Goal: Task Accomplishment & Management: Manage account settings

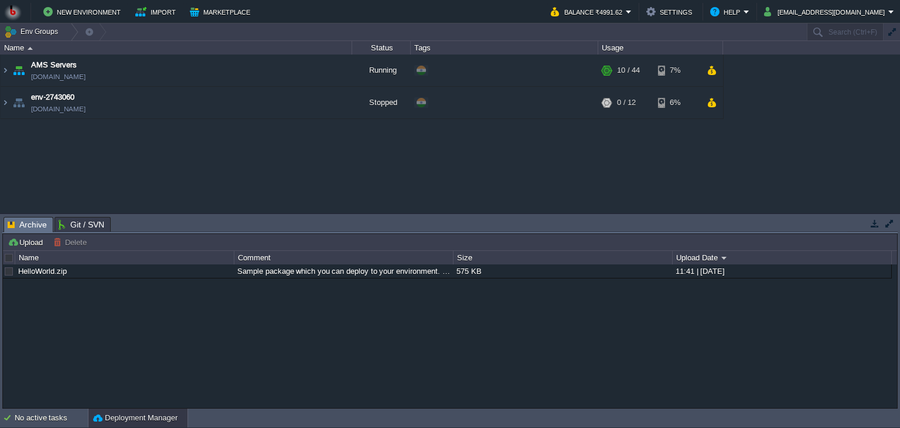
drag, startPoint x: 542, startPoint y: 216, endPoint x: 540, endPoint y: 342, distance: 126.6
click at [540, 342] on div "Tasks Activity Log Archive Git / SVN Upload Delete Deploy to ... Custom applica…" at bounding box center [450, 311] width 900 height 195
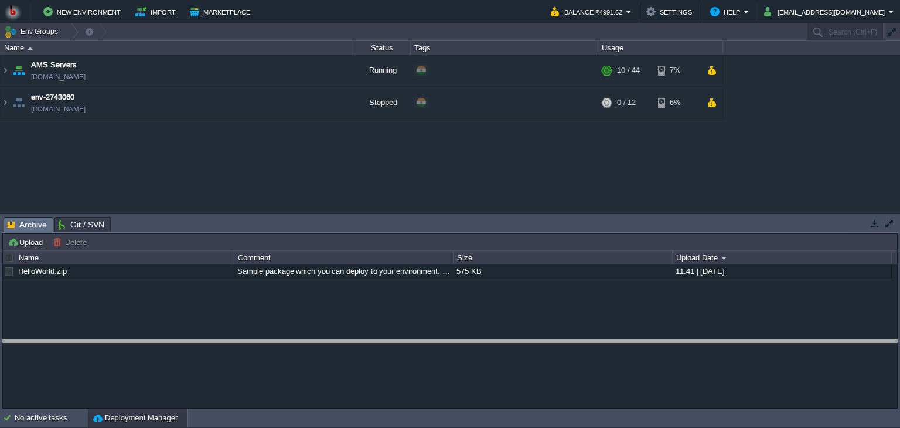
drag, startPoint x: 351, startPoint y: 217, endPoint x: 352, endPoint y: 344, distance: 126.6
click at [352, 344] on body "New Environment Import Marketplace Bonus ₹0.00 Upgrade Account Balance ₹4991.62…" at bounding box center [450, 214] width 900 height 428
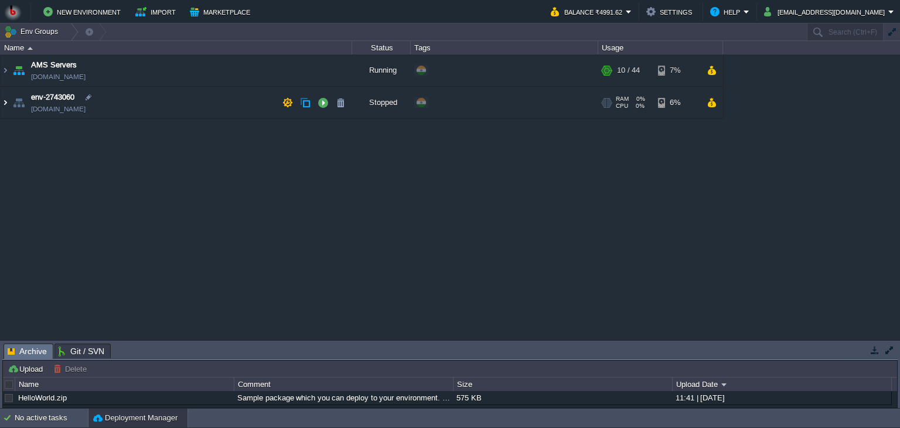
click at [5, 103] on img at bounding box center [5, 103] width 9 height 32
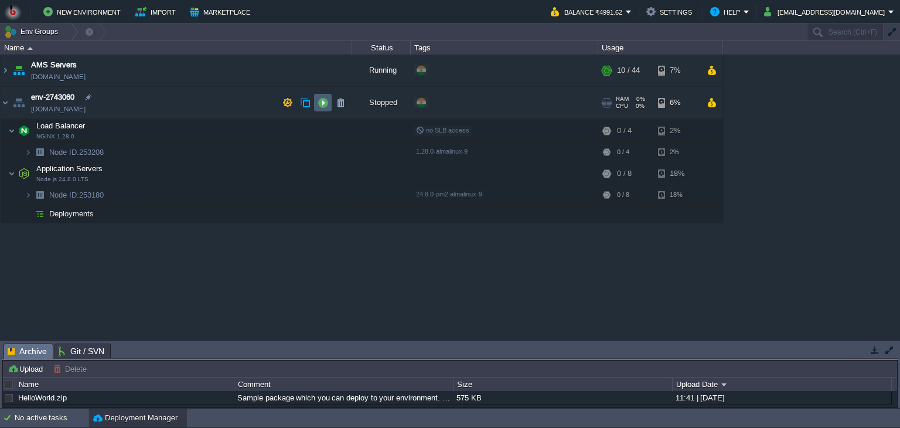
click at [321, 108] on td at bounding box center [323, 103] width 18 height 18
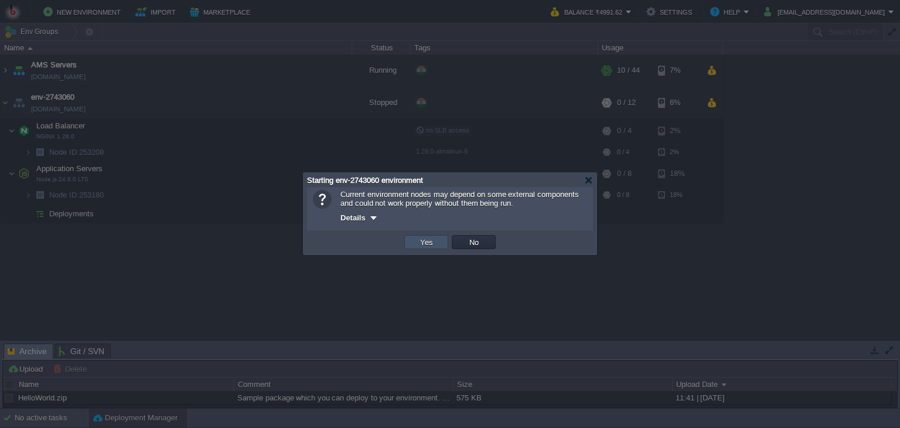
click at [422, 246] on button "Yes" at bounding box center [427, 242] width 20 height 11
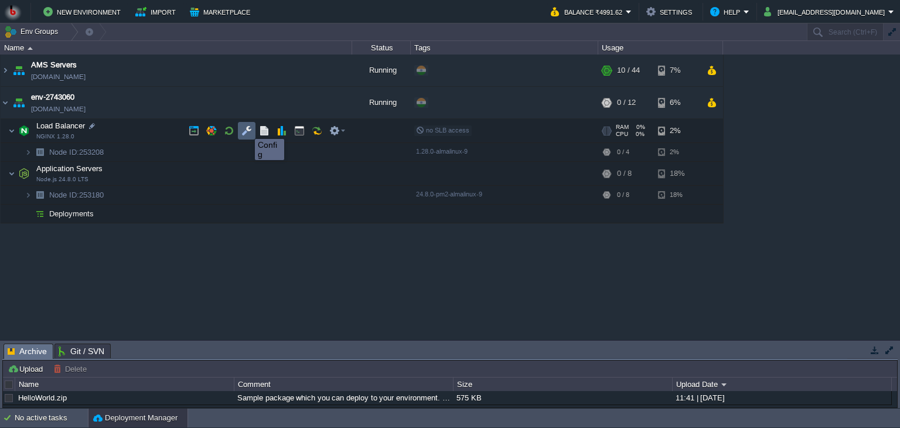
click at [246, 128] on button "button" at bounding box center [246, 130] width 11 height 11
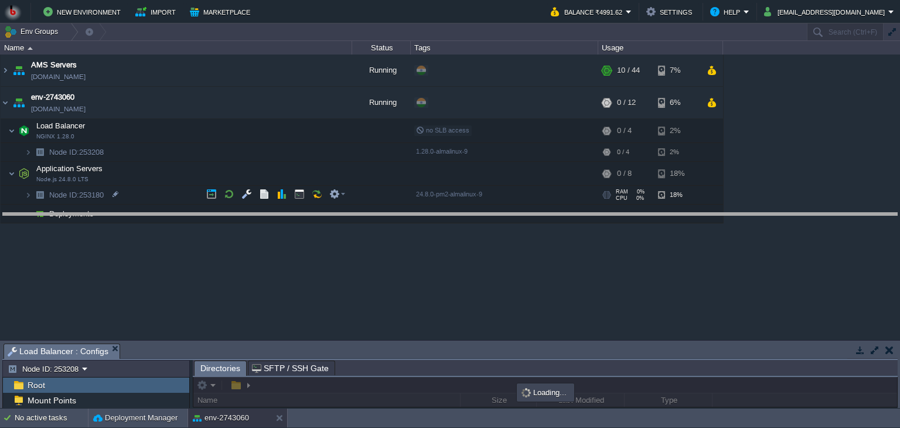
drag, startPoint x: 277, startPoint y: 349, endPoint x: 293, endPoint y: 219, distance: 131.7
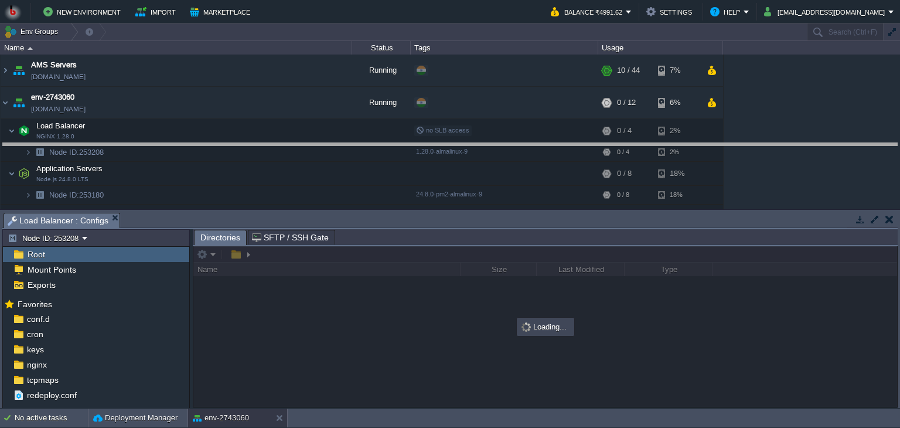
drag, startPoint x: 256, startPoint y: 220, endPoint x: 270, endPoint y: 148, distance: 73.4
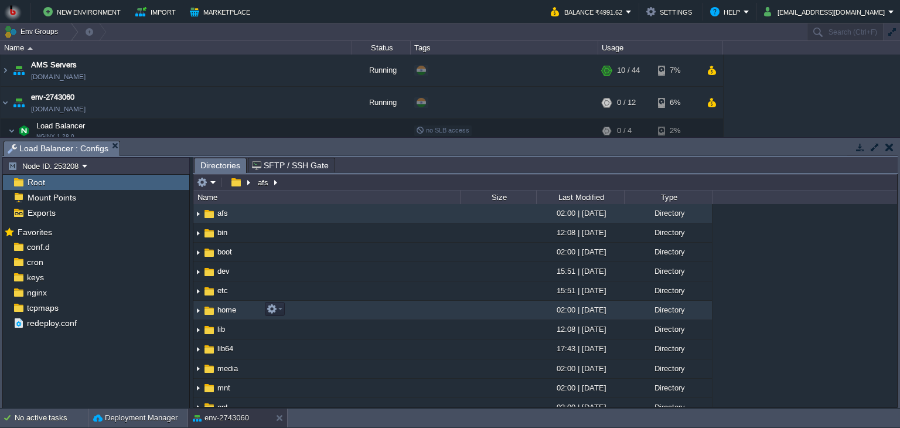
click at [195, 308] on img at bounding box center [197, 310] width 9 height 18
click at [195, 307] on img at bounding box center [197, 310] width 9 height 18
click at [196, 307] on img at bounding box center [197, 310] width 9 height 18
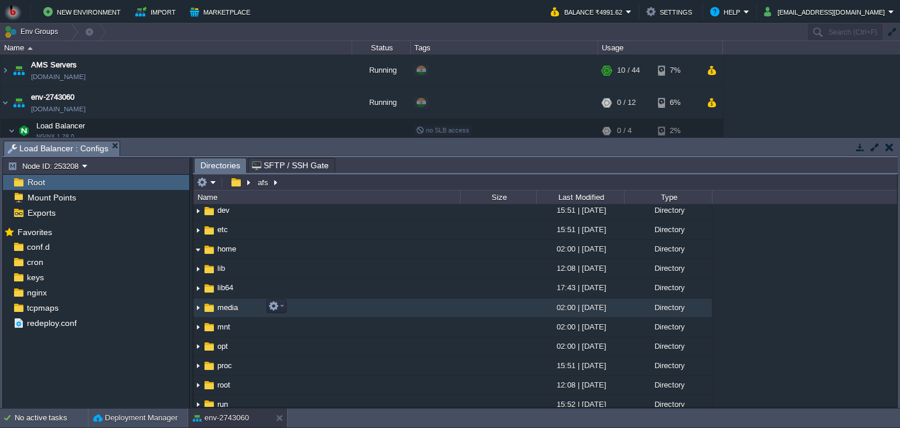
scroll to position [61, 0]
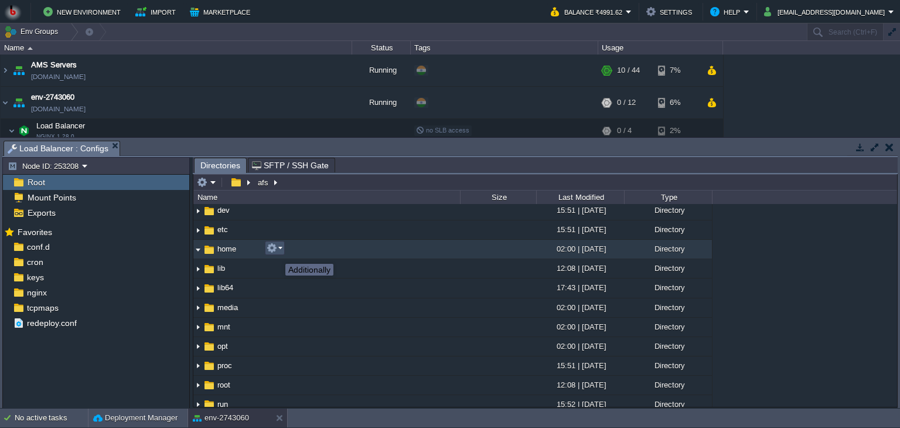
click at [277, 253] on button "button" at bounding box center [272, 248] width 11 height 11
click at [214, 249] on img at bounding box center [209, 249] width 13 height 13
click at [198, 251] on img at bounding box center [197, 249] width 9 height 18
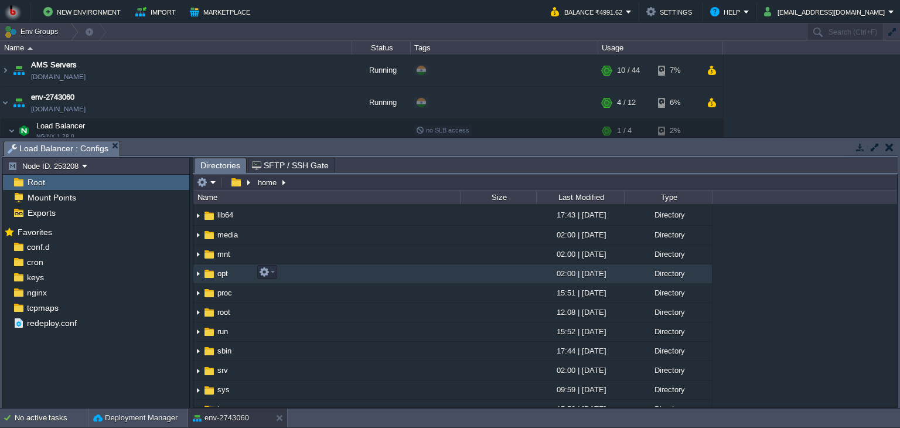
scroll to position [134, 0]
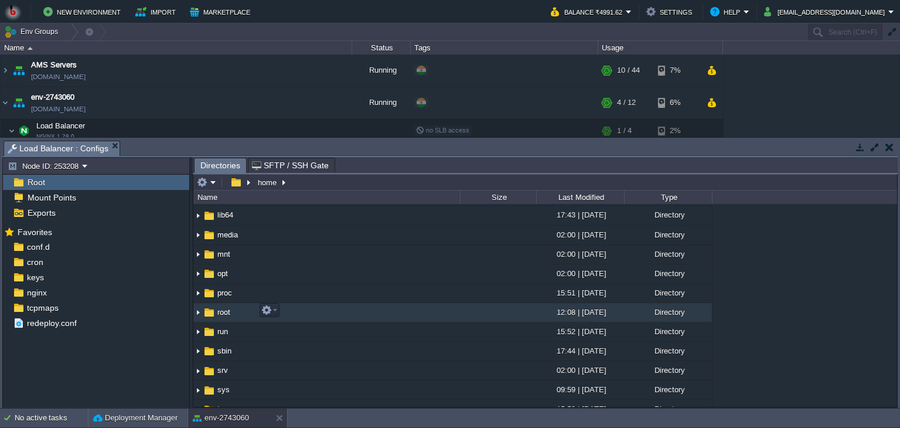
click at [198, 314] on img at bounding box center [197, 313] width 9 height 18
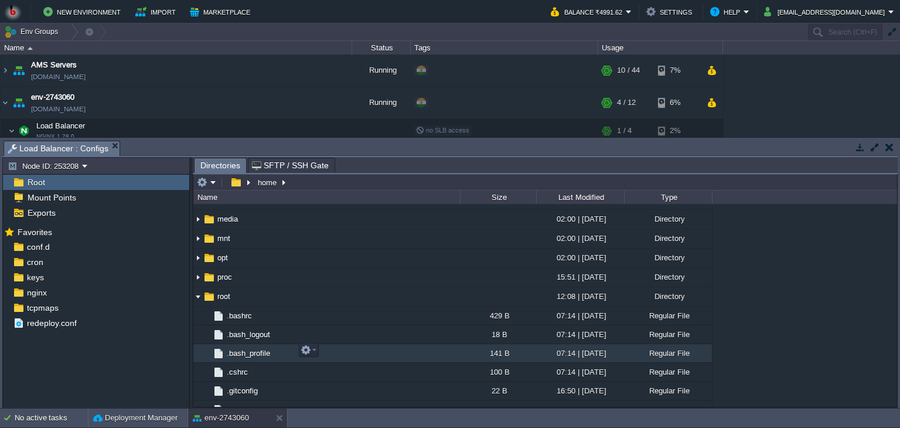
scroll to position [149, 0]
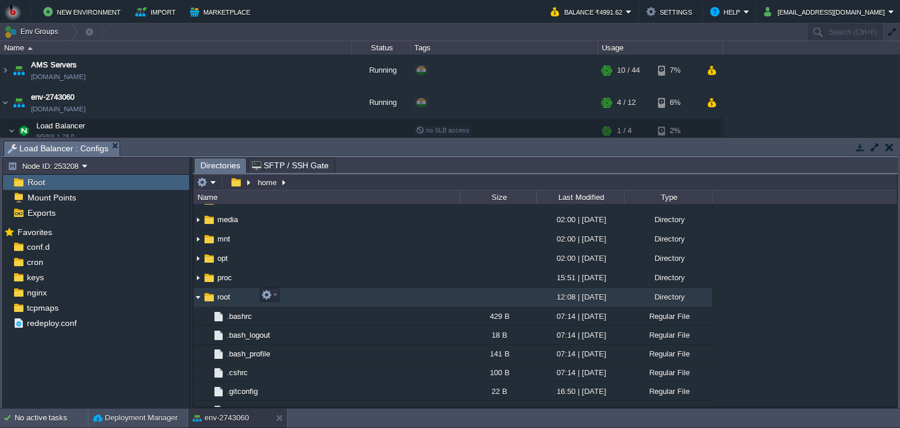
click at [199, 296] on img at bounding box center [197, 297] width 9 height 18
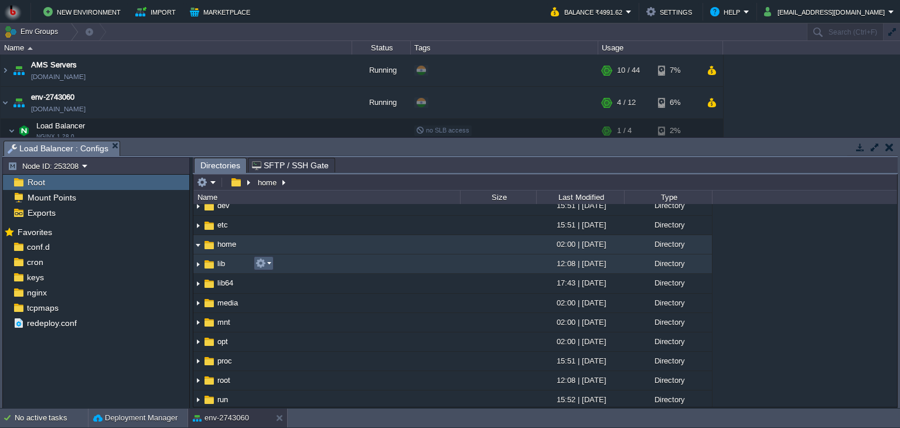
scroll to position [56, 0]
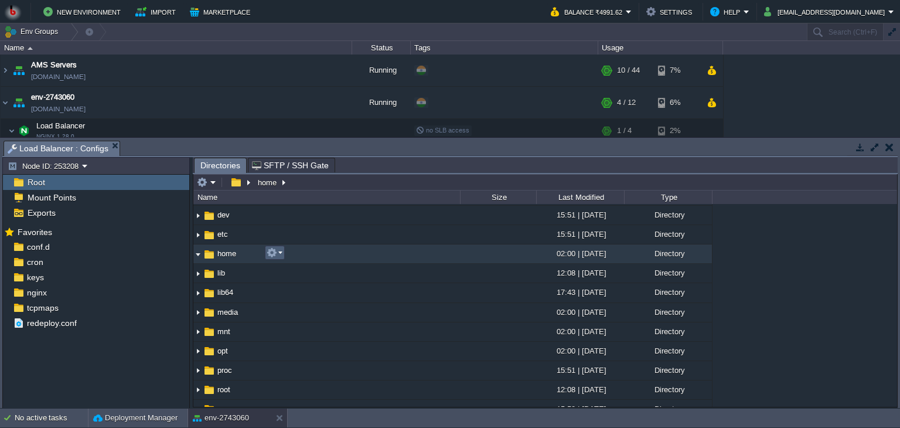
click at [278, 253] on em at bounding box center [275, 252] width 16 height 11
click at [150, 381] on div "Mark the most frequently used files and directories as Favorites to easily acce…" at bounding box center [96, 317] width 186 height 187
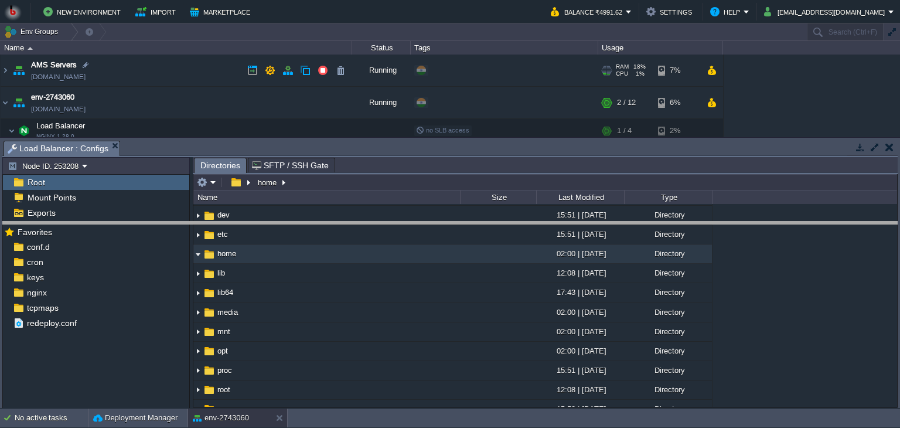
drag, startPoint x: 368, startPoint y: 142, endPoint x: 373, endPoint y: 227, distance: 85.7
click at [373, 227] on body "New Environment Import Marketplace Bonus ₹0.00 Upgrade Account Balance ₹4991.62…" at bounding box center [450, 214] width 900 height 428
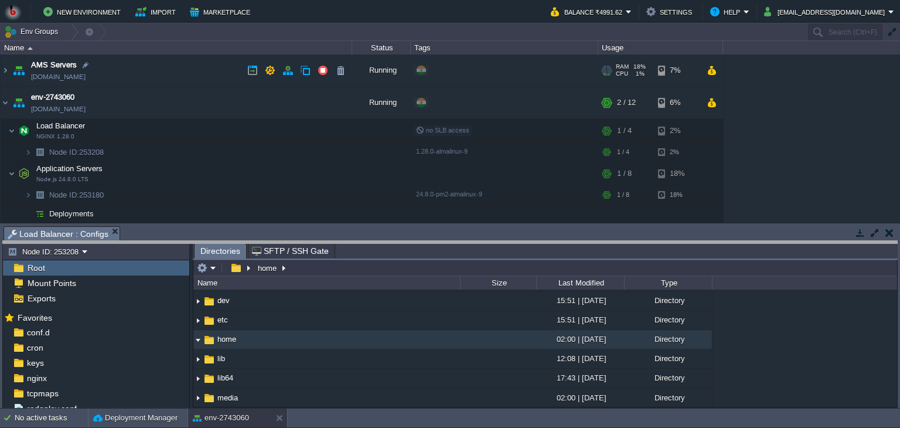
drag, startPoint x: 356, startPoint y: 230, endPoint x: 355, endPoint y: 251, distance: 21.2
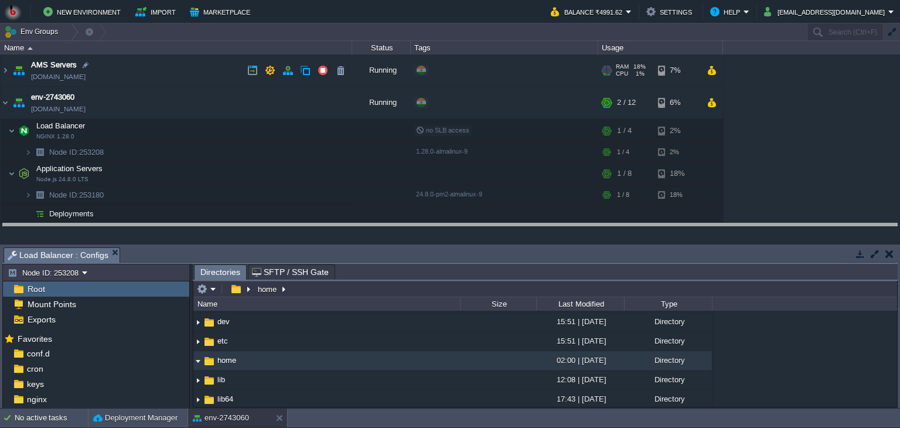
drag, startPoint x: 348, startPoint y: 251, endPoint x: 338, endPoint y: 227, distance: 26.0
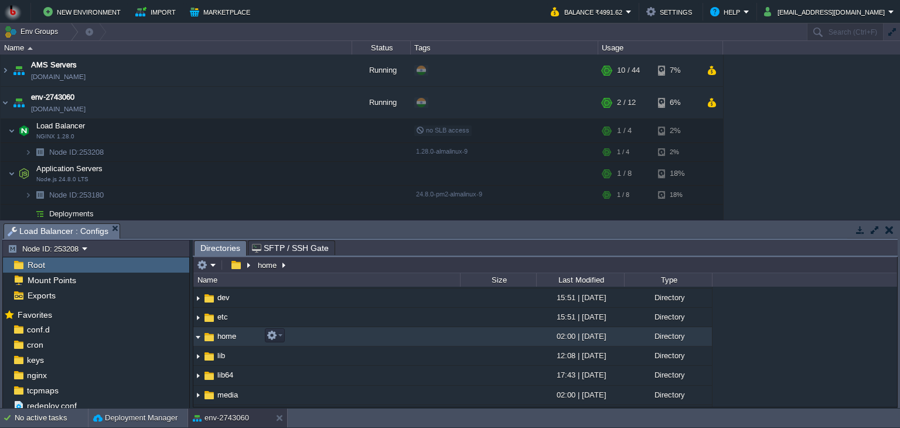
click at [200, 336] on img at bounding box center [197, 337] width 9 height 18
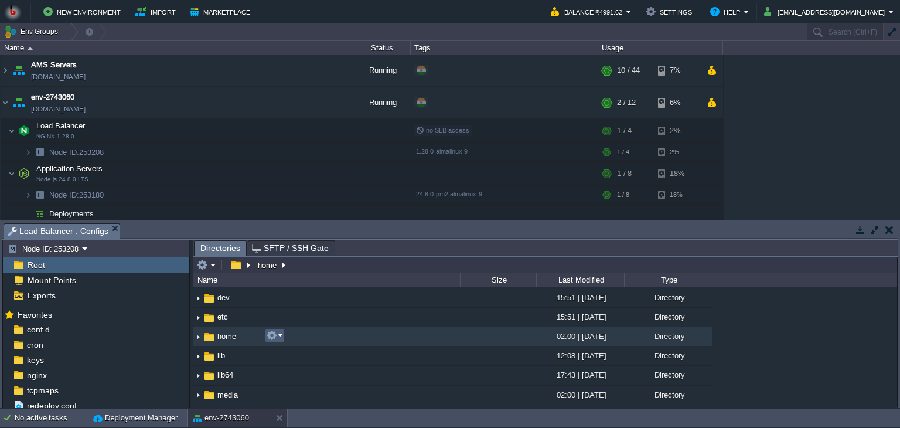
click at [277, 339] on em at bounding box center [275, 335] width 16 height 11
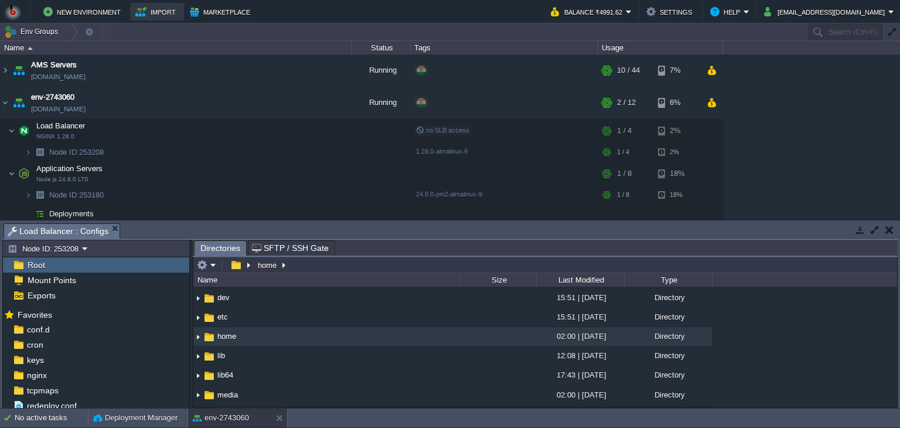
click at [159, 5] on button "Import" at bounding box center [157, 12] width 44 height 14
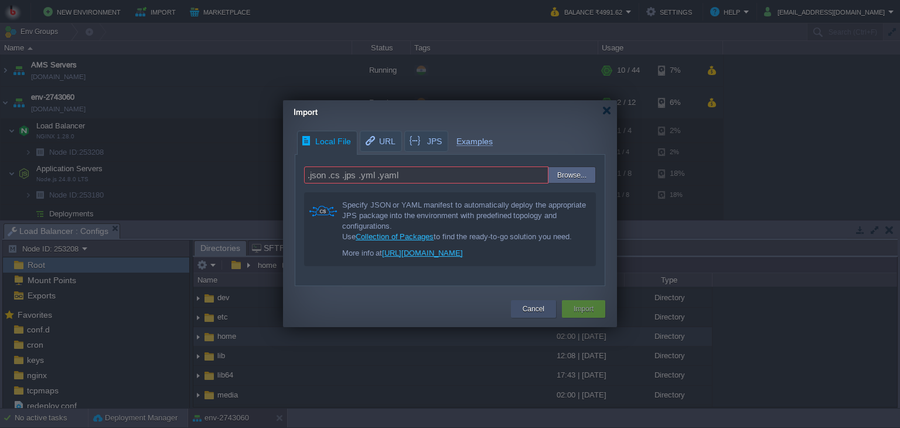
click at [527, 305] on button "Cancel" at bounding box center [534, 309] width 22 height 12
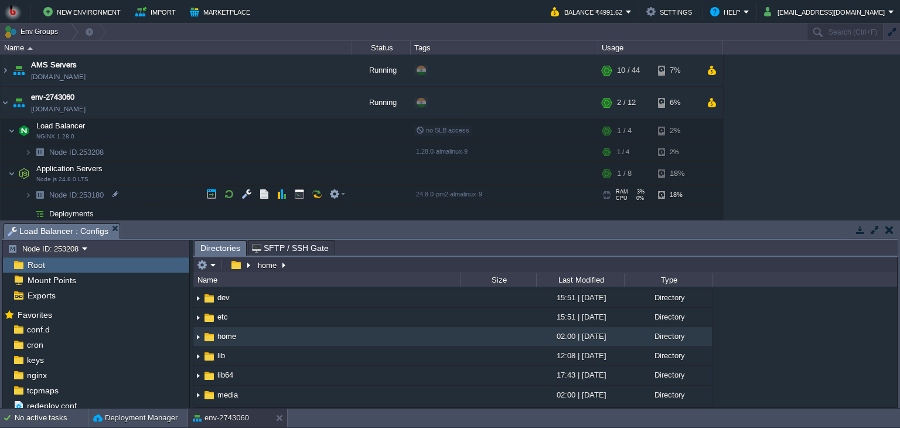
scroll to position [2, 0]
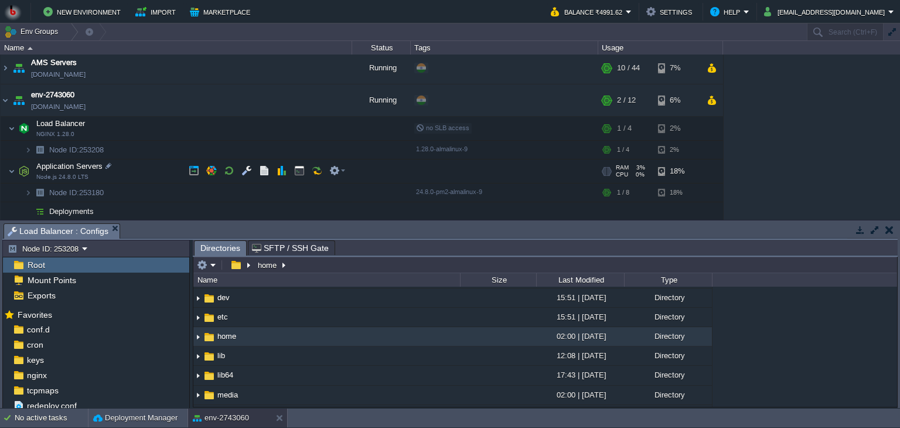
click at [80, 171] on td "Application Servers Node.js 24.8.0 LTS" at bounding box center [177, 171] width 352 height 24
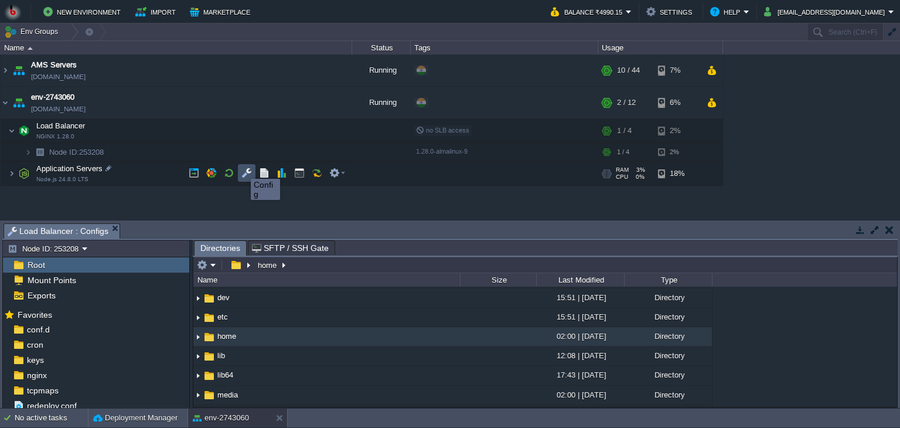
click at [242, 176] on button "button" at bounding box center [246, 173] width 11 height 11
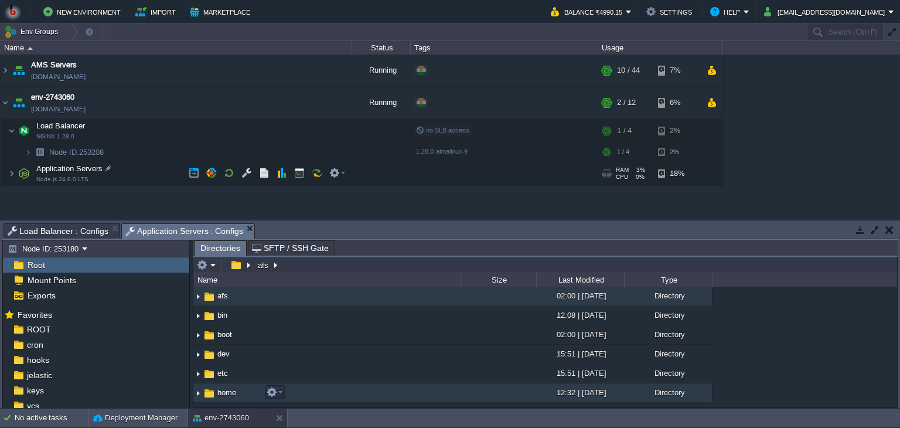
click at [196, 396] on img at bounding box center [197, 393] width 9 height 18
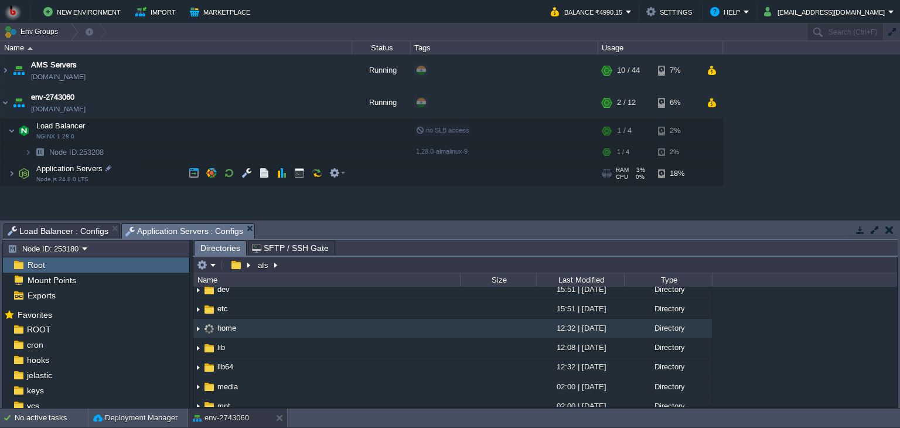
scroll to position [66, 0]
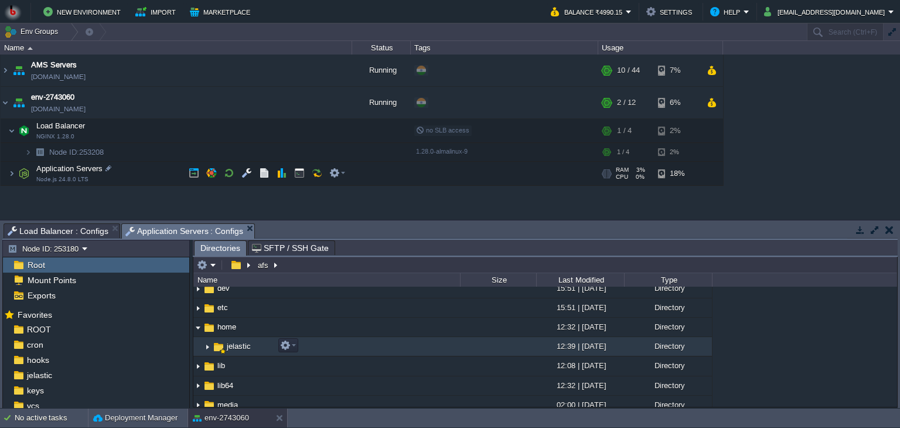
click at [206, 346] on img at bounding box center [207, 347] width 9 height 18
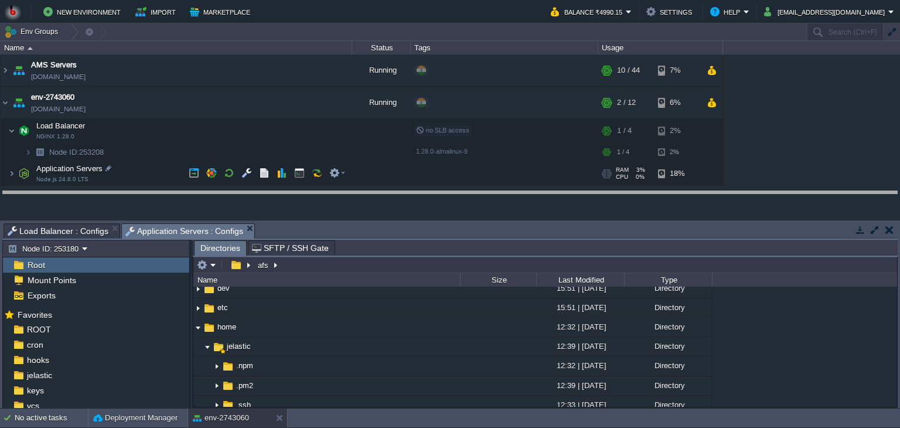
drag, startPoint x: 312, startPoint y: 230, endPoint x: 318, endPoint y: 195, distance: 35.6
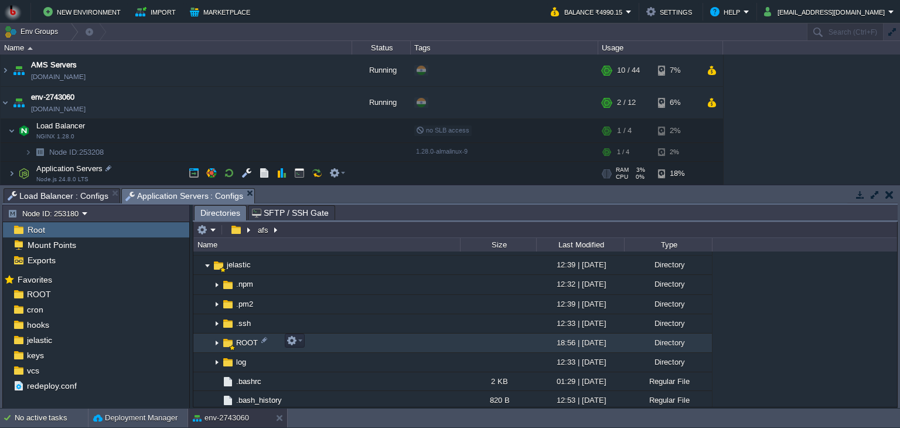
scroll to position [115, 0]
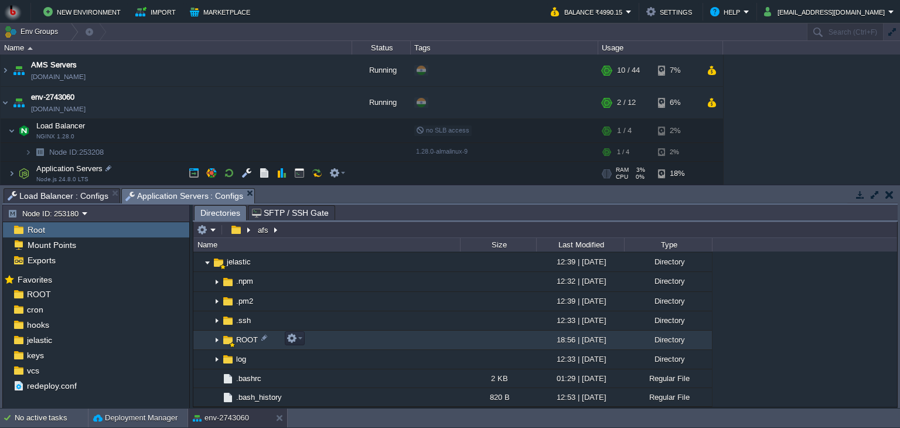
click at [218, 341] on img at bounding box center [216, 340] width 9 height 18
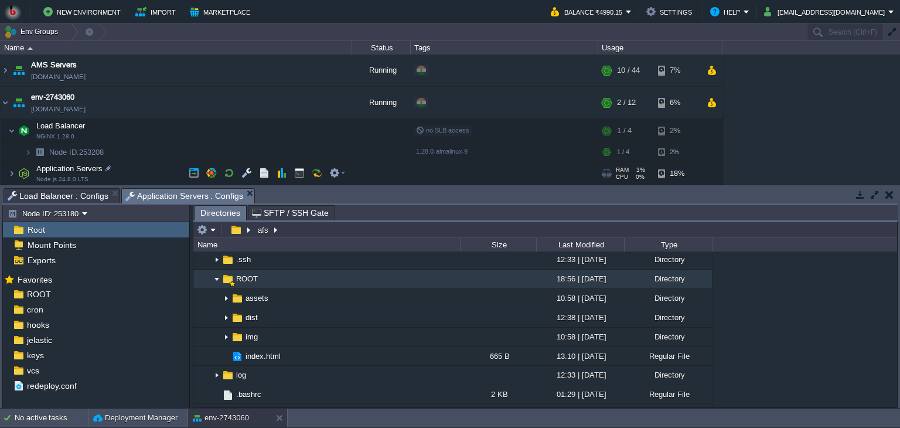
scroll to position [178, 0]
click at [244, 277] on span "ROOT" at bounding box center [246, 277] width 25 height 10
click at [250, 278] on span "ROOT" at bounding box center [246, 277] width 25 height 10
click at [294, 278] on button "button" at bounding box center [292, 275] width 11 height 11
click at [237, 279] on span "ROOT" at bounding box center [246, 277] width 25 height 10
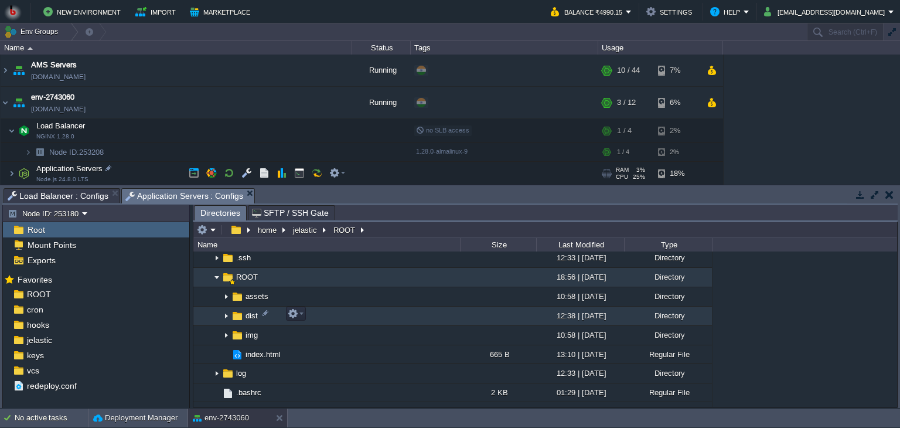
click at [222, 315] on img at bounding box center [226, 316] width 9 height 18
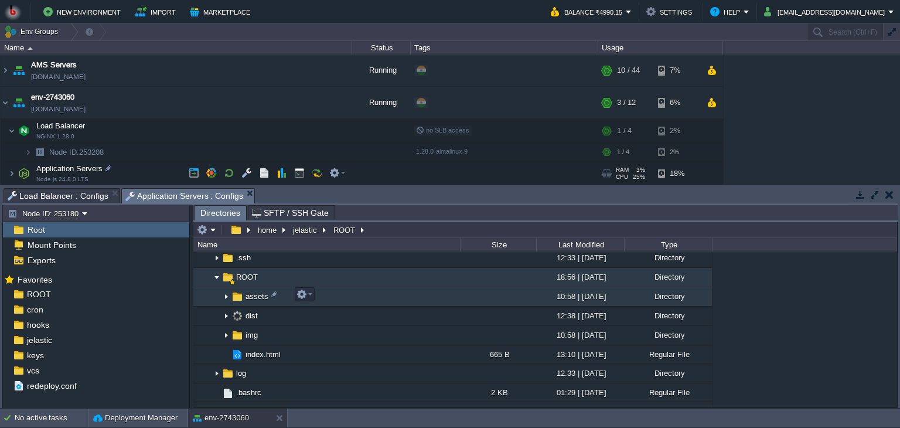
click at [230, 297] on img at bounding box center [226, 297] width 9 height 18
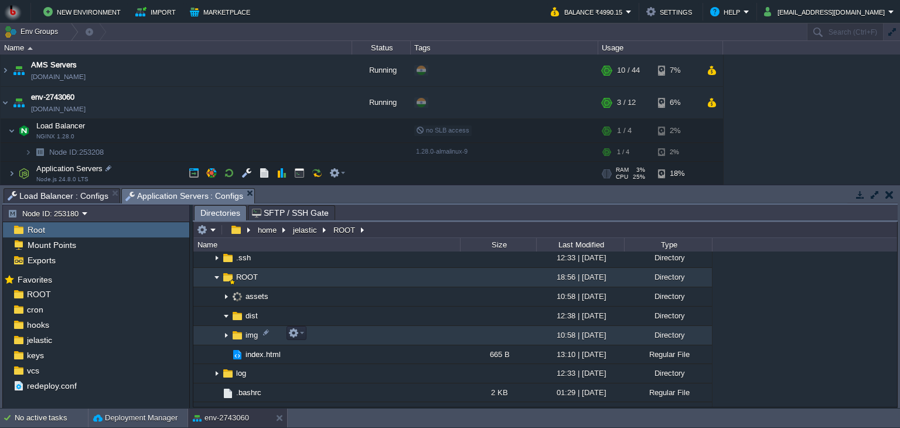
click at [226, 333] on img at bounding box center [226, 335] width 9 height 18
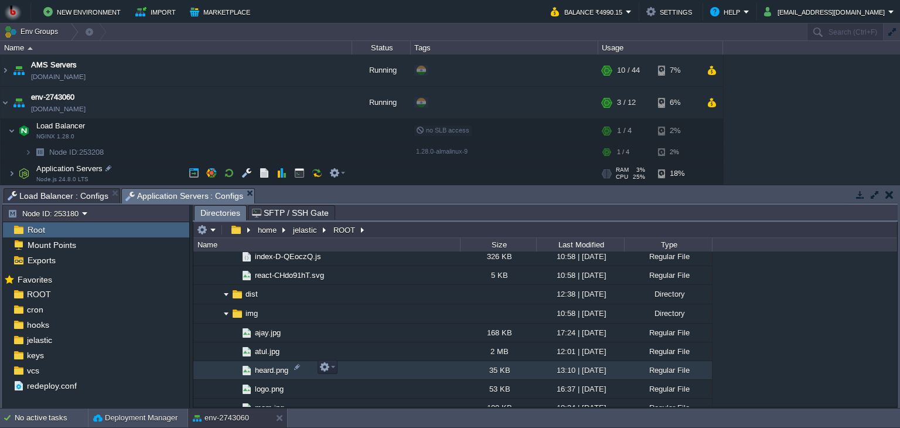
scroll to position [254, 0]
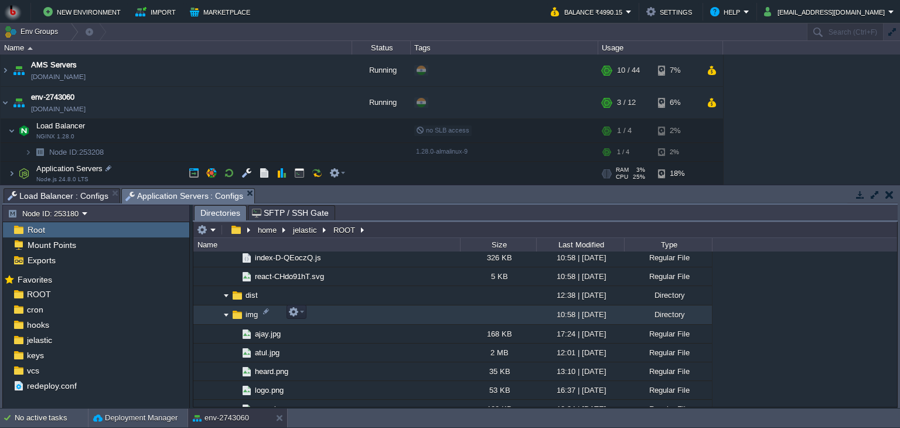
click at [227, 315] on img at bounding box center [226, 315] width 9 height 18
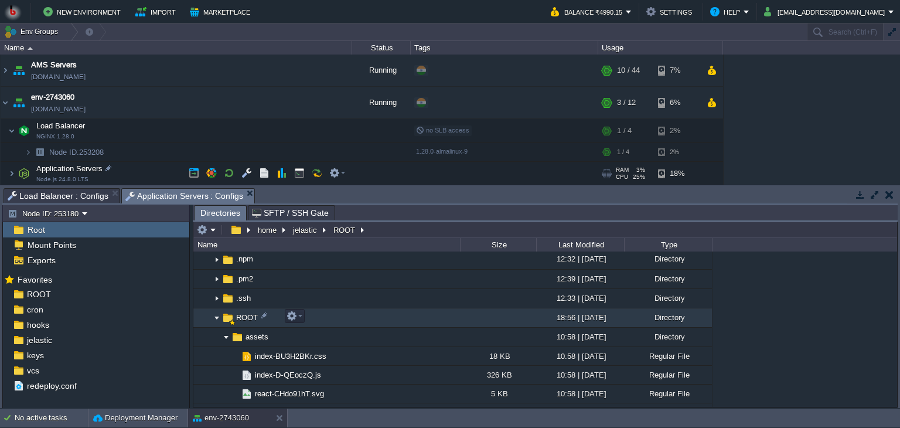
scroll to position [135, 0]
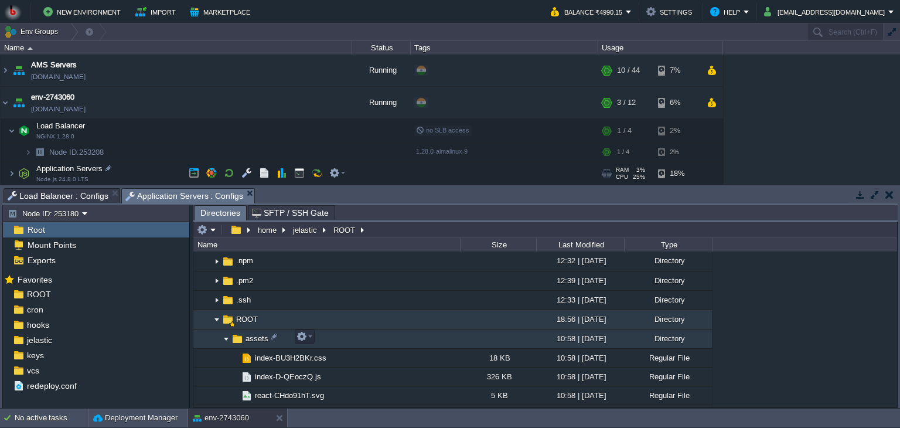
click at [224, 339] on img at bounding box center [226, 339] width 9 height 18
click at [310, 335] on em at bounding box center [305, 336] width 16 height 11
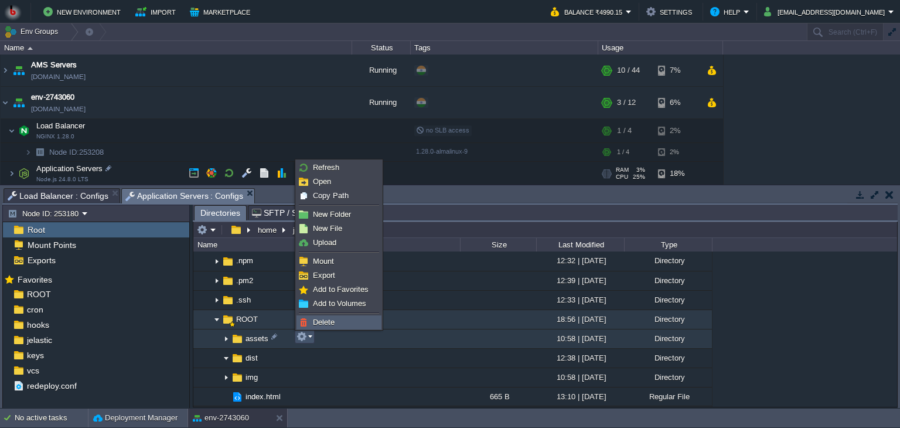
click at [311, 323] on link "Delete" at bounding box center [339, 322] width 84 height 13
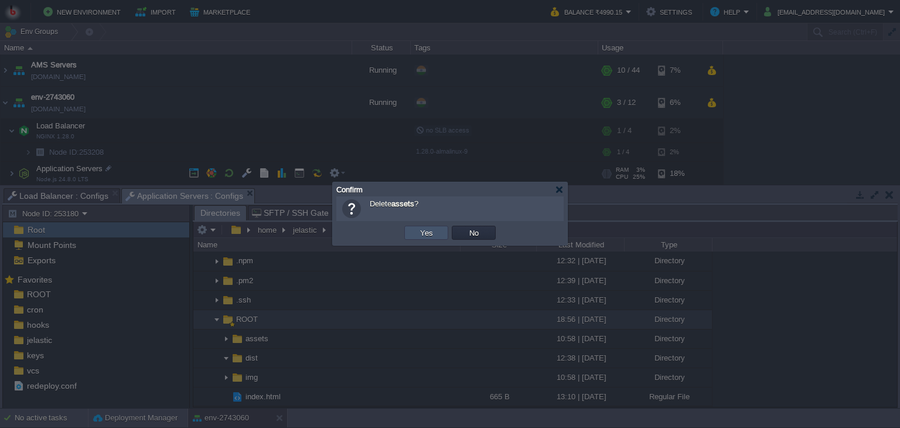
click at [422, 230] on button "Yes" at bounding box center [427, 232] width 20 height 11
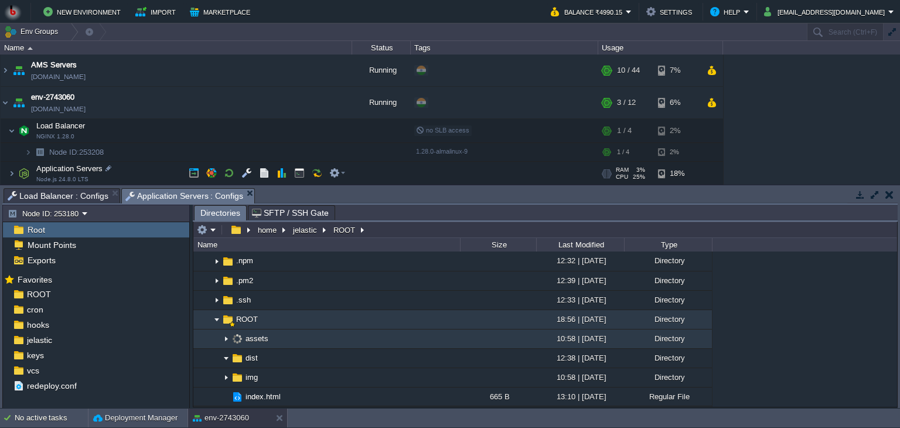
scroll to position [161, 0]
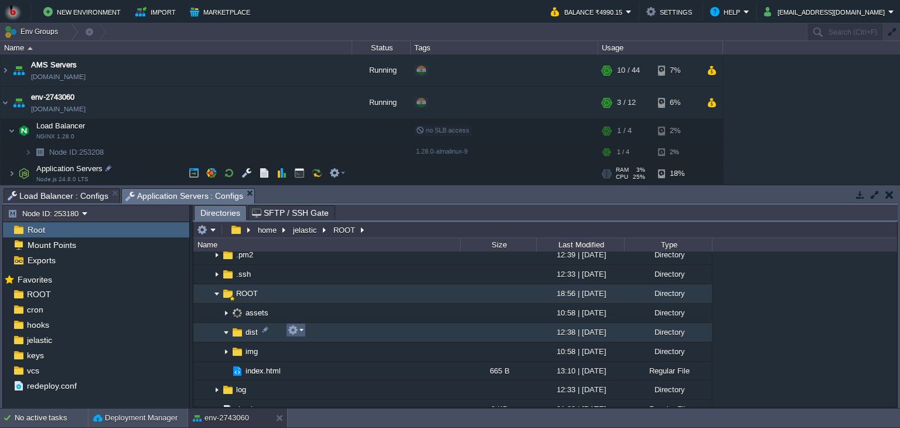
click at [299, 331] on em at bounding box center [296, 330] width 16 height 11
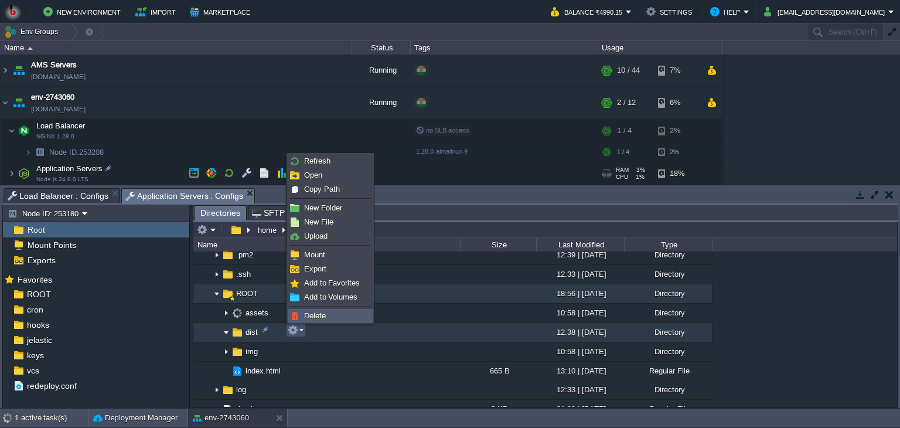
click at [305, 315] on span "Delete" at bounding box center [315, 315] width 22 height 9
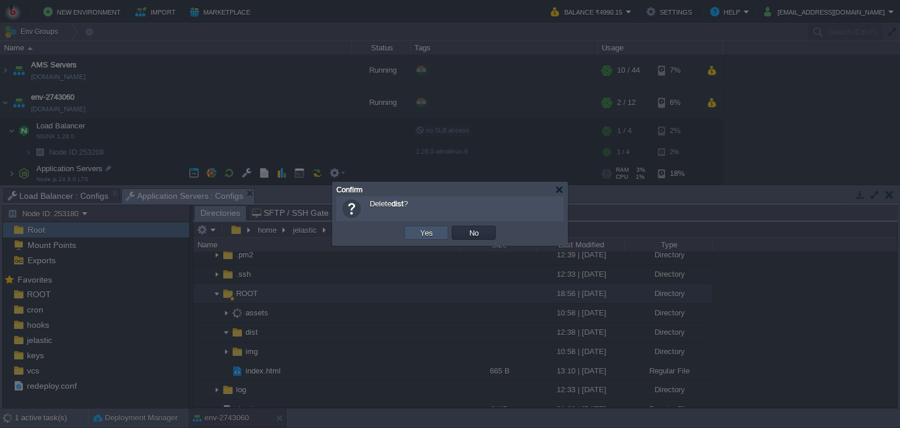
click at [420, 230] on button "Yes" at bounding box center [427, 232] width 20 height 11
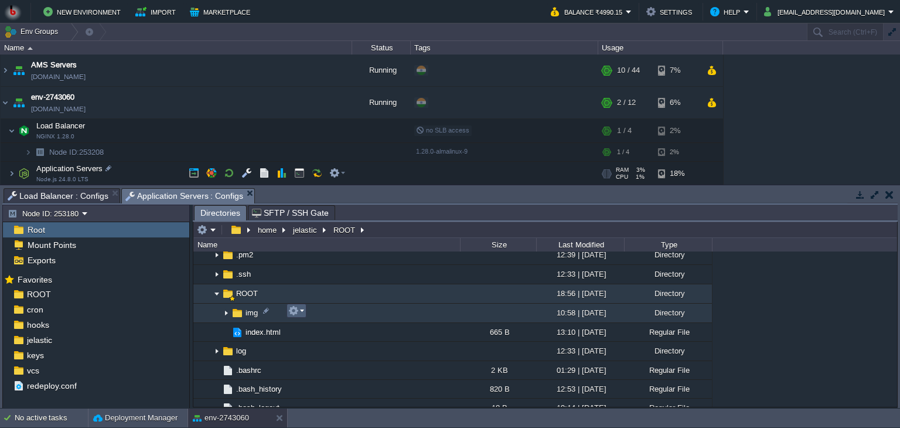
click at [300, 310] on em at bounding box center [296, 310] width 16 height 11
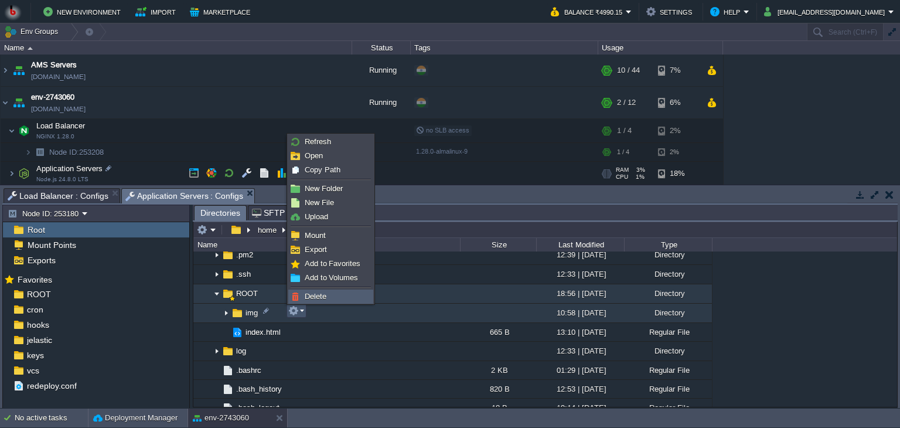
click at [305, 300] on span "Delete" at bounding box center [316, 296] width 22 height 9
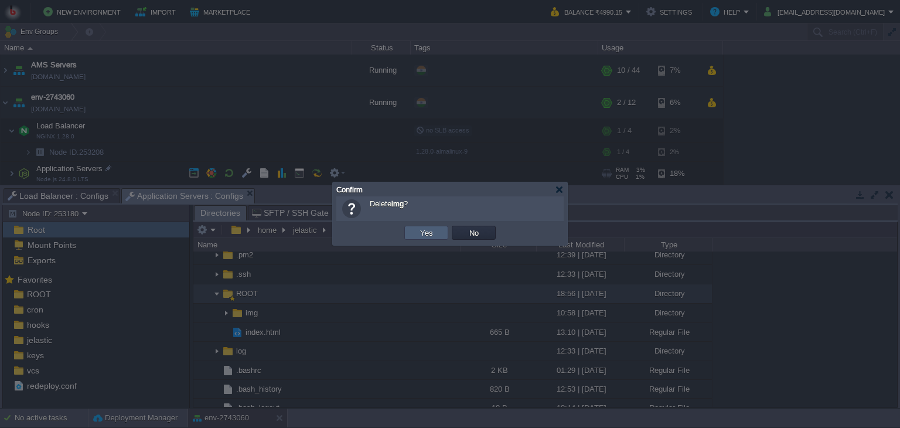
click at [416, 234] on td "Yes" at bounding box center [426, 233] width 44 height 14
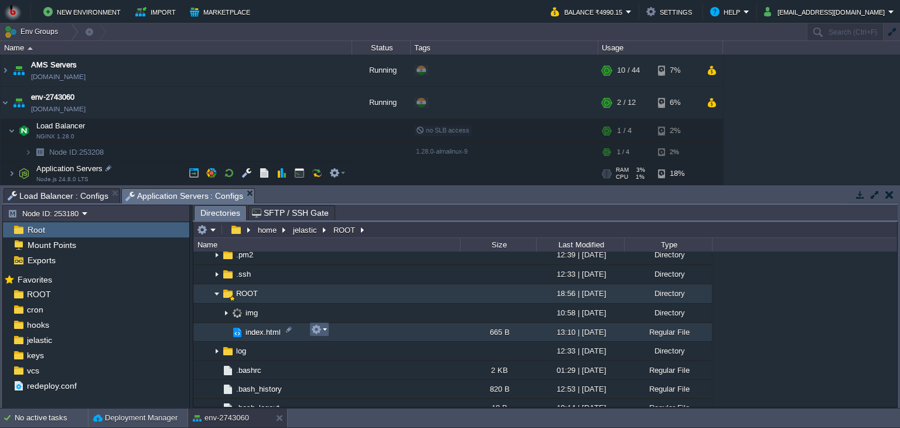
click at [327, 331] on td at bounding box center [319, 329] width 20 height 14
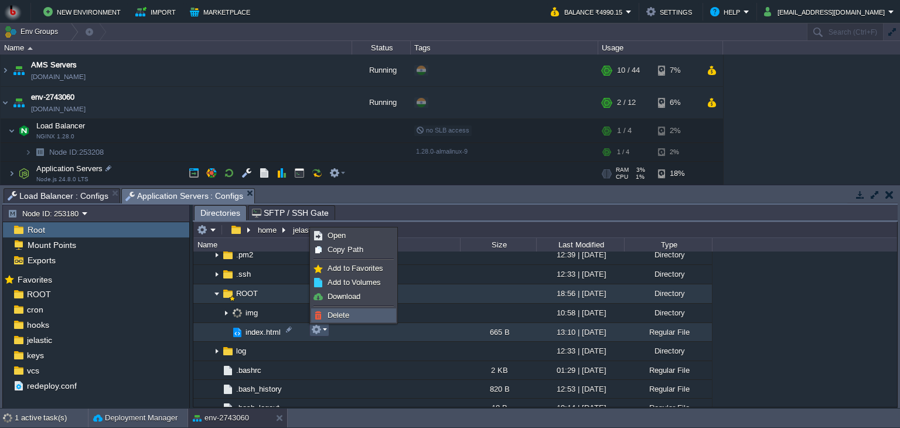
click at [329, 320] on link "Delete" at bounding box center [354, 315] width 84 height 13
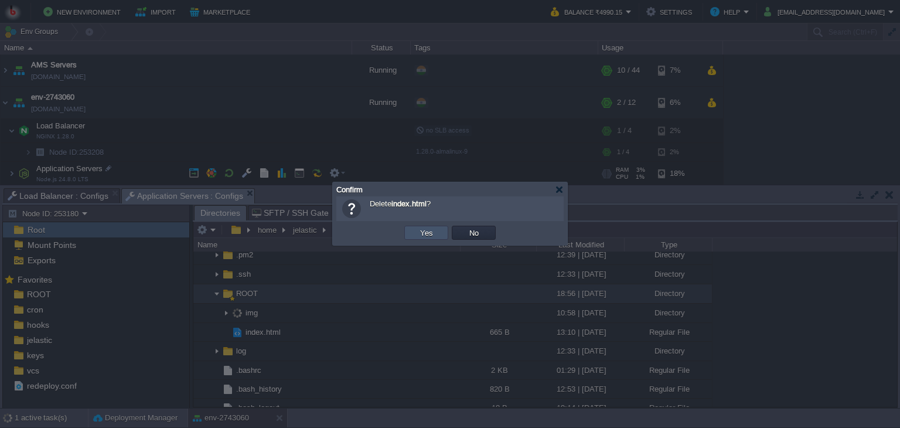
click at [421, 235] on button "Yes" at bounding box center [427, 232] width 20 height 11
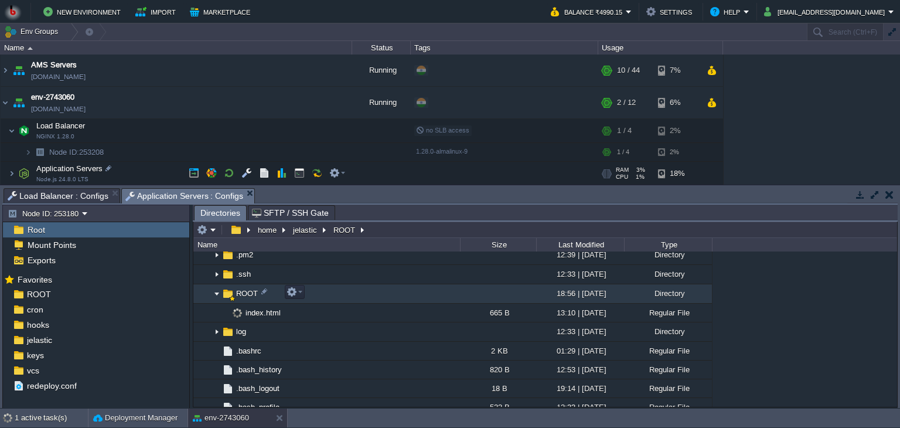
click at [316, 291] on td "ROOT" at bounding box center [326, 293] width 267 height 19
click at [295, 290] on button "button" at bounding box center [292, 292] width 11 height 11
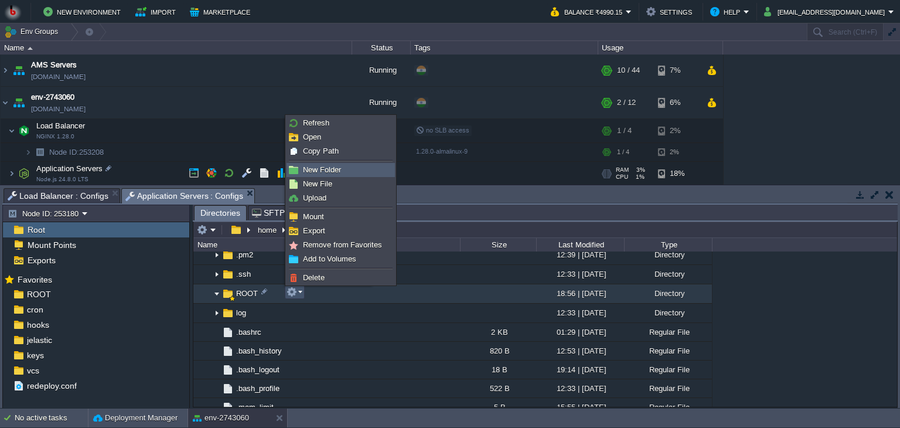
click at [342, 170] on link "New Folder" at bounding box center [340, 170] width 107 height 13
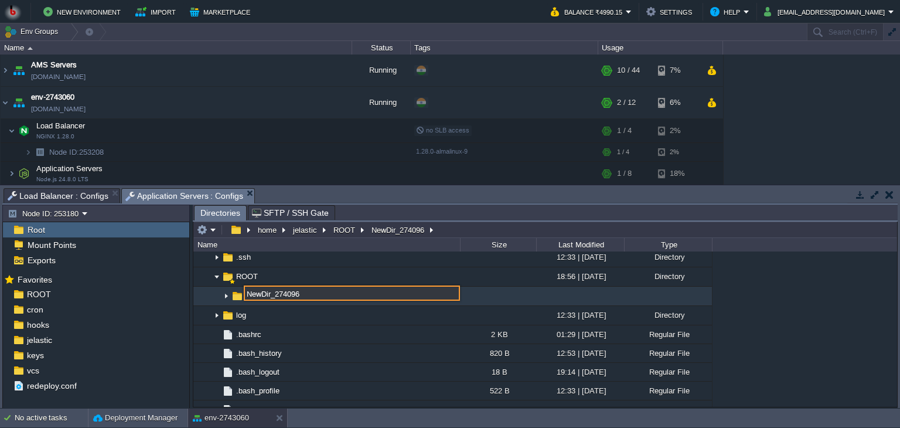
scroll to position [178, 0]
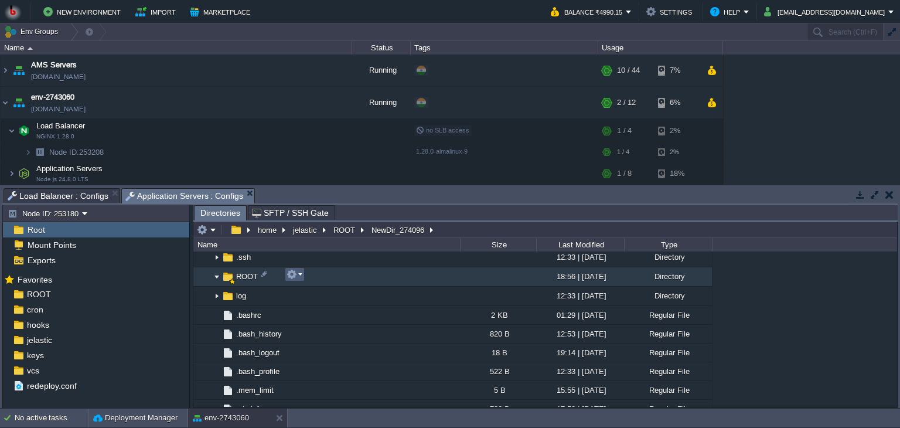
click at [301, 271] on em at bounding box center [295, 274] width 16 height 11
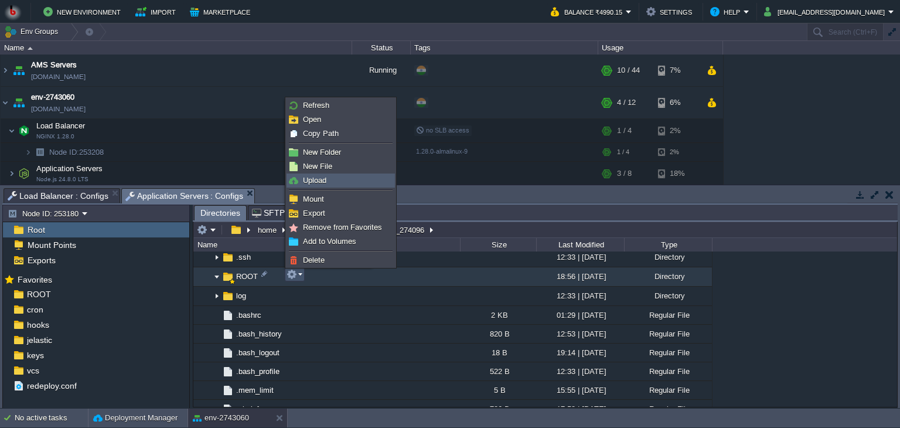
click at [332, 185] on link "Upload" at bounding box center [340, 180] width 107 height 13
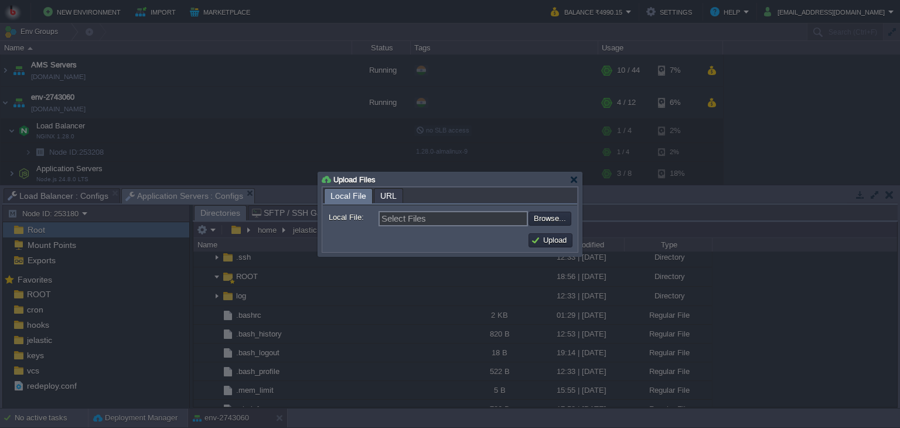
click at [364, 217] on label "Local File:" at bounding box center [353, 217] width 49 height 12
click at [379, 217] on input "Select Files" at bounding box center [453, 218] width 149 height 15
click at [549, 216] on input "file" at bounding box center [497, 219] width 148 height 14
click at [383, 195] on span "URL" at bounding box center [388, 196] width 16 height 15
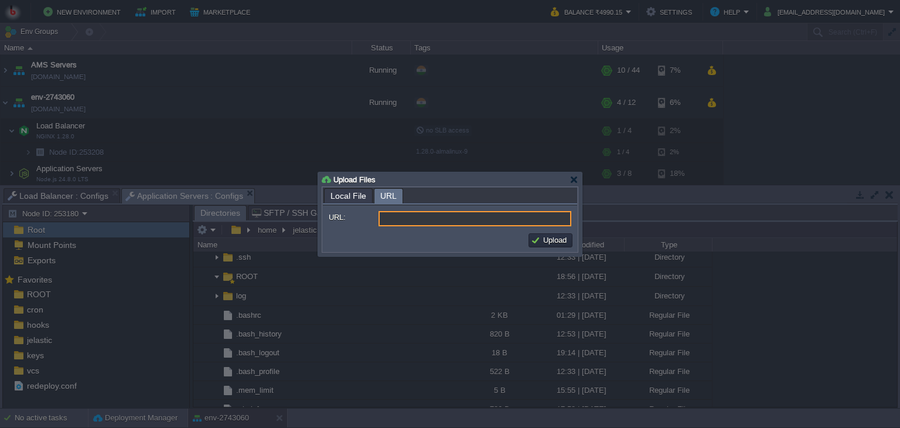
click at [440, 222] on input "URL:" at bounding box center [475, 218] width 193 height 15
type input "http://... ftp://..."
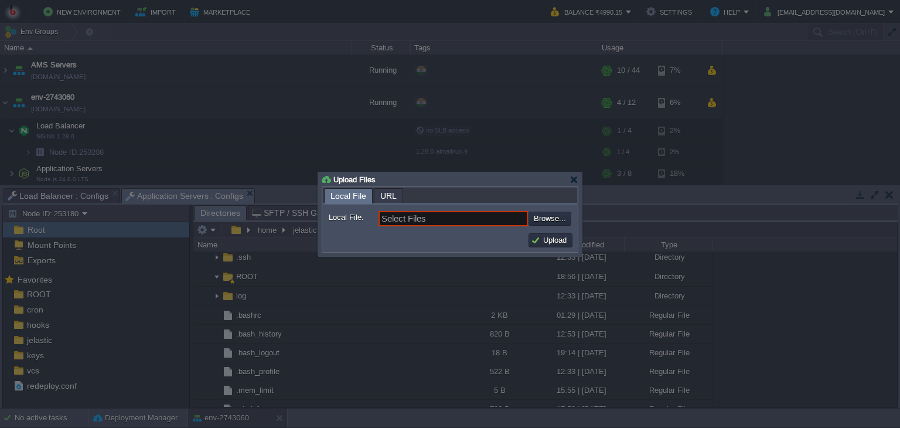
click at [339, 194] on span "Local File" at bounding box center [349, 196] width 36 height 15
click at [391, 189] on span "URL" at bounding box center [388, 196] width 16 height 15
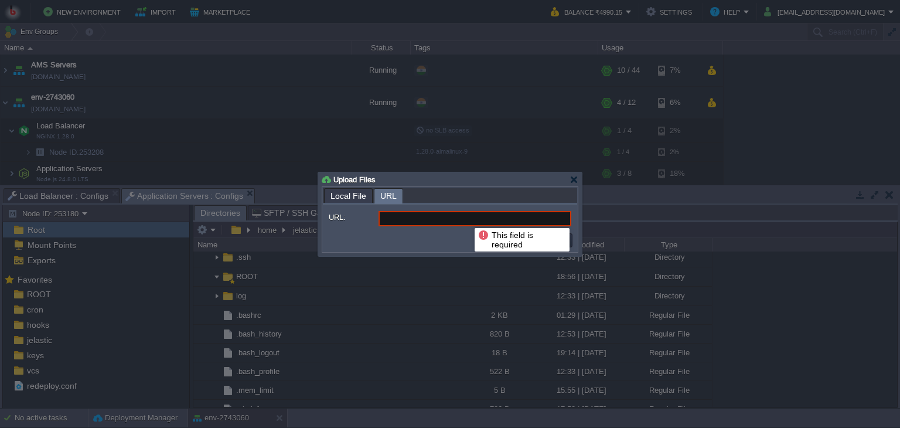
click at [466, 217] on input "URL:" at bounding box center [475, 218] width 193 height 15
type input "http://... ftp://..."
paste input "https://github.com/ICA-Official-Page/ICA-Website"
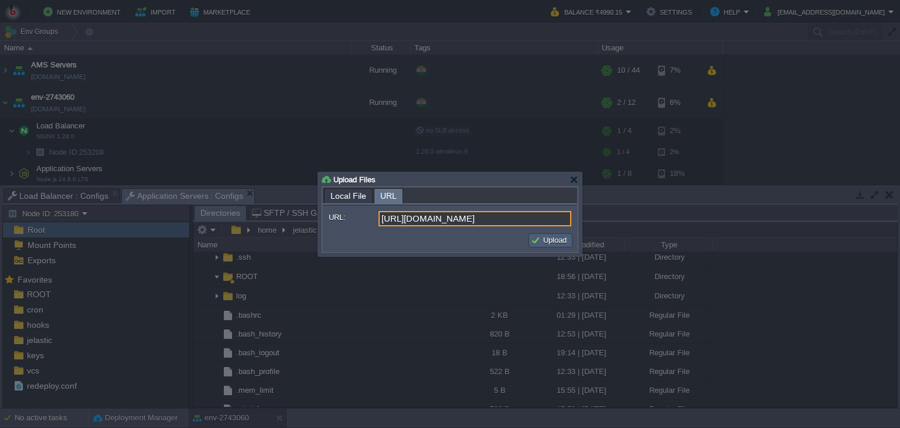
type input "https://github.com/ICA-Official-Page/ICA-Website"
click at [558, 235] on button "Upload" at bounding box center [550, 240] width 39 height 11
click at [549, 240] on button "Upload" at bounding box center [550, 240] width 39 height 11
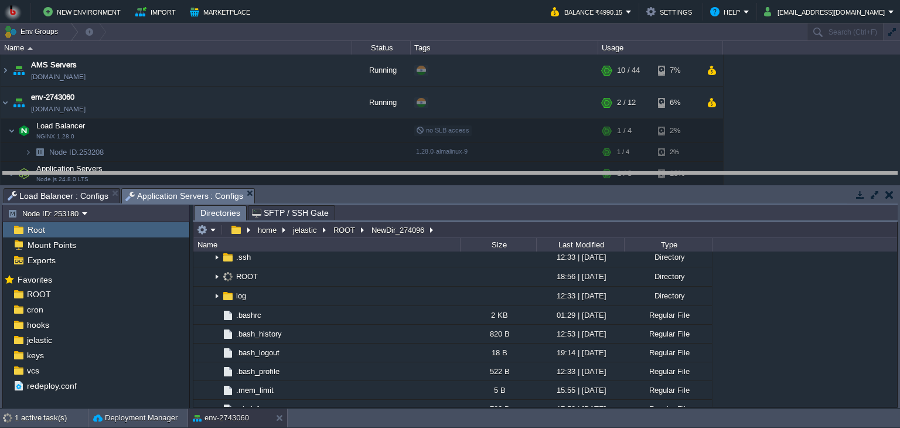
drag, startPoint x: 516, startPoint y: 193, endPoint x: 518, endPoint y: 175, distance: 17.7
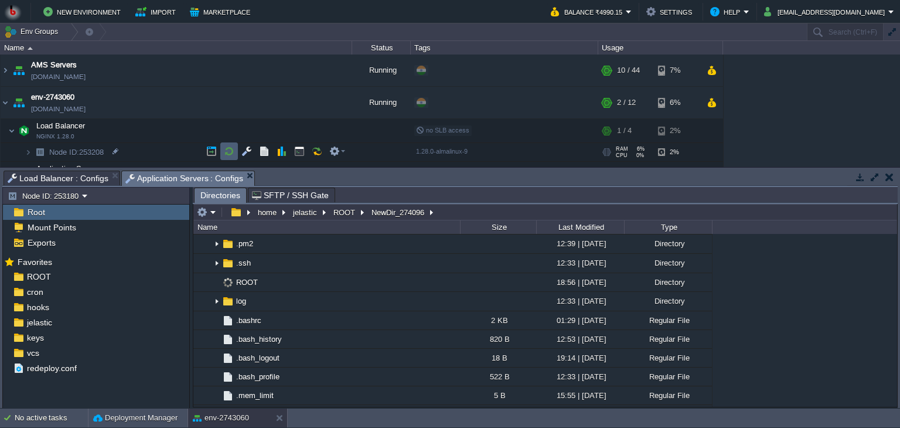
scroll to position [18, 0]
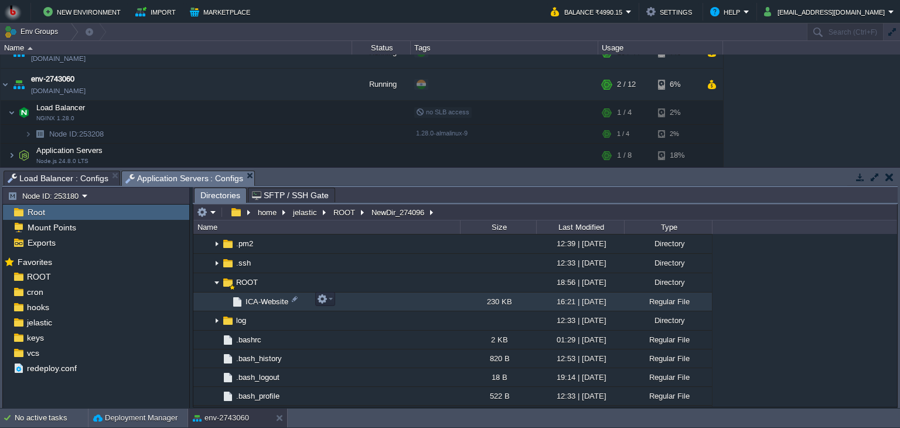
click at [256, 301] on span "ICA-Website" at bounding box center [267, 302] width 46 height 10
click at [333, 299] on td at bounding box center [325, 299] width 20 height 14
click at [268, 298] on span "ICA-Website" at bounding box center [267, 302] width 46 height 10
click at [336, 300] on td "ICA-Website" at bounding box center [326, 301] width 267 height 19
click at [277, 302] on span "ICA-Website" at bounding box center [267, 302] width 46 height 10
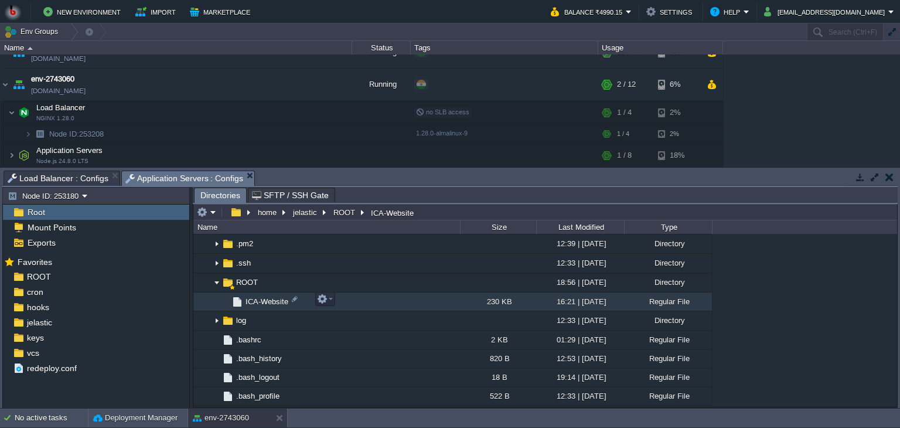
click at [277, 302] on span "ICA-Website" at bounding box center [267, 302] width 46 height 10
click at [331, 298] on em at bounding box center [325, 299] width 16 height 11
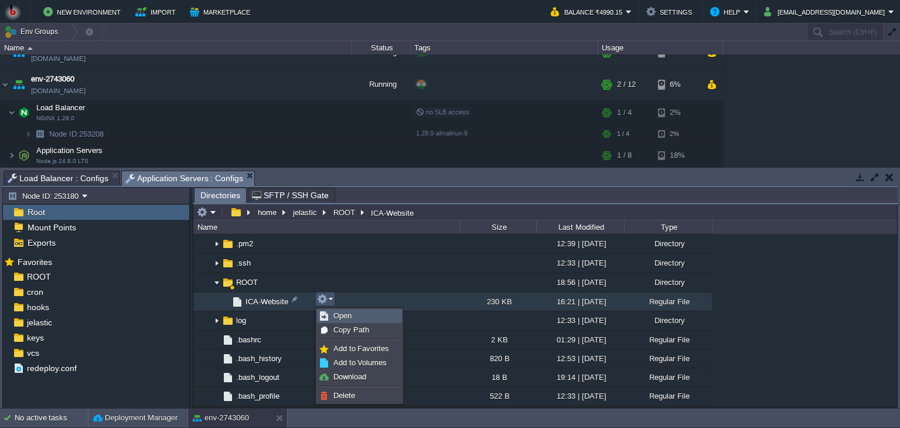
click at [342, 313] on span "Open" at bounding box center [342, 315] width 18 height 9
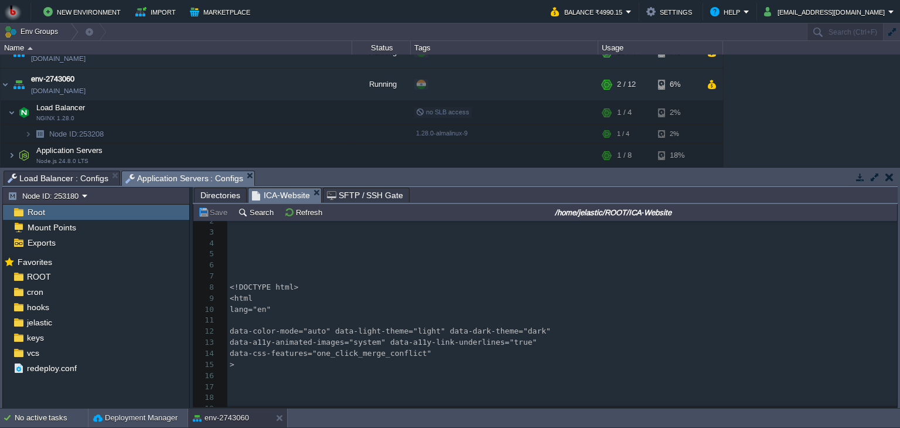
scroll to position [175, 0]
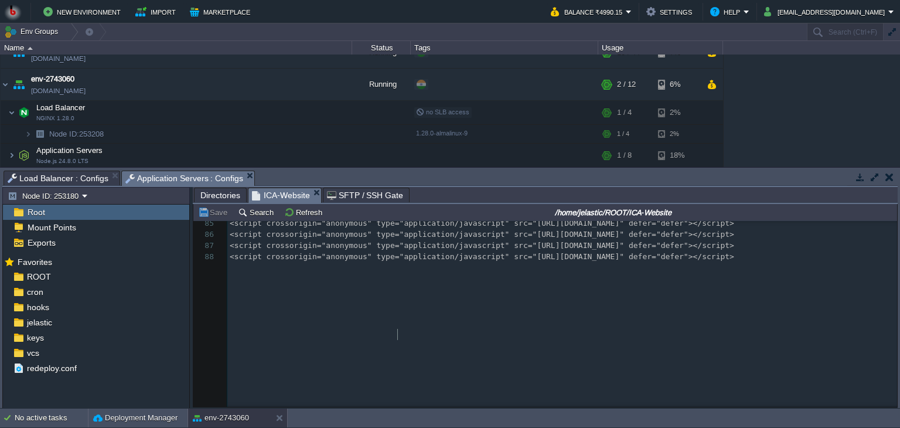
click at [438, 130] on pre "<script crossorigin="anonymous" type="application/javascript" src="https://gith…" at bounding box center [562, 124] width 670 height 11
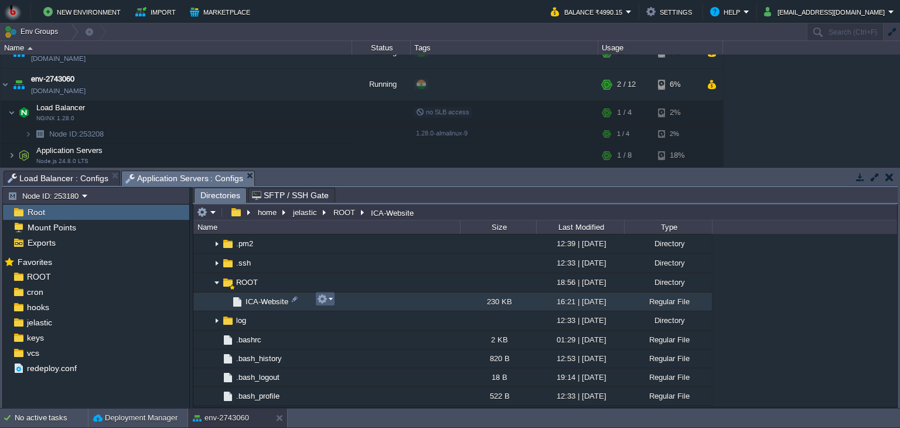
click at [321, 298] on button "button" at bounding box center [322, 299] width 11 height 11
click at [328, 300] on em at bounding box center [325, 299] width 16 height 11
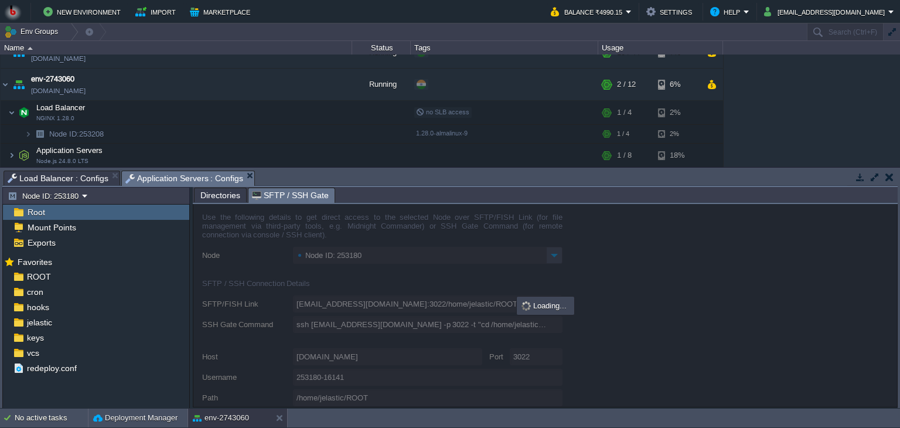
click at [287, 197] on span "SFTP / SSH Gate" at bounding box center [290, 195] width 77 height 15
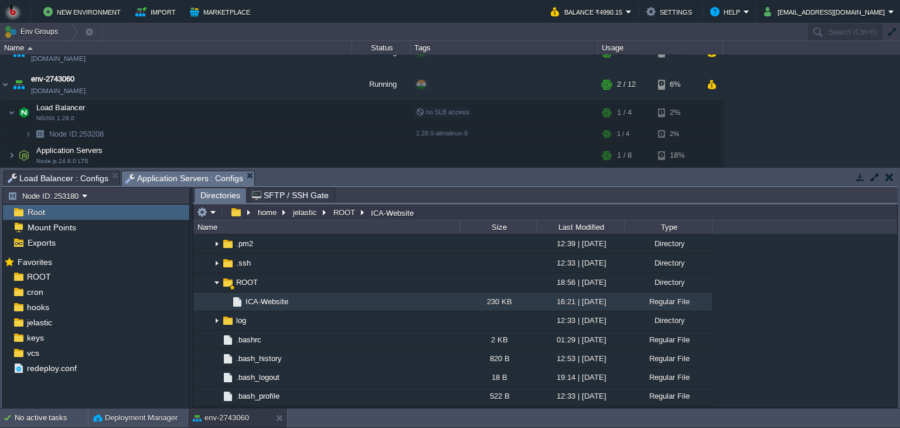
click at [213, 190] on span "Directories" at bounding box center [220, 195] width 40 height 15
click at [302, 152] on button "button" at bounding box center [299, 154] width 11 height 11
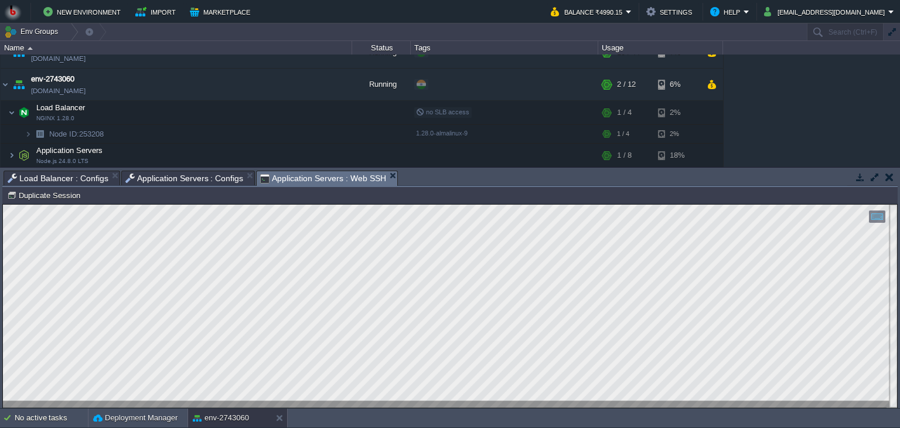
click at [184, 179] on span "Application Servers : Configs" at bounding box center [184, 178] width 118 height 14
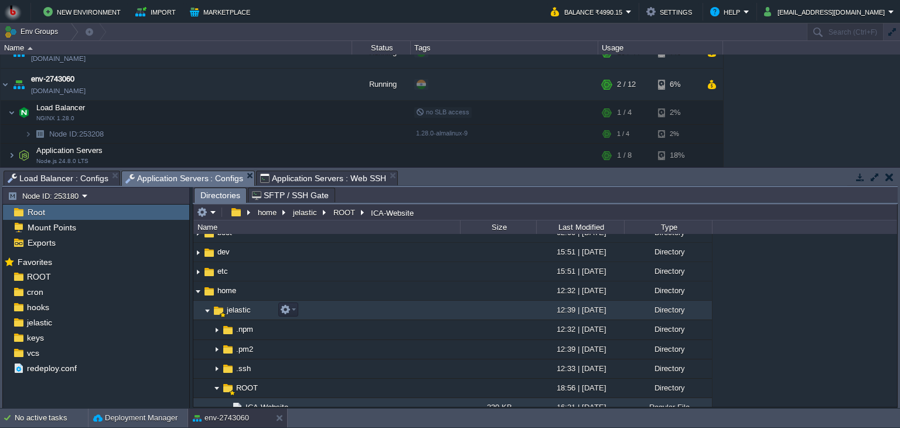
scroll to position [49, 0]
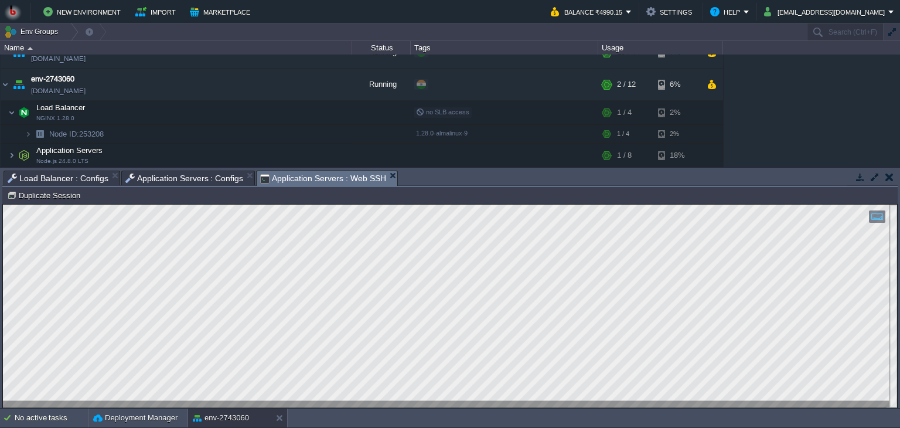
click at [295, 179] on span "Application Servers : Web SSH" at bounding box center [323, 178] width 126 height 15
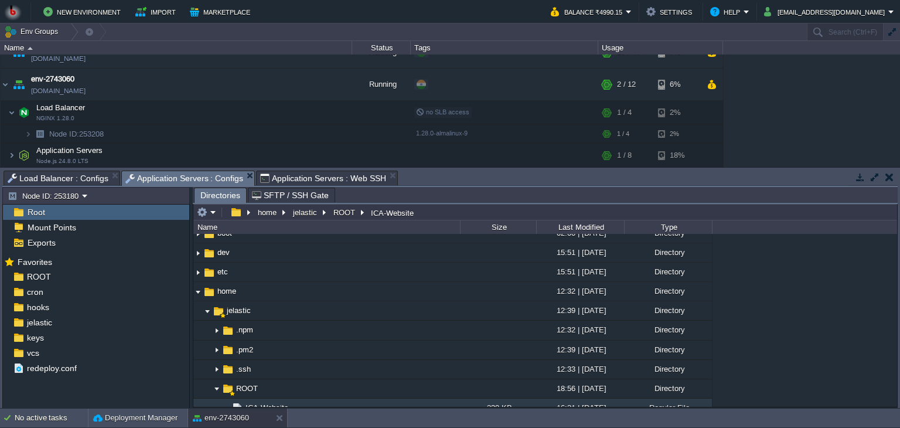
click at [181, 176] on span "Application Servers : Configs" at bounding box center [184, 178] width 118 height 15
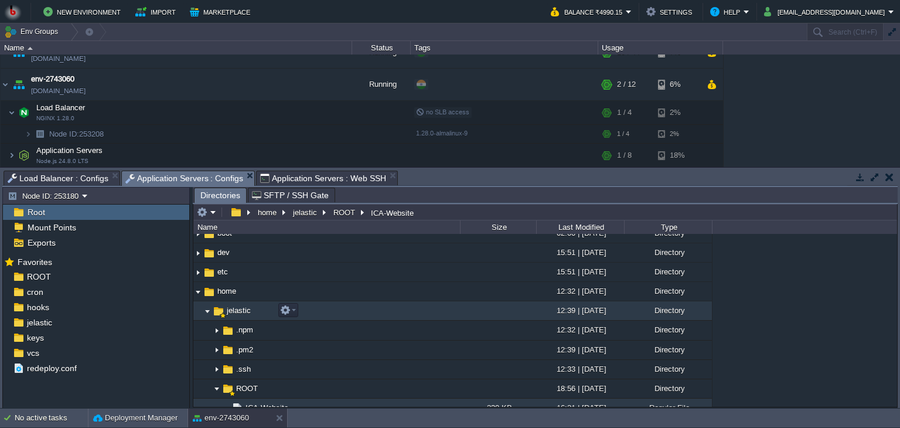
click at [244, 305] on span "jelastic" at bounding box center [239, 310] width 28 height 10
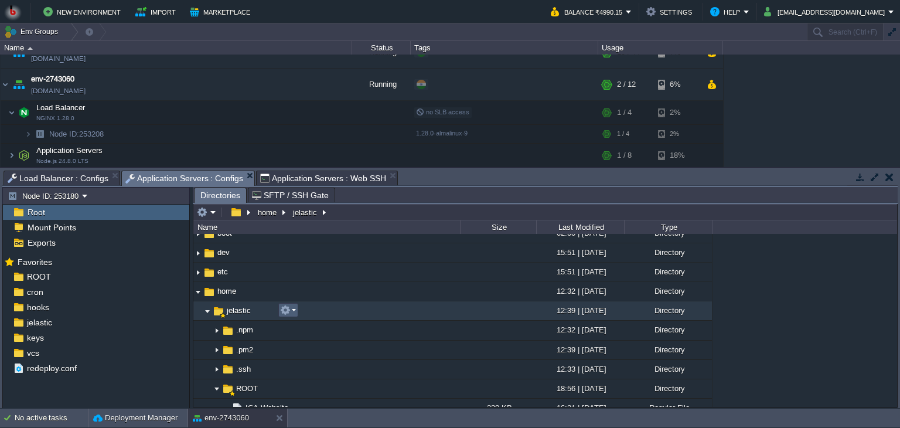
click at [288, 309] on button "button" at bounding box center [285, 310] width 11 height 11
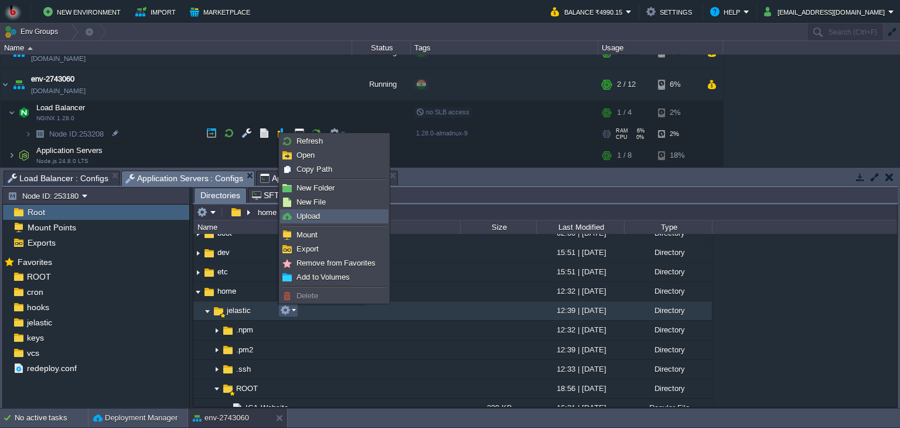
click at [310, 217] on span "Upload" at bounding box center [308, 216] width 23 height 9
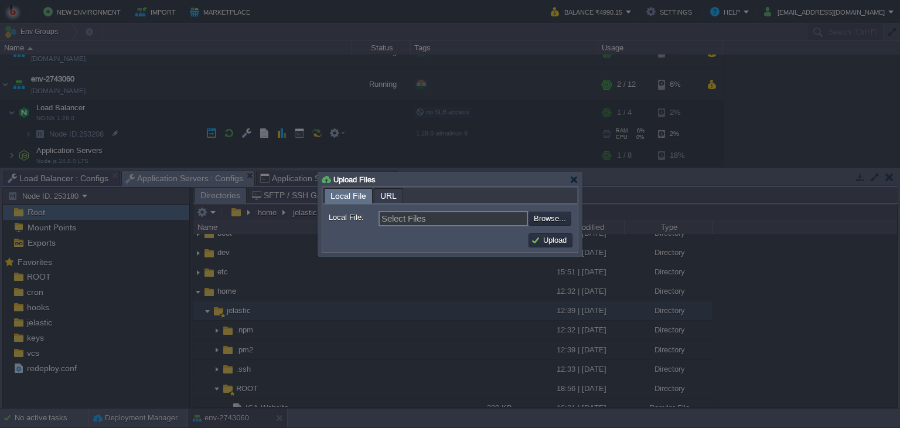
click at [478, 222] on input "Select Files" at bounding box center [453, 218] width 149 height 15
click at [389, 195] on span "URL" at bounding box center [388, 196] width 16 height 15
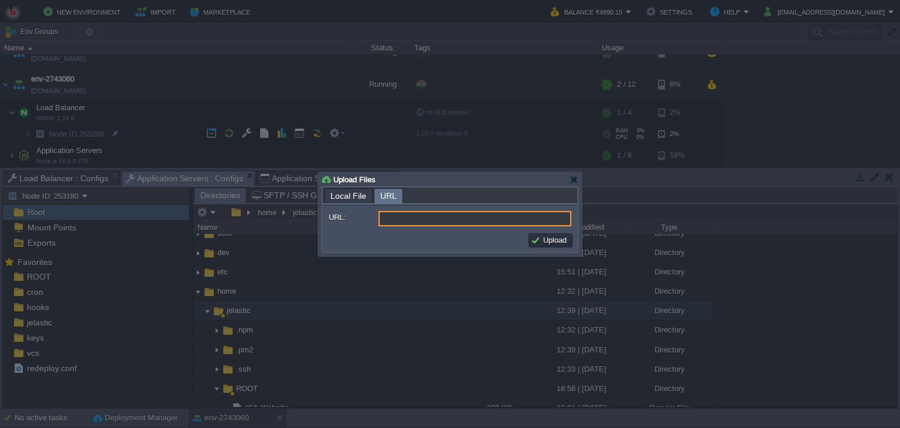
click at [400, 214] on input "URL:" at bounding box center [475, 218] width 193 height 15
paste input "/home/jelastic/package.json' npm error enoent This is related to npm not being …"
type input "/home/jelastic/package.json' npm error enoent This is related to npm not being …"
type input "http://... ftp://..."
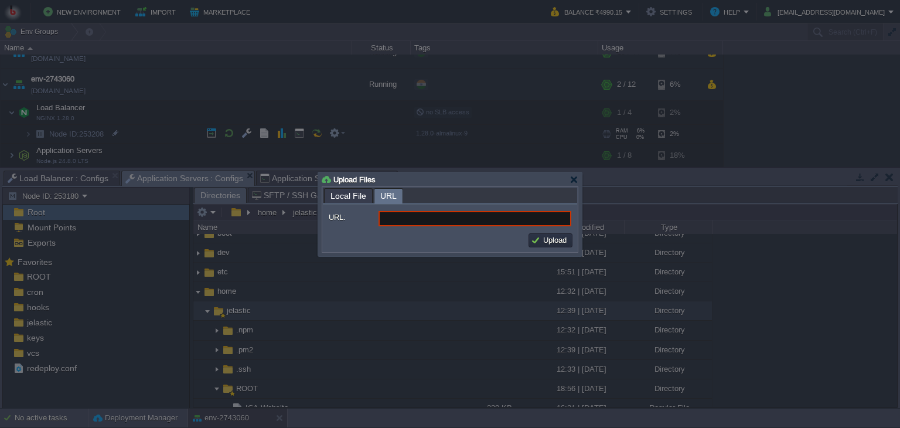
paste input "https://github.com/ICA-Official-Page/ICA-Website"
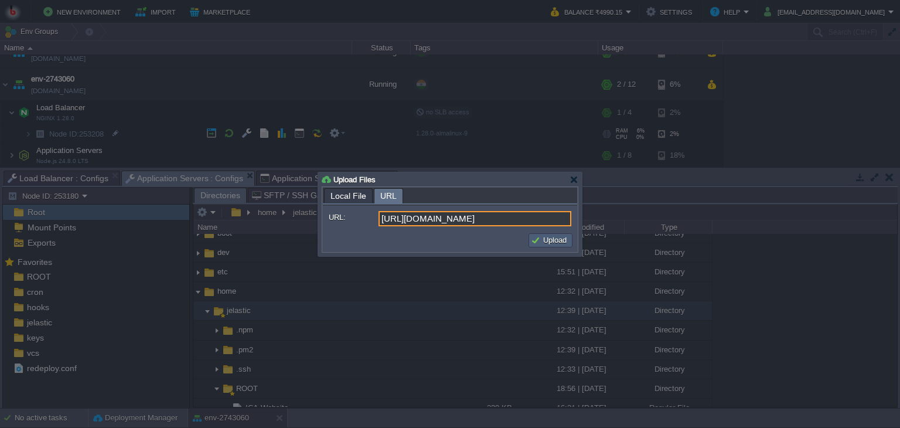
type input "https://github.com/ICA-Official-Page/ICA-Website"
click at [555, 241] on button "Upload" at bounding box center [550, 240] width 39 height 11
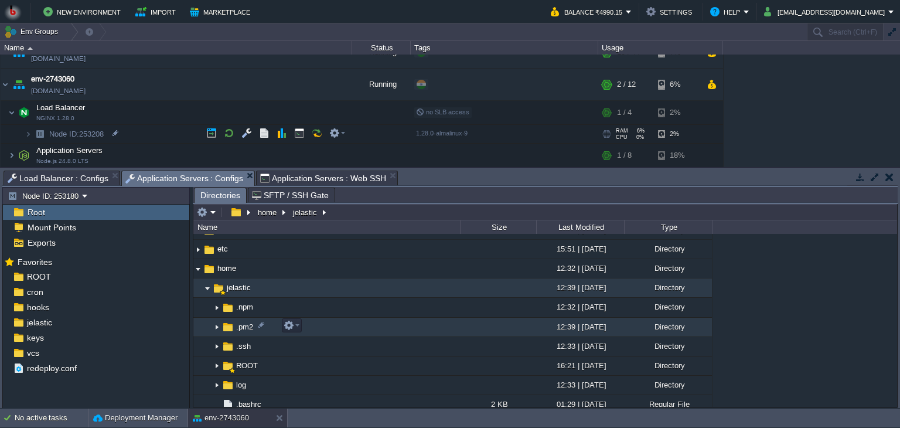
scroll to position [71, 0]
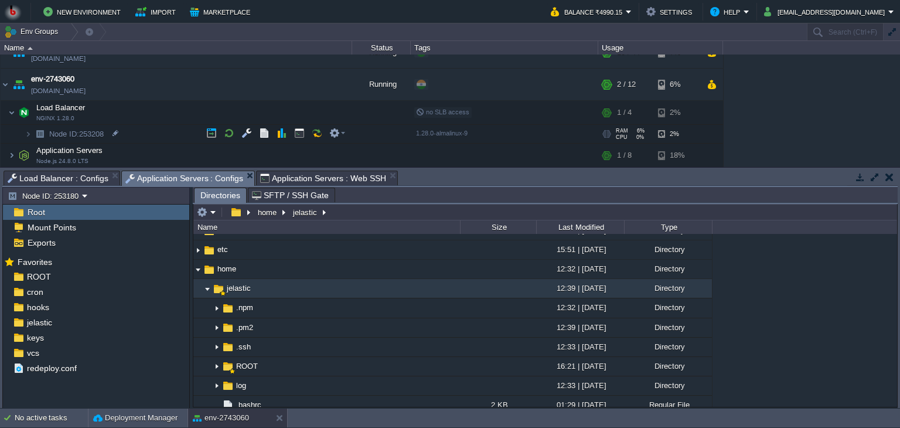
click at [293, 196] on span "SFTP / SSH Gate" at bounding box center [290, 195] width 77 height 14
click at [207, 199] on span "Directories" at bounding box center [220, 195] width 40 height 15
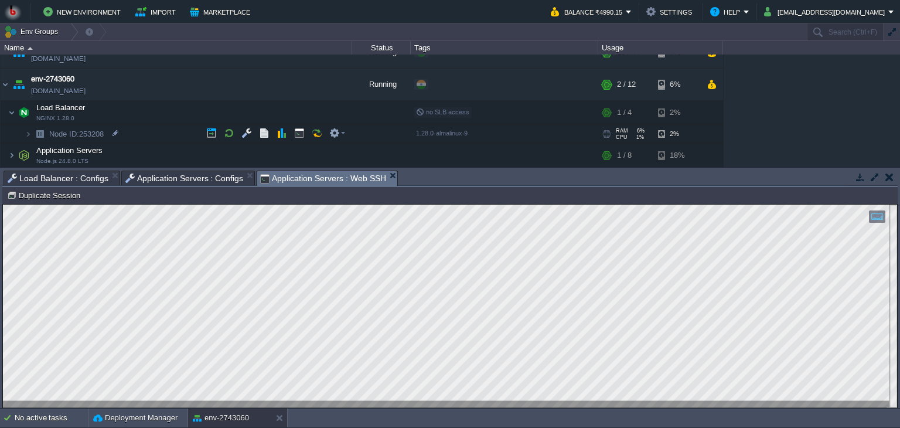
click at [299, 179] on span "Application Servers : Web SSH" at bounding box center [323, 178] width 126 height 15
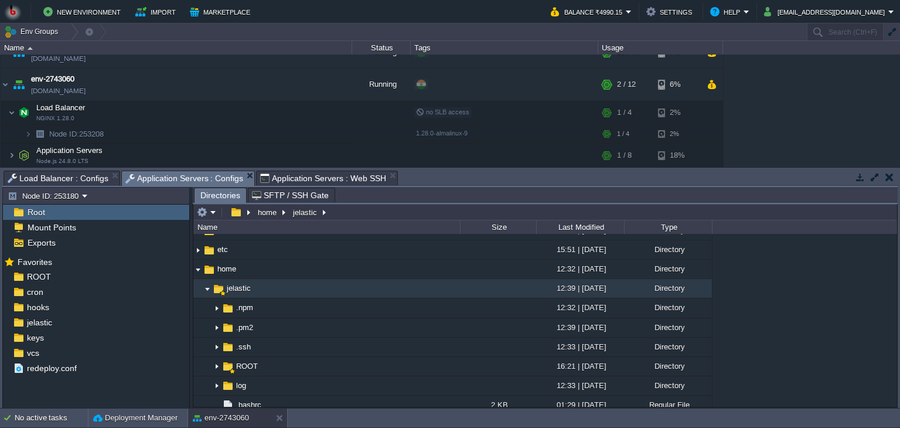
click at [178, 175] on span "Application Servers : Configs" at bounding box center [184, 178] width 118 height 15
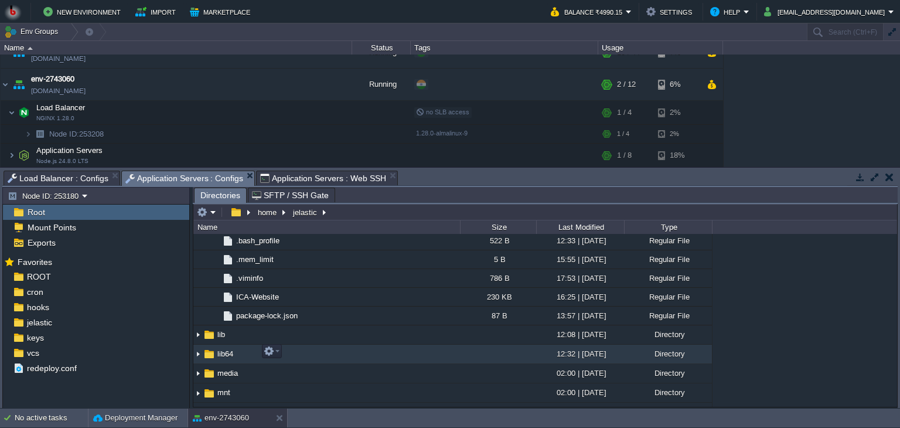
scroll to position [290, 0]
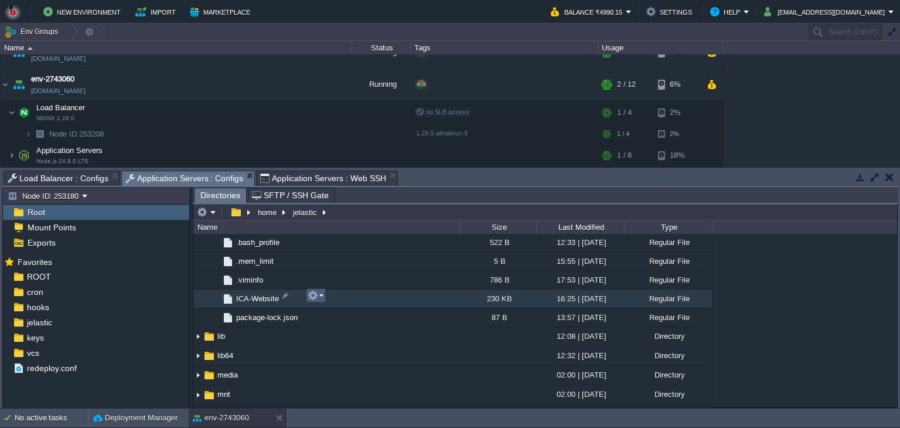
click at [324, 298] on td at bounding box center [316, 295] width 20 height 14
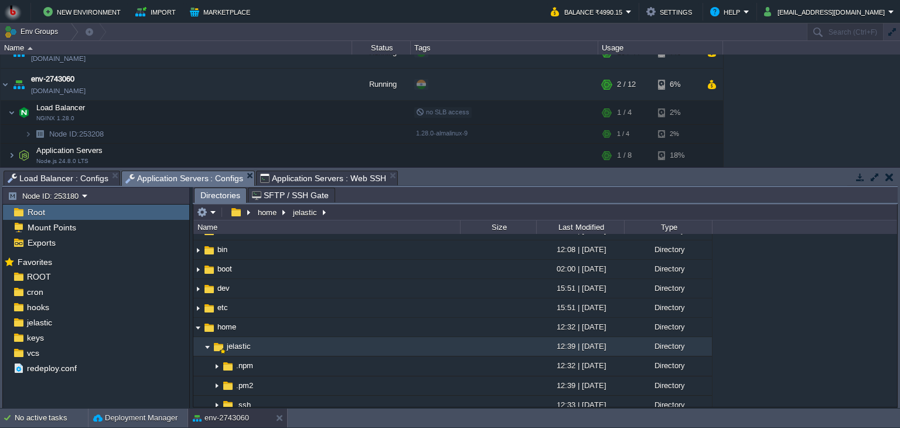
scroll to position [0, 0]
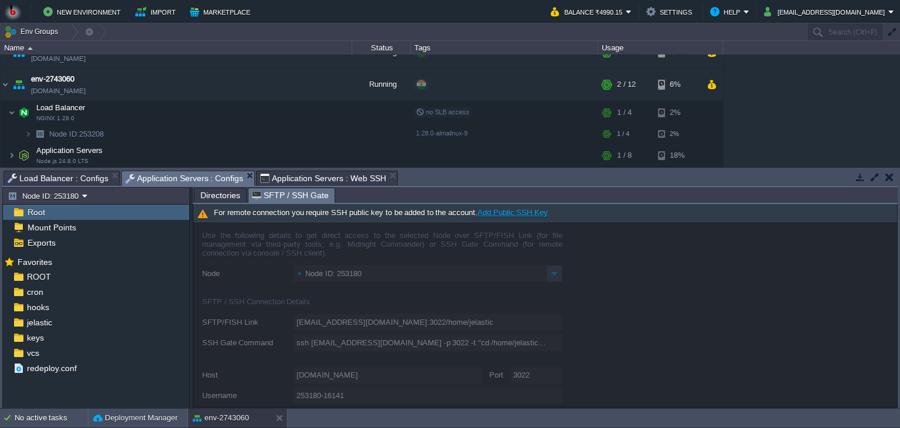
click at [272, 188] on span "SFTP / SSH Gate" at bounding box center [290, 195] width 77 height 15
click at [216, 200] on span "Directories" at bounding box center [220, 195] width 40 height 14
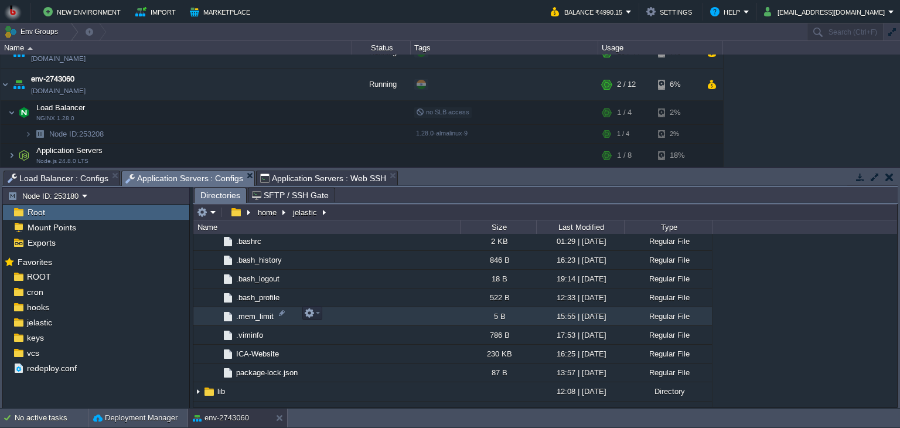
scroll to position [236, 0]
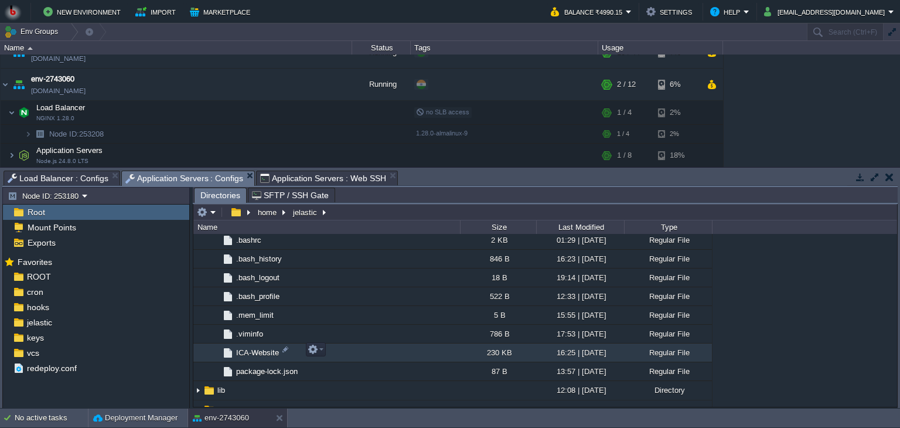
click at [260, 348] on span "ICA-Website" at bounding box center [257, 353] width 46 height 10
click at [312, 346] on button "button" at bounding box center [313, 349] width 11 height 11
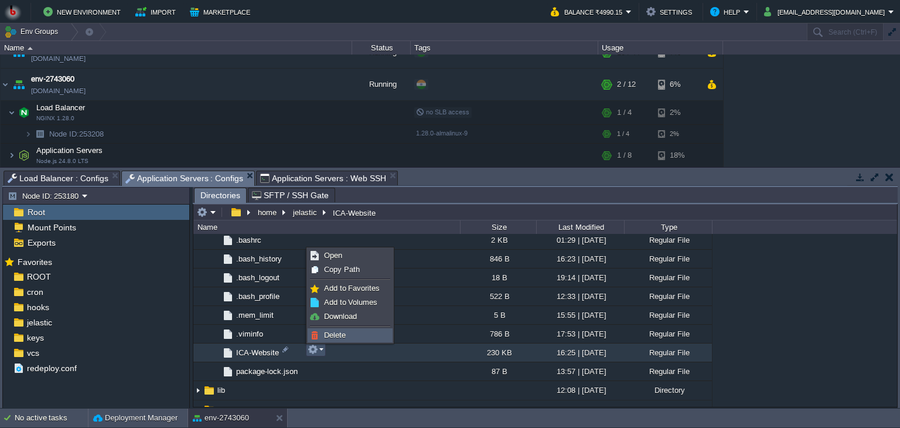
click at [343, 337] on span "Delete" at bounding box center [335, 335] width 22 height 9
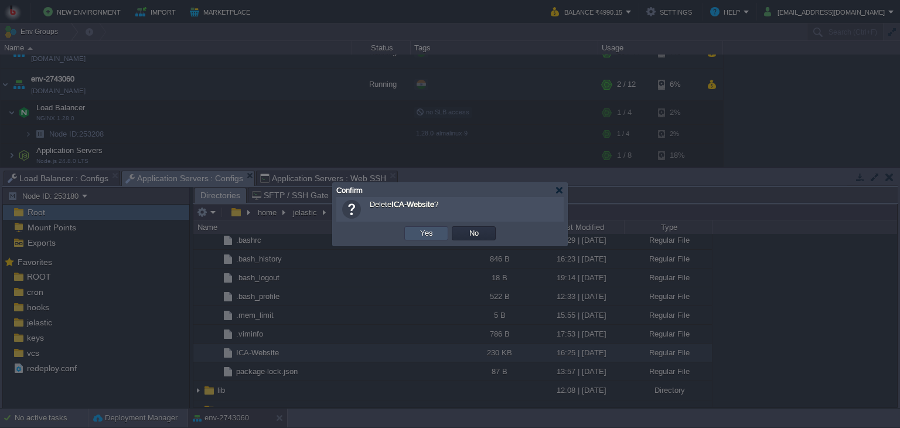
click at [423, 235] on button "Yes" at bounding box center [427, 233] width 20 height 11
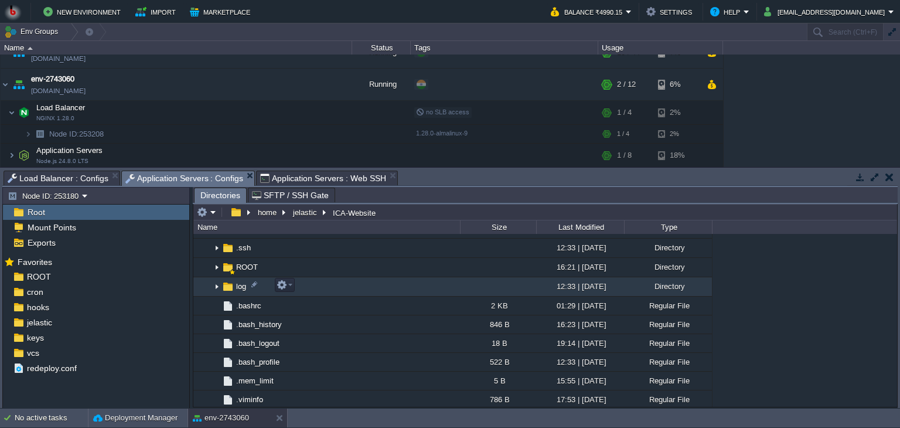
scroll to position [155, 0]
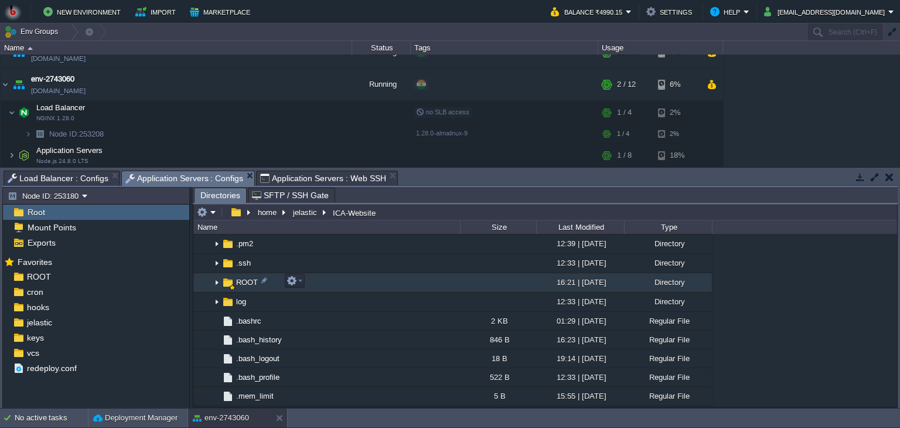
click at [215, 284] on img at bounding box center [216, 283] width 9 height 18
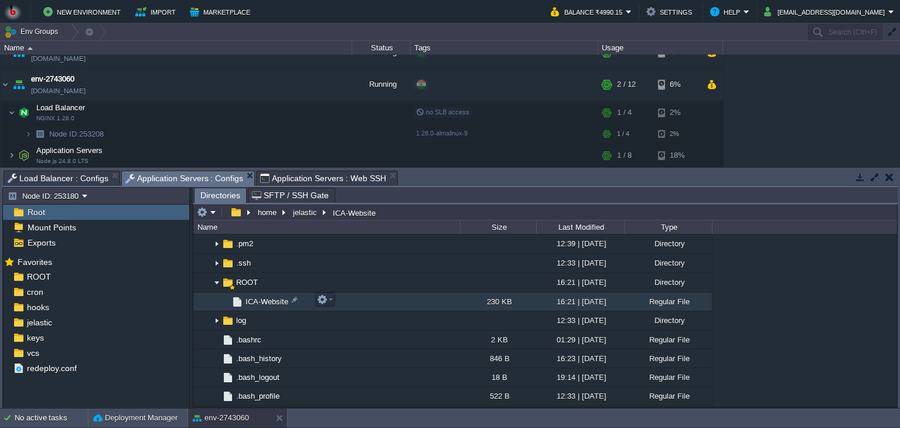
click at [262, 294] on td "ICA-Website" at bounding box center [326, 301] width 267 height 19
click at [319, 298] on button "button" at bounding box center [322, 299] width 11 height 11
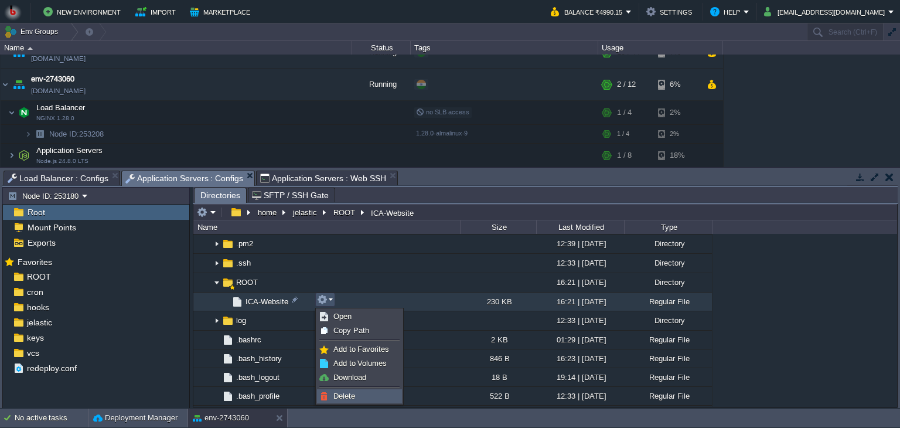
click at [358, 394] on link "Delete" at bounding box center [360, 396] width 84 height 13
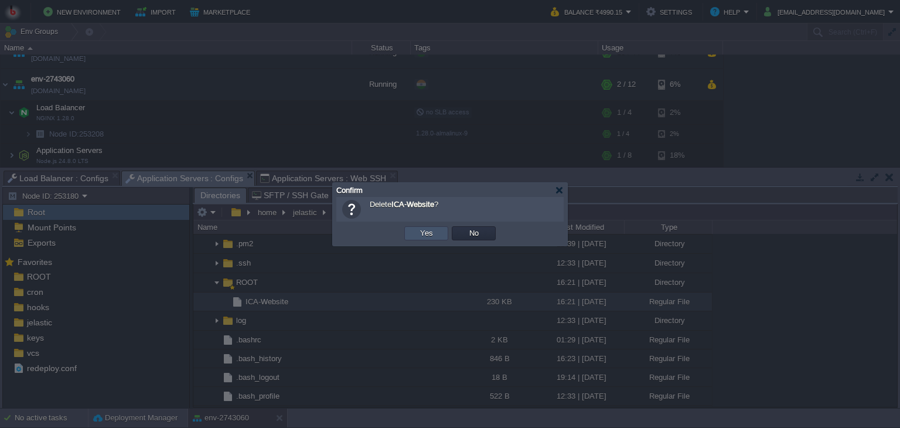
click at [417, 233] on button "Yes" at bounding box center [427, 233] width 20 height 11
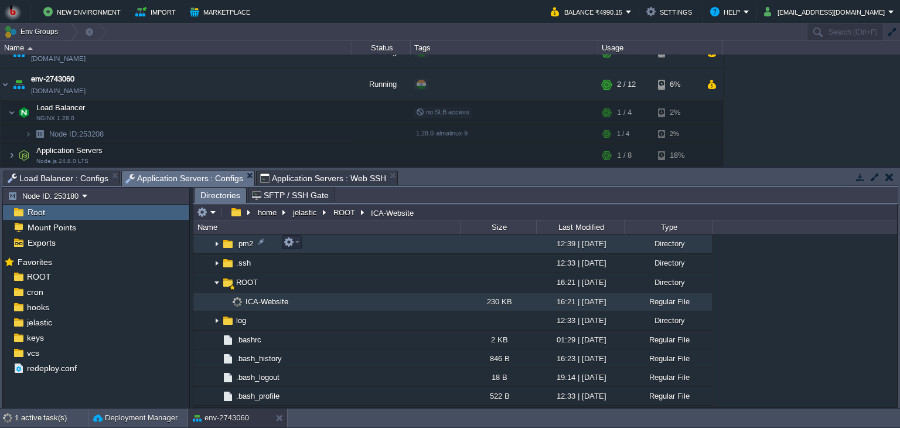
scroll to position [0, 0]
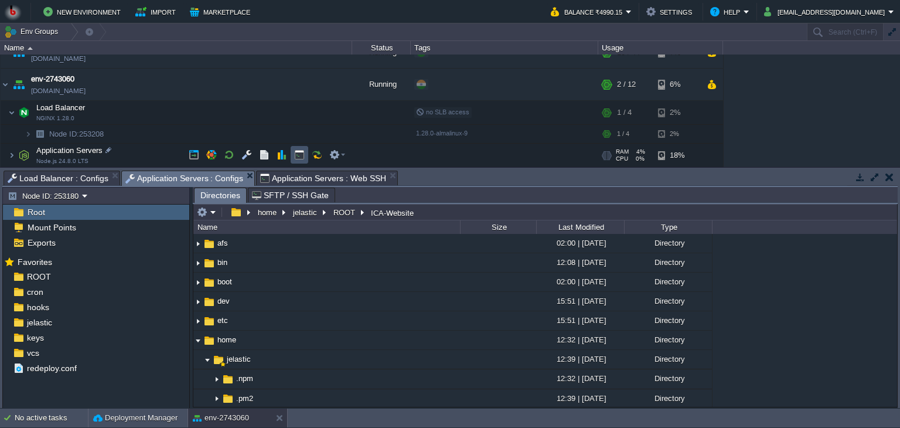
click at [297, 155] on button "button" at bounding box center [299, 154] width 11 height 11
click at [202, 179] on span "Application Servers : Configs" at bounding box center [184, 178] width 118 height 15
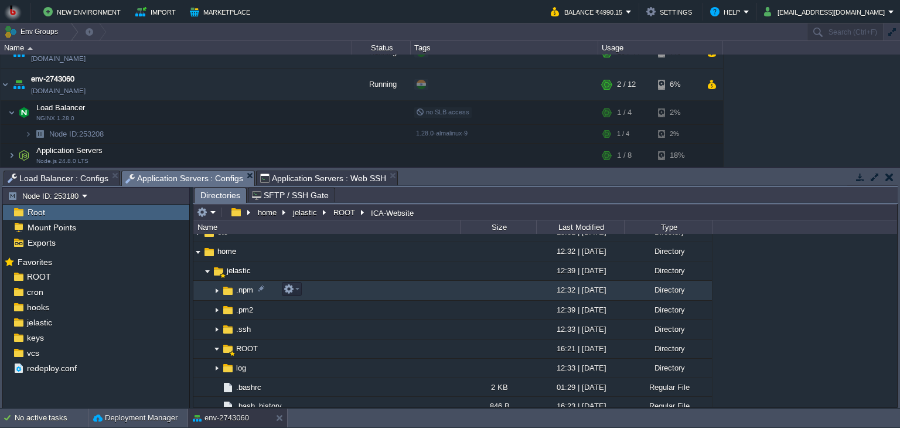
scroll to position [81, 0]
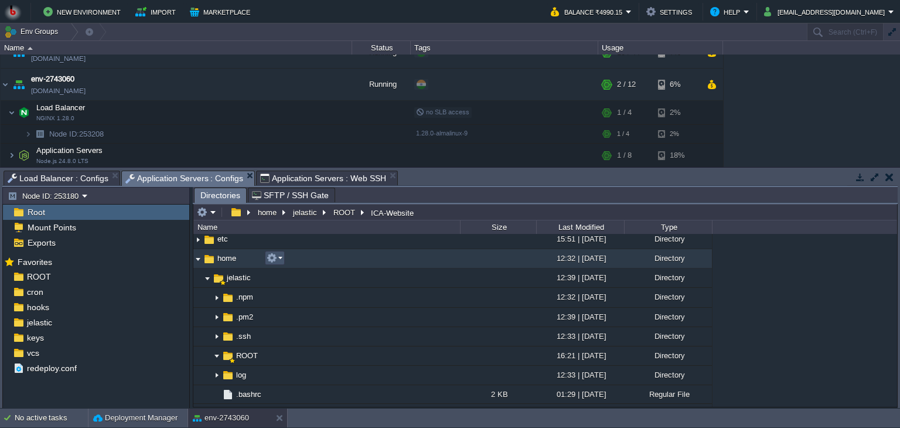
click at [276, 259] on button "button" at bounding box center [272, 258] width 11 height 11
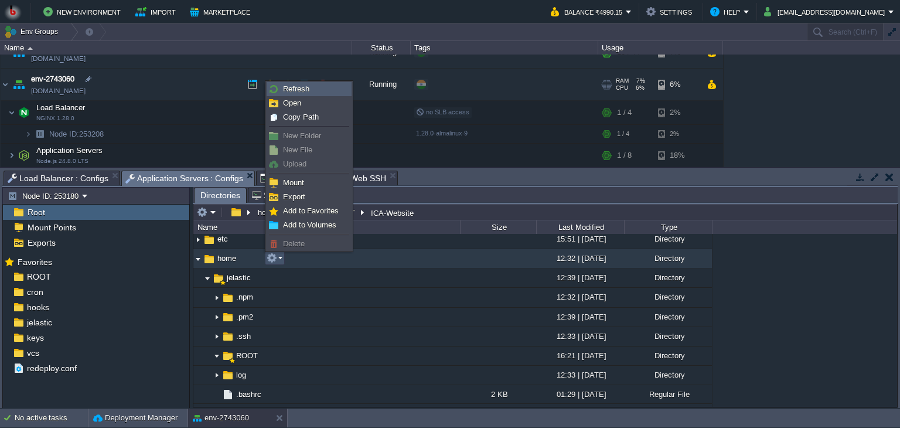
click at [317, 84] on link "Refresh" at bounding box center [309, 89] width 84 height 13
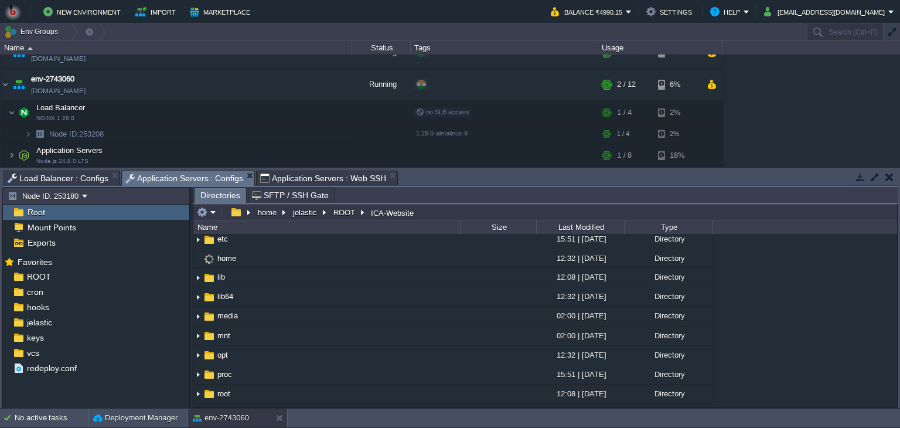
click at [875, 174] on button "button" at bounding box center [875, 177] width 11 height 11
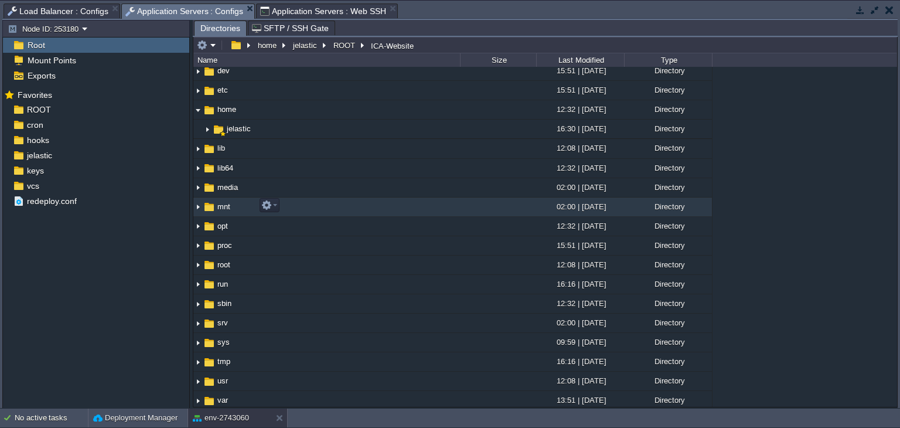
scroll to position [63, 0]
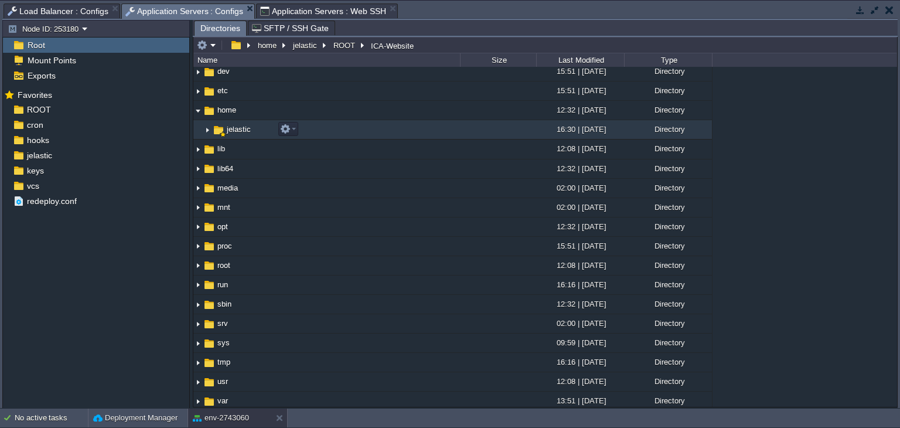
click at [210, 131] on img at bounding box center [207, 130] width 9 height 18
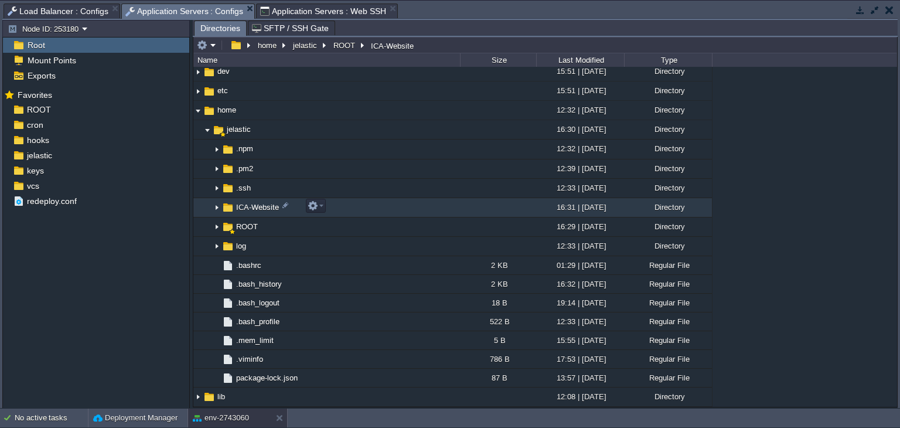
click at [218, 207] on img at bounding box center [216, 208] width 9 height 18
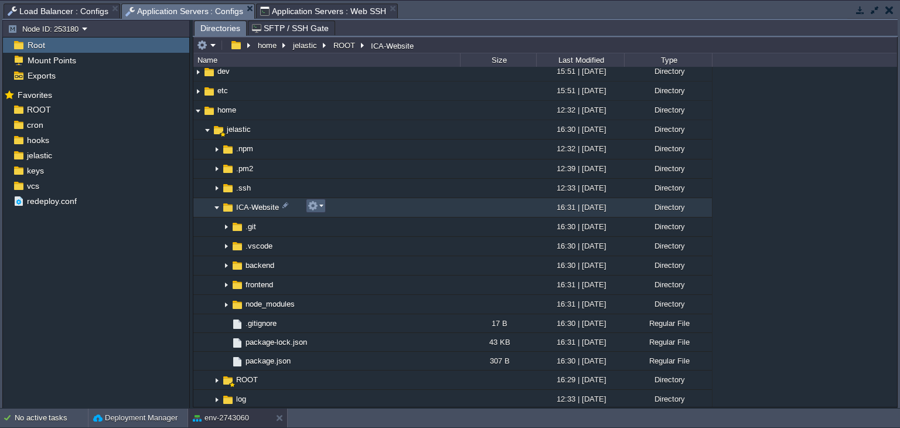
click at [321, 205] on em at bounding box center [316, 205] width 16 height 11
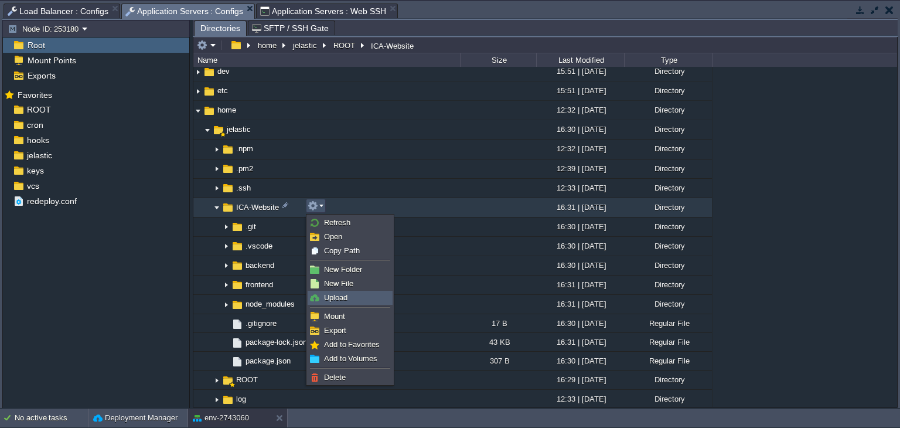
click at [349, 296] on link "Upload" at bounding box center [350, 297] width 84 height 13
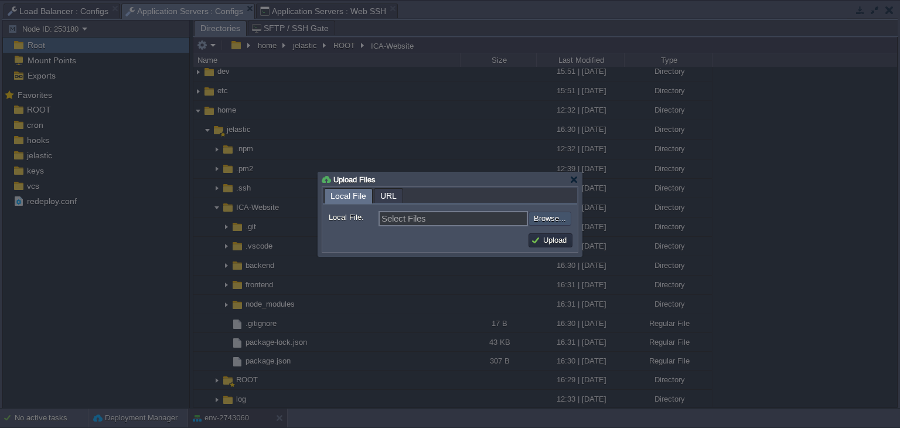
click at [550, 219] on input "file" at bounding box center [497, 219] width 148 height 14
type input "C:\fakepath\.env"
type input ".env"
click at [549, 239] on button "Upload" at bounding box center [550, 240] width 39 height 11
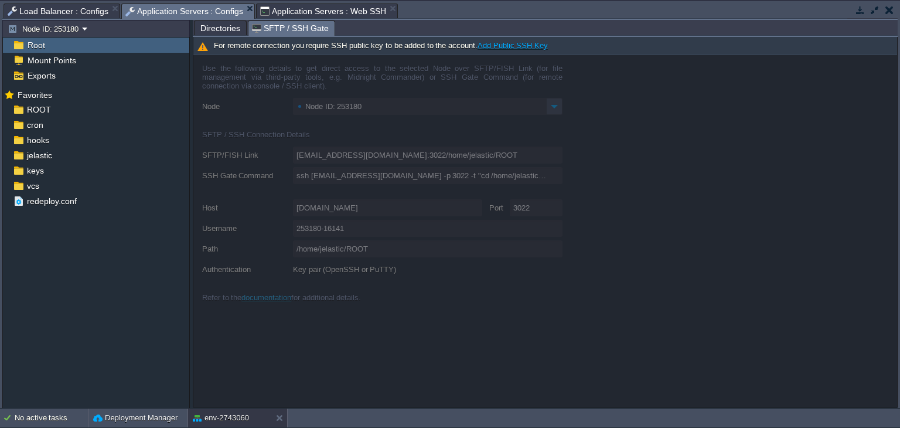
click at [293, 24] on span "SFTP / SSH Gate" at bounding box center [290, 28] width 77 height 15
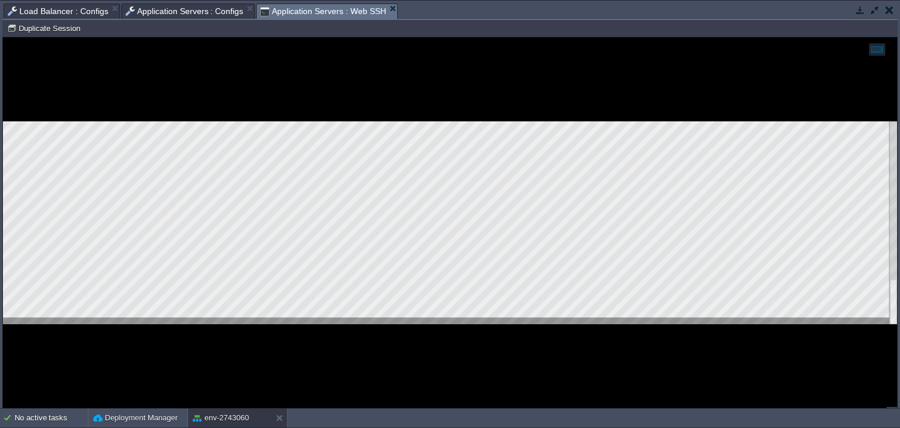
click at [306, 13] on span "Application Servers : Web SSH" at bounding box center [323, 11] width 126 height 15
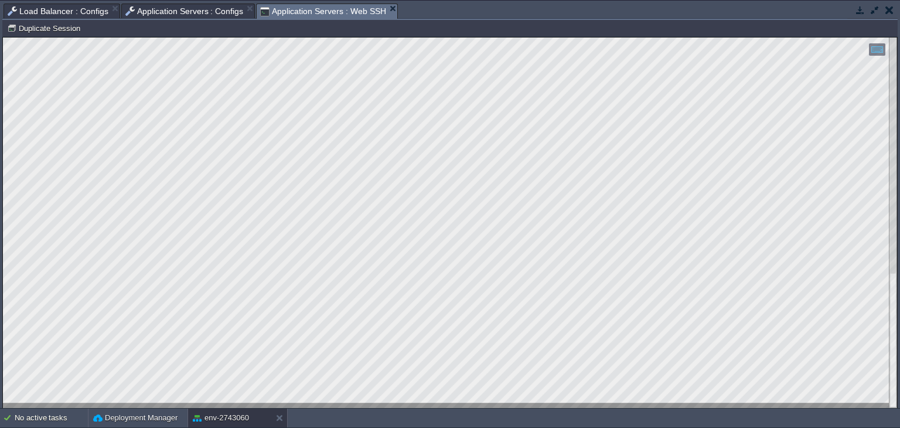
click at [873, 13] on button "button" at bounding box center [875, 10] width 11 height 11
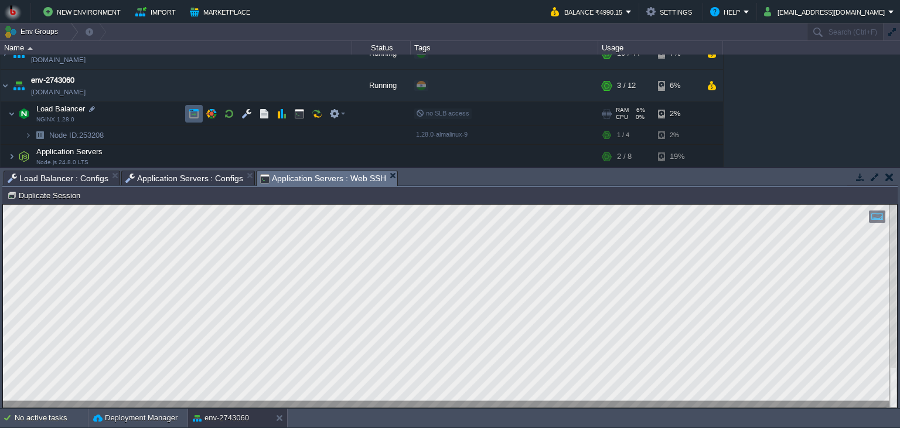
click at [200, 111] on td at bounding box center [194, 114] width 18 height 18
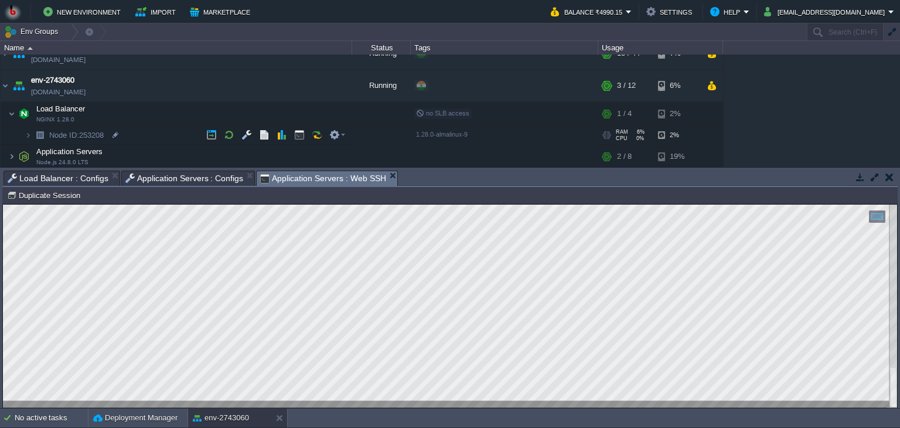
scroll to position [18, 0]
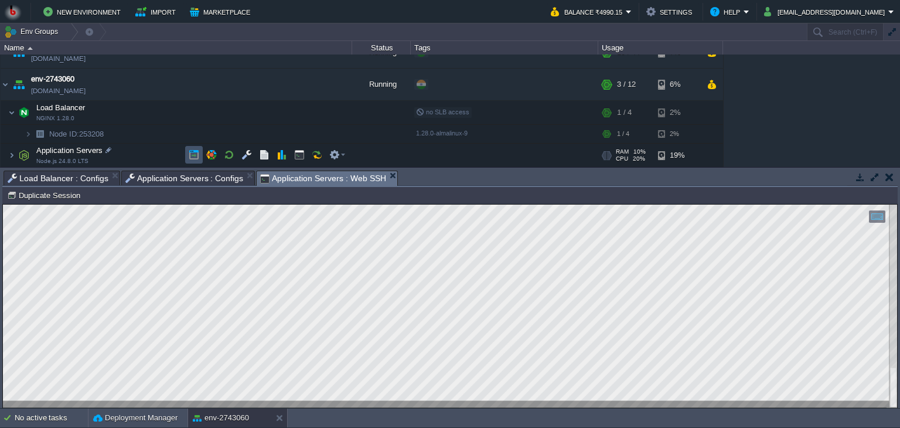
click at [198, 149] on button "button" at bounding box center [194, 154] width 11 height 11
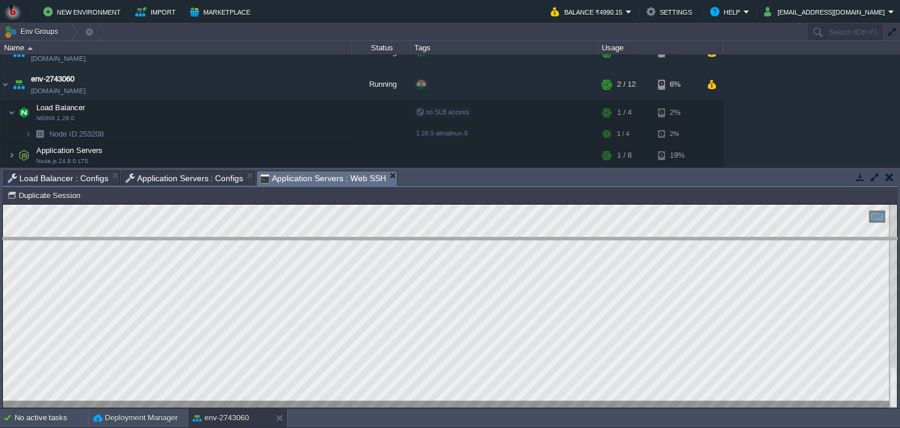
drag, startPoint x: 530, startPoint y: 179, endPoint x: 536, endPoint y: 248, distance: 68.8
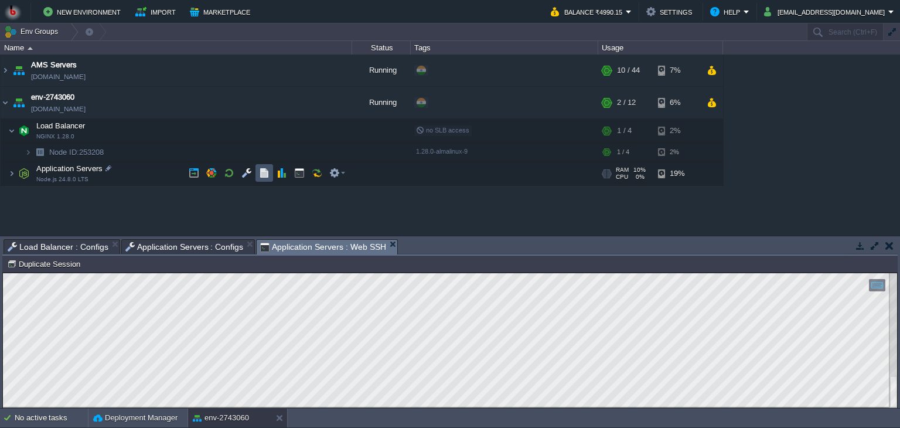
click at [265, 169] on button "button" at bounding box center [264, 173] width 11 height 11
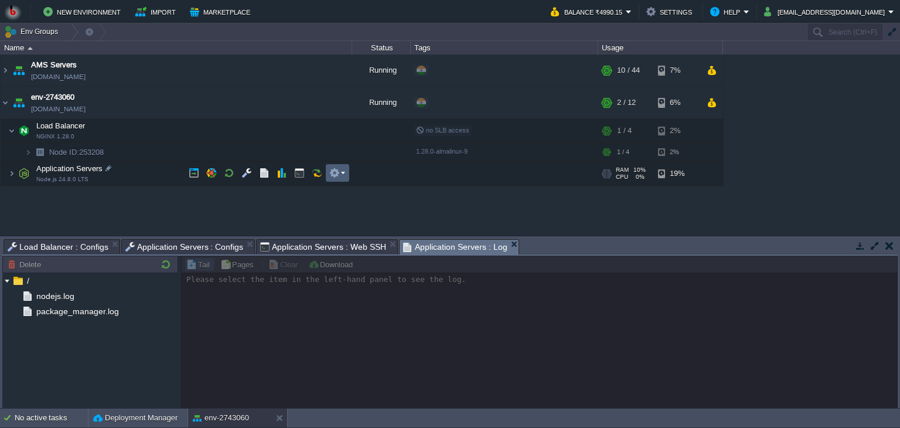
click at [343, 172] on em at bounding box center [337, 173] width 16 height 11
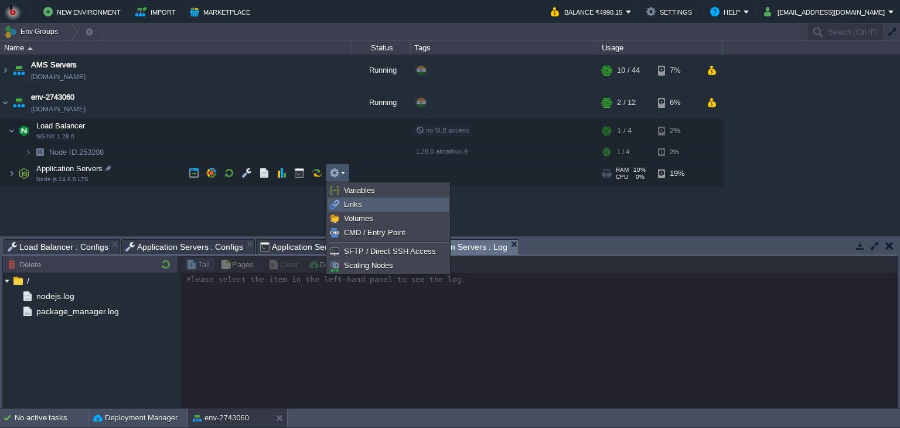
click at [335, 205] on img at bounding box center [334, 204] width 9 height 9
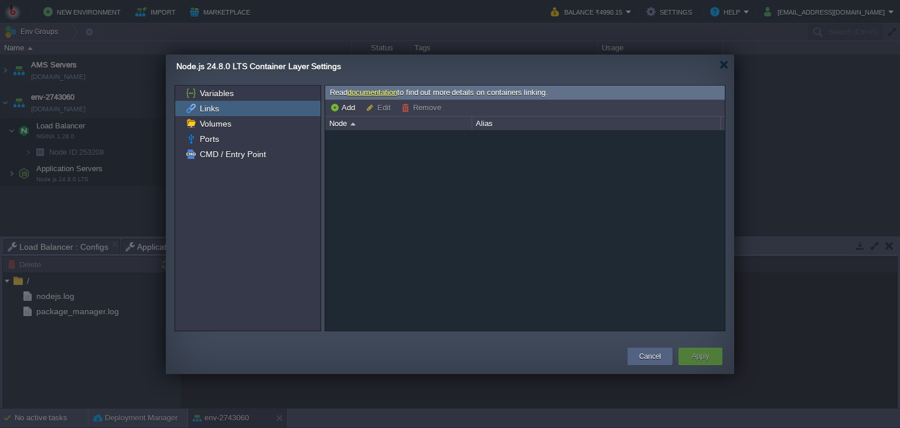
click at [386, 162] on div at bounding box center [525, 230] width 400 height 201
click at [352, 106] on button "Add" at bounding box center [344, 108] width 29 height 11
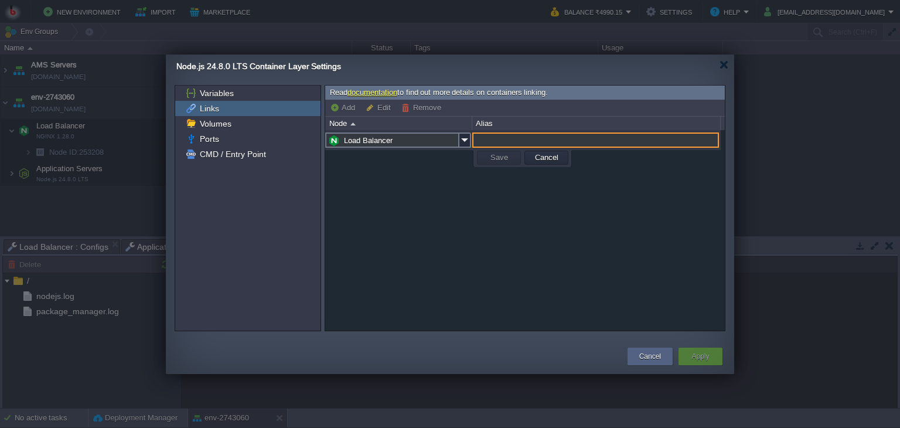
click at [495, 139] on input "text" at bounding box center [595, 139] width 247 height 15
drag, startPoint x: 644, startPoint y: 365, endPoint x: 648, endPoint y: 356, distance: 9.7
click at [648, 356] on td "Cancel" at bounding box center [650, 356] width 51 height 21
click at [648, 356] on button "Cancel" at bounding box center [650, 356] width 22 height 12
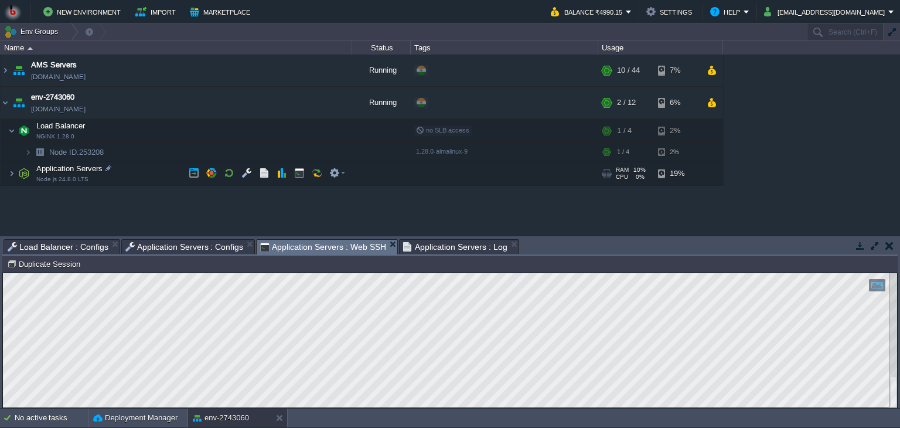
click at [281, 244] on span "Application Servers : Web SSH" at bounding box center [323, 247] width 126 height 15
click at [3, 273] on html "Copy: Ctrl + Shift + C Paste: Ctrl + V Settings: Ctrl + Shift + Alt 0" at bounding box center [450, 273] width 894 height 0
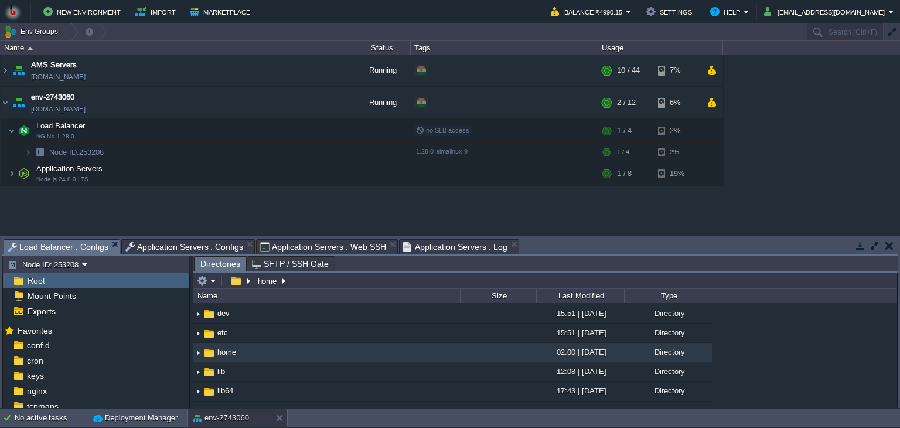
click at [51, 244] on span "Load Balancer : Configs" at bounding box center [58, 247] width 101 height 15
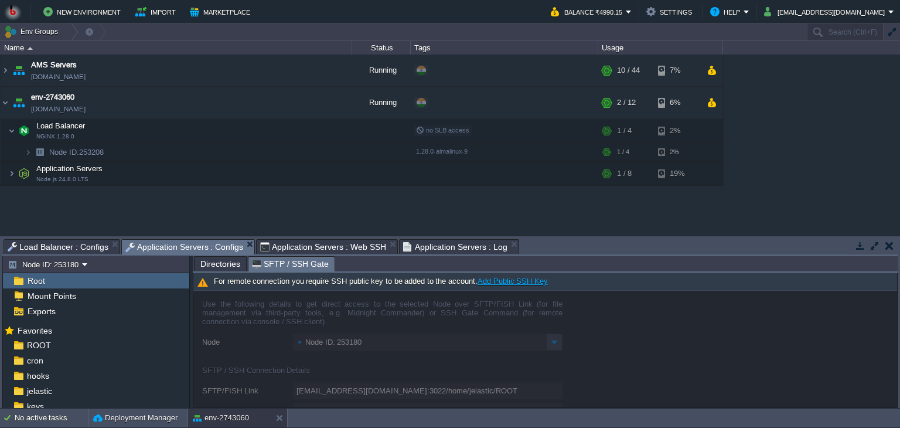
click at [155, 247] on span "Application Servers : Configs" at bounding box center [184, 247] width 118 height 15
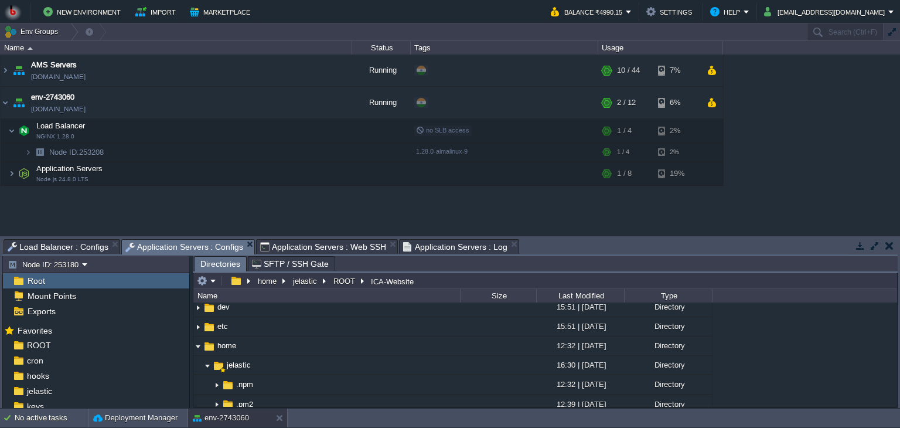
click at [206, 265] on span "Directories" at bounding box center [220, 264] width 40 height 15
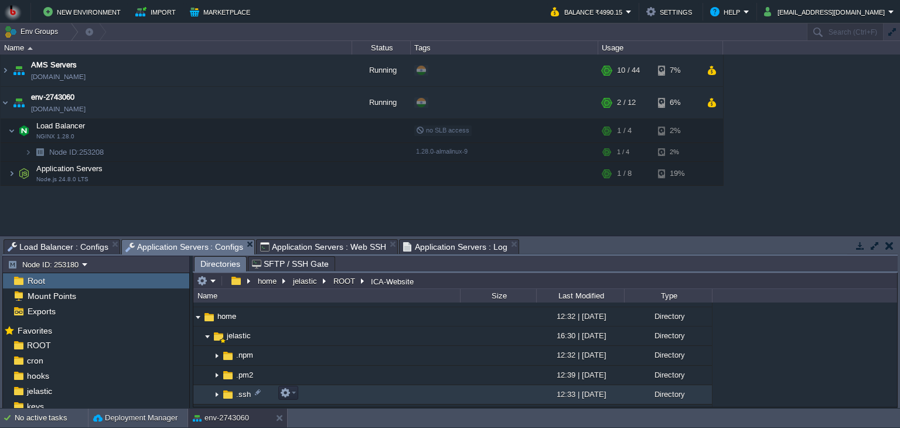
scroll to position [122, 0]
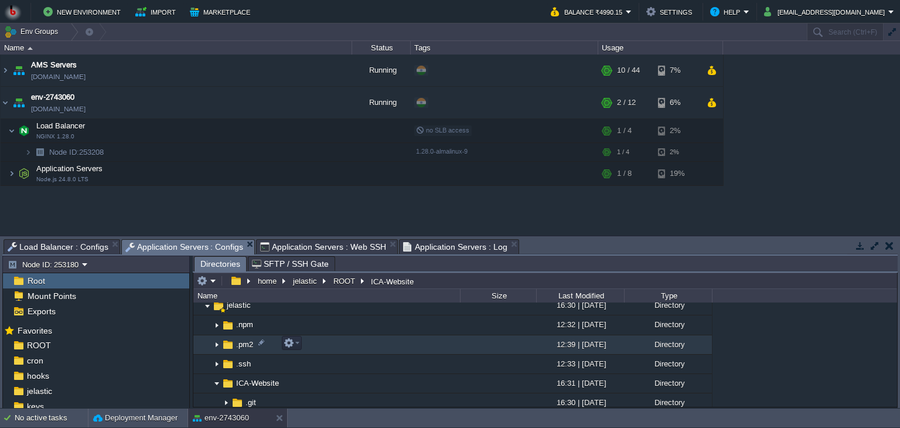
click at [214, 341] on img at bounding box center [216, 345] width 9 height 18
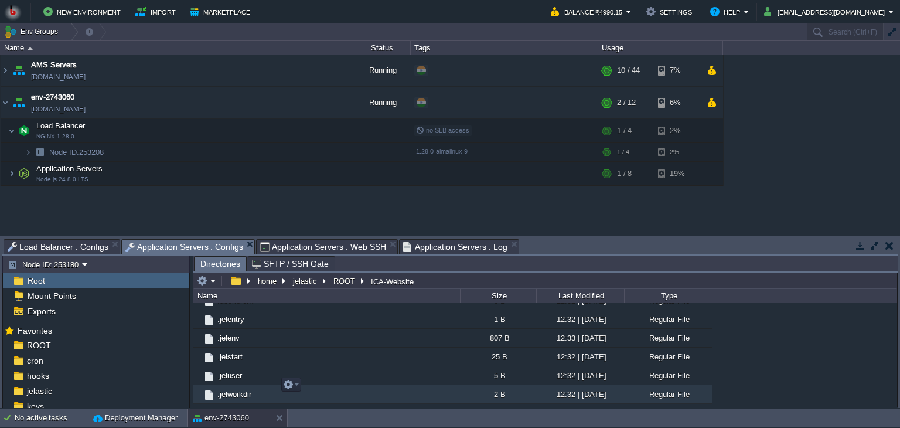
scroll to position [1089, 0]
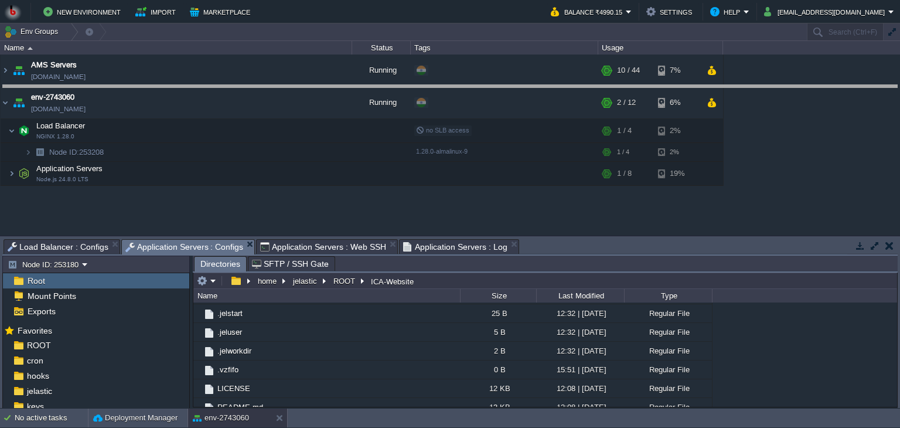
drag, startPoint x: 572, startPoint y: 244, endPoint x: 553, endPoint y: 90, distance: 155.9
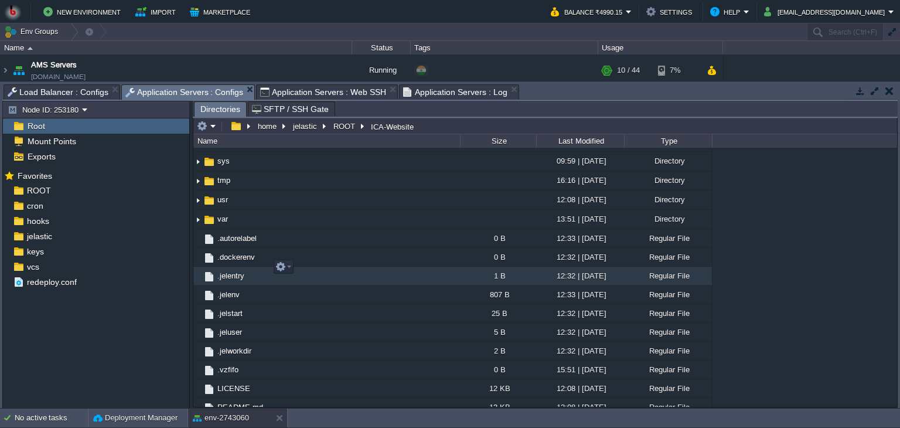
scroll to position [886, 0]
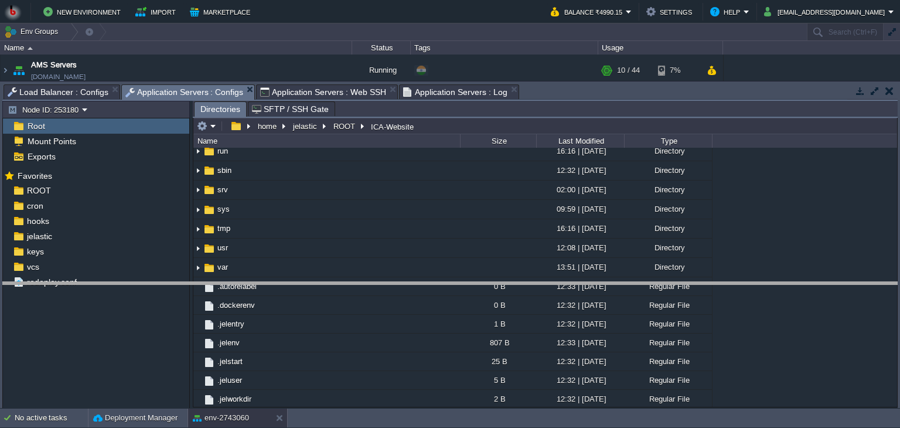
drag, startPoint x: 816, startPoint y: 95, endPoint x: 821, endPoint y: 315, distance: 219.8
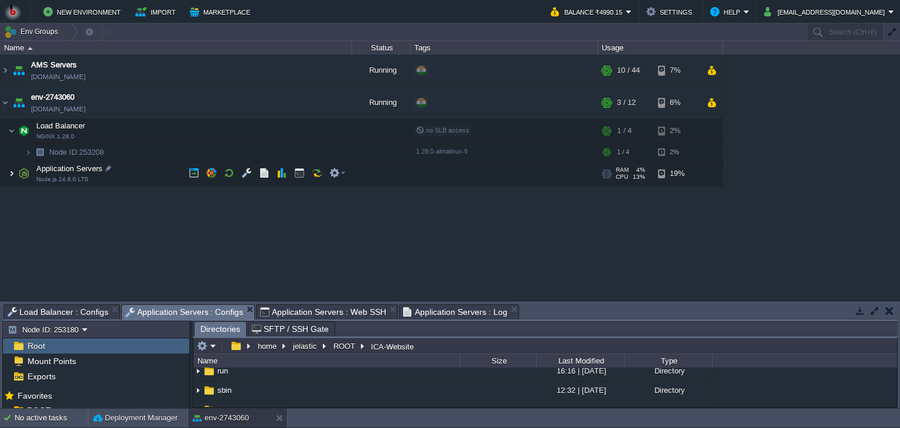
click at [12, 175] on img at bounding box center [11, 173] width 7 height 23
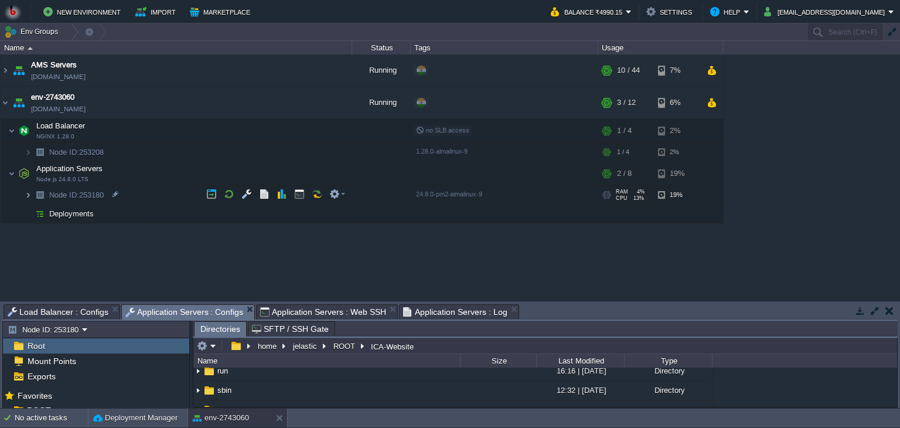
click at [29, 193] on img at bounding box center [28, 195] width 7 height 18
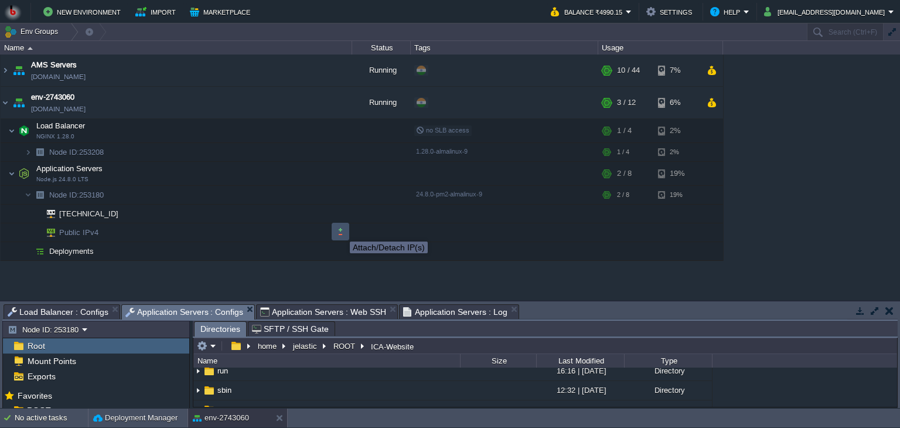
click at [341, 231] on button "button" at bounding box center [340, 231] width 11 height 11
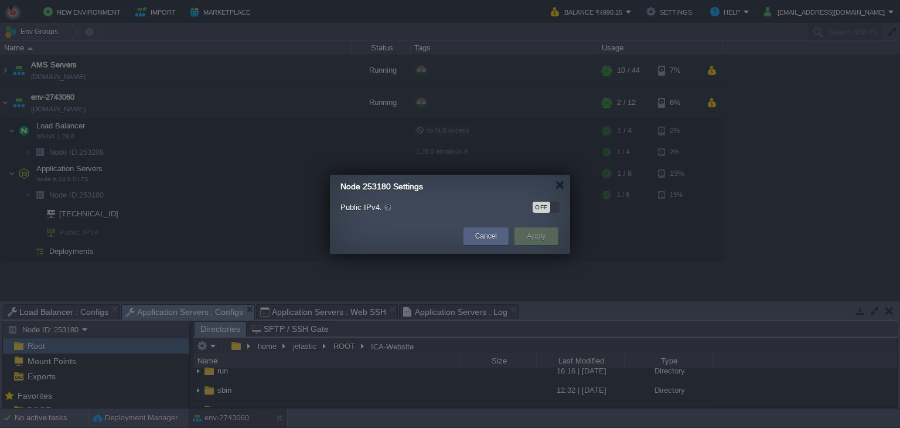
click at [556, 203] on div "OFF" at bounding box center [546, 207] width 27 height 11
click at [539, 230] on button "Apply" at bounding box center [536, 236] width 26 height 14
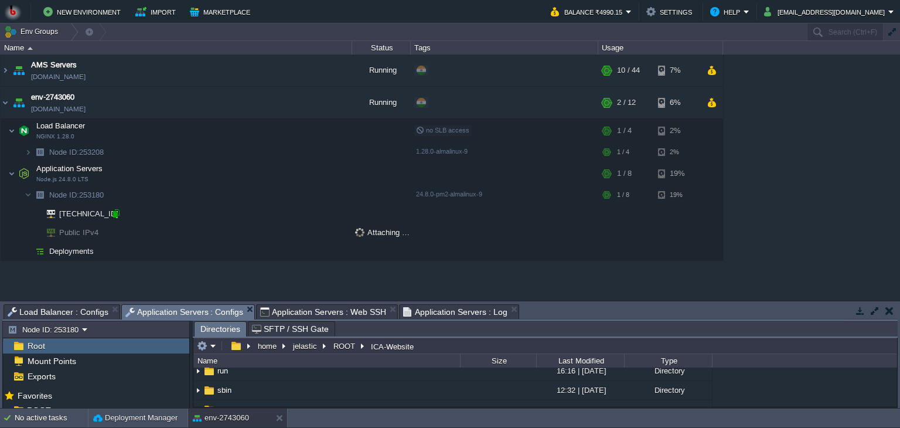
click at [118, 213] on div at bounding box center [116, 213] width 11 height 11
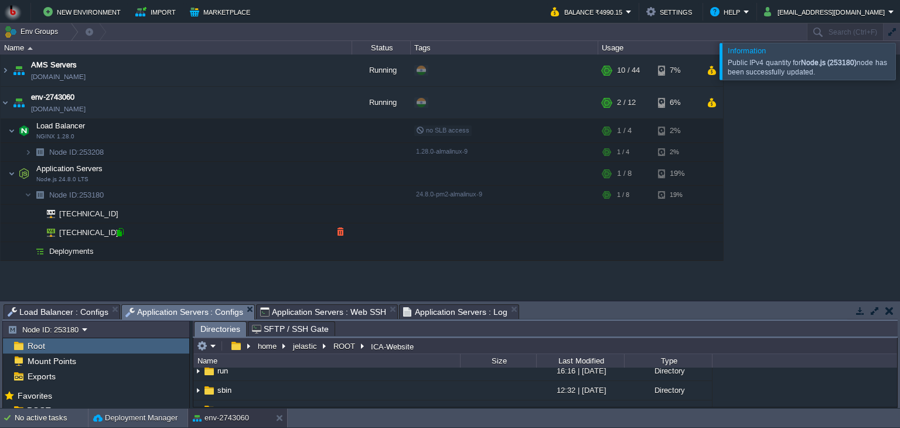
click at [117, 228] on div at bounding box center [120, 232] width 11 height 11
type input "103.205.141.41"
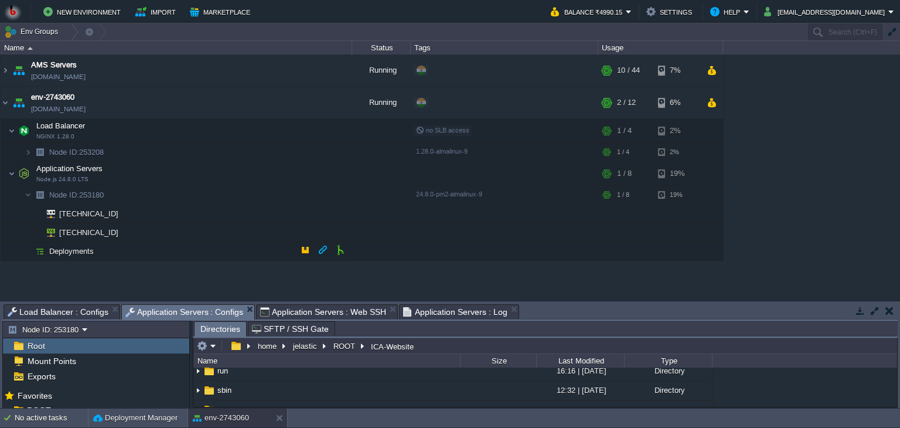
click at [80, 250] on span "Deployments" at bounding box center [71, 251] width 47 height 10
click at [319, 246] on button "button" at bounding box center [323, 249] width 11 height 11
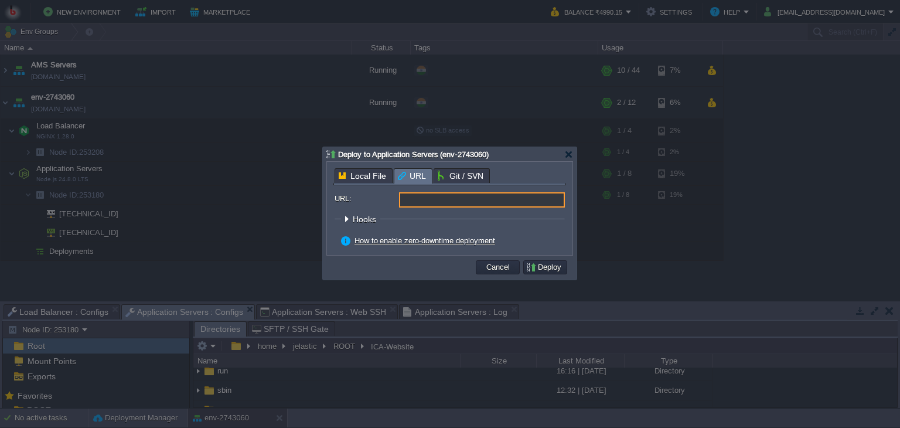
click at [448, 201] on input "URL:" at bounding box center [482, 199] width 166 height 15
click at [565, 158] on div at bounding box center [568, 154] width 9 height 9
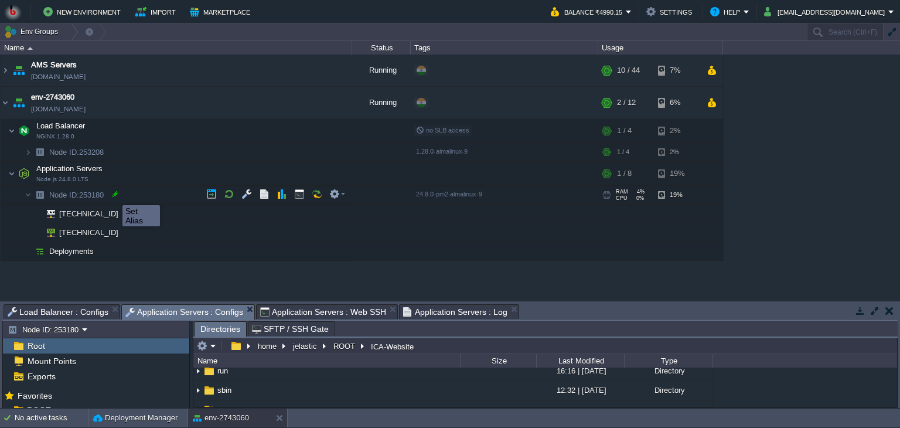
click at [114, 195] on div at bounding box center [115, 194] width 11 height 11
click at [12, 228] on img at bounding box center [16, 228] width 16 height 11
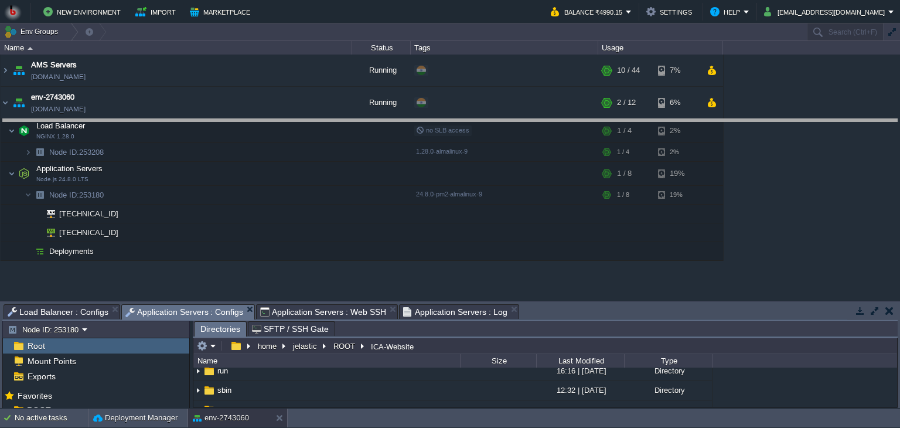
drag, startPoint x: 534, startPoint y: 310, endPoint x: 525, endPoint y: 121, distance: 189.5
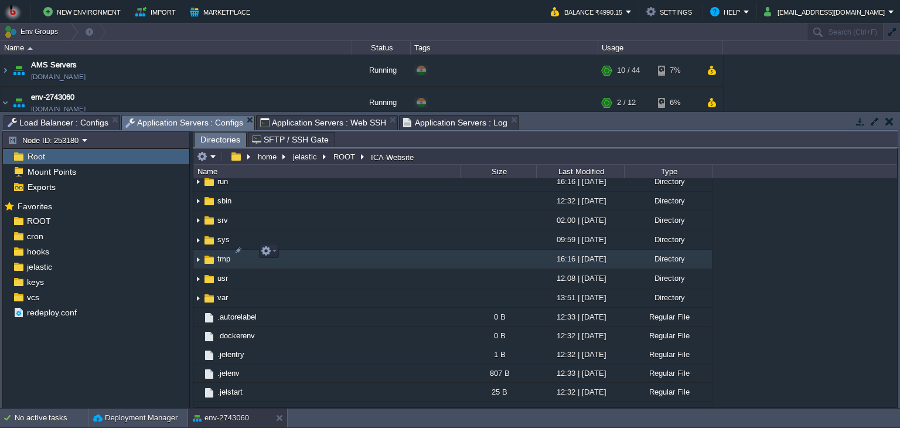
scroll to position [965, 0]
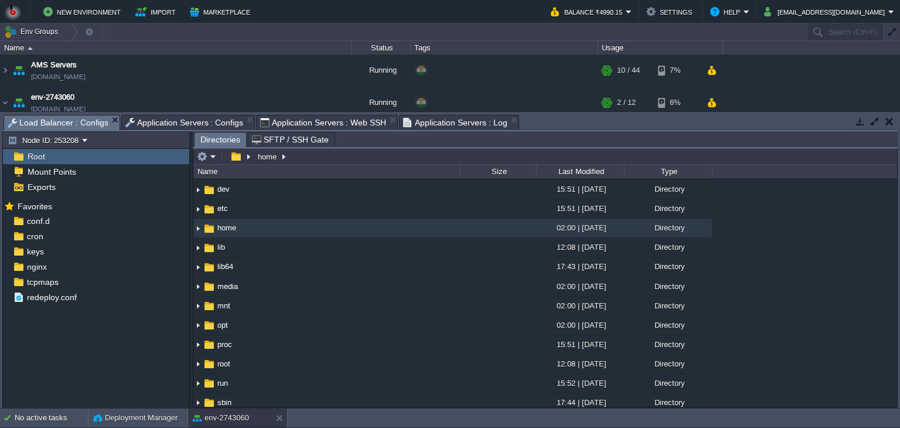
click at [44, 121] on span "Load Balancer : Configs" at bounding box center [58, 122] width 101 height 15
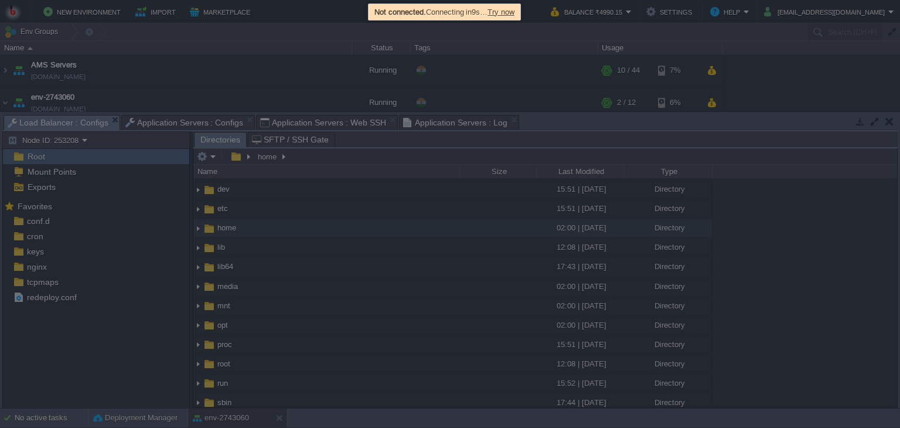
click at [32, 223] on div at bounding box center [450, 214] width 900 height 428
click at [516, 11] on span "Try now" at bounding box center [505, 12] width 27 height 9
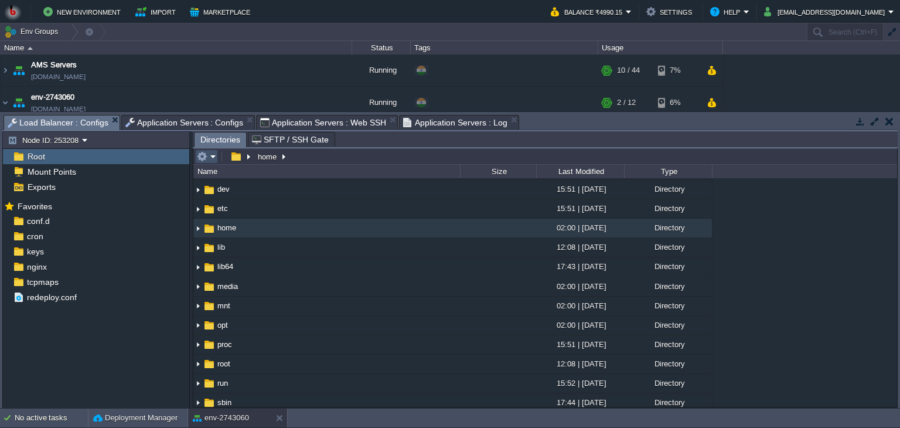
click at [205, 159] on button "button" at bounding box center [202, 156] width 11 height 11
click at [209, 159] on em at bounding box center [206, 156] width 19 height 11
click at [40, 219] on span "conf.d" at bounding box center [38, 221] width 27 height 11
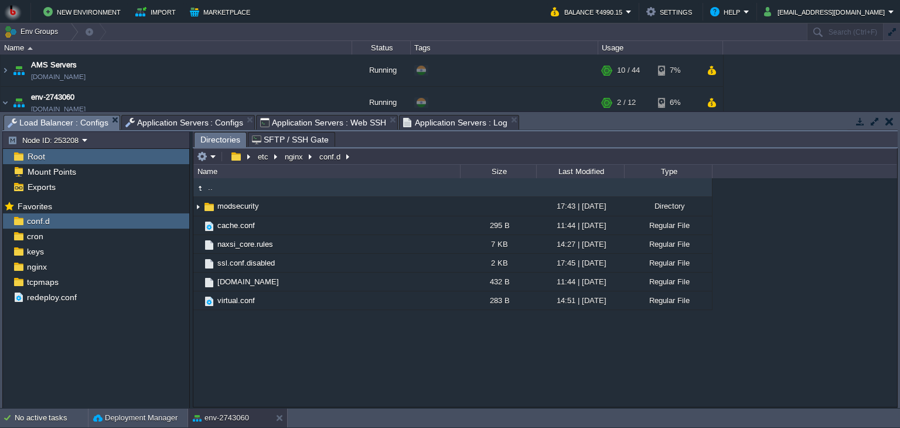
click at [49, 160] on div "Root" at bounding box center [96, 156] width 186 height 15
click at [40, 157] on span "Root" at bounding box center [36, 156] width 22 height 11
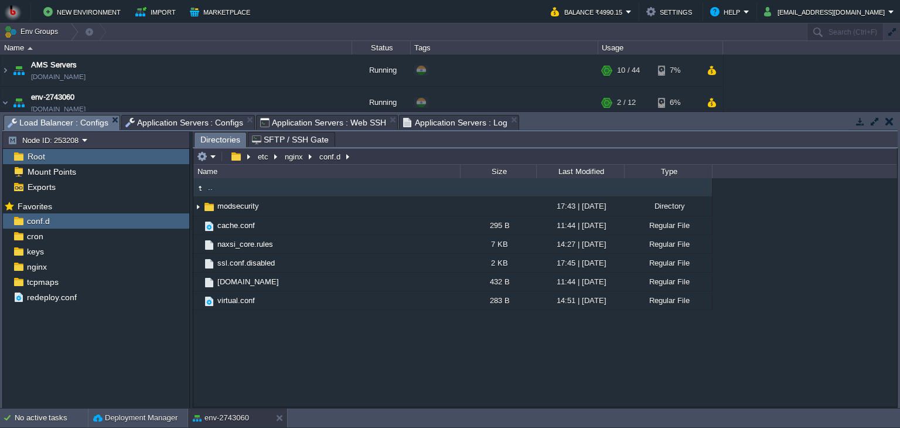
click at [40, 157] on span "Root" at bounding box center [36, 156] width 22 height 11
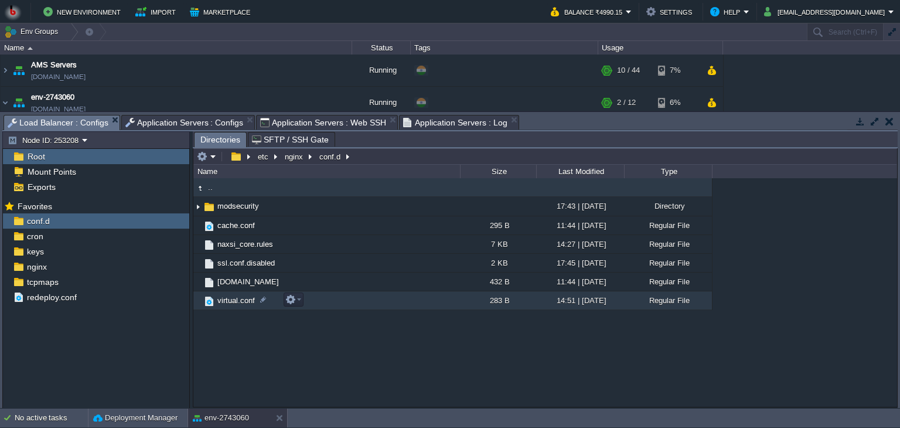
click at [237, 302] on span "virtual.conf" at bounding box center [236, 300] width 41 height 10
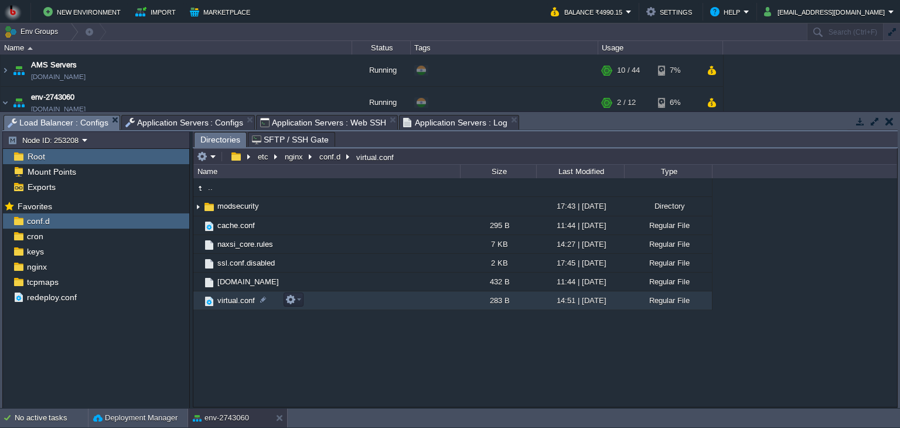
click at [240, 301] on span "virtual.conf" at bounding box center [236, 300] width 41 height 10
click at [265, 300] on div at bounding box center [263, 299] width 11 height 11
click at [247, 331] on div ".. modsecurity 17:43 | 30 Sep 2025 Directory cache.conf 295 B 11:44 | 09 May 20…" at bounding box center [545, 292] width 704 height 229
click at [303, 348] on div ".. modsecurity 17:43 | 30 Sep 2025 Directory cache.conf 295 B 11:44 | 09 May 20…" at bounding box center [545, 292] width 704 height 229
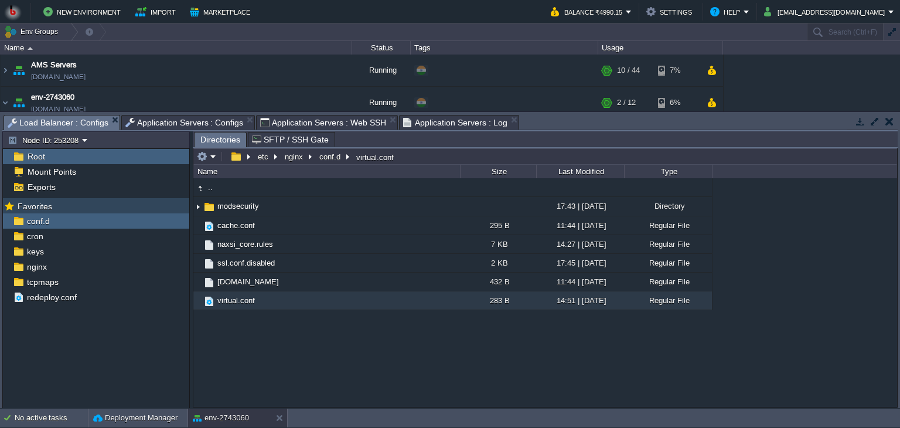
drag, startPoint x: 84, startPoint y: 219, endPoint x: 69, endPoint y: 210, distance: 18.4
click at [69, 210] on div "Favorites" at bounding box center [96, 205] width 186 height 15
click at [73, 219] on div "conf.d" at bounding box center [96, 220] width 186 height 15
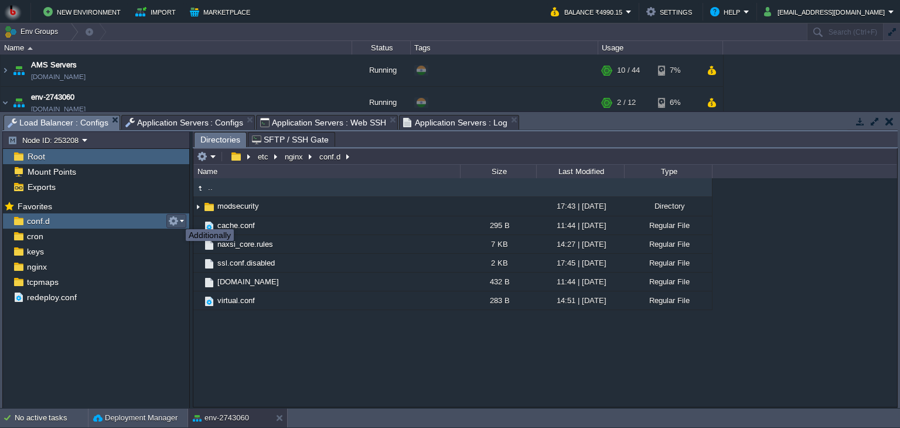
click at [177, 219] on button "button" at bounding box center [173, 221] width 11 height 11
drag, startPoint x: 153, startPoint y: 215, endPoint x: 183, endPoint y: 220, distance: 30.9
click at [183, 220] on ul "Favorites conf.d cron keys nginx tcpmaps redeploy.conf" at bounding box center [96, 251] width 186 height 107
click at [183, 220] on td at bounding box center [176, 221] width 20 height 14
click at [155, 219] on div "conf.d" at bounding box center [96, 220] width 186 height 15
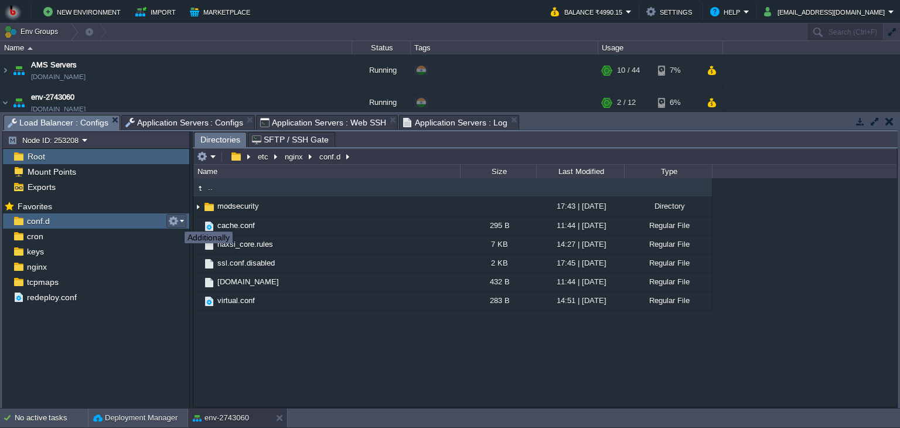
click at [176, 221] on button "button" at bounding box center [173, 221] width 11 height 11
click at [93, 270] on div "nginx" at bounding box center [96, 266] width 186 height 15
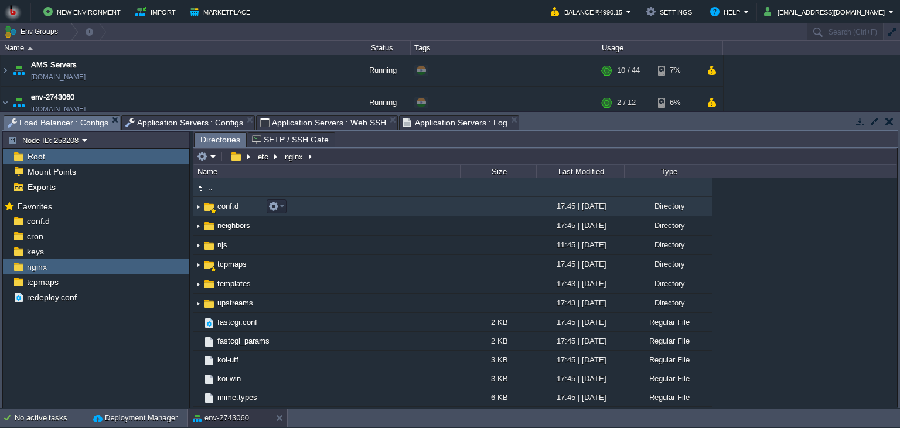
click at [231, 210] on span "conf.d" at bounding box center [228, 206] width 25 height 10
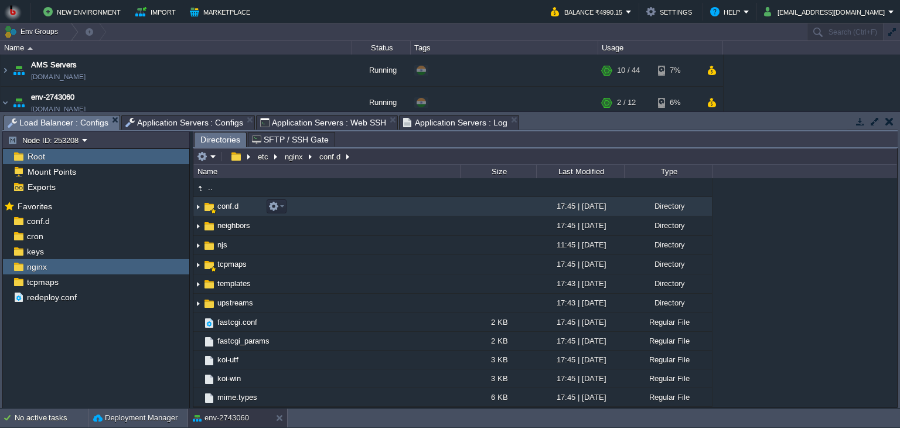
click at [231, 210] on span "conf.d" at bounding box center [228, 206] width 25 height 10
click at [281, 209] on em at bounding box center [276, 206] width 16 height 11
click at [220, 201] on span "conf.d" at bounding box center [228, 206] width 25 height 10
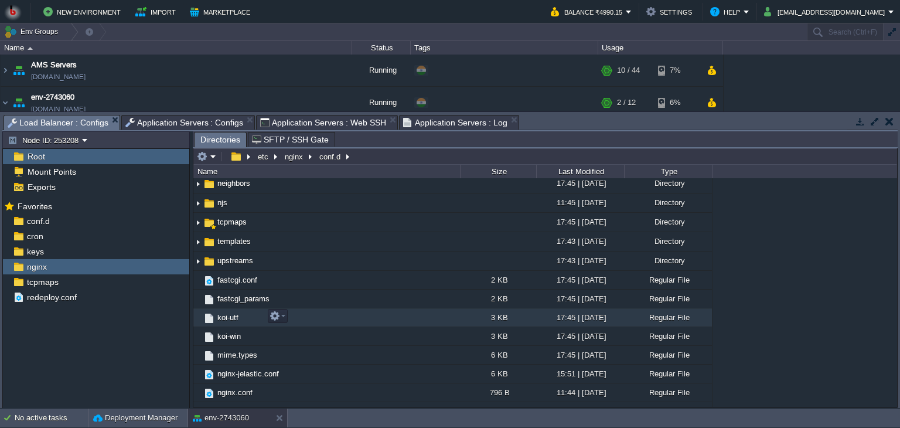
scroll to position [147, 0]
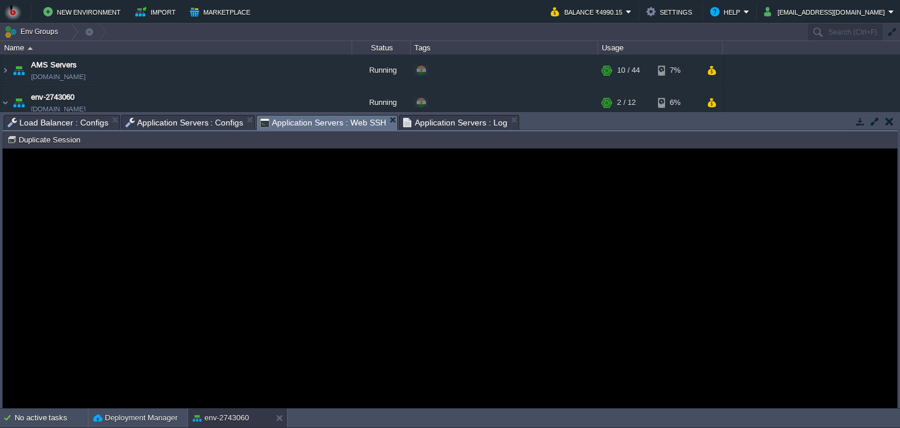
click at [278, 128] on span "Application Servers : Web SSH" at bounding box center [323, 122] width 126 height 15
click at [255, 243] on div "Error An error has occurred and this action cannot be completed. If the problem…" at bounding box center [450, 279] width 894 height 96
click at [251, 239] on div "Error An error has occurred and this action cannot be completed. If the problem…" at bounding box center [450, 279] width 894 height 96
click at [310, 200] on guac-modal "Error An error has occurred and this action cannot be completed. If the problem…" at bounding box center [450, 278] width 894 height 259
click at [149, 115] on span "Application Servers : Configs" at bounding box center [184, 122] width 118 height 14
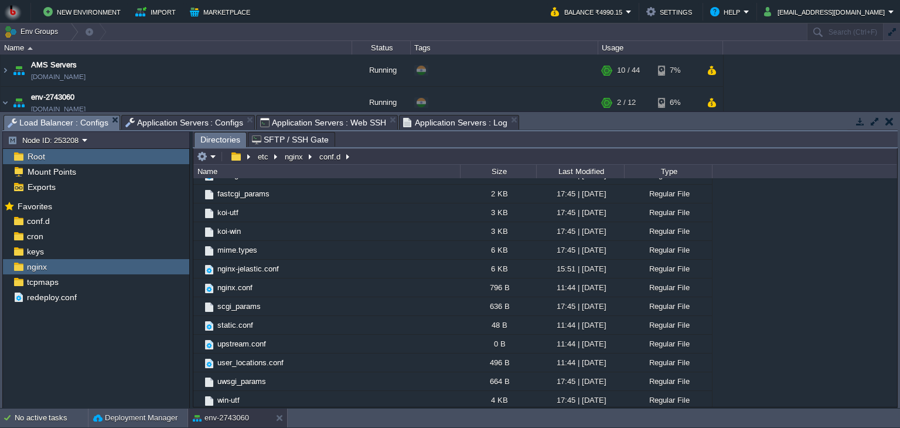
click at [72, 120] on span "Load Balancer : Configs" at bounding box center [58, 122] width 101 height 15
click at [894, 125] on td at bounding box center [889, 121] width 15 height 14
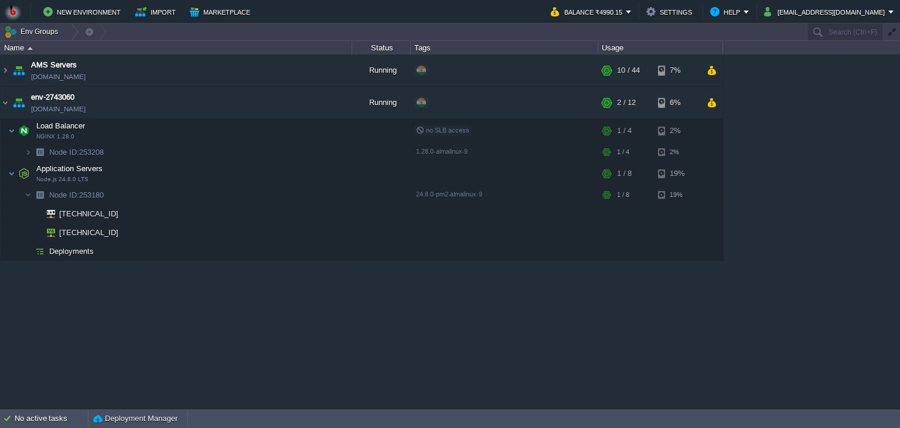
click at [891, 118] on div "AMS Servers env-3218117.in1.bitss.cloud Running + Add to Env Group RAM 18% CPU …" at bounding box center [450, 232] width 900 height 354
click at [298, 172] on button "button" at bounding box center [299, 173] width 11 height 11
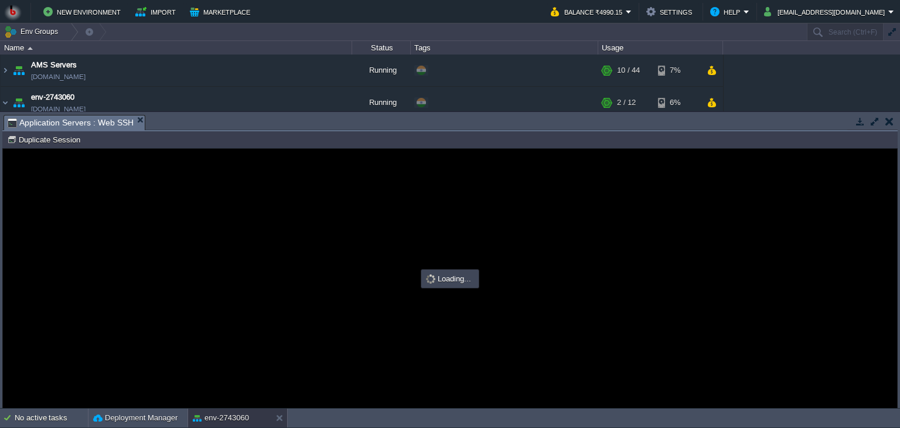
scroll to position [0, 0]
type input "#000000"
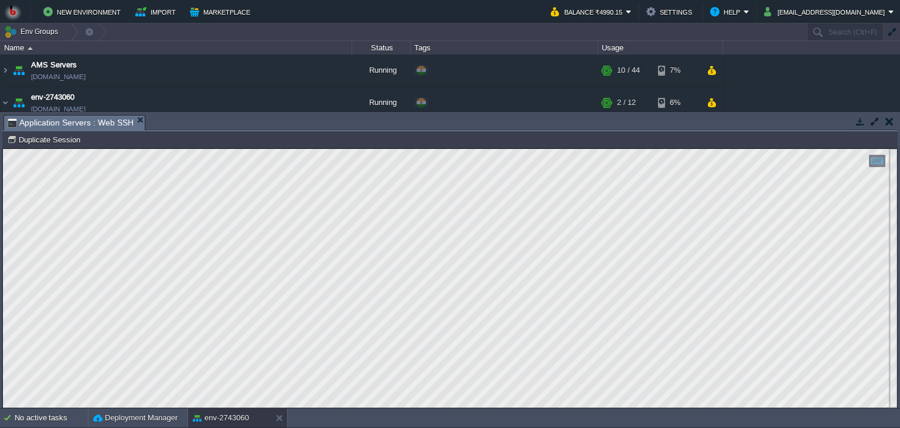
click at [3, 149] on html "Copy: Ctrl + Shift + C Paste: Ctrl + V Settings: Ctrl + Shift + Alt 0" at bounding box center [450, 149] width 894 height 0
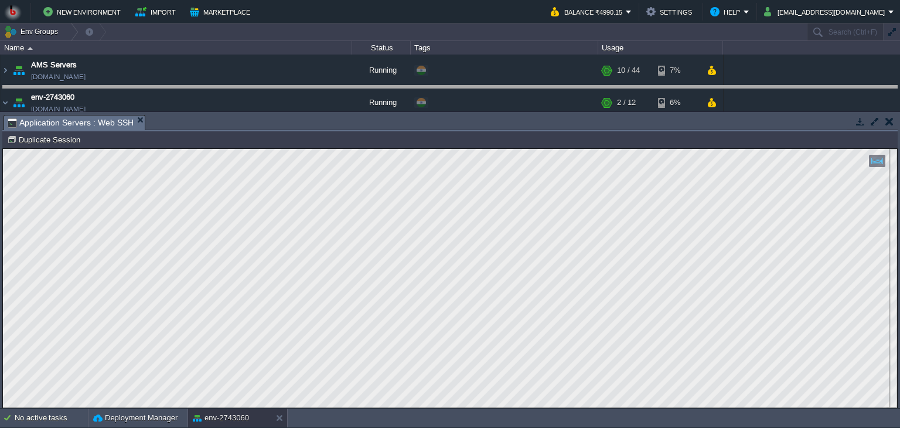
drag, startPoint x: 264, startPoint y: 120, endPoint x: 263, endPoint y: 35, distance: 85.0
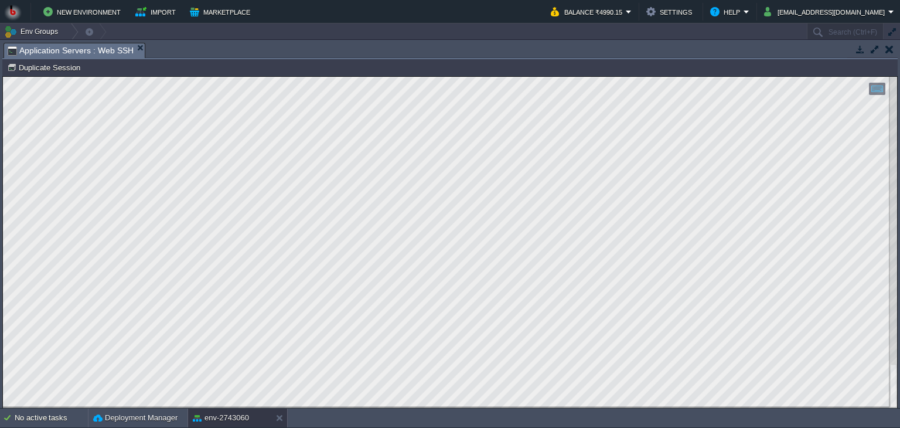
click at [164, 407] on div at bounding box center [450, 242] width 894 height 331
click at [188, 391] on div at bounding box center [450, 242] width 894 height 331
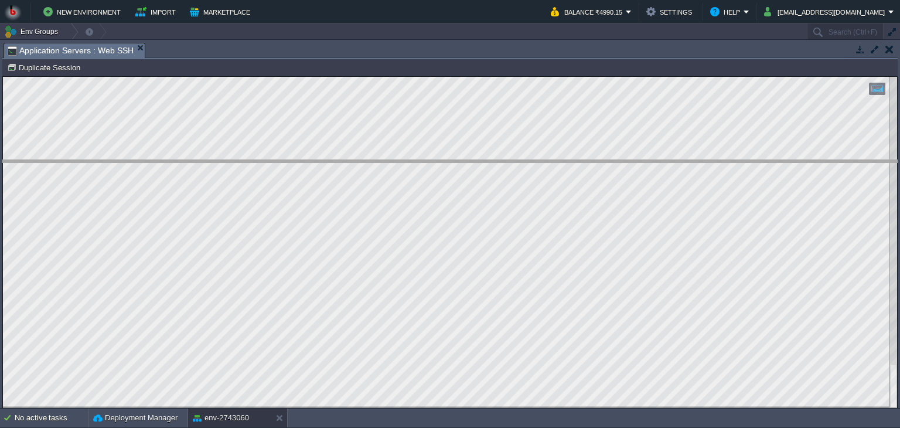
drag, startPoint x: 274, startPoint y: 47, endPoint x: 278, endPoint y: 166, distance: 119.1
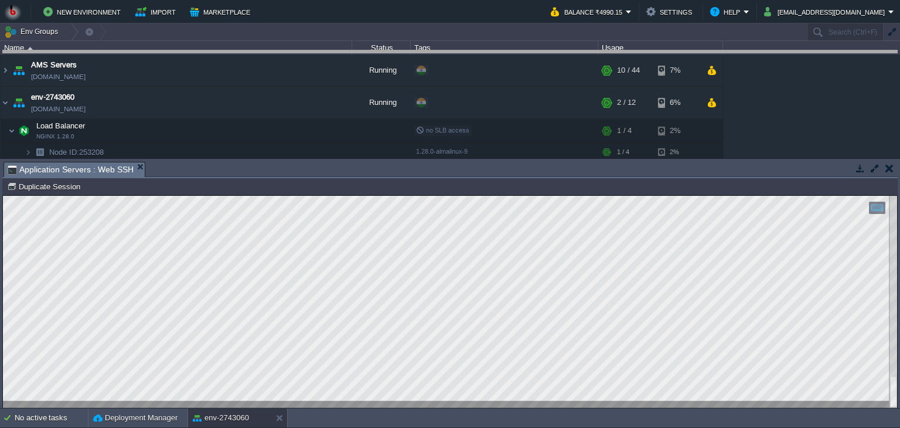
drag, startPoint x: 271, startPoint y: 171, endPoint x: 300, endPoint y: 59, distance: 115.6
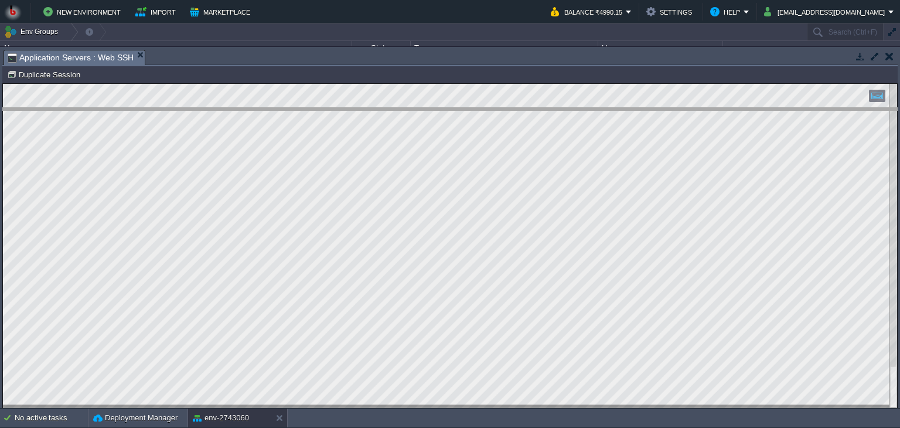
drag, startPoint x: 234, startPoint y: 50, endPoint x: 248, endPoint y: 108, distance: 59.6
click at [248, 108] on body "New Environment Import Marketplace Bonus ₹0.00 Upgrade Account Balance ₹4990.15…" at bounding box center [450, 214] width 900 height 428
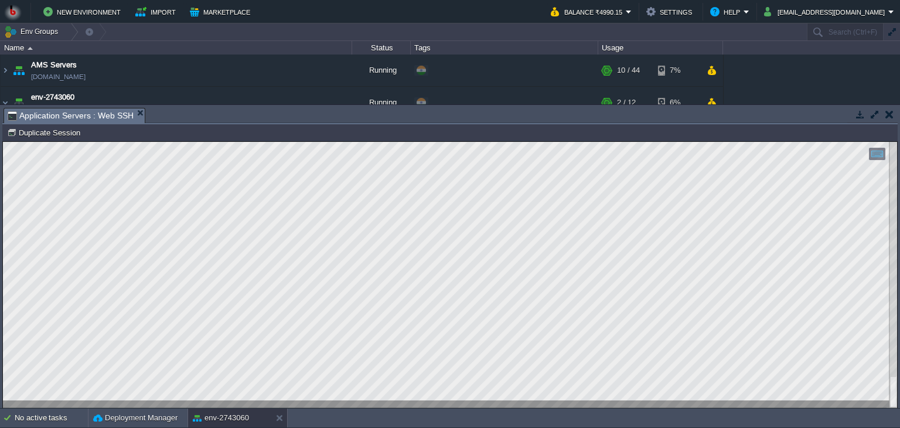
click at [248, 106] on div "Tasks Activity Log Archive Git / SVN Application Servers : Web SSH Upload Delet…" at bounding box center [450, 256] width 900 height 303
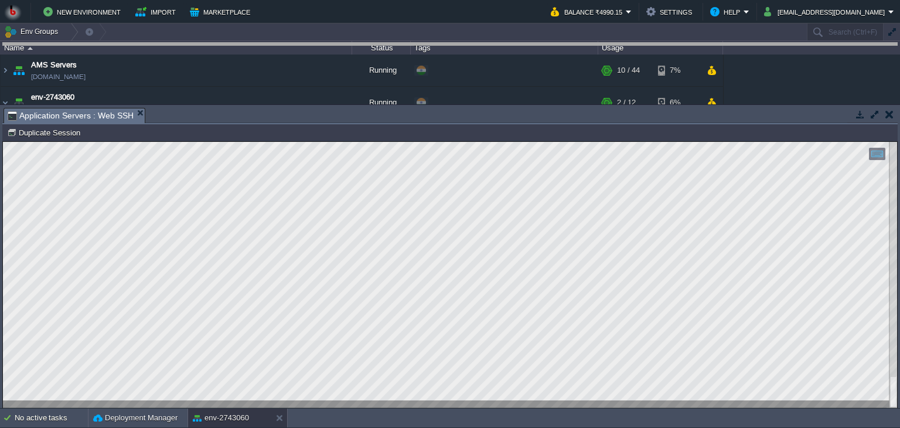
drag, startPoint x: 254, startPoint y: 110, endPoint x: 281, endPoint y: -8, distance: 120.7
click at [281, 0] on html "New Environment Import Marketplace Bonus ₹0.00 Upgrade Account Balance ₹4990.15…" at bounding box center [450, 214] width 900 height 428
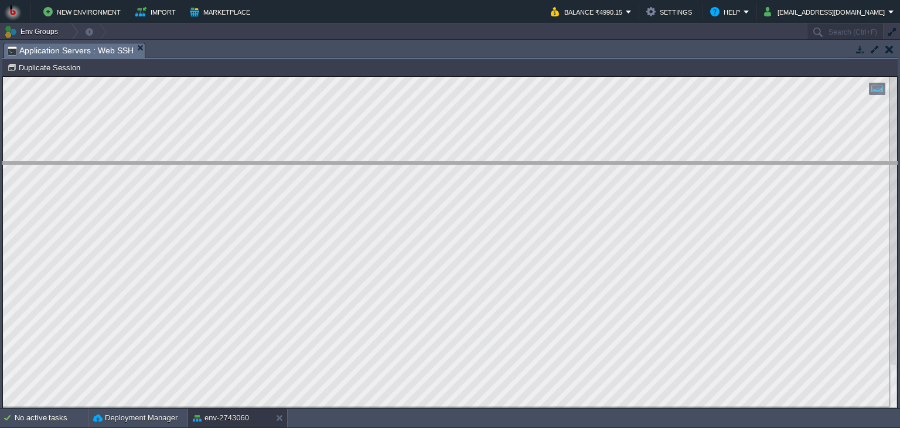
drag, startPoint x: 364, startPoint y: 56, endPoint x: 383, endPoint y: 175, distance: 120.4
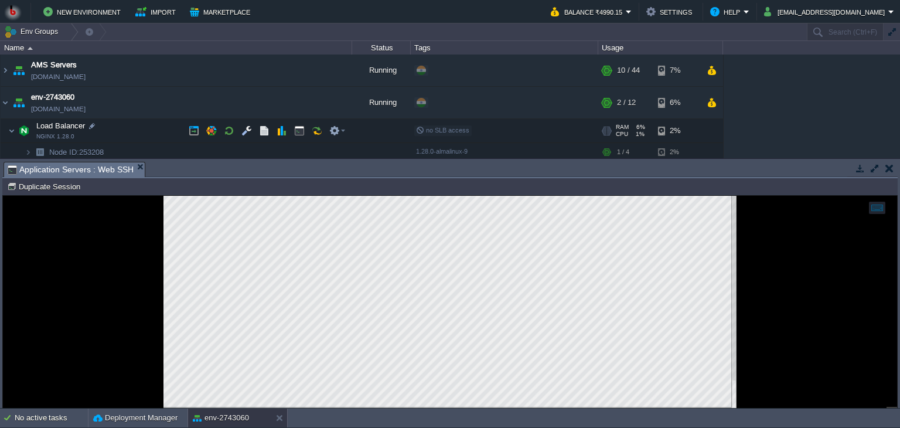
scroll to position [101, 0]
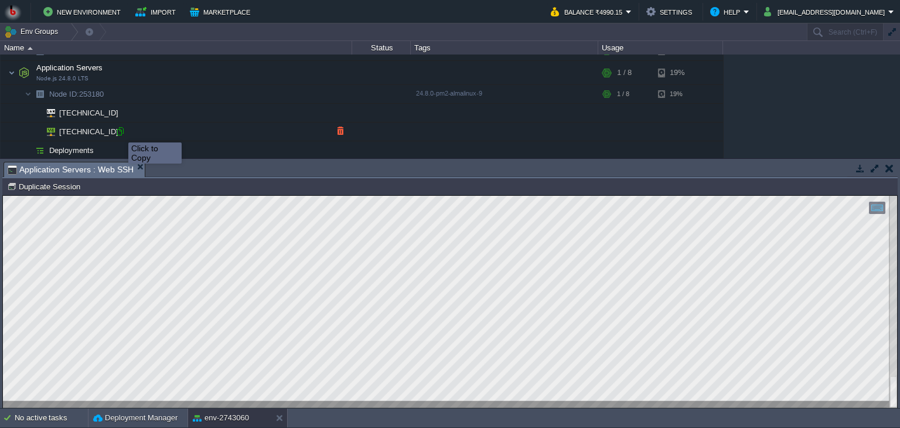
click at [118, 130] on div at bounding box center [120, 131] width 11 height 11
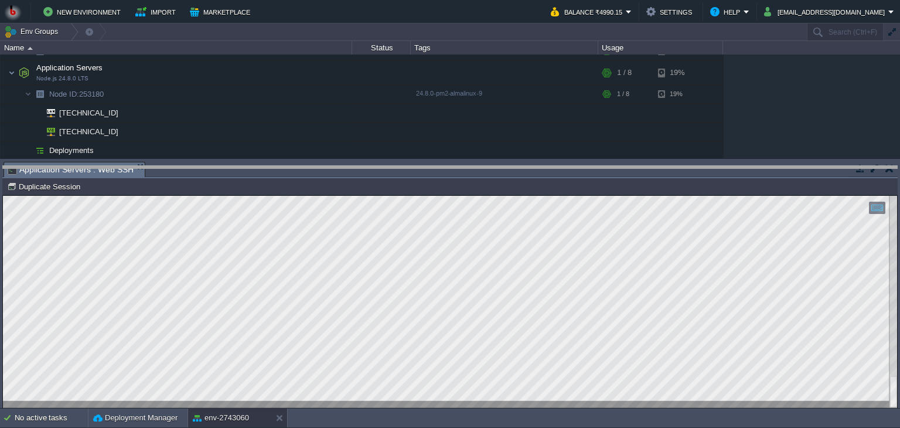
drag, startPoint x: 160, startPoint y: 172, endPoint x: 168, endPoint y: 254, distance: 83.0
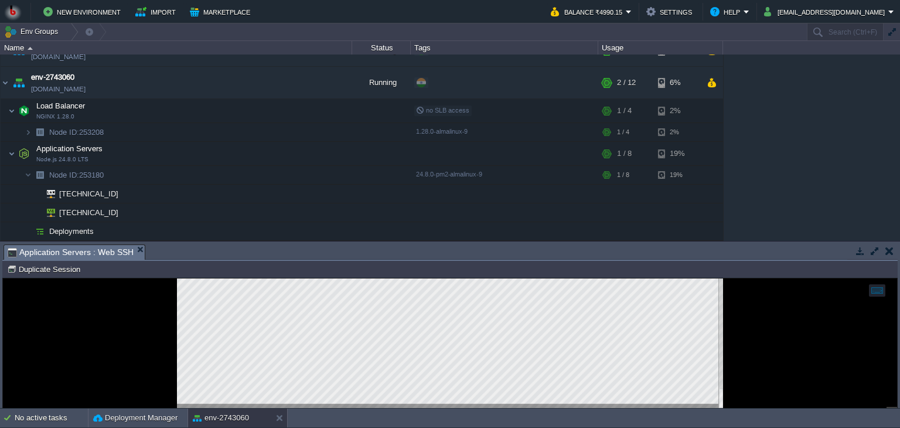
scroll to position [19, 0]
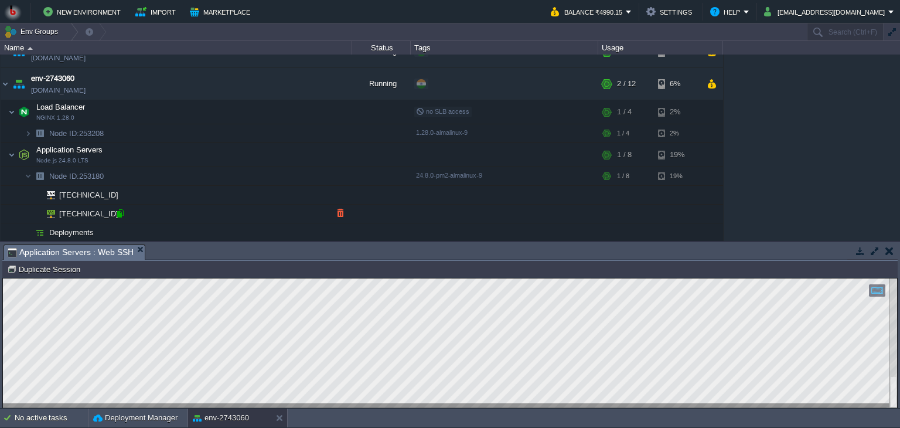
click at [120, 215] on div at bounding box center [120, 213] width 11 height 11
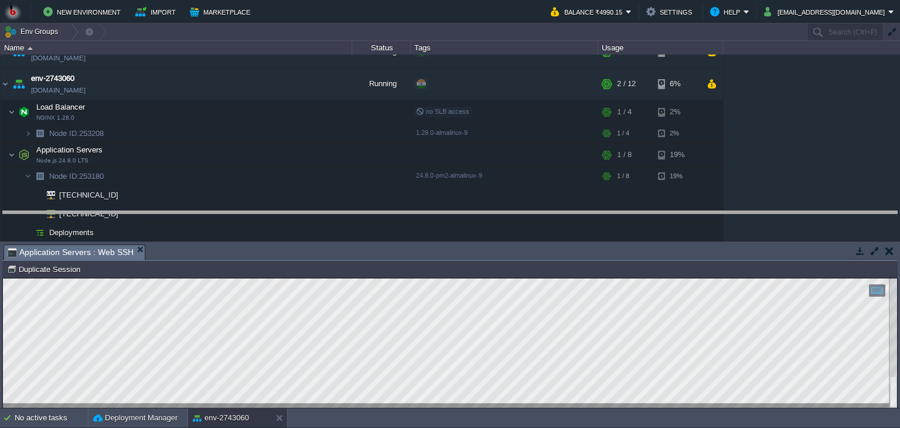
drag, startPoint x: 251, startPoint y: 252, endPoint x: 251, endPoint y: 219, distance: 33.4
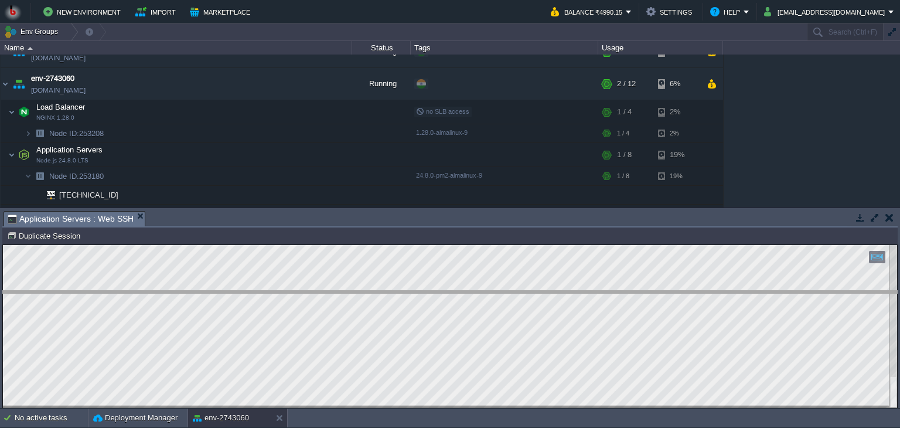
drag, startPoint x: 256, startPoint y: 215, endPoint x: 258, endPoint y: 295, distance: 80.3
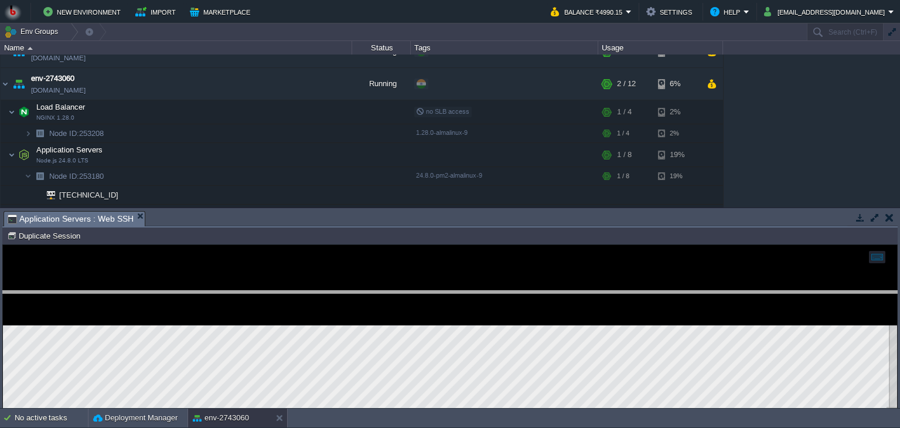
scroll to position [0, 0]
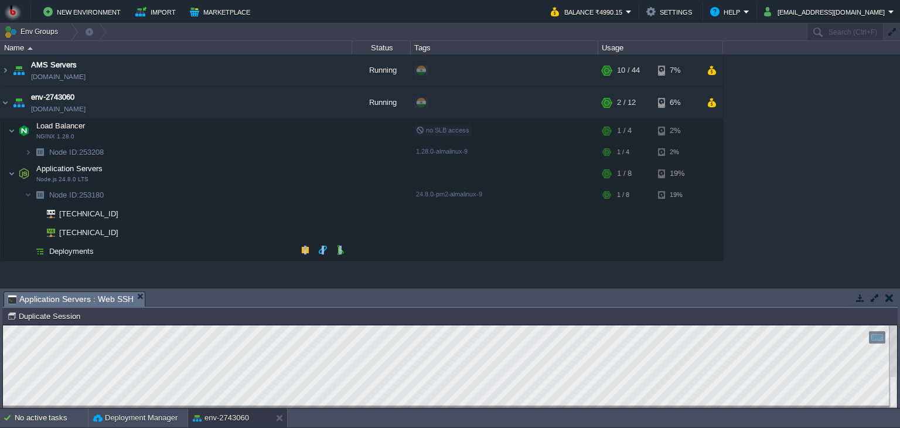
drag, startPoint x: 256, startPoint y: 289, endPoint x: 262, endPoint y: 251, distance: 38.6
click at [262, 251] on div "Env Groups Search (Ctrl+F) auto-gen Name Status Tags Usage AMS Servers env-3218…" at bounding box center [450, 215] width 900 height 385
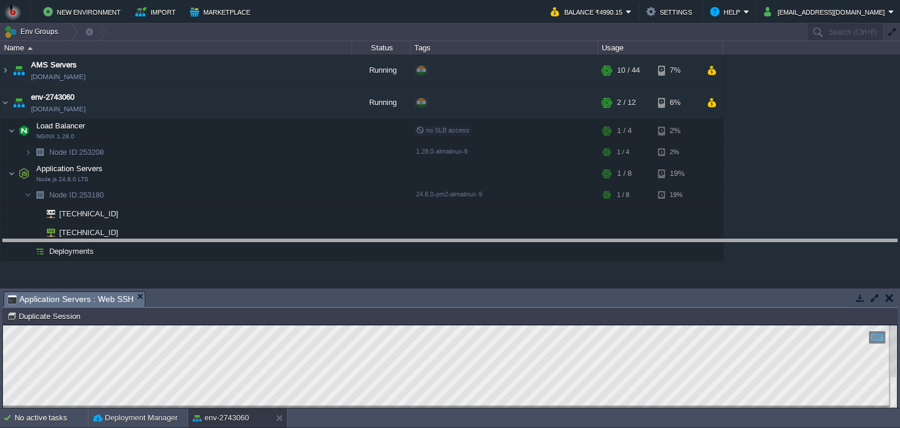
drag, startPoint x: 254, startPoint y: 292, endPoint x: 264, endPoint y: 240, distance: 53.1
click at [264, 240] on body "New Environment Import Marketplace Bonus ₹0.00 Upgrade Account Balance ₹4990.15…" at bounding box center [450, 214] width 900 height 428
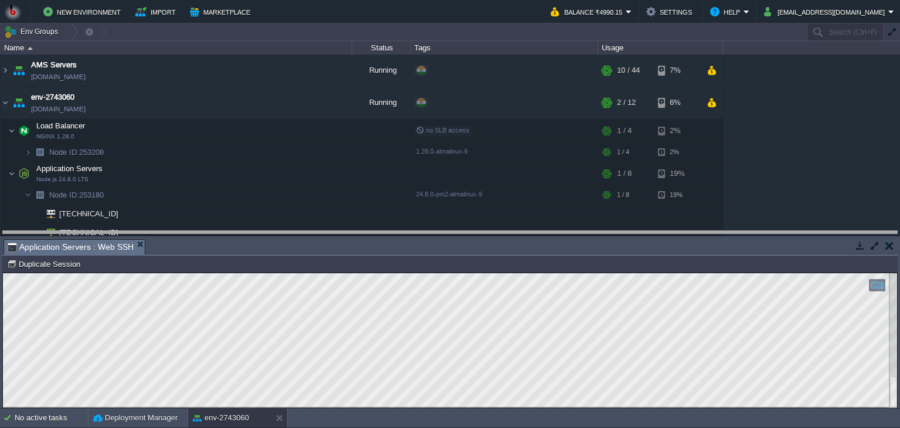
drag, startPoint x: 236, startPoint y: 251, endPoint x: 239, endPoint y: 233, distance: 18.5
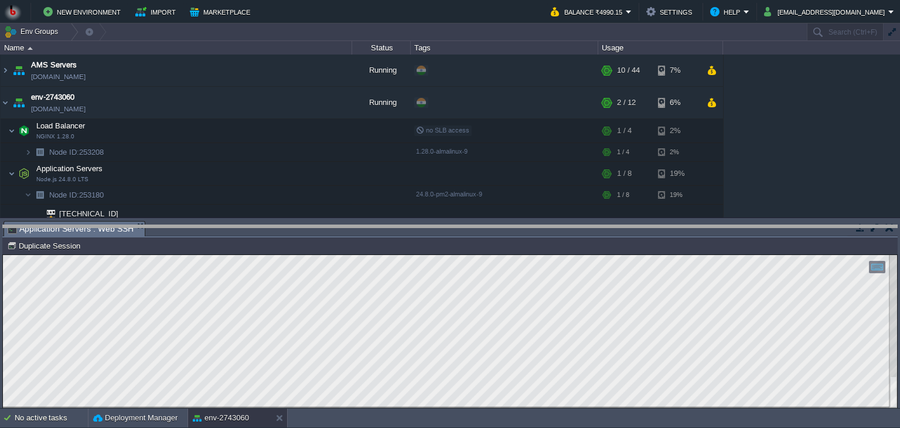
drag, startPoint x: 216, startPoint y: 230, endPoint x: 216, endPoint y: 238, distance: 7.6
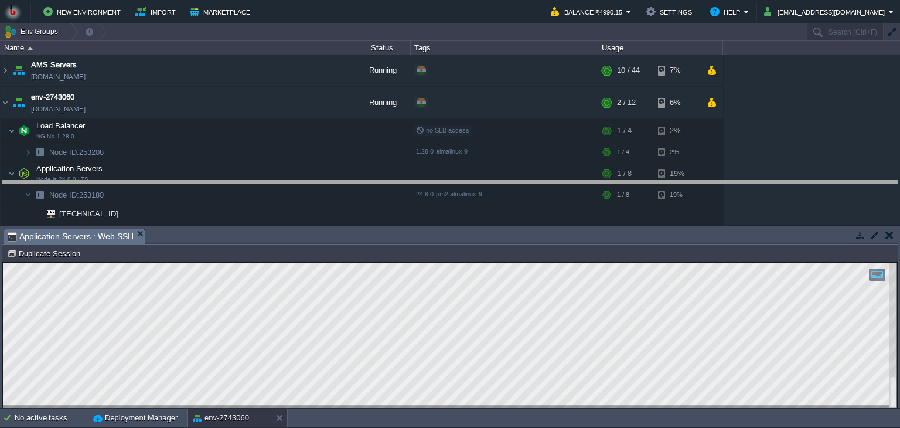
drag, startPoint x: 218, startPoint y: 237, endPoint x: 230, endPoint y: 189, distance: 49.5
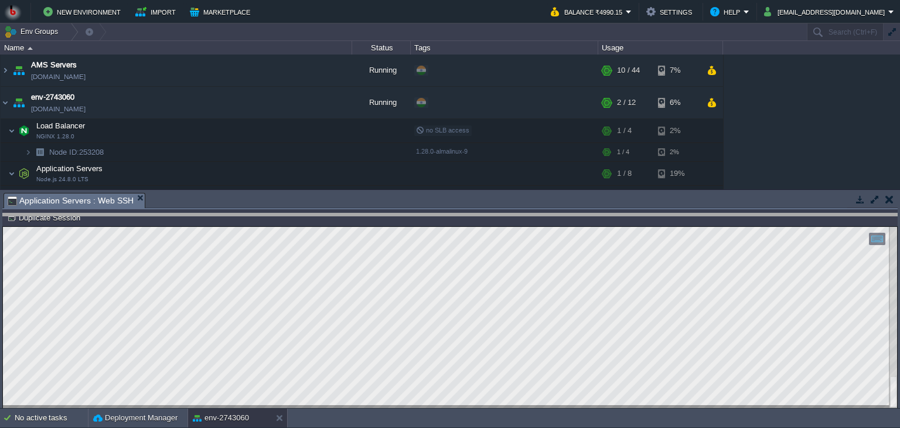
drag, startPoint x: 229, startPoint y: 198, endPoint x: 231, endPoint y: 219, distance: 20.7
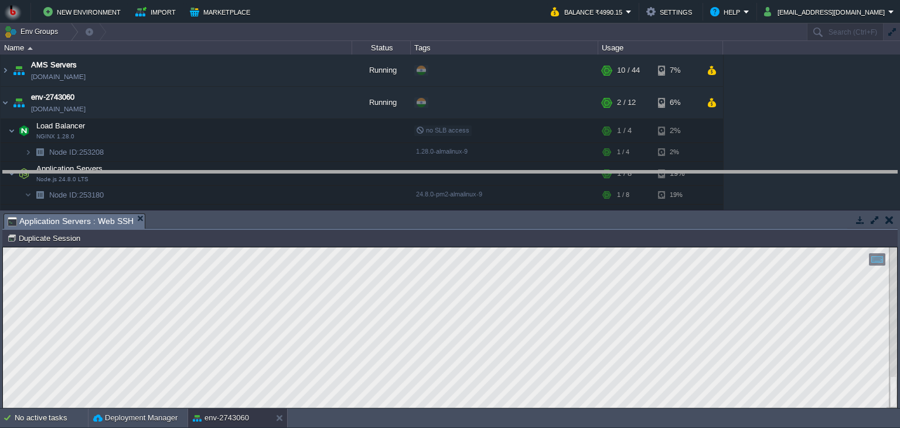
drag, startPoint x: 231, startPoint y: 219, endPoint x: 239, endPoint y: 173, distance: 46.3
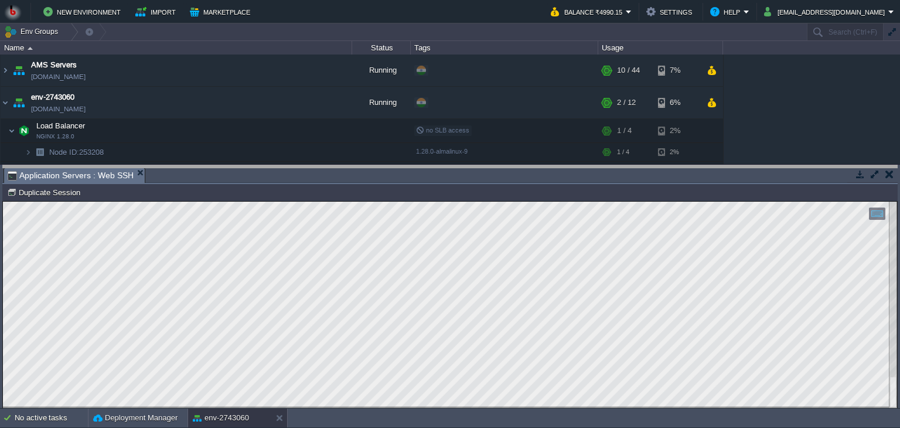
drag, startPoint x: 239, startPoint y: 173, endPoint x: 227, endPoint y: 172, distance: 12.4
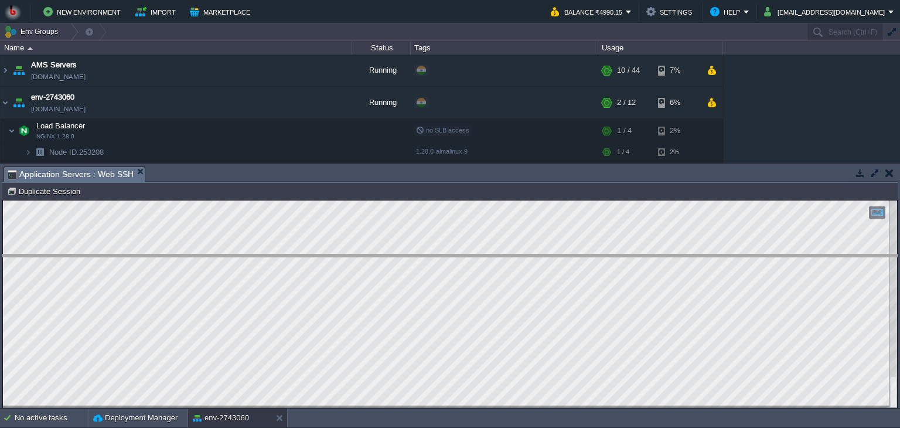
drag, startPoint x: 227, startPoint y: 177, endPoint x: 229, endPoint y: 265, distance: 87.9
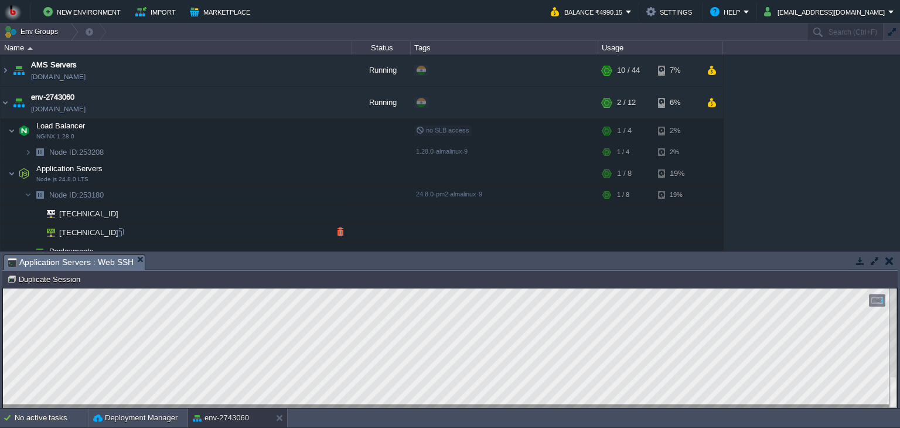
scroll to position [9, 0]
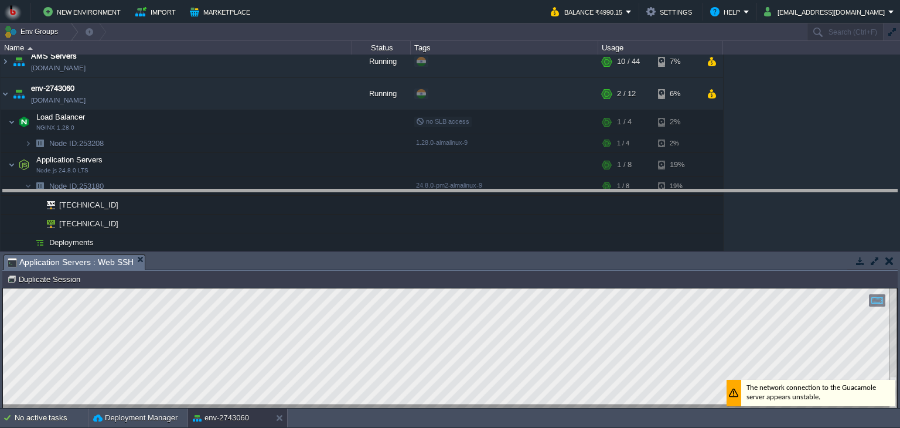
drag, startPoint x: 196, startPoint y: 260, endPoint x: 206, endPoint y: 195, distance: 66.3
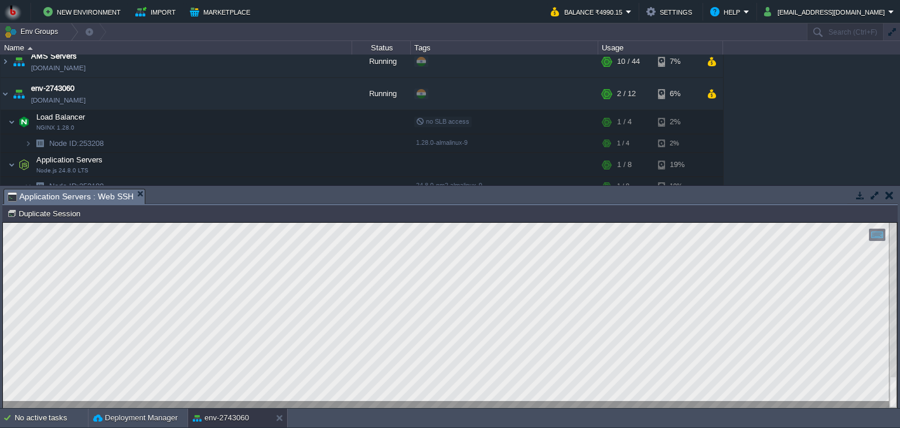
click at [135, 198] on em "Application Servers : Web SSH" at bounding box center [76, 196] width 137 height 15
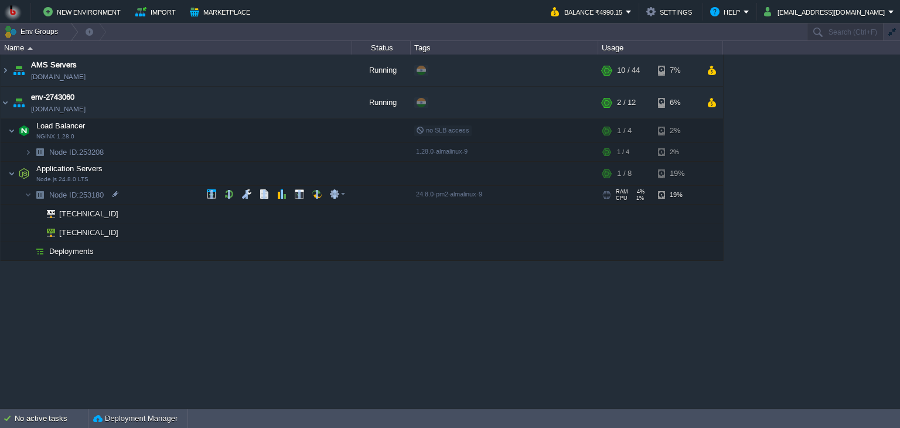
click at [93, 195] on span "Node ID: 253180" at bounding box center [76, 195] width 57 height 10
type input "253180"
click at [222, 303] on div "AMS Servers env-3218117.in1.bitss.cloud Running + Add to Env Group RAM 18% CPU …" at bounding box center [450, 232] width 900 height 354
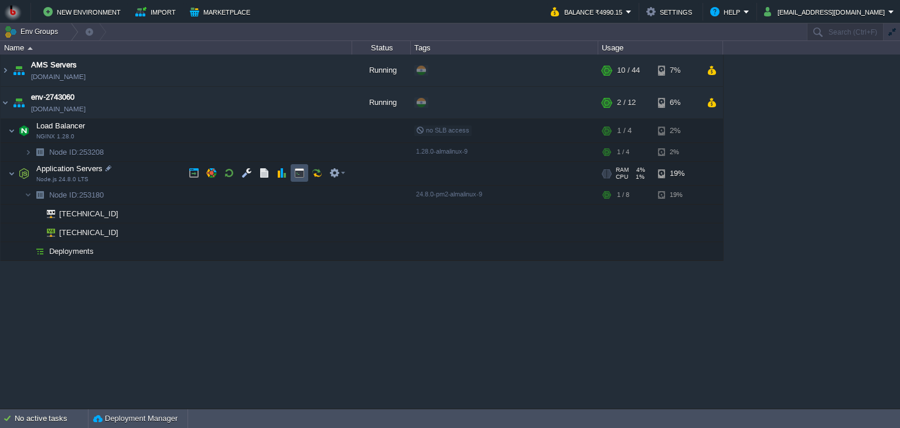
click at [299, 176] on button "button" at bounding box center [299, 173] width 11 height 11
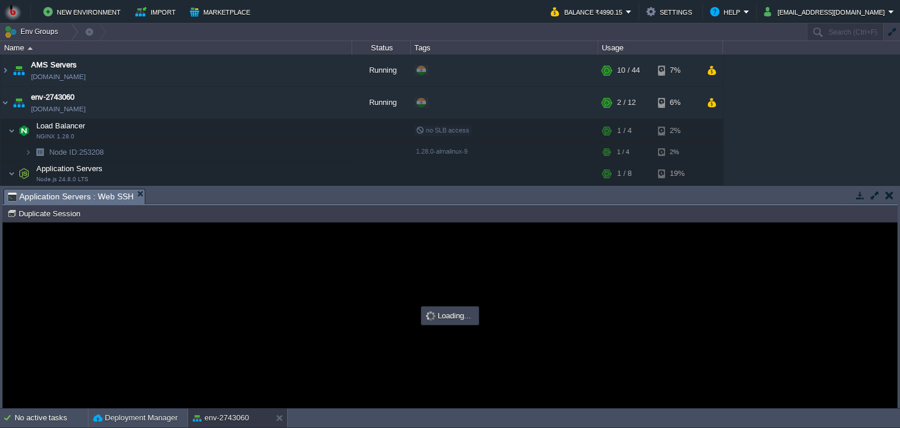
click at [258, 268] on div at bounding box center [450, 315] width 894 height 185
type input "#000000"
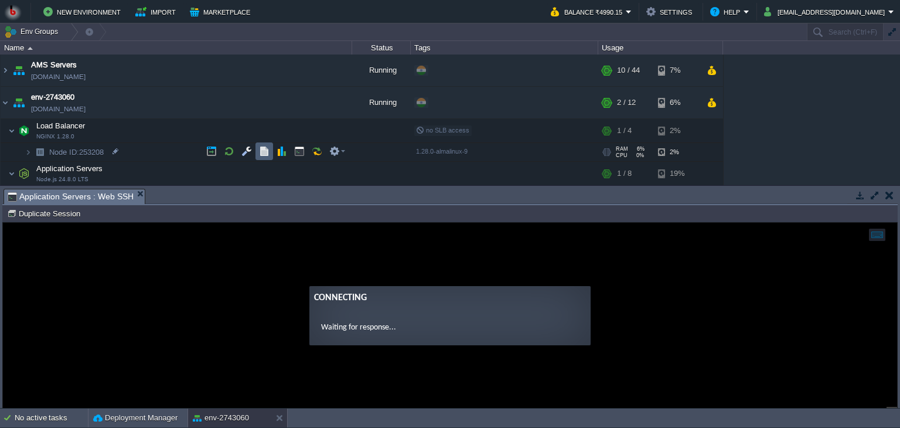
scroll to position [74, 0]
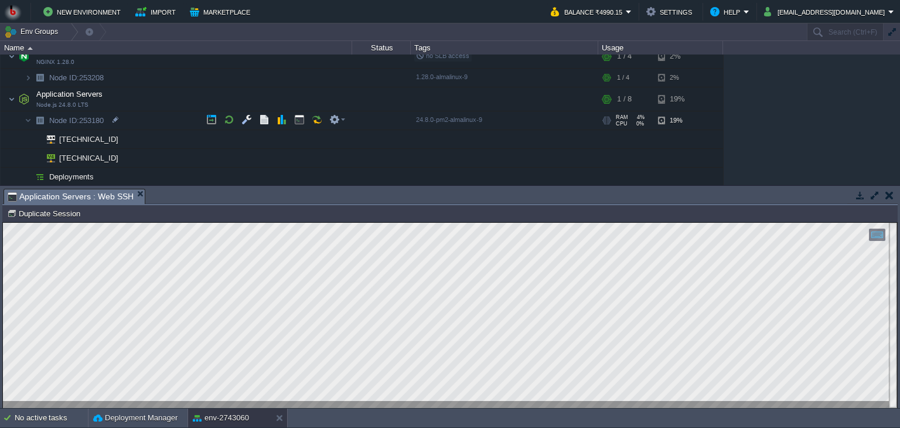
click at [94, 118] on span "Node ID: 253180" at bounding box center [76, 120] width 57 height 10
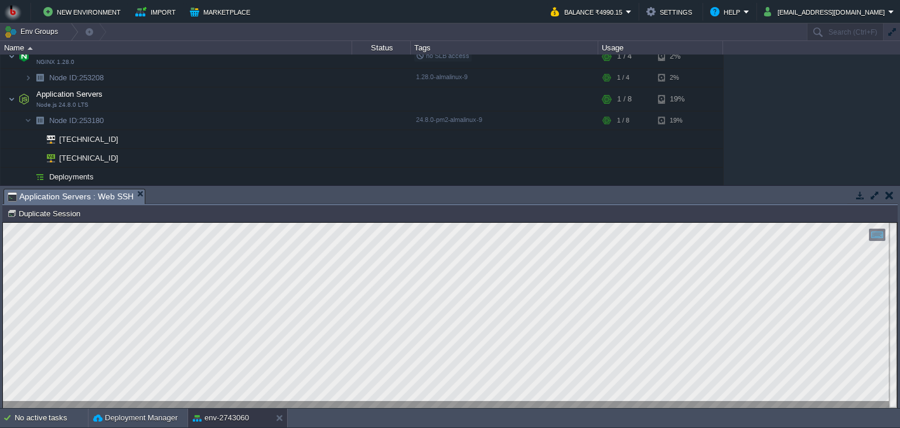
click at [48, 115] on link "Node ID: 253180" at bounding box center [76, 120] width 57 height 10
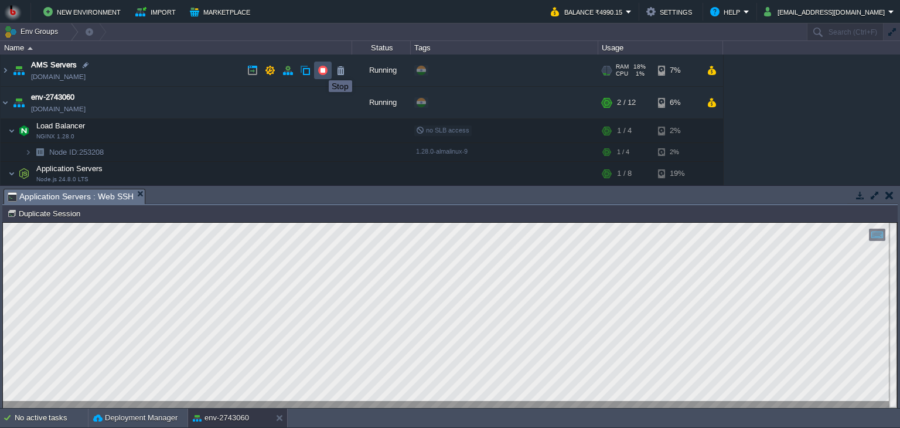
click at [320, 70] on button "button" at bounding box center [323, 70] width 11 height 11
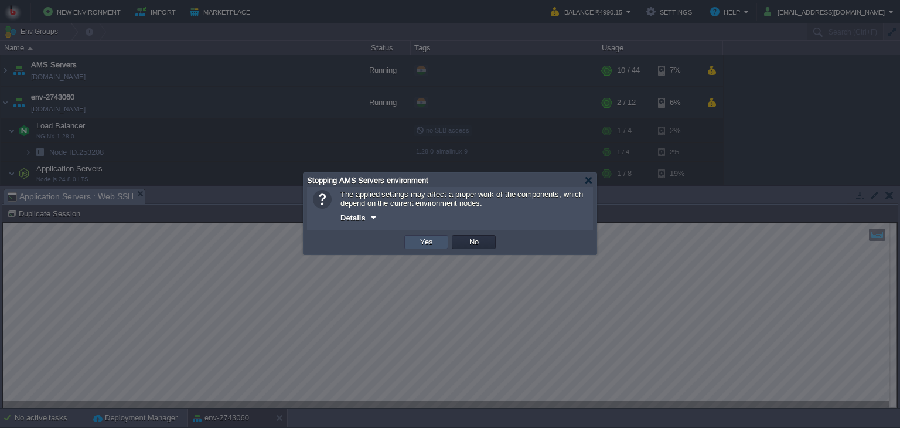
click at [418, 242] on button "Yes" at bounding box center [427, 242] width 20 height 11
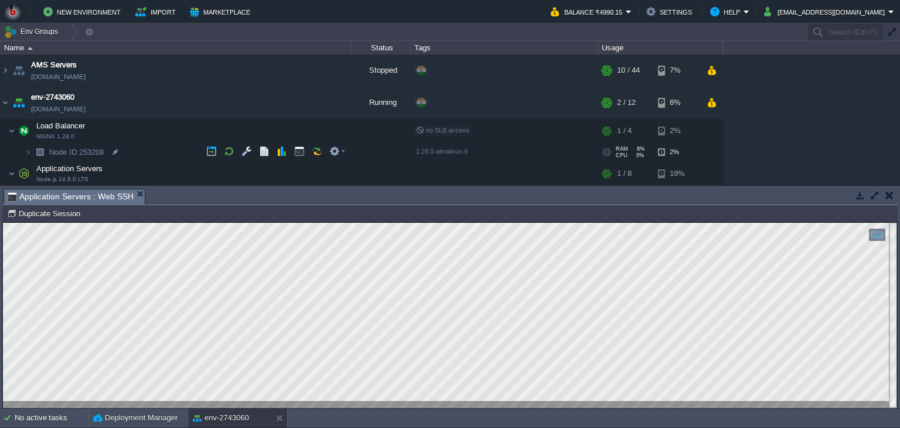
click at [96, 155] on span "Node ID: 253208" at bounding box center [76, 152] width 57 height 10
click at [96, 149] on span "Node ID: 253208" at bounding box center [76, 152] width 57 height 10
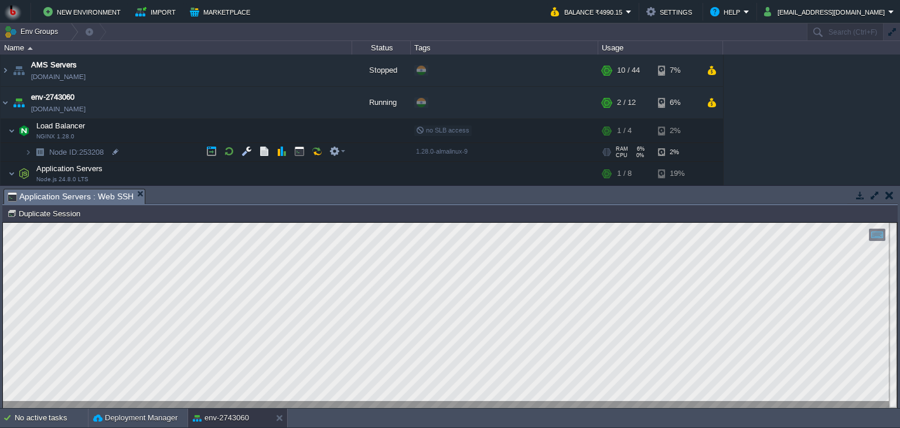
click at [96, 149] on span "Node ID: 253208" at bounding box center [76, 152] width 57 height 10
type input "253208"
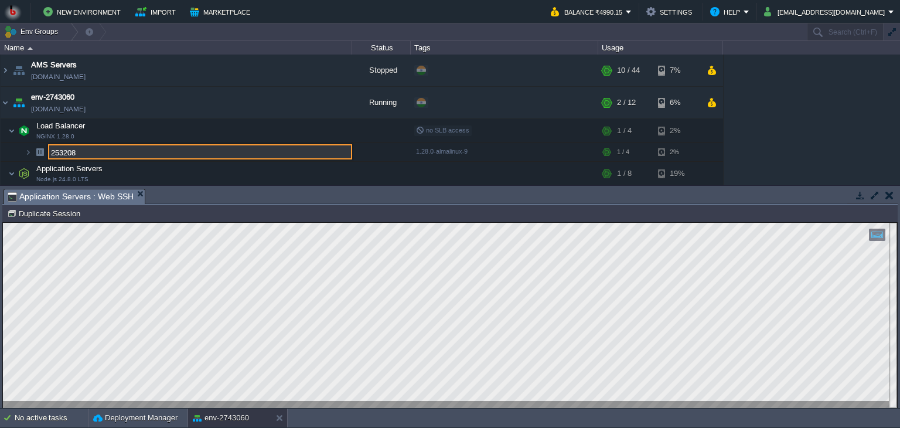
click at [96, 149] on input "253208" at bounding box center [200, 151] width 304 height 15
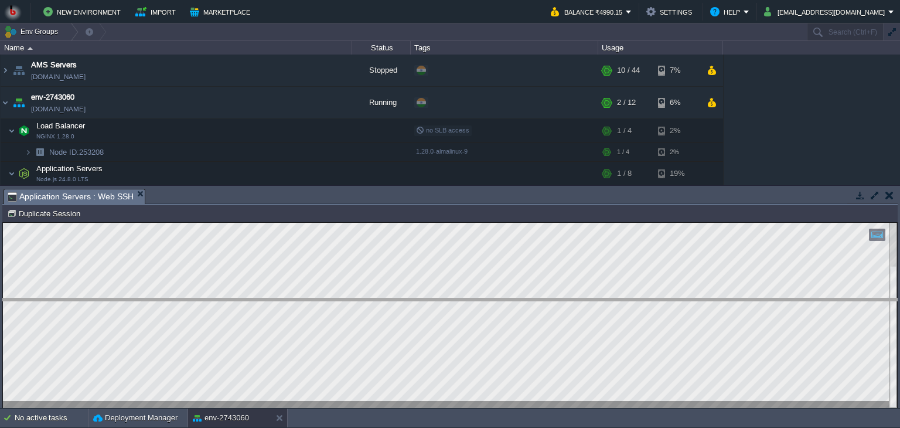
drag, startPoint x: 183, startPoint y: 192, endPoint x: 203, endPoint y: 308, distance: 117.6
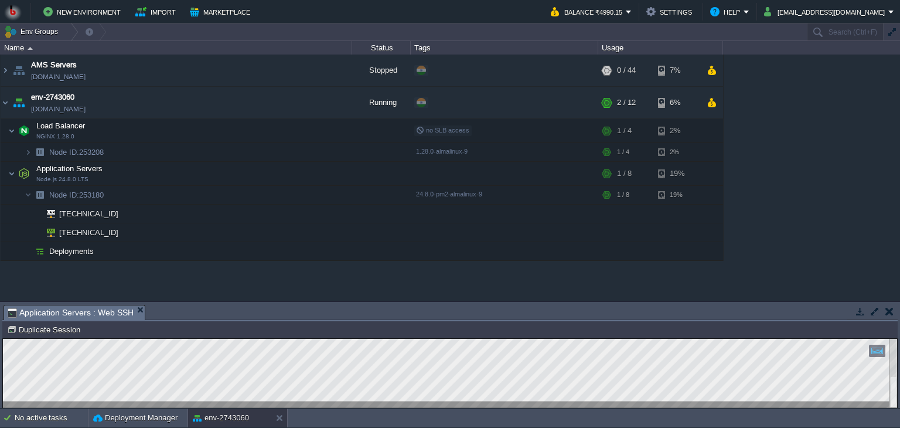
click at [0, 235] on table "AMS Servers env-3218117.in1.bitss.cloud Stopped + Add to Env Group RAM 0% CPU 0…" at bounding box center [362, 158] width 724 height 206
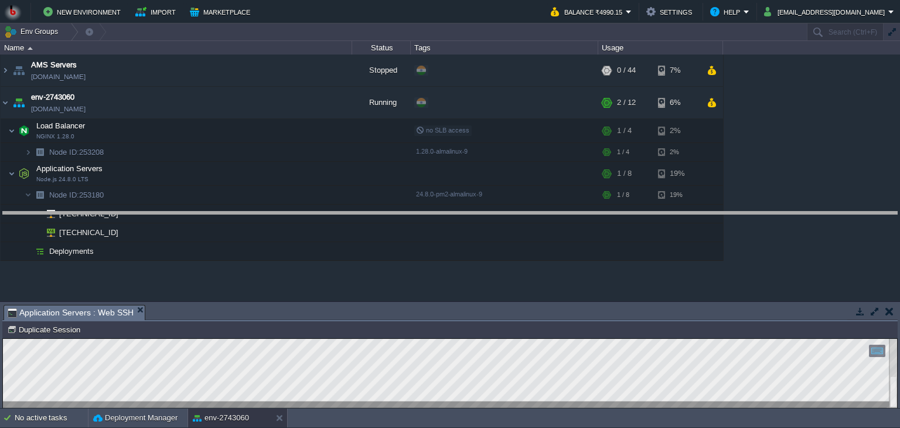
drag, startPoint x: 265, startPoint y: 307, endPoint x: 274, endPoint y: 214, distance: 93.7
click at [274, 214] on body "New Environment Import Marketplace Bonus ₹0.00 Upgrade Account Balance ₹4990.15…" at bounding box center [450, 214] width 900 height 428
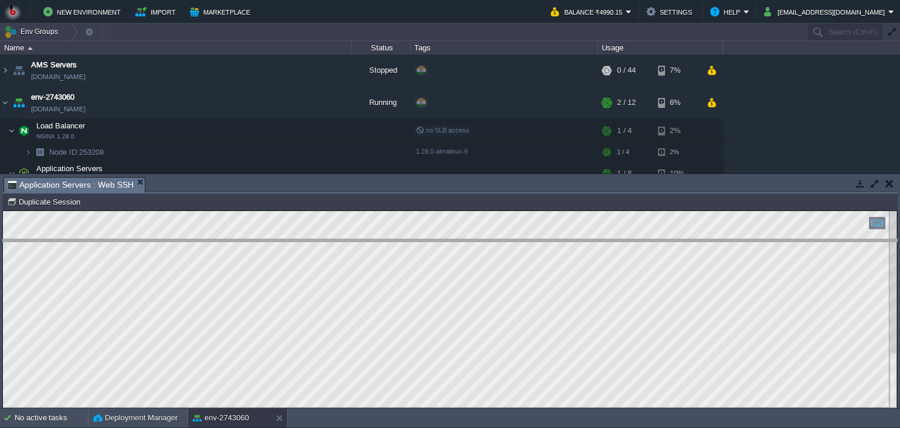
drag, startPoint x: 257, startPoint y: 183, endPoint x: 280, endPoint y: 257, distance: 76.7
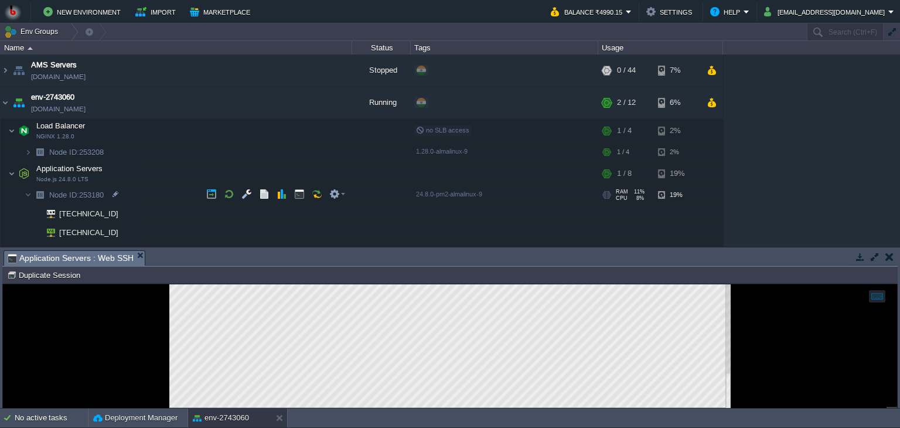
scroll to position [13, 0]
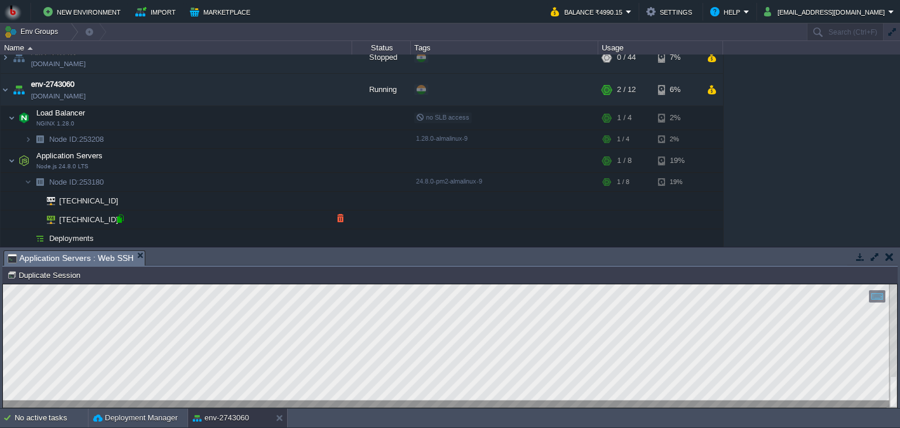
click at [122, 218] on div at bounding box center [120, 218] width 11 height 11
click at [336, 181] on button "button" at bounding box center [334, 181] width 11 height 11
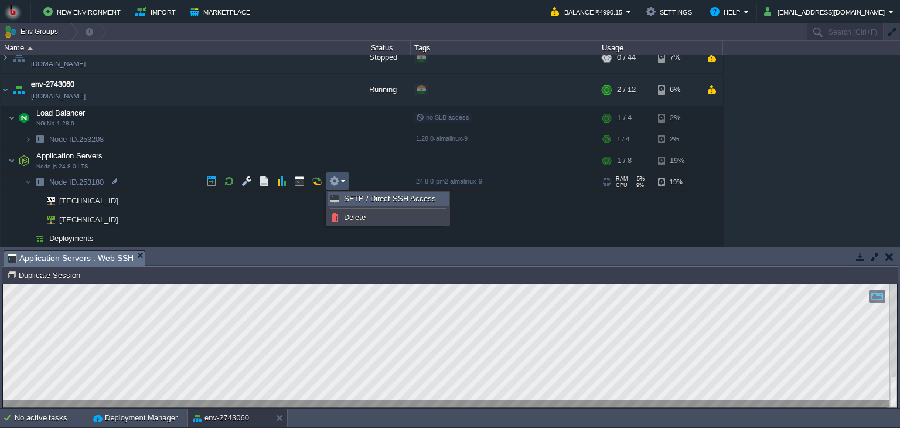
click at [355, 197] on span "SFTP / Direct SSH Access" at bounding box center [390, 198] width 92 height 9
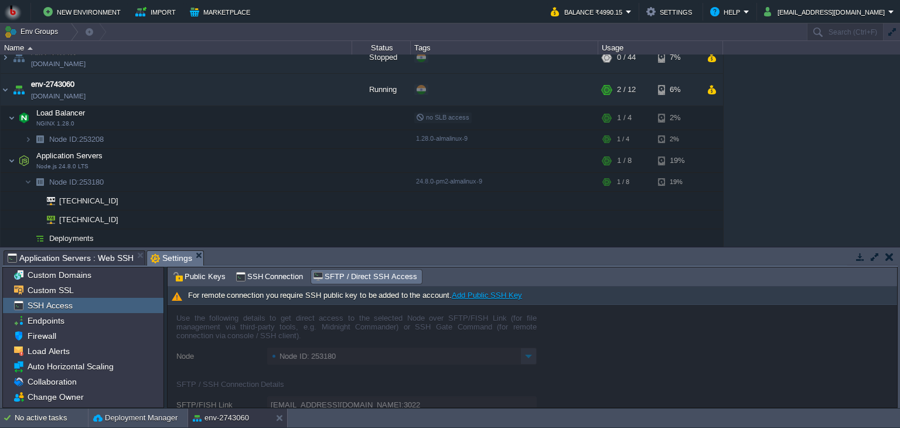
drag, startPoint x: 502, startPoint y: 270, endPoint x: 499, endPoint y: 244, distance: 26.0
click at [499, 244] on div "Env Groups Search (Ctrl+F) auto-gen Name Status Tags Usage AMS Servers env-3218…" at bounding box center [450, 215] width 900 height 385
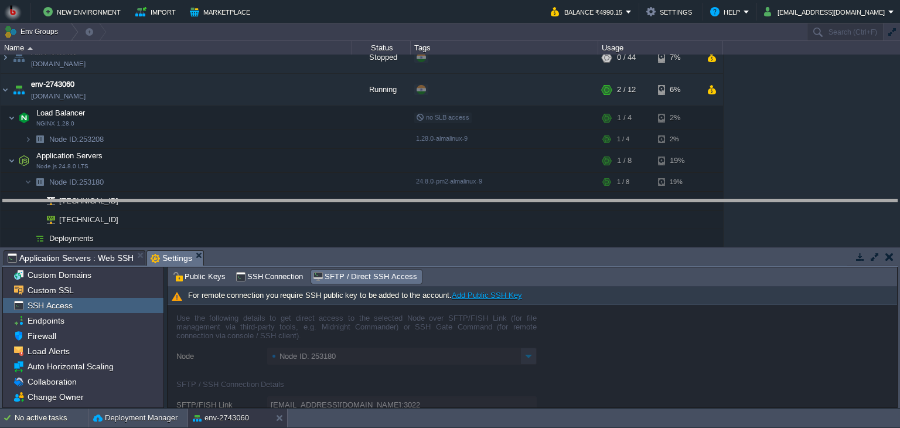
drag, startPoint x: 498, startPoint y: 254, endPoint x: 492, endPoint y: 202, distance: 52.5
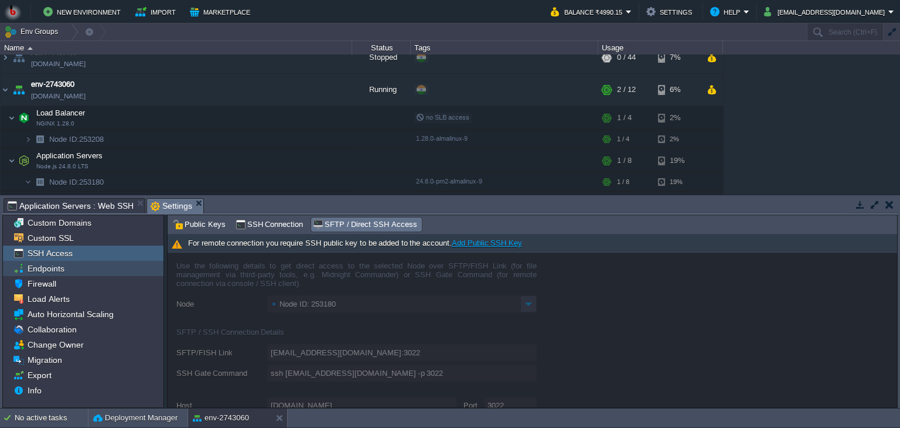
click at [42, 266] on span "Endpoints" at bounding box center [45, 268] width 41 height 11
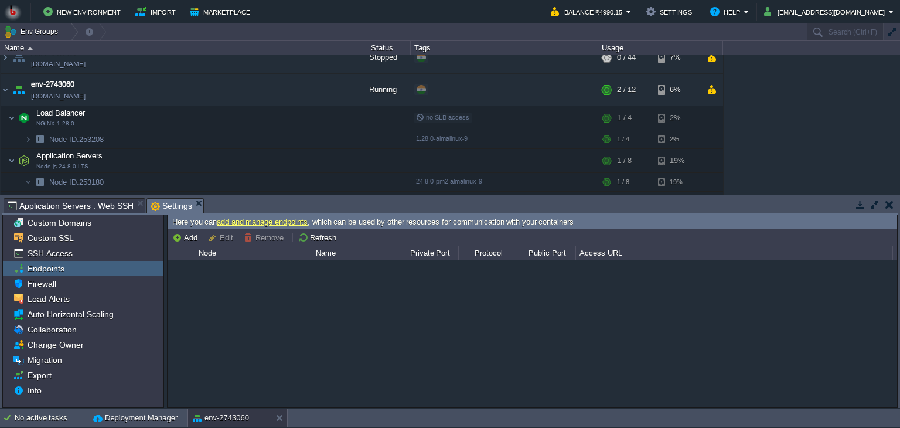
click at [223, 251] on div "Node" at bounding box center [254, 252] width 116 height 13
click at [75, 287] on div "Firewall" at bounding box center [83, 283] width 161 height 15
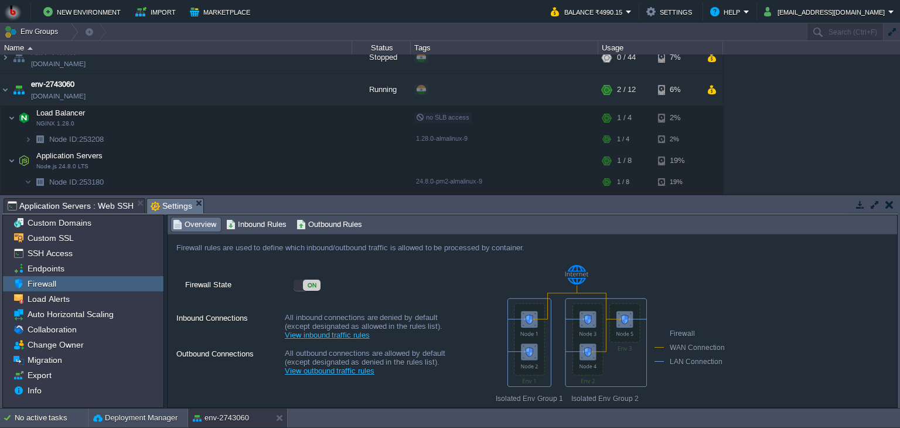
click at [311, 282] on div "ON" at bounding box center [312, 285] width 18 height 11
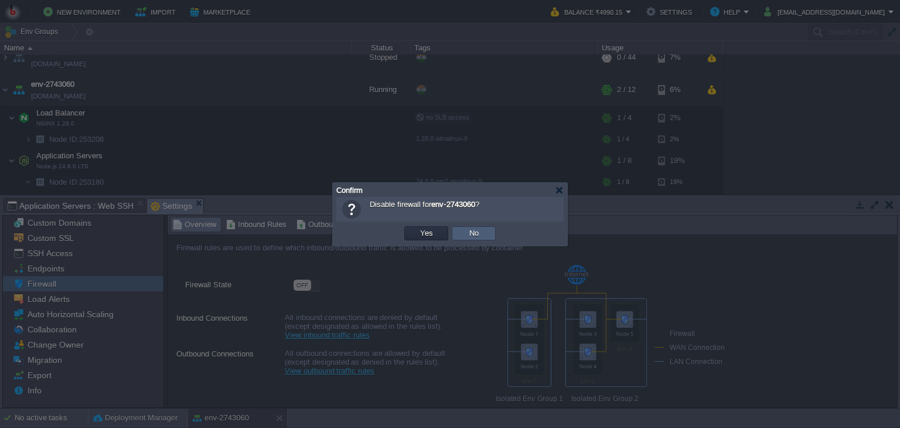
click at [465, 238] on td "No" at bounding box center [474, 233] width 44 height 14
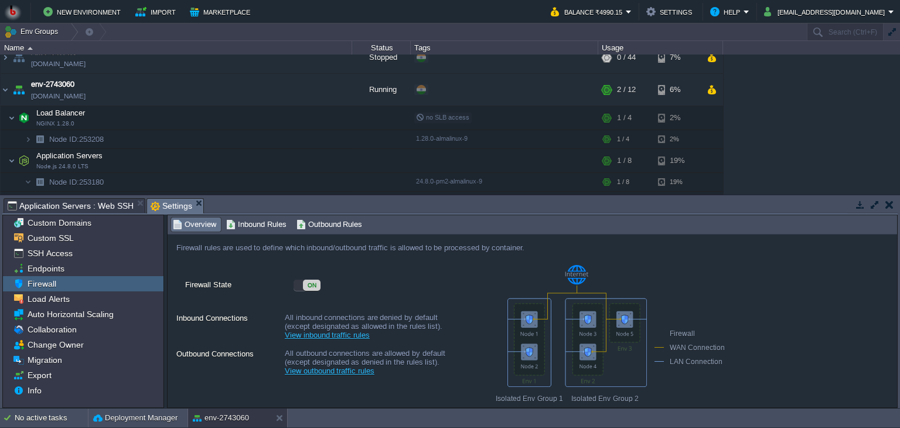
scroll to position [30, 0]
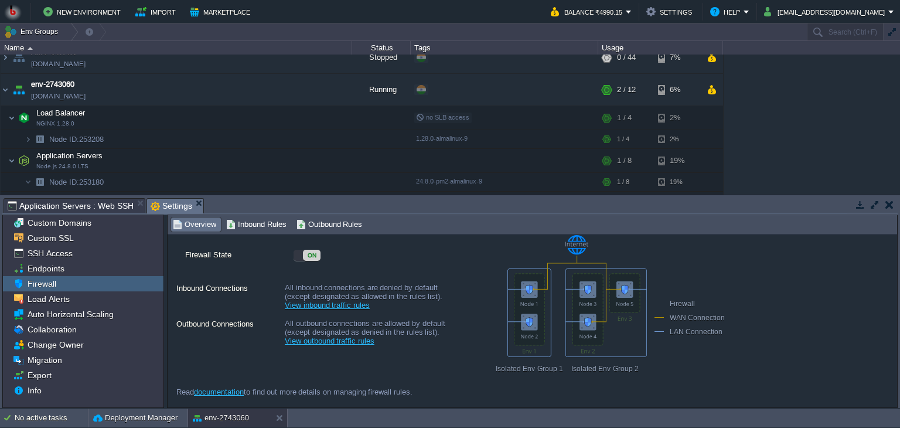
click at [312, 302] on link "View inbound traffic rules" at bounding box center [327, 305] width 85 height 9
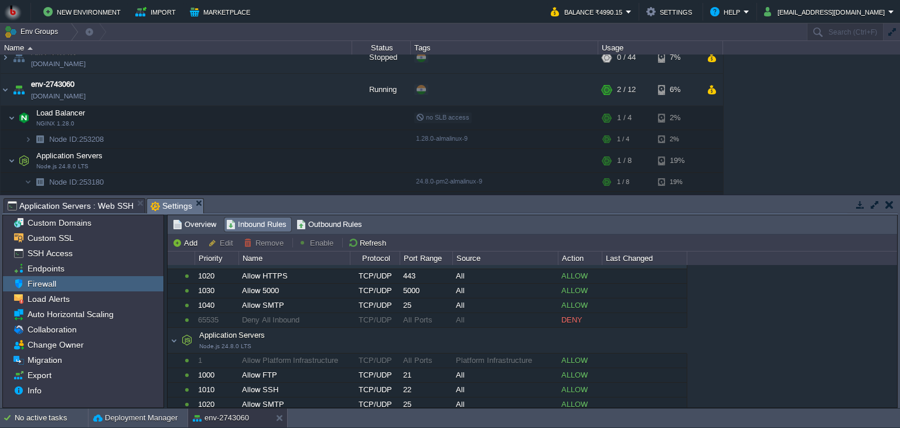
scroll to position [0, 0]
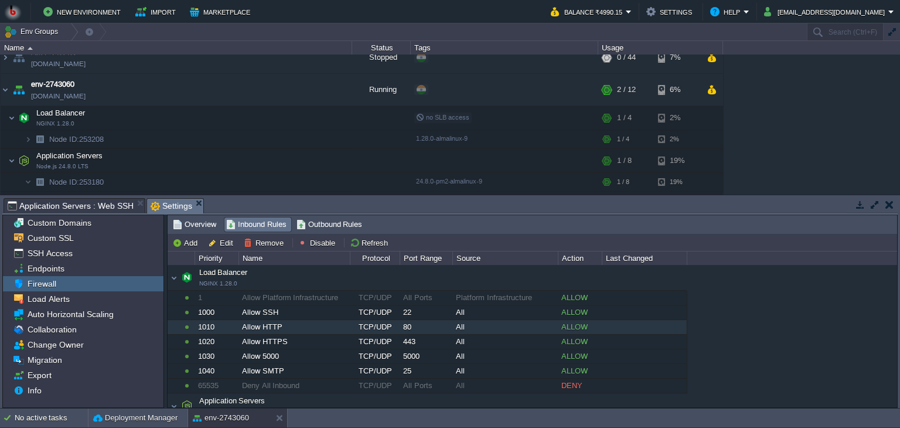
click at [372, 326] on div "TCP/UDP" at bounding box center [374, 327] width 49 height 14
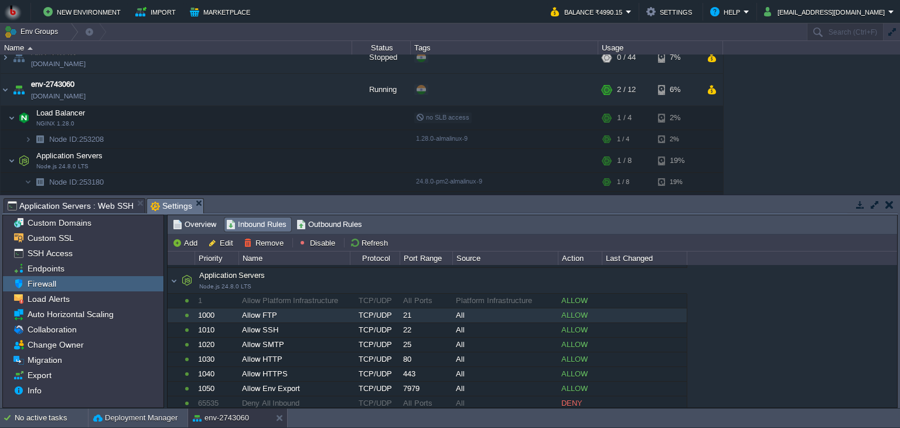
scroll to position [86, 0]
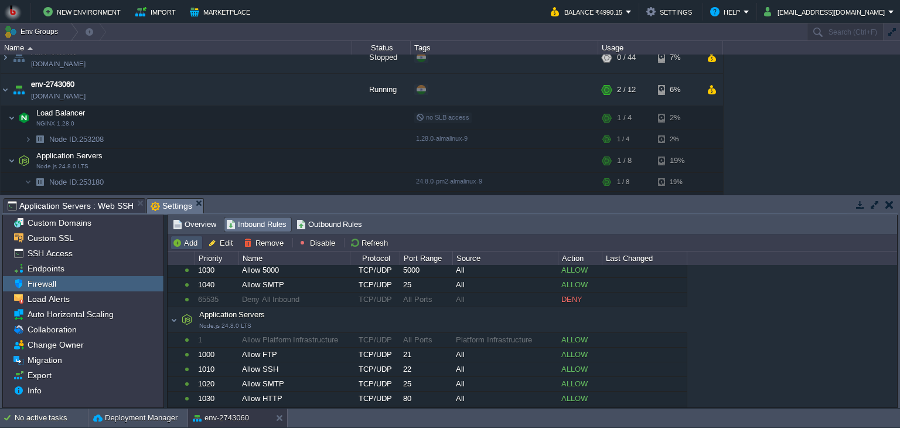
click at [181, 239] on button "Add" at bounding box center [186, 242] width 29 height 11
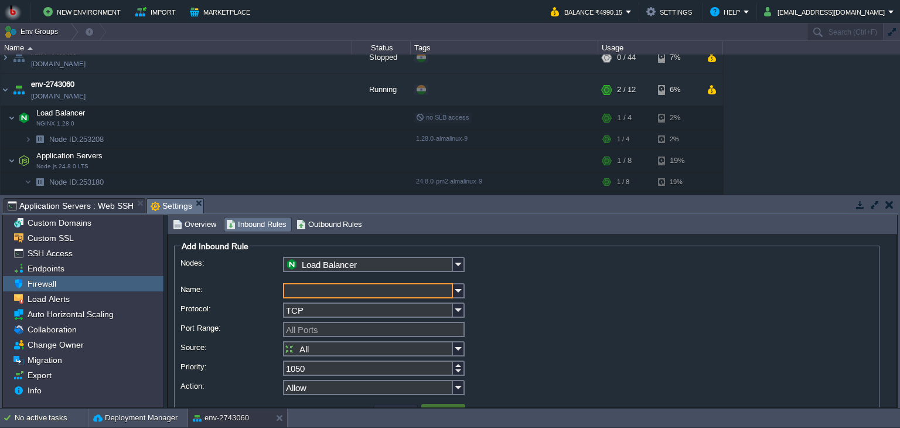
click at [318, 289] on input "Name:" at bounding box center [368, 290] width 170 height 15
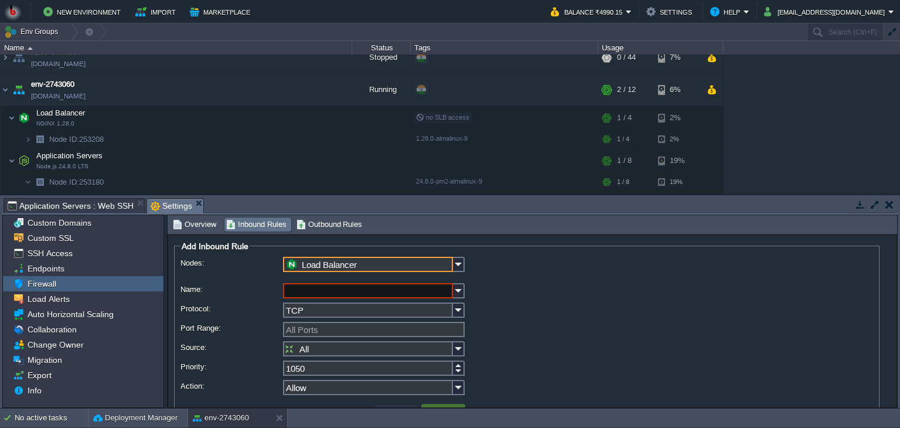
click at [376, 258] on input "Load Balancer" at bounding box center [368, 264] width 170 height 15
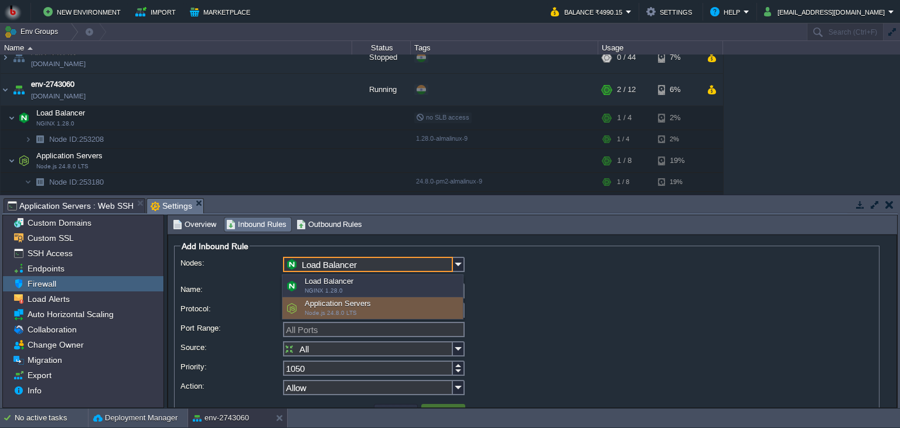
drag, startPoint x: 376, startPoint y: 258, endPoint x: 359, endPoint y: 307, distance: 51.7
click at [359, 307] on body "New Environment Import Marketplace Bonus ₹0.00 Upgrade Account Balance ₹4990.15…" at bounding box center [450, 214] width 900 height 428
click at [359, 307] on div "Application Servers Node.js 24.8.0 LTS" at bounding box center [372, 308] width 181 height 22
type input "Application Servers"
type input "1060"
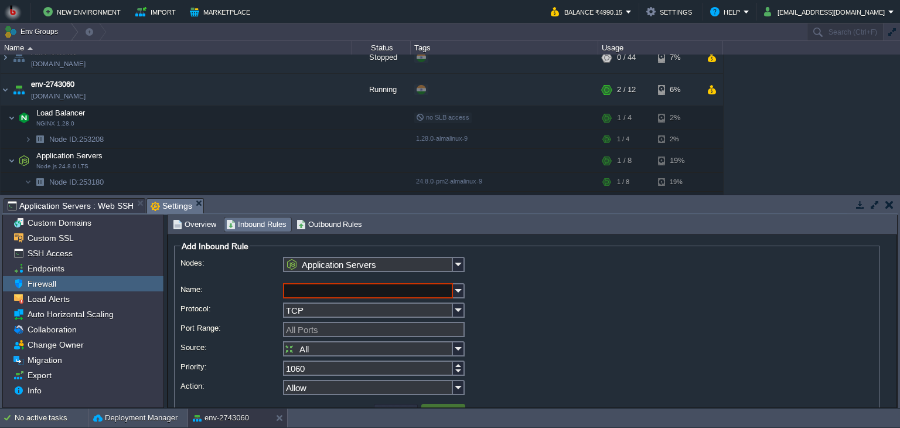
click at [309, 294] on input "Name:" at bounding box center [368, 290] width 170 height 15
type input "all ports"
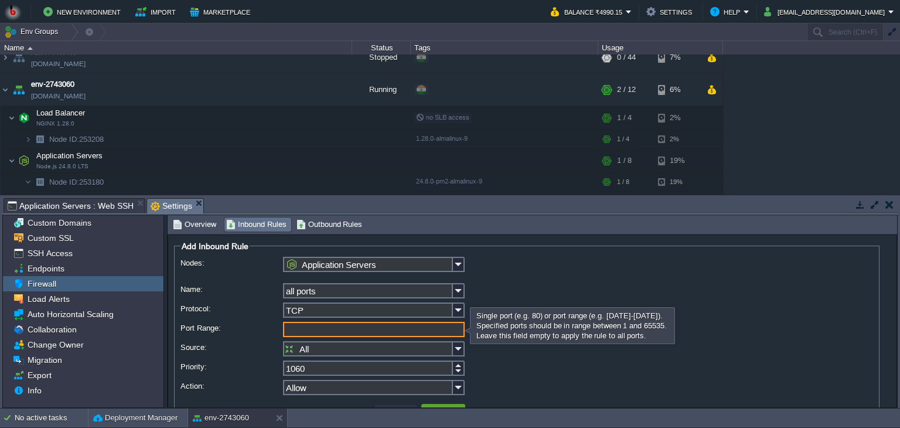
click at [298, 333] on input "Port Range:" at bounding box center [374, 329] width 182 height 15
type input "9000"
click at [309, 344] on input "All" at bounding box center [368, 348] width 170 height 15
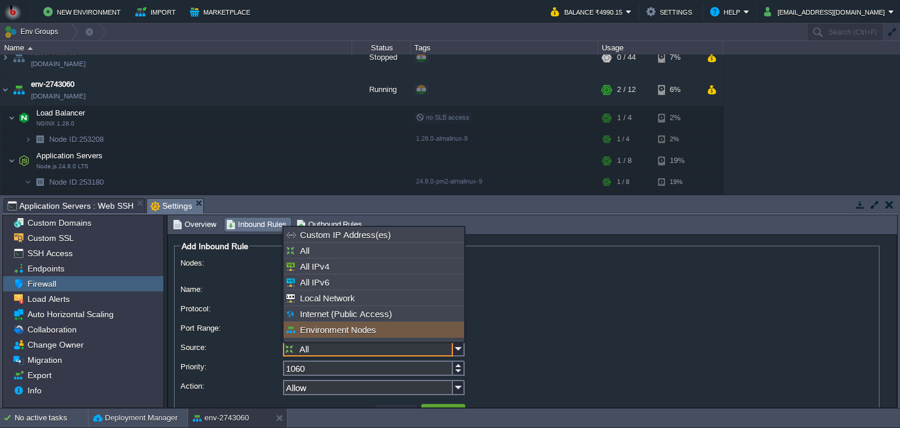
click at [331, 324] on div "Environment Nodes" at bounding box center [374, 330] width 181 height 16
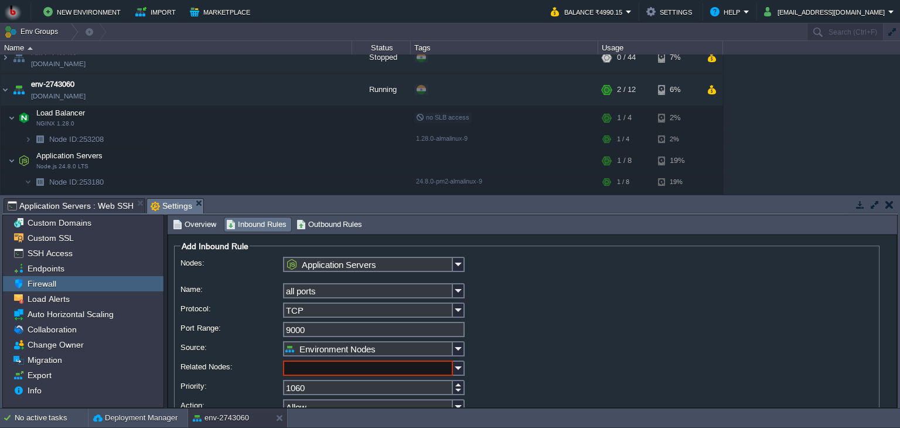
click at [263, 348] on label "Source:" at bounding box center [231, 347] width 101 height 12
click at [283, 348] on input "Environment Nodes" at bounding box center [368, 348] width 170 height 15
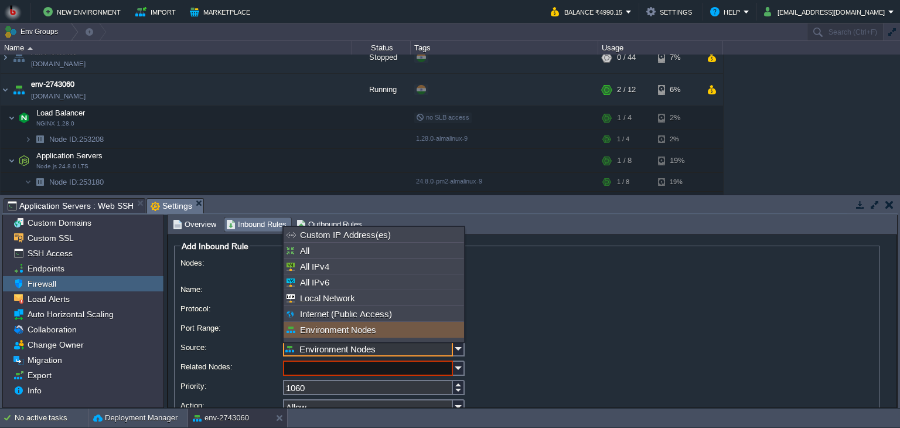
click at [305, 352] on input "Environment Nodes" at bounding box center [368, 348] width 170 height 15
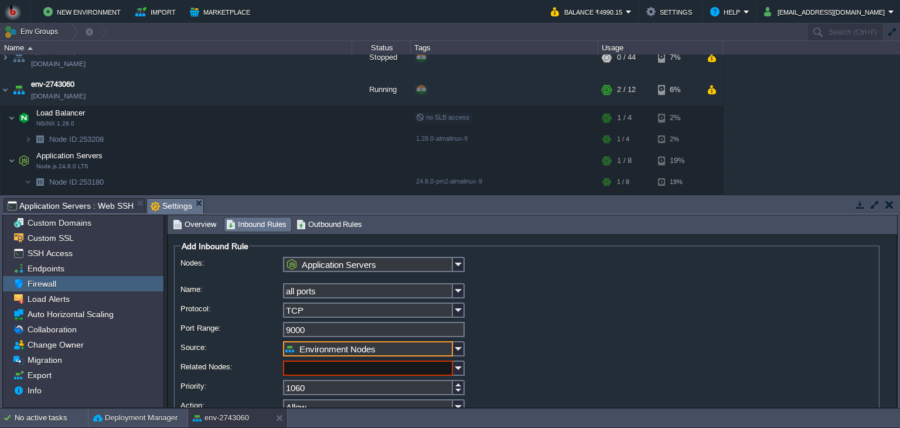
click at [305, 352] on input "Environment Nodes" at bounding box center [368, 348] width 170 height 15
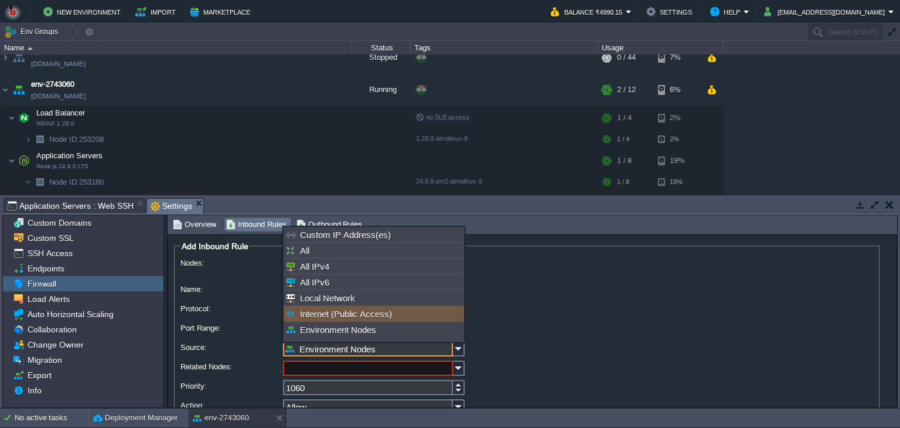
click at [309, 316] on div "Internet (Public Access)" at bounding box center [374, 314] width 181 height 16
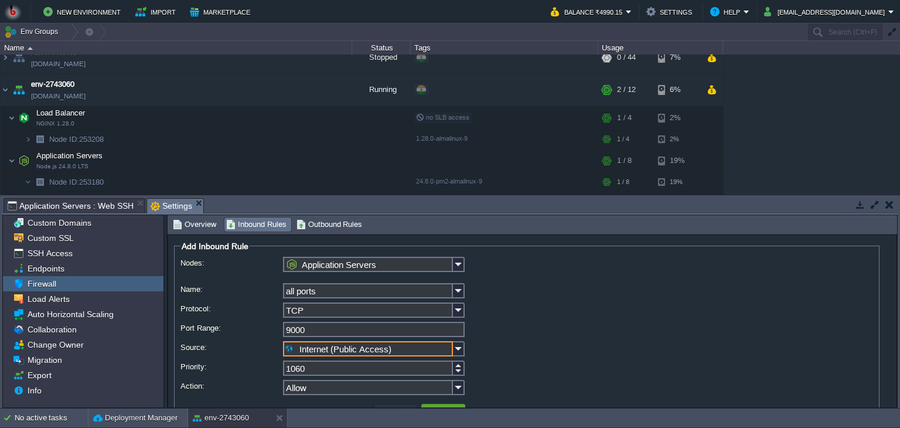
scroll to position [33, 0]
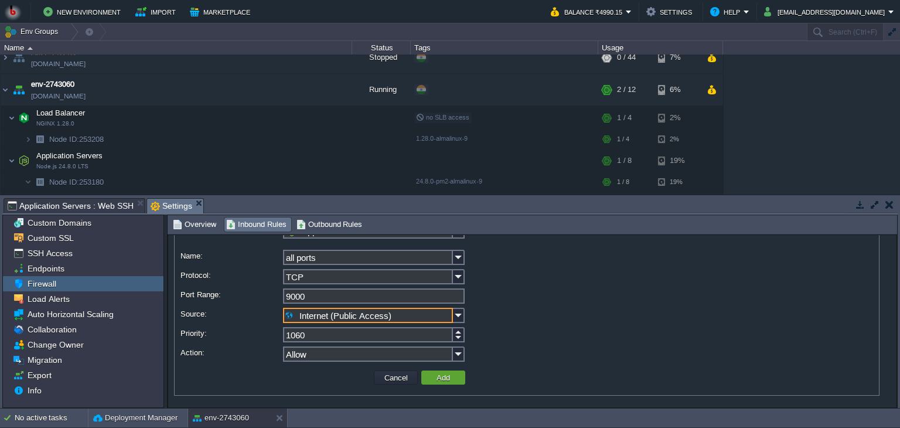
click at [309, 311] on input "Internet (Public Access)" at bounding box center [368, 315] width 170 height 15
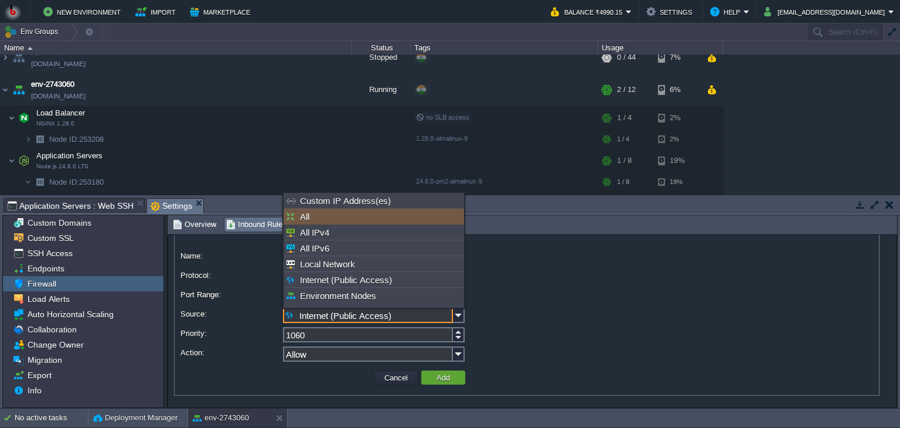
click at [311, 219] on div "All" at bounding box center [374, 217] width 181 height 16
type input "All"
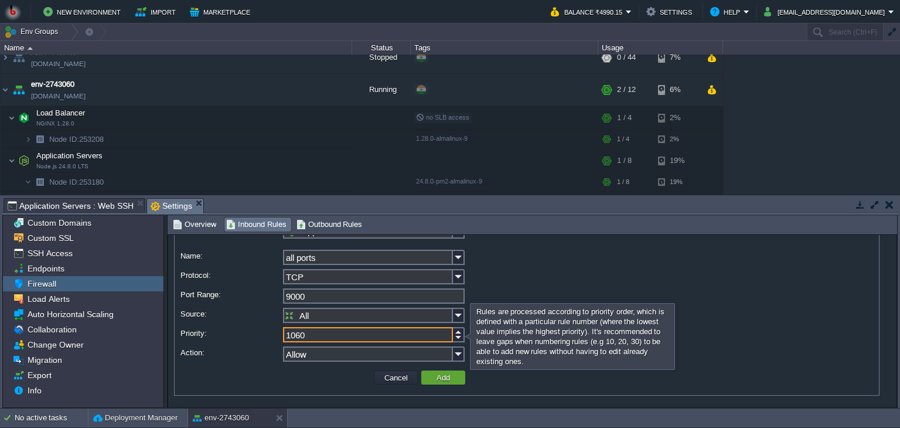
click at [314, 336] on input "1060" at bounding box center [368, 334] width 170 height 15
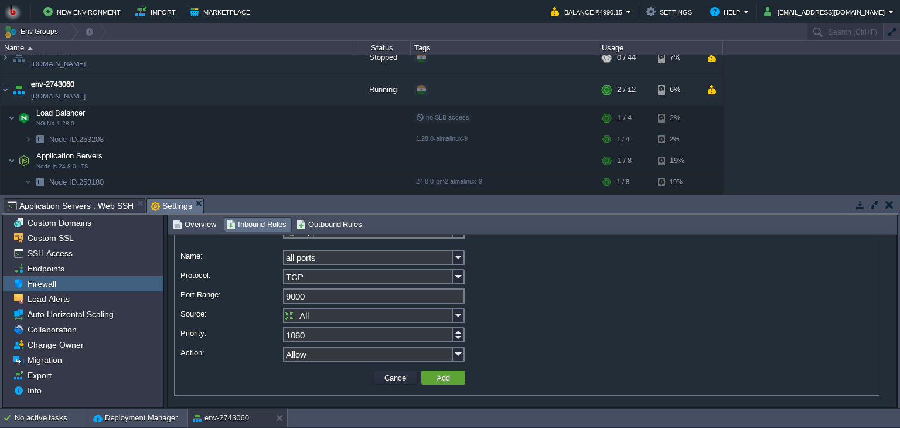
click at [342, 368] on div "Cancel Add" at bounding box center [527, 377] width 693 height 23
click at [328, 352] on input "Allow" at bounding box center [368, 353] width 170 height 15
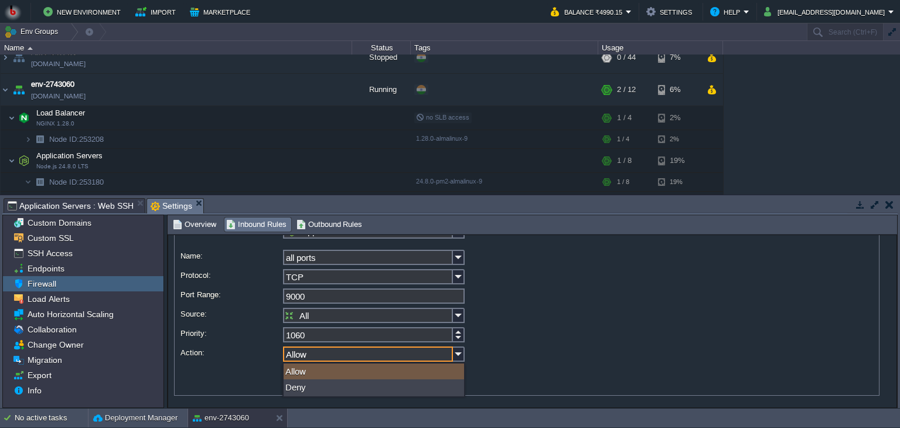
click at [328, 352] on input "Allow" at bounding box center [368, 353] width 170 height 15
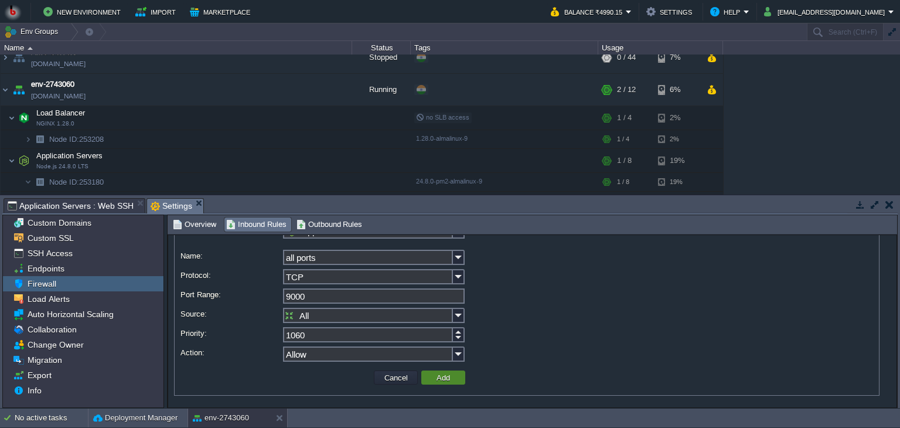
click at [441, 379] on button "Add" at bounding box center [443, 377] width 21 height 11
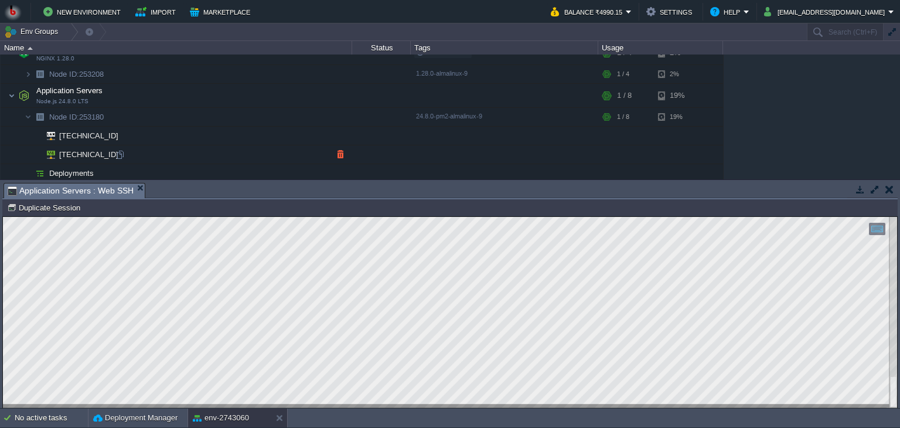
scroll to position [80, 0]
click at [123, 151] on div at bounding box center [120, 152] width 11 height 11
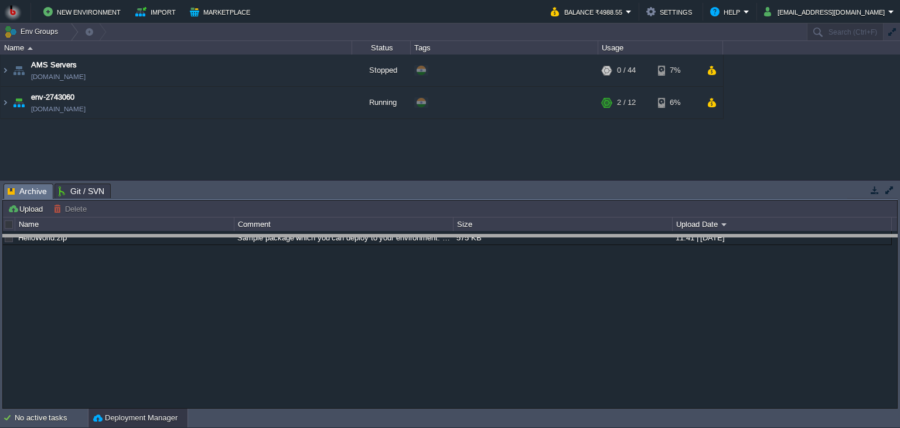
drag, startPoint x: 189, startPoint y: 184, endPoint x: 196, endPoint y: 237, distance: 53.7
click at [196, 237] on body "New Environment Import Marketplace Bonus ₹0.00 Upgrade Account Balance ₹4988.55…" at bounding box center [450, 214] width 900 height 428
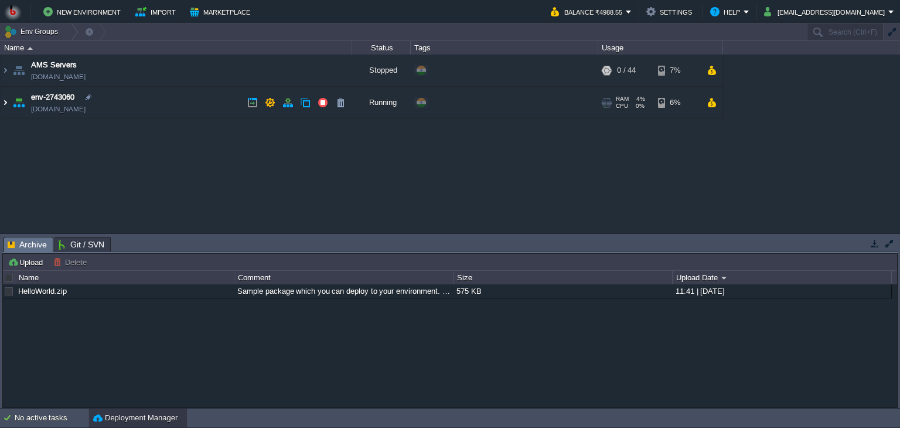
click at [5, 101] on img at bounding box center [5, 103] width 9 height 32
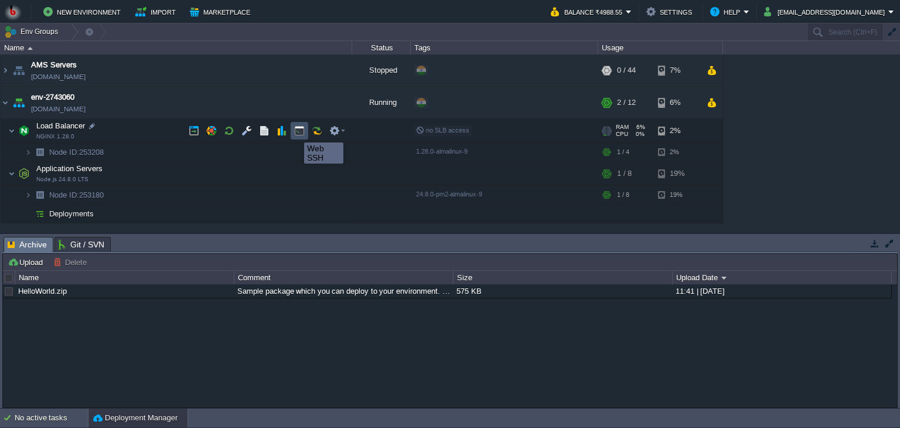
click at [302, 132] on button "button" at bounding box center [299, 130] width 11 height 11
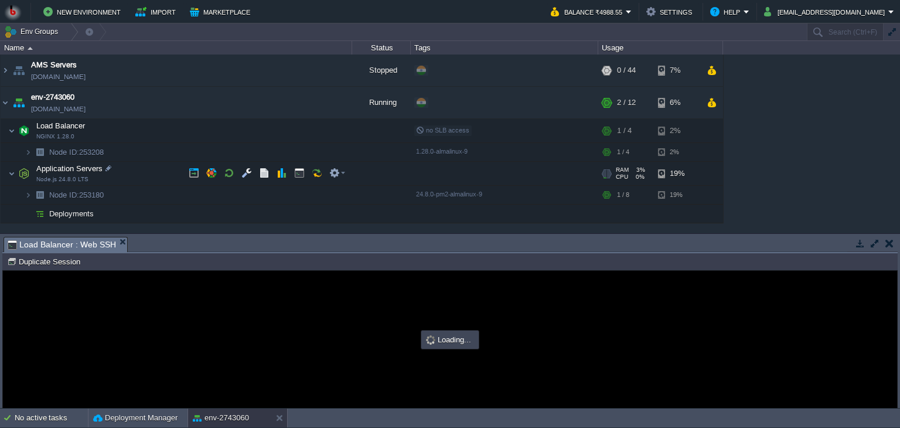
type input "#000000"
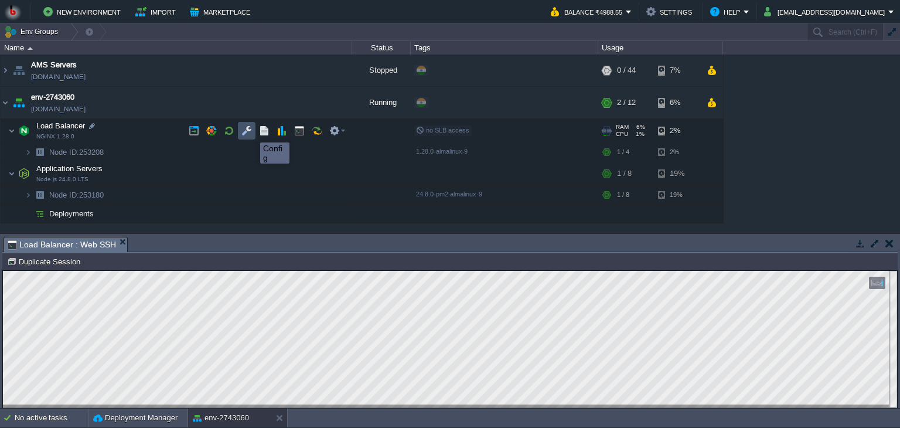
click at [246, 132] on button "button" at bounding box center [246, 130] width 11 height 11
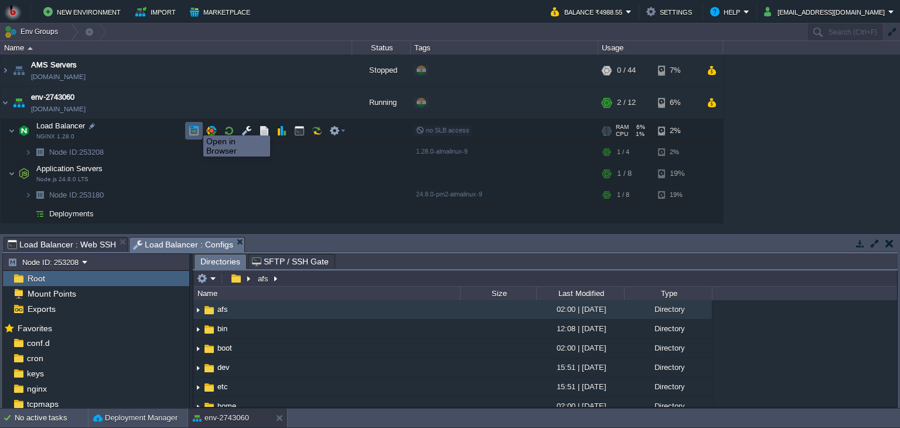
click at [195, 125] on button "button" at bounding box center [194, 130] width 11 height 11
click at [298, 130] on button "button" at bounding box center [299, 130] width 11 height 11
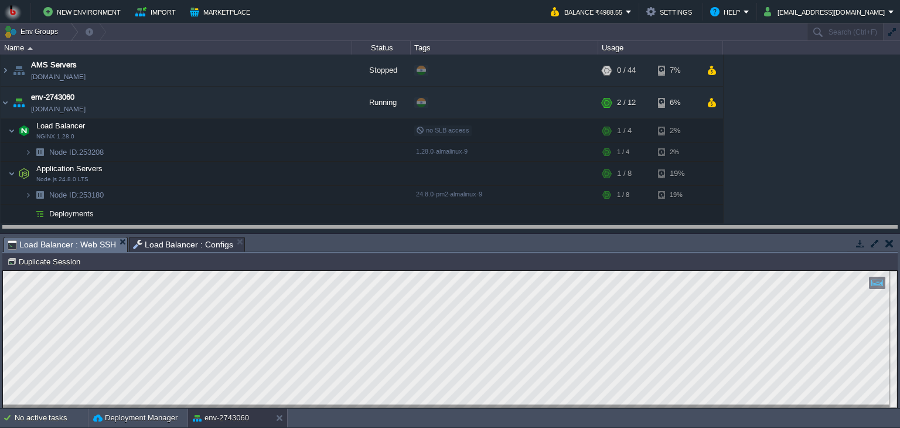
drag, startPoint x: 293, startPoint y: 239, endPoint x: 291, endPoint y: 219, distance: 20.6
click at [291, 219] on body "New Environment Import Marketplace Bonus ₹0.00 Upgrade Account Balance ₹4988.55…" at bounding box center [450, 214] width 900 height 428
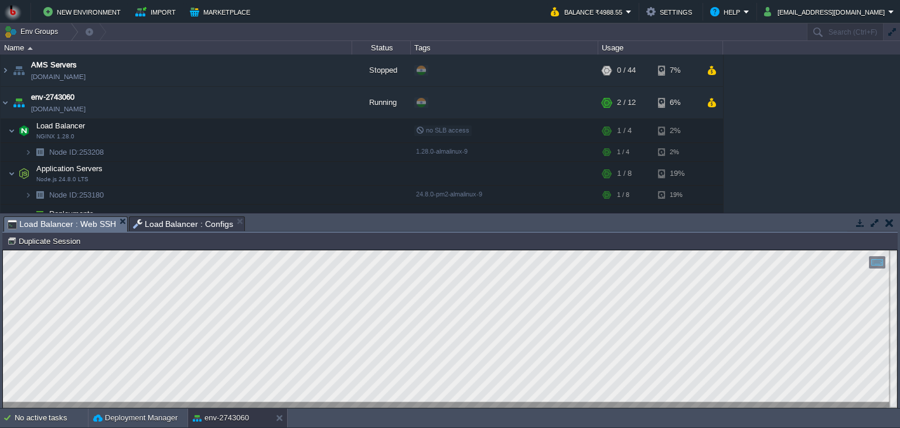
click at [3, 250] on html "Copy: Ctrl + Shift + C Paste: Ctrl + V Settings: Ctrl + Shift + Alt 0" at bounding box center [450, 250] width 894 height 0
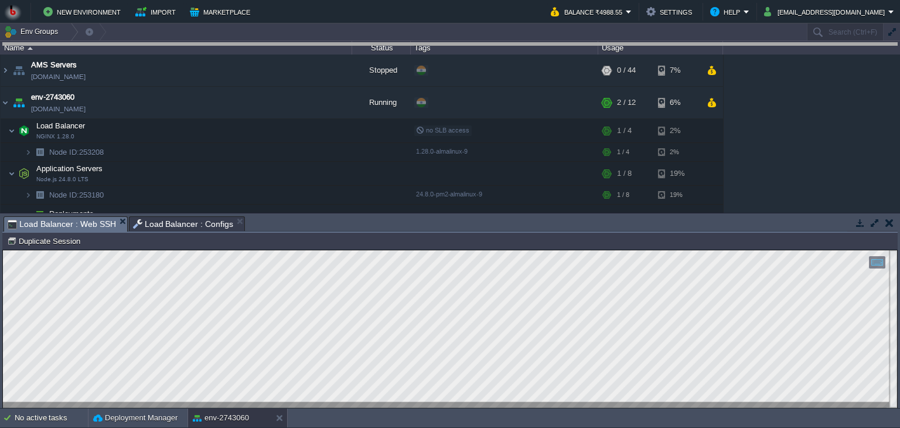
drag, startPoint x: 274, startPoint y: 217, endPoint x: 264, endPoint y: 17, distance: 200.7
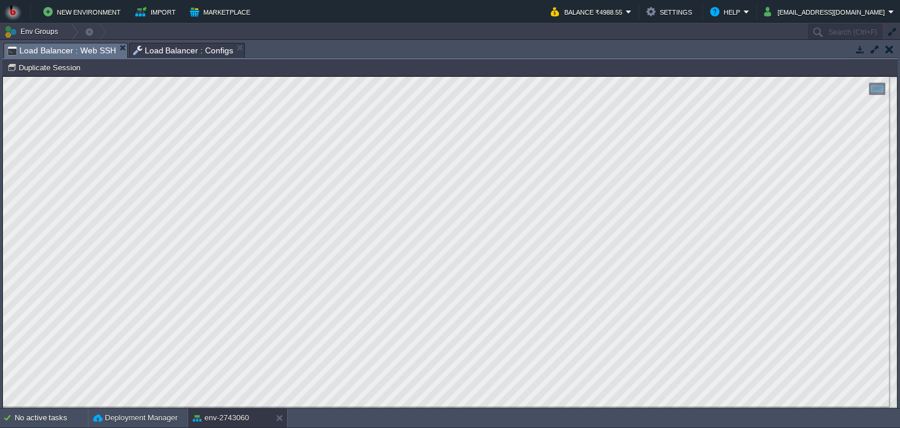
click at [6, 77] on html "Copy: Ctrl + Shift + C Paste: Ctrl + V Settings: Ctrl + Shift + Alt 0" at bounding box center [450, 77] width 894 height 0
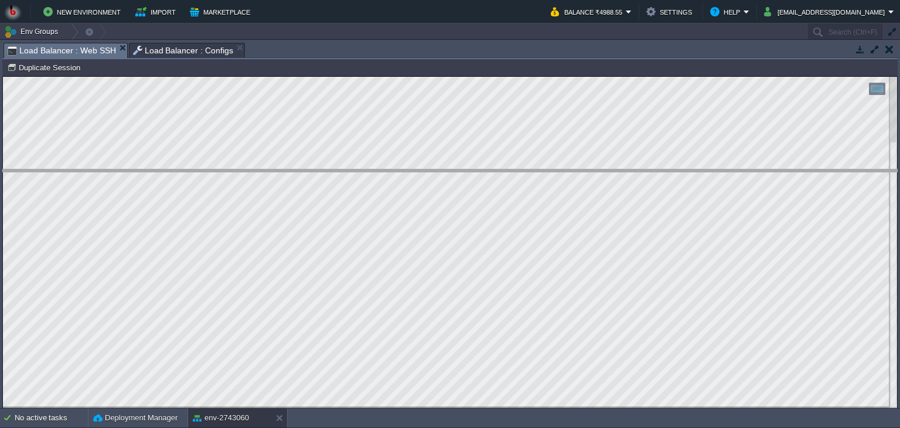
drag, startPoint x: 291, startPoint y: 47, endPoint x: 302, endPoint y: 179, distance: 131.8
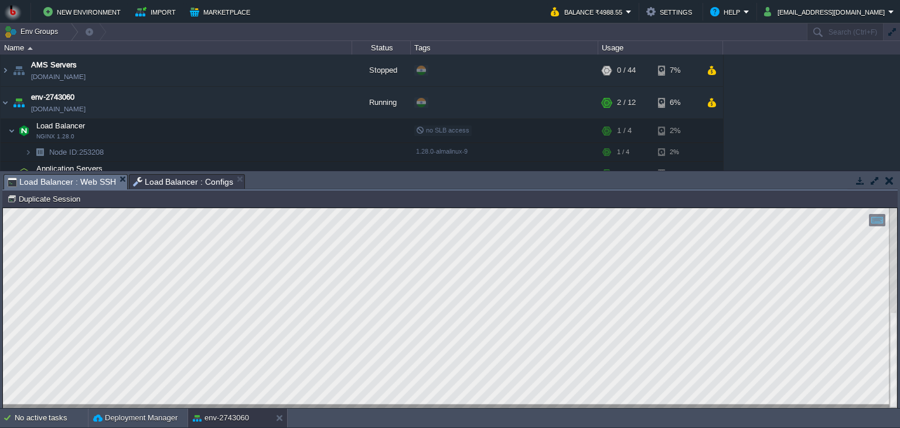
click at [42, 183] on span "Load Balancer : Web SSH" at bounding box center [62, 182] width 108 height 15
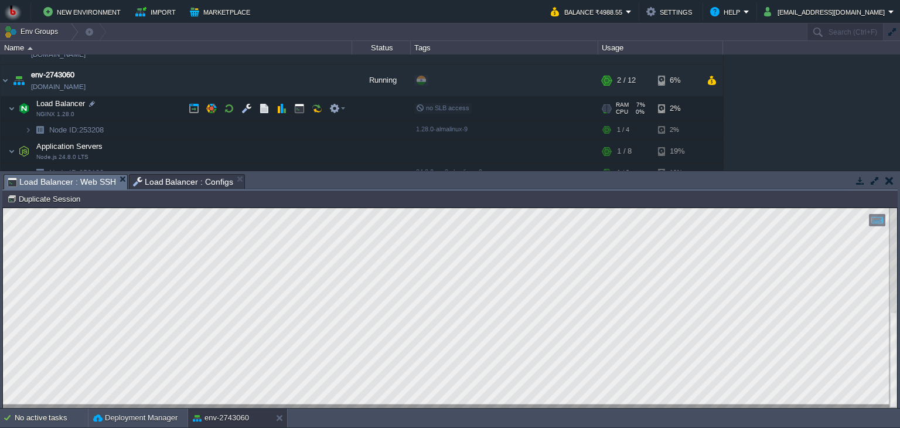
scroll to position [21, 0]
click at [891, 181] on button "button" at bounding box center [890, 180] width 8 height 11
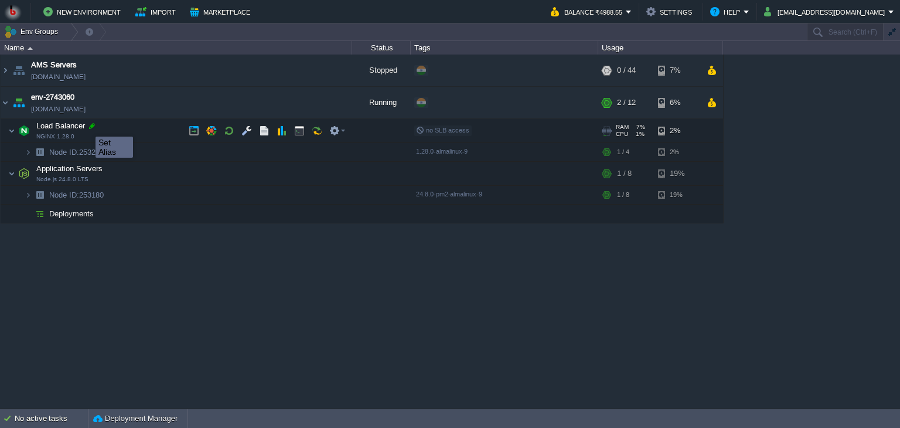
click at [87, 126] on div at bounding box center [92, 126] width 11 height 11
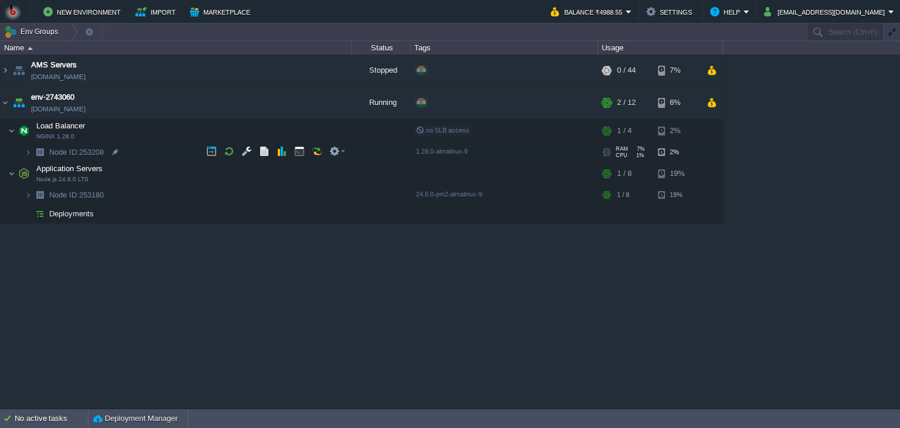
click at [72, 157] on td "Node ID: 253208" at bounding box center [177, 152] width 352 height 19
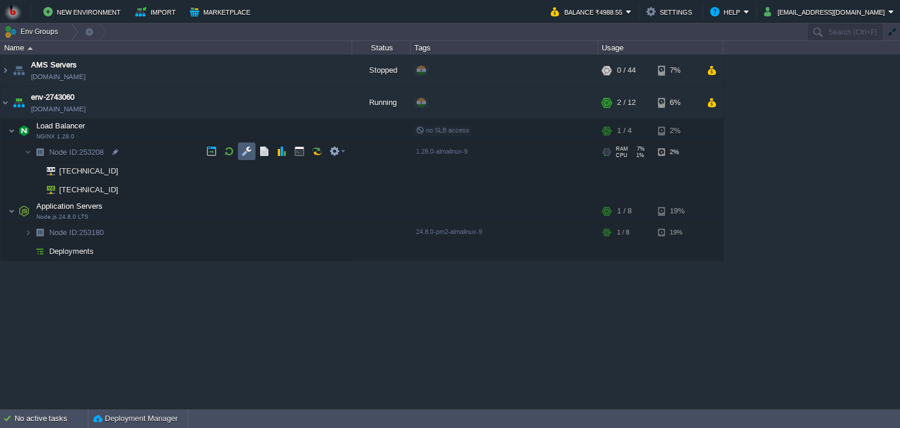
click at [246, 145] on td at bounding box center [247, 151] width 18 height 18
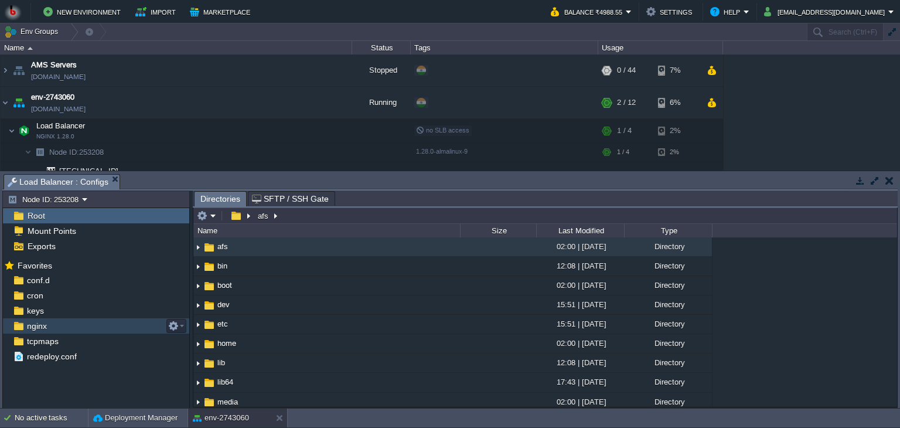
click at [45, 319] on div "nginx" at bounding box center [96, 325] width 186 height 15
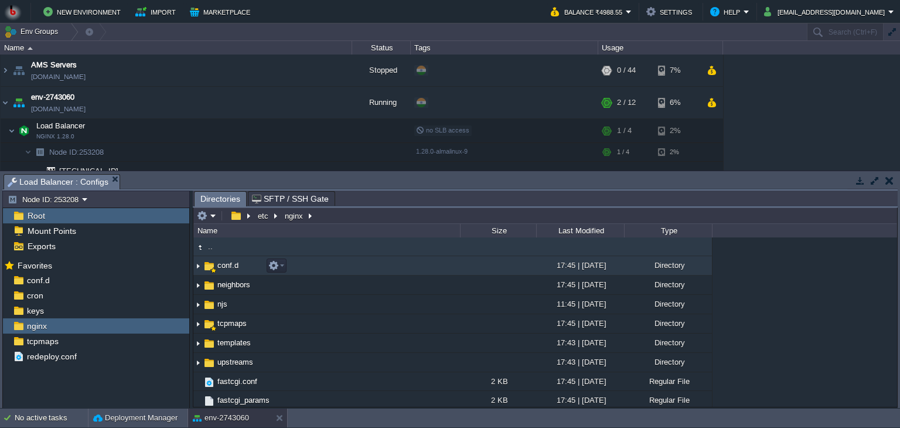
click at [234, 270] on span "conf.d" at bounding box center [228, 265] width 25 height 10
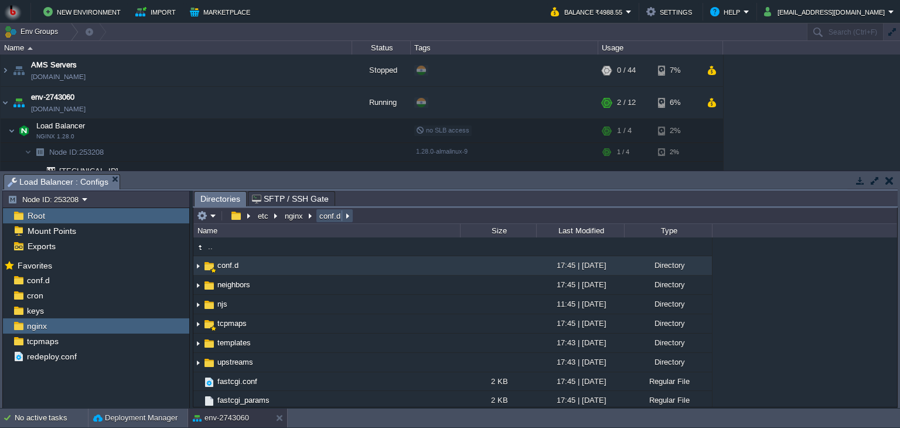
click at [327, 219] on button "conf.d" at bounding box center [331, 215] width 26 height 11
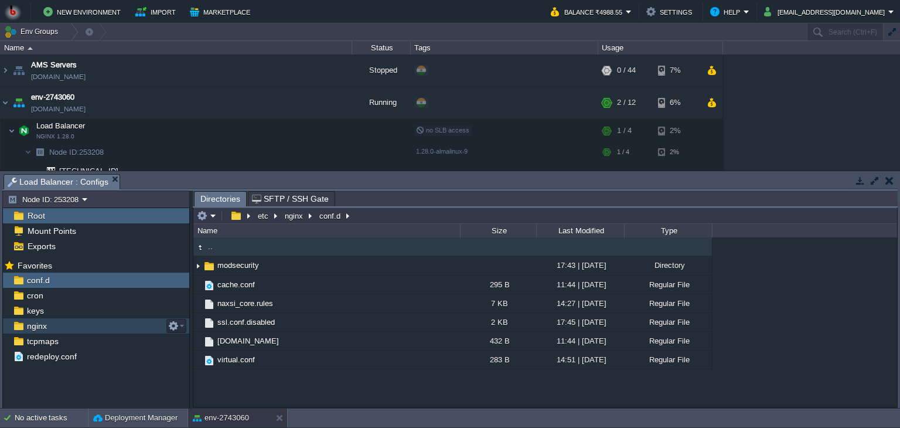
click at [91, 325] on div "nginx" at bounding box center [96, 325] width 186 height 15
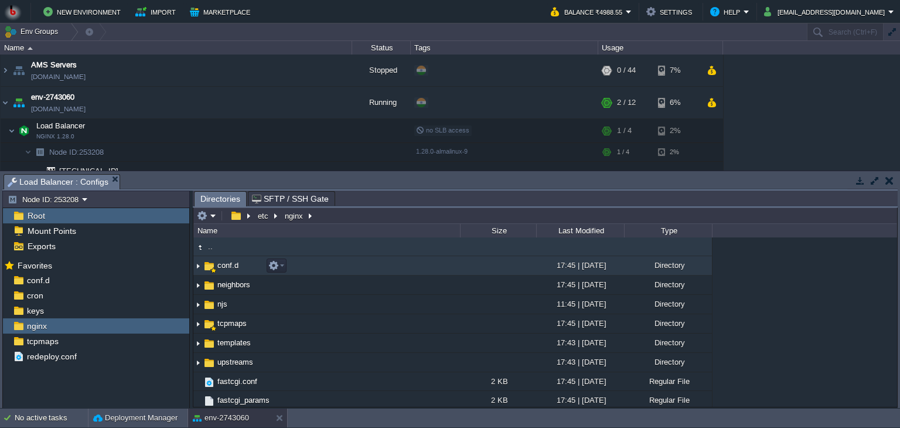
click at [231, 265] on span "conf.d" at bounding box center [228, 265] width 25 height 10
click at [308, 261] on td "conf.d" at bounding box center [326, 265] width 267 height 19
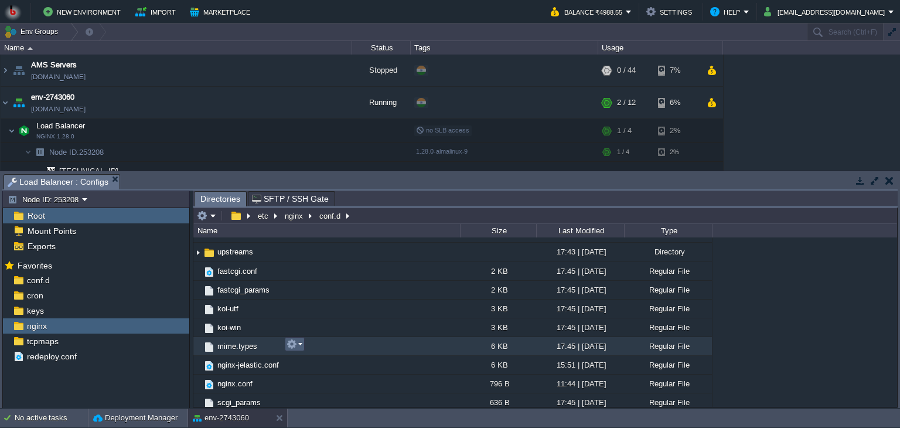
scroll to position [116, 0]
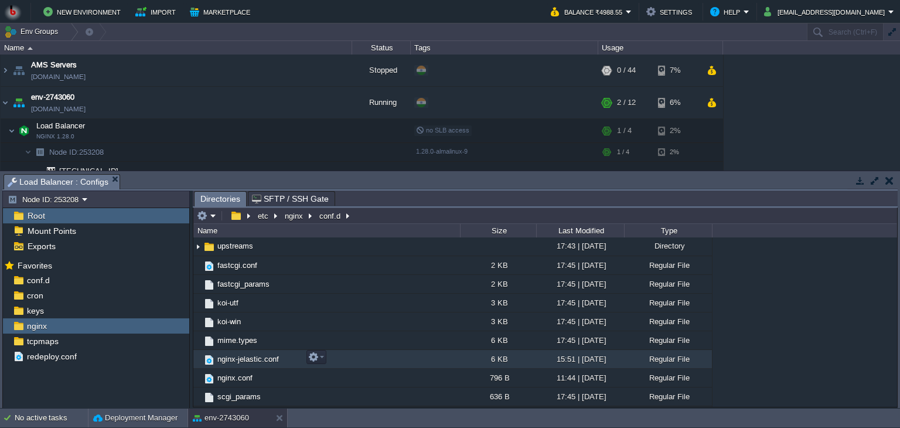
click at [255, 362] on span "nginx-jelastic.conf" at bounding box center [248, 359] width 65 height 10
click at [342, 221] on div "nginx-jelastic.conf" at bounding box center [348, 216] width 64 height 10
click at [342, 216] on div "nginx-jelastic.conf" at bounding box center [348, 216] width 64 height 10
click at [214, 358] on img at bounding box center [209, 359] width 13 height 13
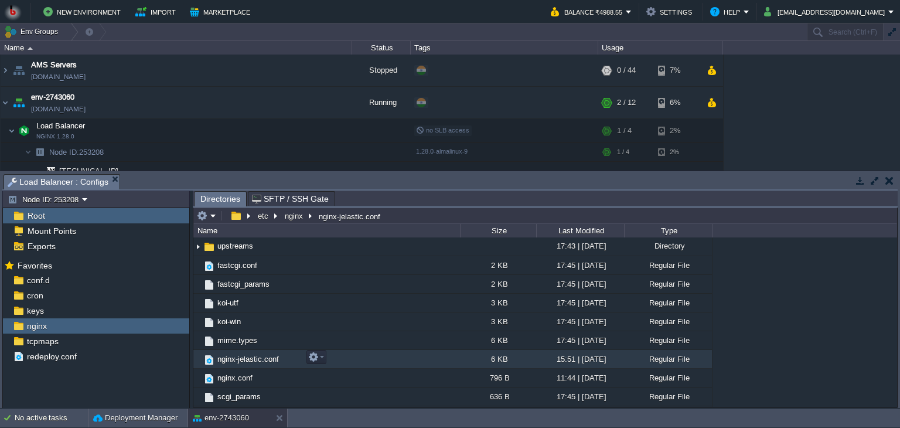
click at [214, 358] on img at bounding box center [209, 359] width 13 height 13
click at [322, 355] on em at bounding box center [316, 357] width 16 height 11
click at [281, 359] on td "nginx-jelastic.conf" at bounding box center [326, 359] width 267 height 19
click at [312, 358] on button "button" at bounding box center [313, 357] width 11 height 11
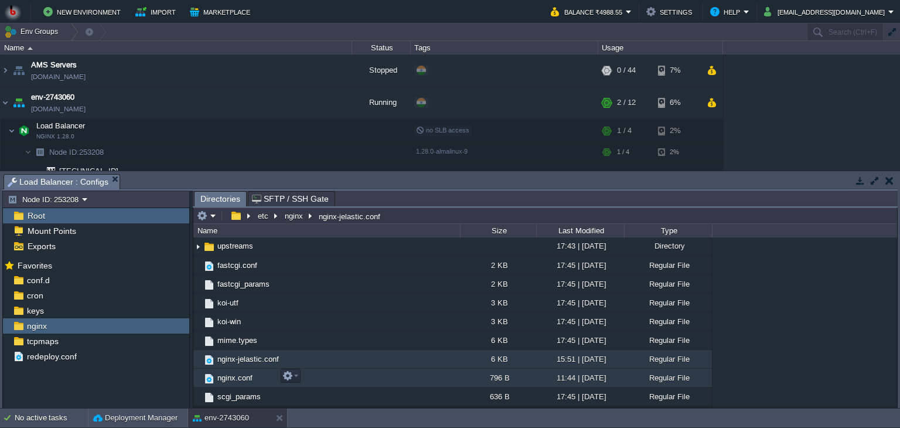
click at [227, 369] on td "nginx.conf" at bounding box center [326, 378] width 267 height 19
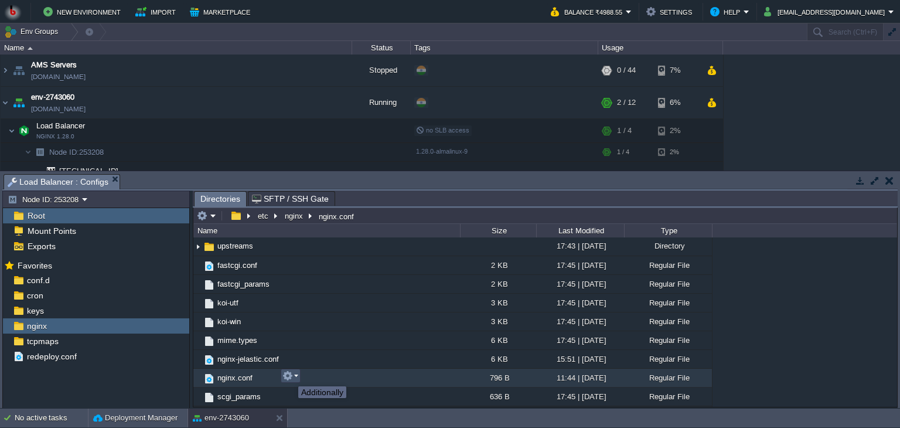
click at [290, 376] on button "button" at bounding box center [287, 375] width 11 height 11
drag, startPoint x: 290, startPoint y: 376, endPoint x: 334, endPoint y: 218, distance: 163.8
click at [334, 218] on div "etc nginx nginx.conf Name Size Last Modified Type .. conf.d 17:45 | [DATE] Dire…" at bounding box center [545, 306] width 704 height 199
click at [334, 218] on div "nginx.conf" at bounding box center [335, 216] width 38 height 10
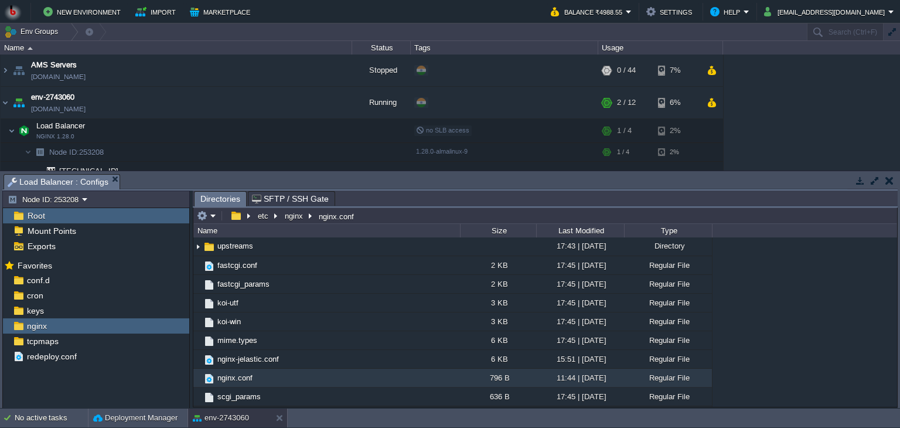
type input "/etc/nginx/nginx.conf"
click at [387, 229] on div "Name" at bounding box center [327, 230] width 265 height 13
click at [212, 214] on em at bounding box center [206, 215] width 19 height 11
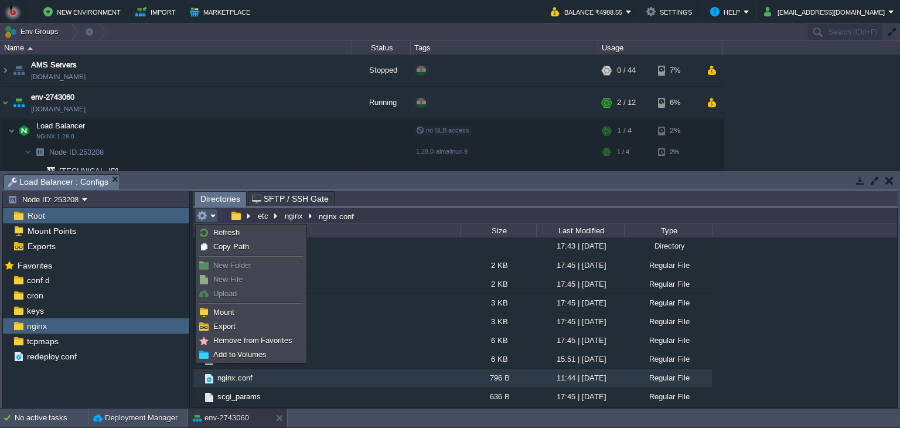
type input "/etc/nginx/nginx.conf"
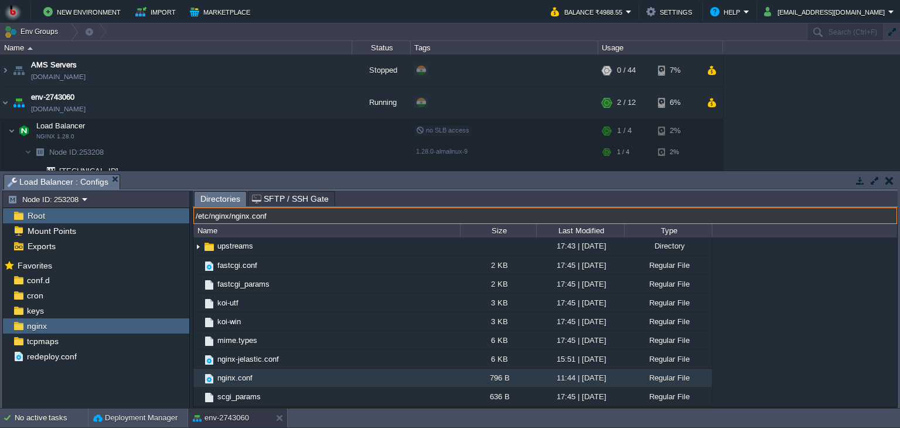
click at [416, 212] on input "/etc/nginx/nginx.conf" at bounding box center [545, 215] width 704 height 16
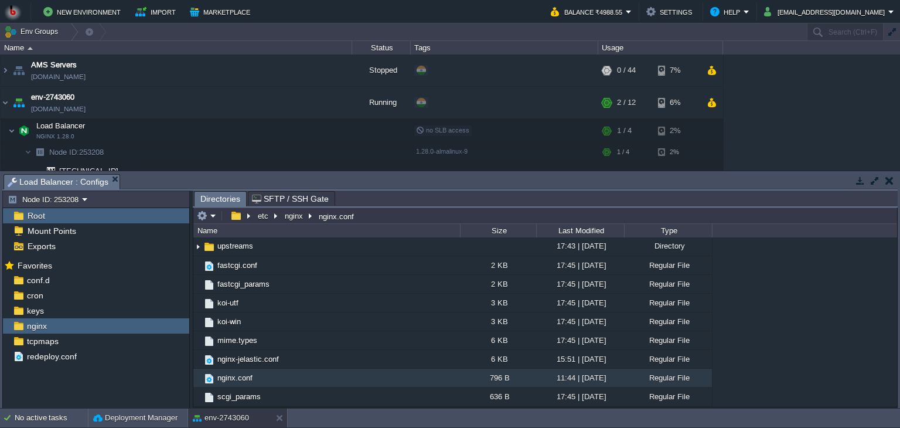
click at [391, 233] on div "Name" at bounding box center [327, 230] width 265 height 13
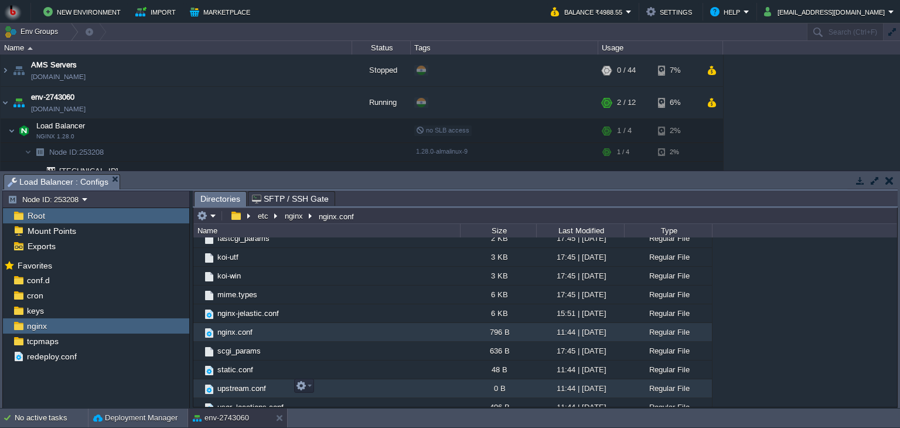
scroll to position [136, 0]
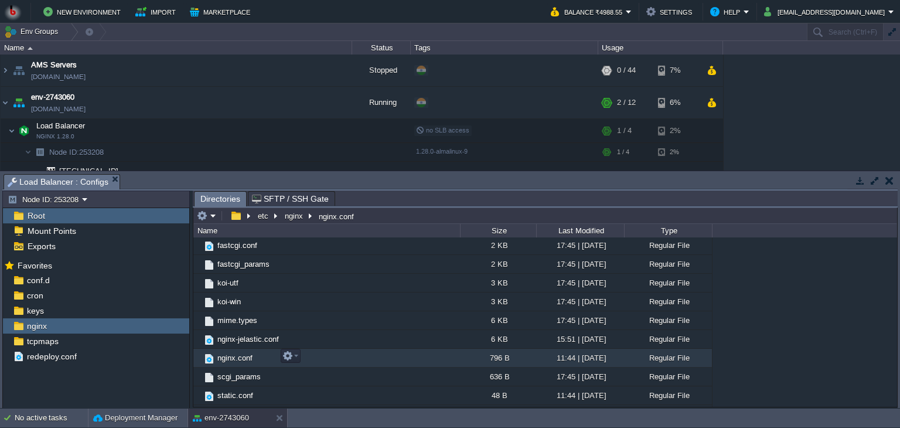
click at [232, 356] on span "nginx.conf" at bounding box center [235, 358] width 39 height 10
click at [293, 355] on em at bounding box center [290, 355] width 16 height 11
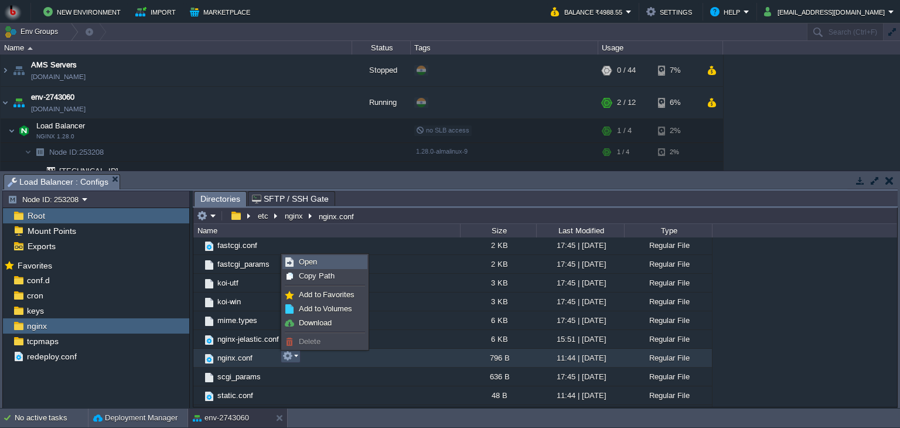
click at [298, 260] on link "Open" at bounding box center [325, 262] width 84 height 13
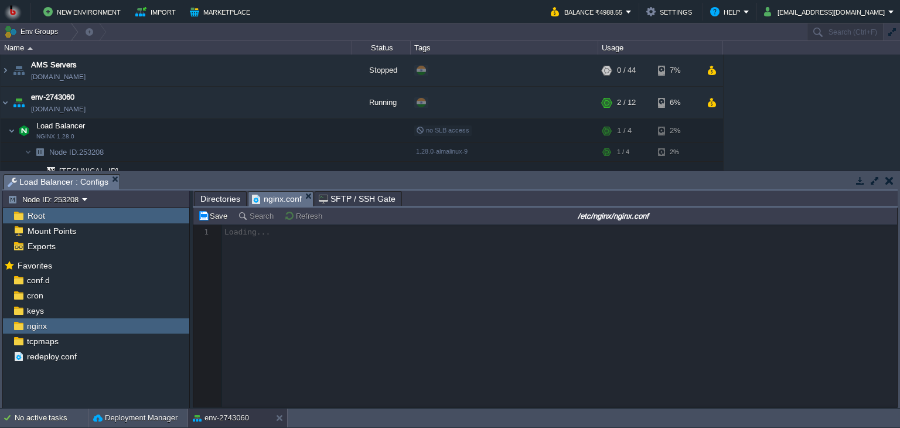
click at [312, 261] on div at bounding box center [545, 315] width 704 height 182
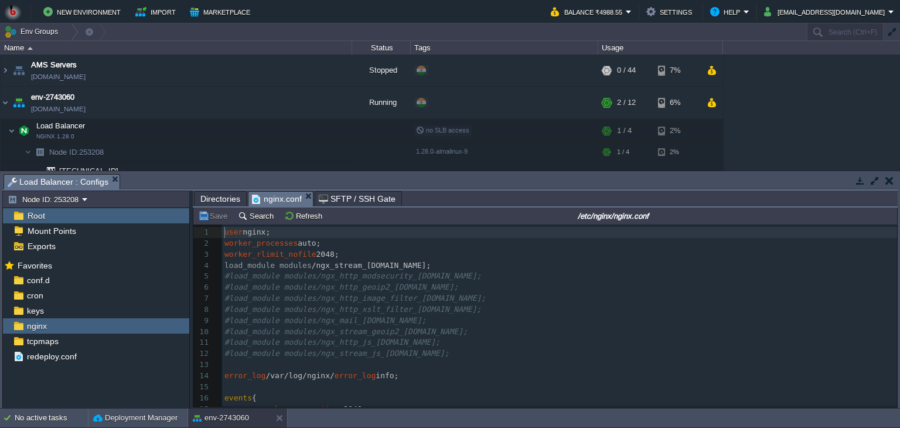
scroll to position [4, 0]
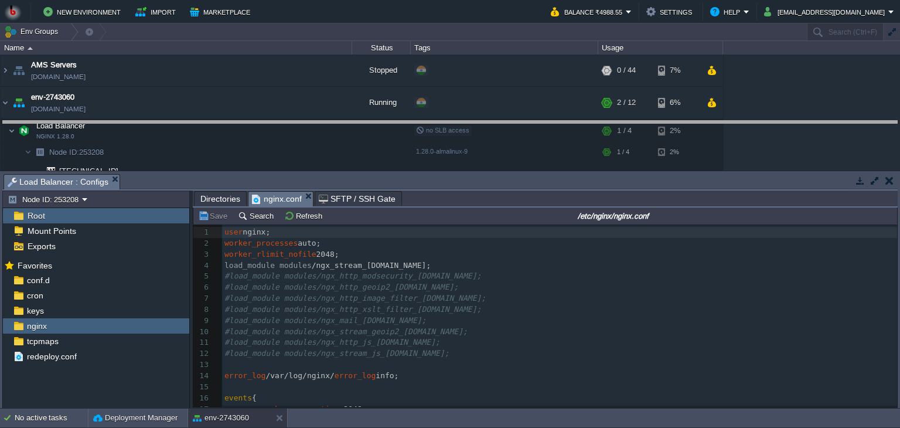
drag, startPoint x: 460, startPoint y: 178, endPoint x: 464, endPoint y: 101, distance: 76.3
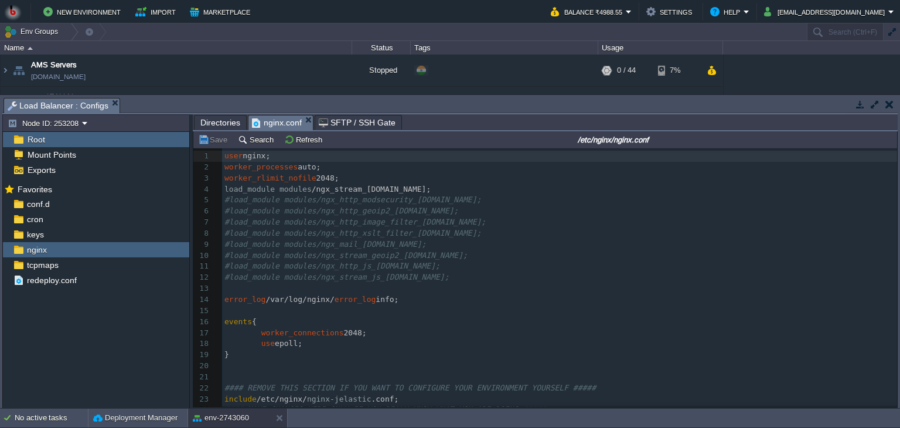
scroll to position [22, 0]
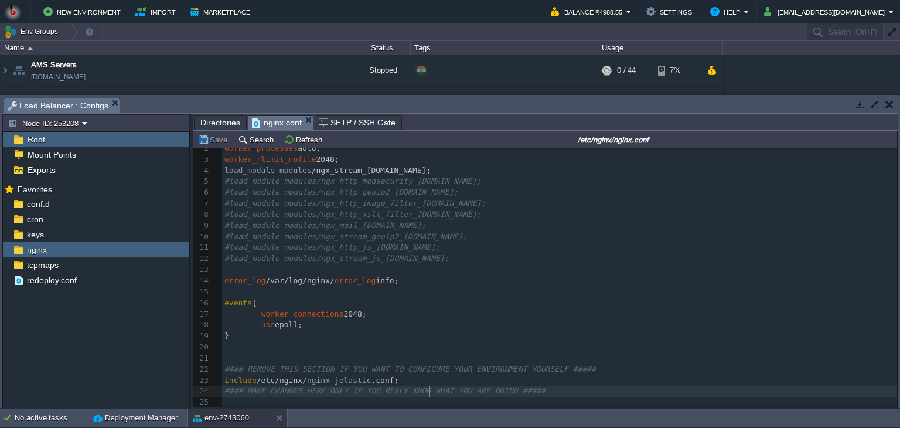
click at [431, 384] on div "25 1 user nginx; 2 worker_processes auto; 3 worker_rlimit_nofile 2048; 4 load_m…" at bounding box center [559, 270] width 675 height 276
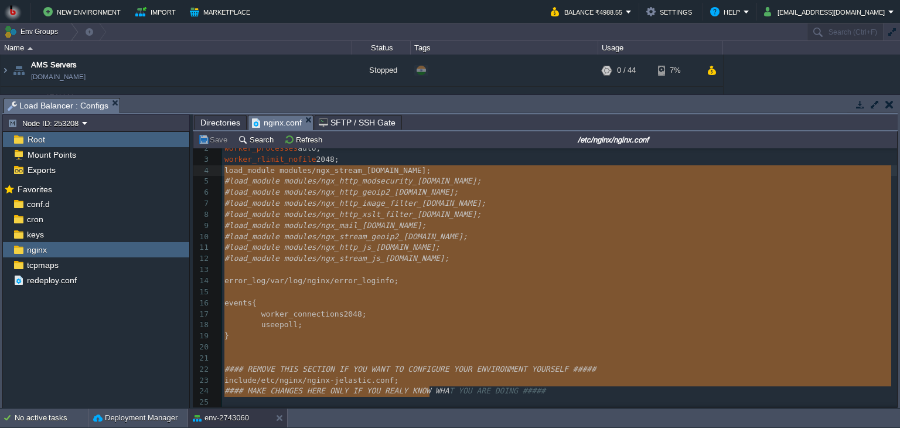
type textarea "user nginx; worker_processes auto; worker_rlimit_nofile 2048; load_module modul…"
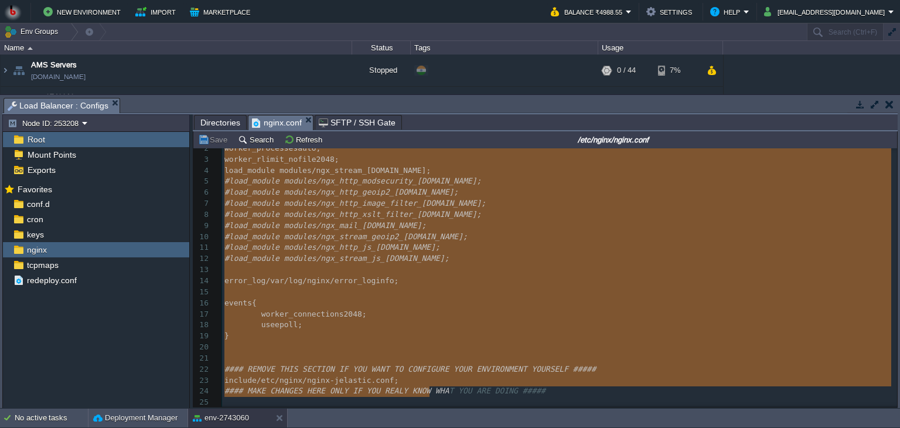
scroll to position [0, 0]
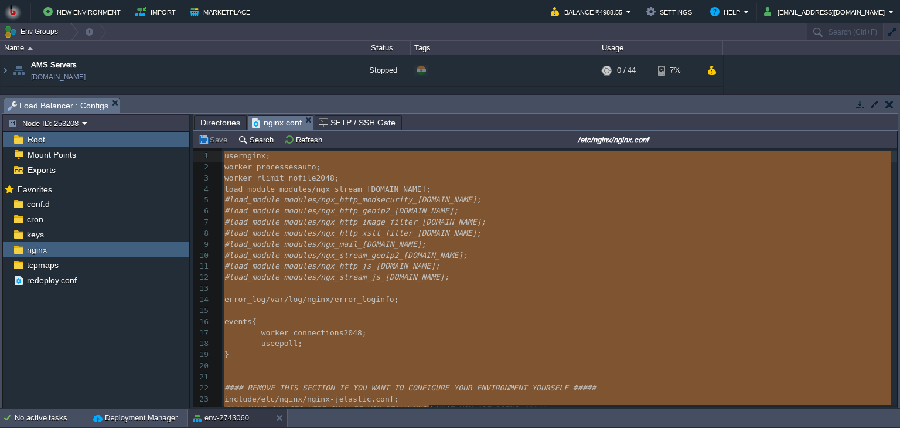
drag, startPoint x: 431, startPoint y: 384, endPoint x: 225, endPoint y: 155, distance: 307.9
click at [273, 122] on span "nginx.conf" at bounding box center [277, 122] width 50 height 15
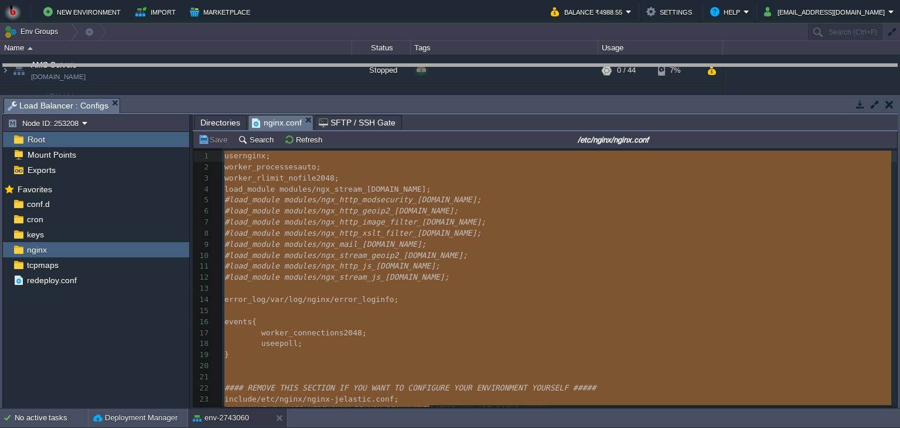
drag, startPoint x: 458, startPoint y: 108, endPoint x: 447, endPoint y: 73, distance: 36.3
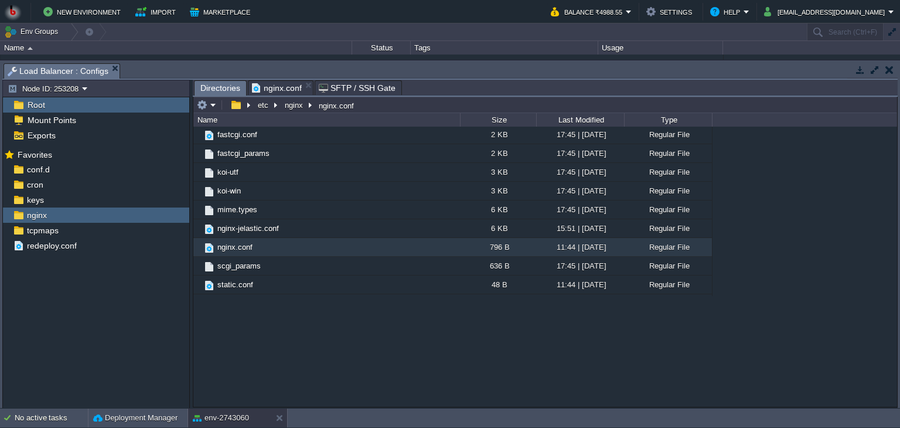
scroll to position [96, 0]
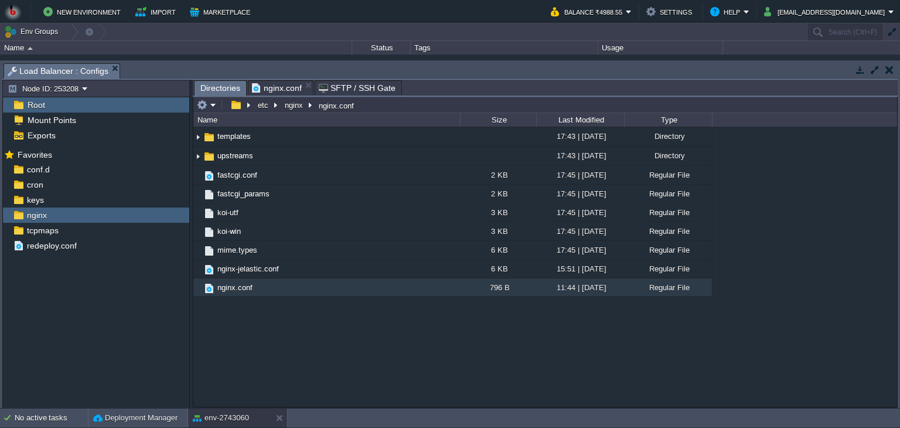
click at [219, 91] on span "Directories" at bounding box center [220, 88] width 40 height 15
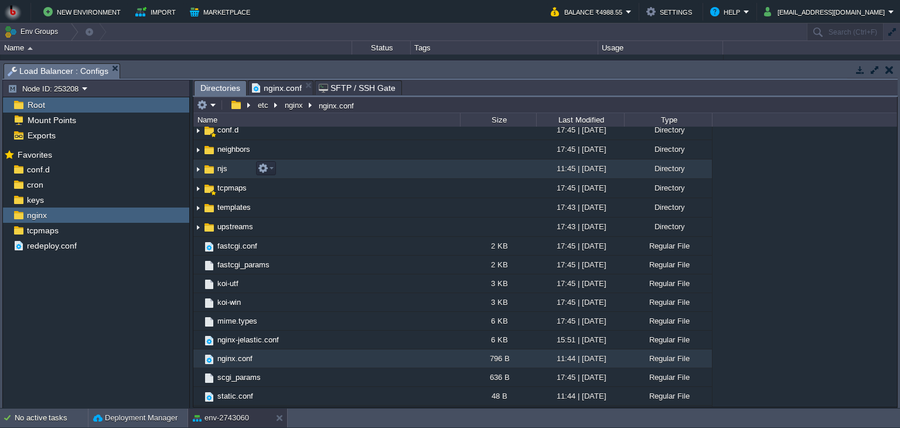
scroll to position [0, 0]
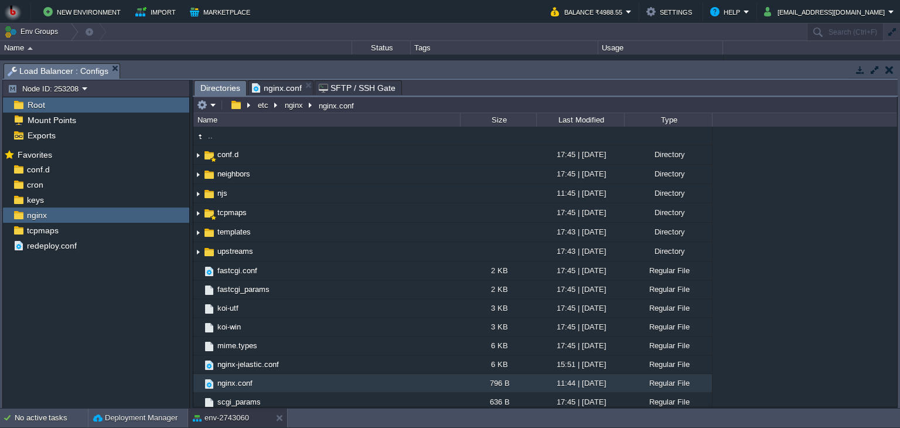
click at [42, 106] on span "Root" at bounding box center [36, 105] width 22 height 11
click at [33, 101] on span "Root" at bounding box center [36, 105] width 22 height 11
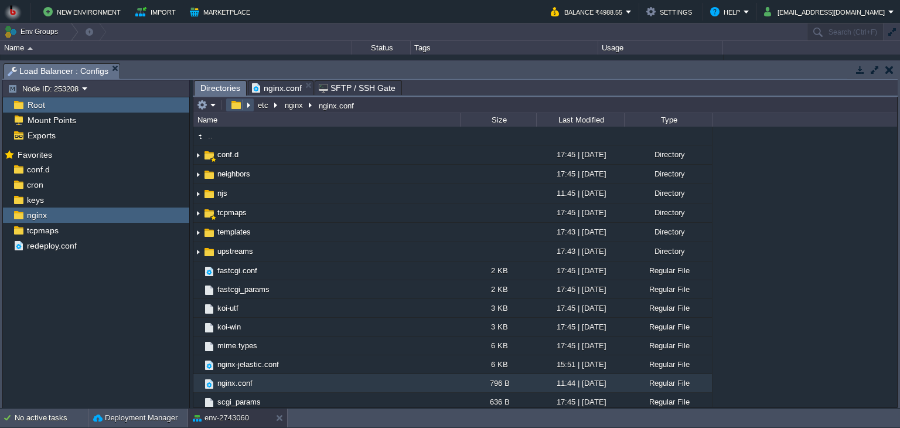
click at [230, 110] on button "button" at bounding box center [235, 105] width 17 height 11
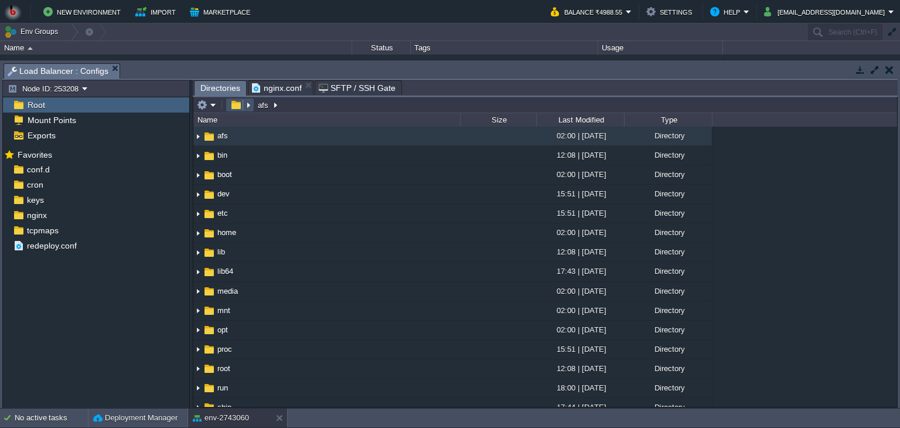
click at [230, 110] on button "button" at bounding box center [235, 105] width 17 height 11
click at [115, 70] on em "Load Balancer : Configs" at bounding box center [64, 71] width 112 height 15
click at [107, 64] on em "Load Balancer : Configs" at bounding box center [64, 71] width 112 height 15
click at [111, 71] on em "Load Balancer : Configs" at bounding box center [64, 71] width 112 height 15
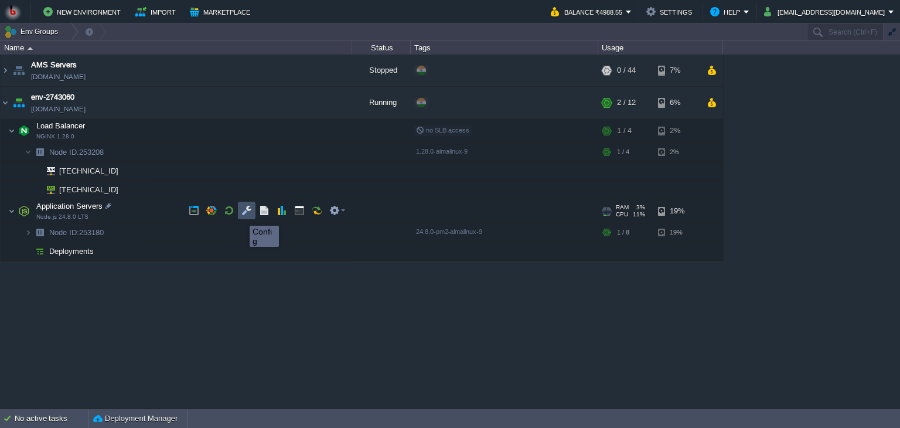
click at [246, 215] on button "button" at bounding box center [246, 210] width 11 height 11
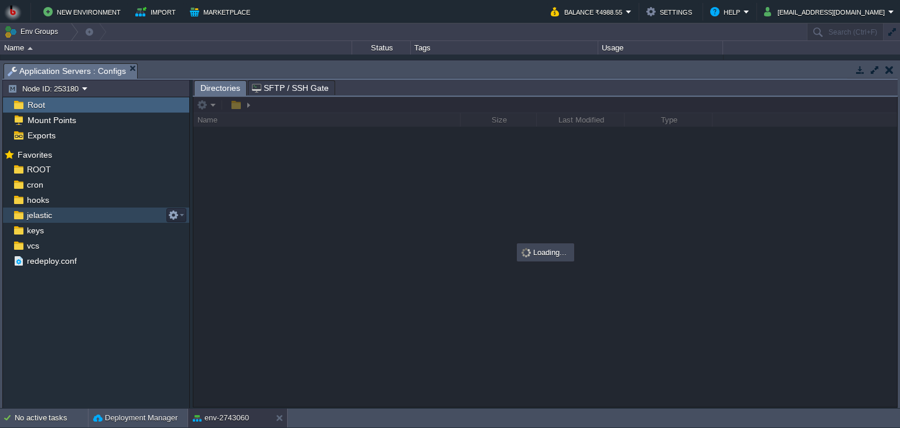
click at [56, 217] on div "jelastic" at bounding box center [96, 214] width 186 height 15
click at [63, 215] on div "jelastic" at bounding box center [96, 214] width 186 height 15
click at [170, 214] on button "button" at bounding box center [173, 215] width 11 height 11
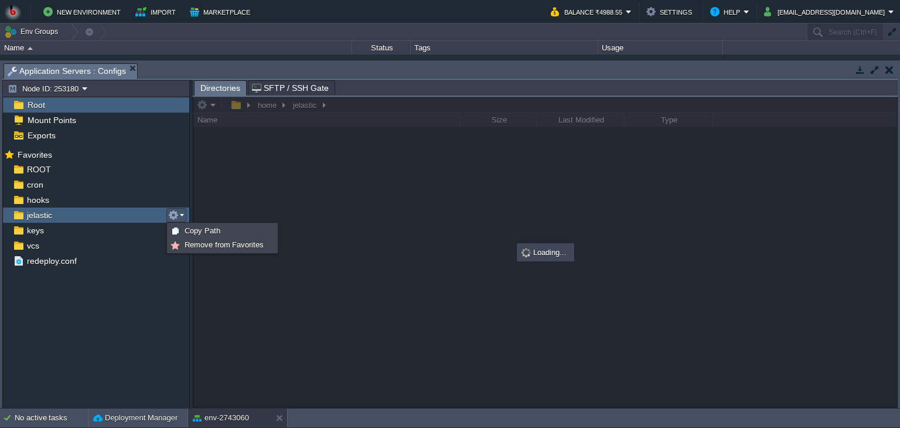
click at [103, 215] on div "jelastic" at bounding box center [96, 214] width 186 height 15
click at [53, 207] on div "jelastic" at bounding box center [96, 214] width 186 height 15
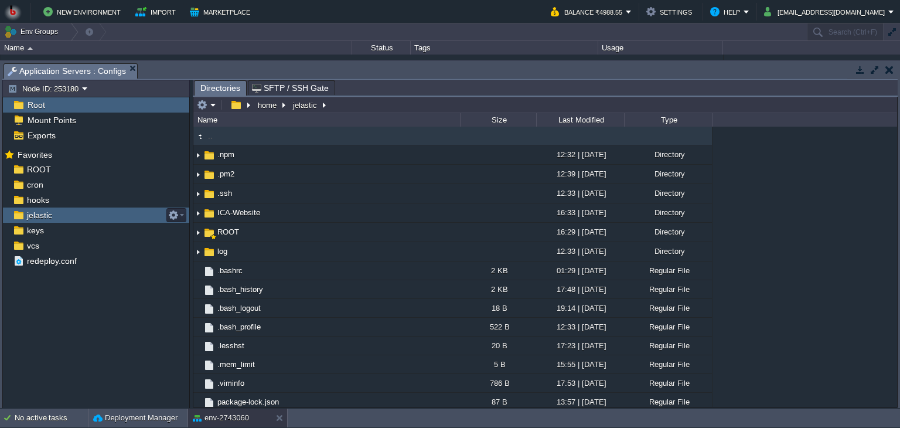
click at [53, 207] on div "jelastic" at bounding box center [96, 214] width 186 height 15
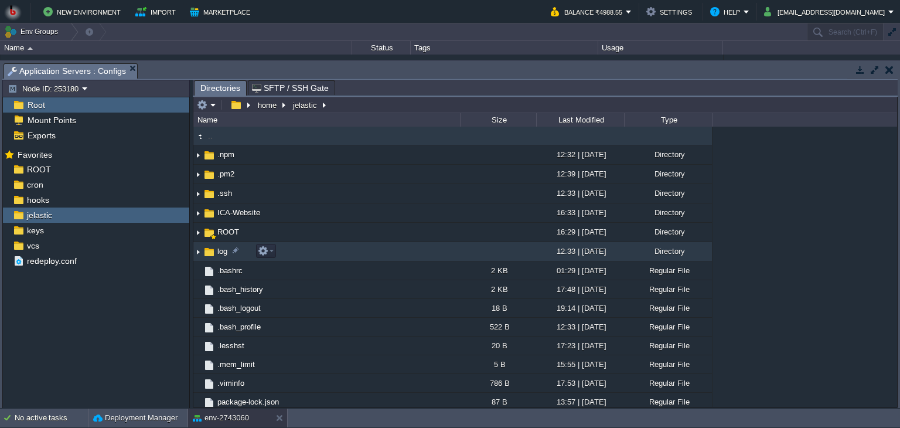
scroll to position [2, 0]
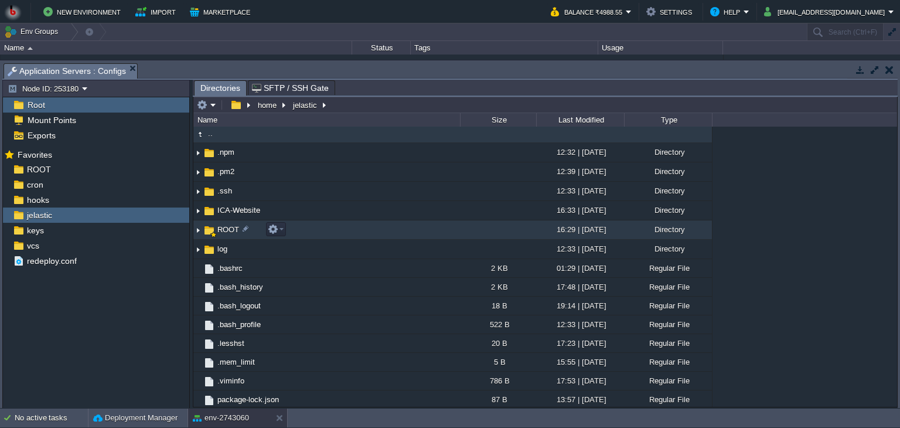
click at [218, 228] on span "ROOT" at bounding box center [228, 229] width 25 height 10
click at [197, 228] on img at bounding box center [197, 230] width 9 height 18
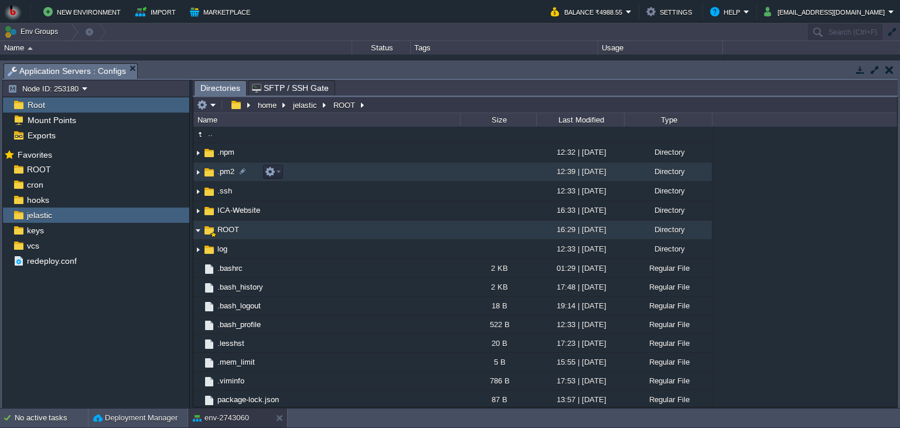
click at [199, 173] on img at bounding box center [197, 172] width 9 height 18
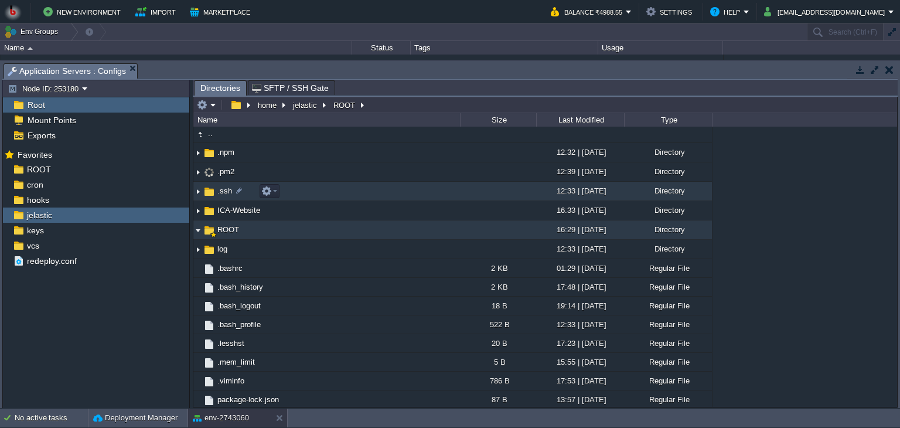
click at [200, 190] on img at bounding box center [197, 191] width 9 height 18
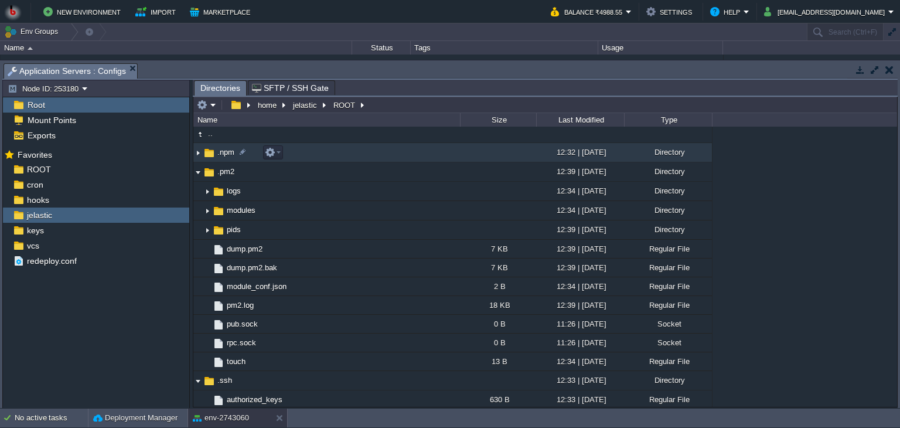
click at [198, 151] on img at bounding box center [197, 153] width 9 height 18
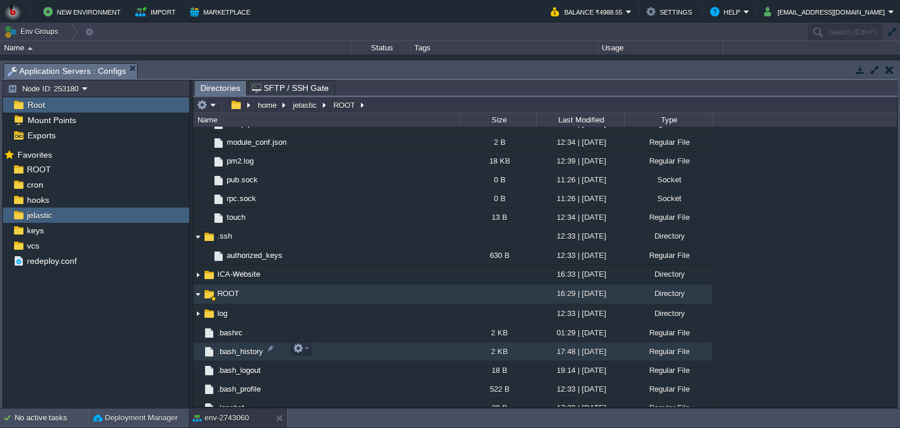
scroll to position [179, 0]
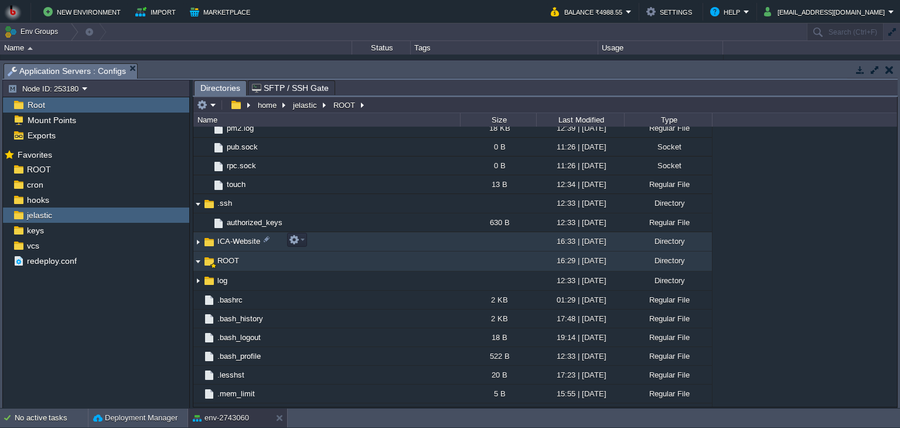
click at [196, 241] on table ".. .npm 12:32 | [DATE] Directory .pm2 12:39 | [DATE] Directory .. logs 12:34 | …" at bounding box center [452, 193] width 519 height 493
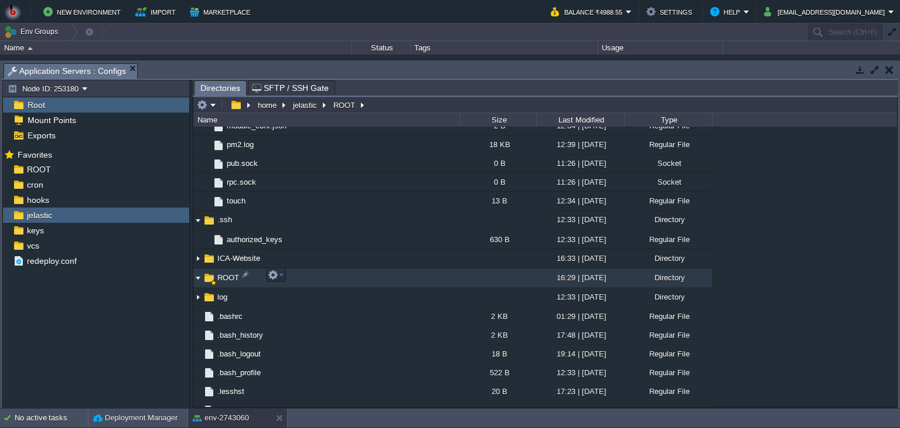
scroll to position [222, 0]
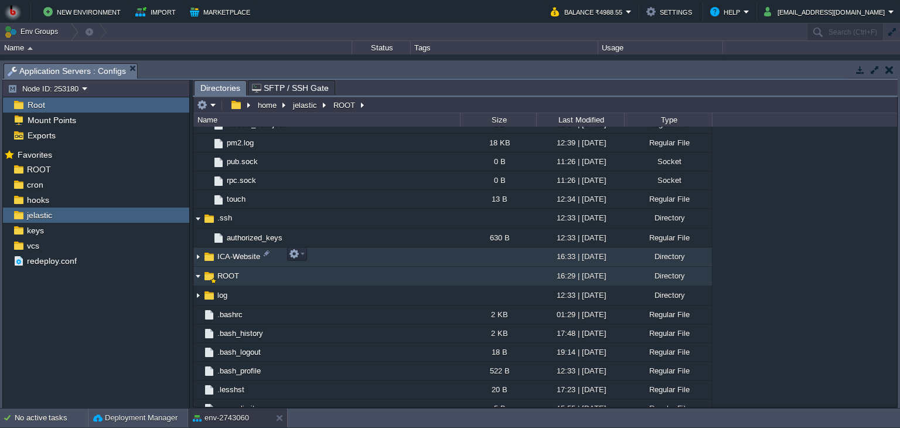
click at [203, 257] on img at bounding box center [209, 256] width 13 height 13
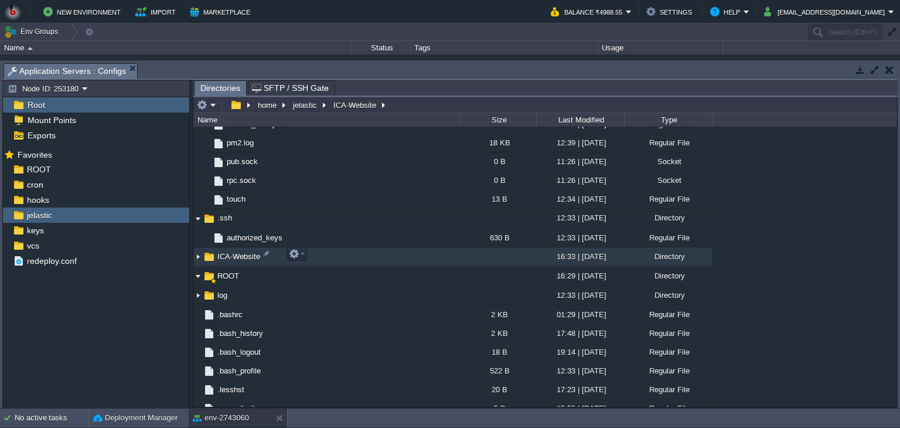
click at [198, 253] on img at bounding box center [197, 257] width 9 height 18
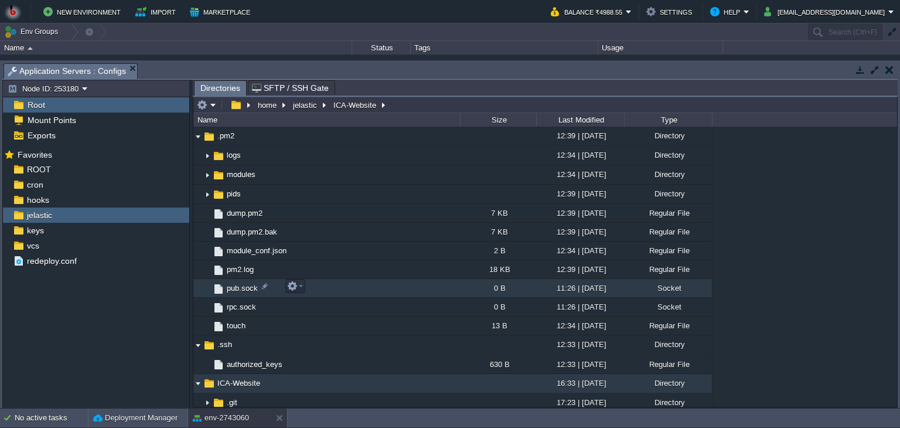
scroll to position [0, 0]
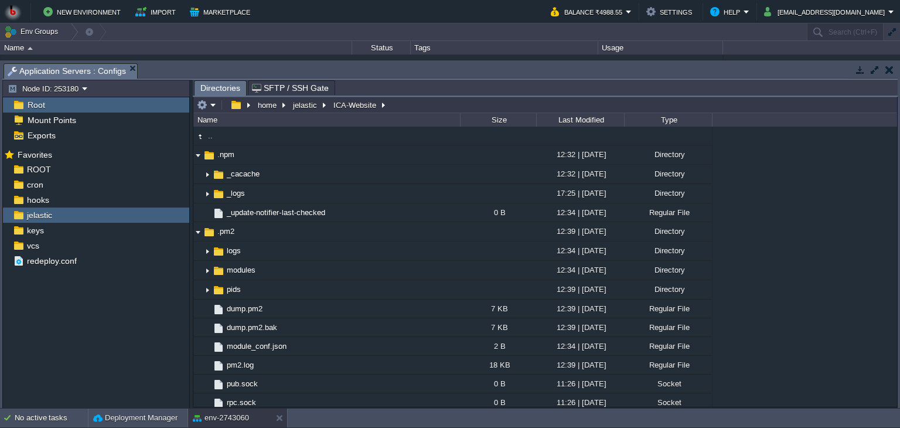
click at [125, 63] on div "Application Servers : Configs" at bounding box center [71, 70] width 134 height 15
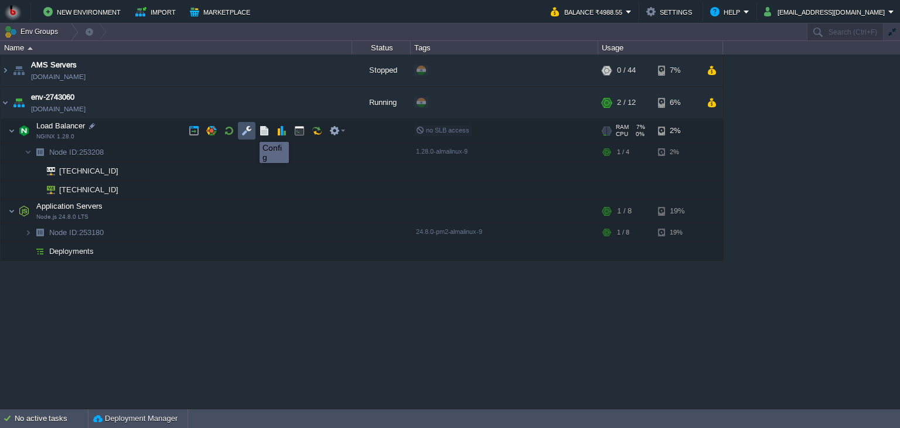
click at [251, 131] on button "button" at bounding box center [246, 130] width 11 height 11
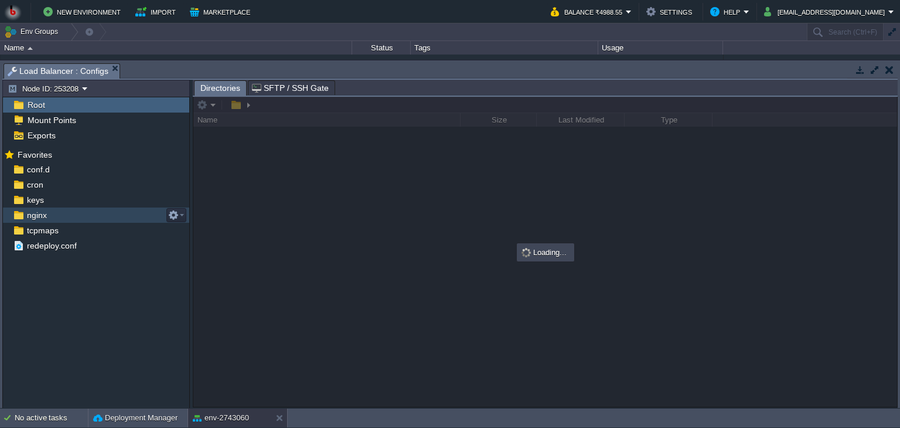
click at [48, 213] on div "nginx" at bounding box center [96, 214] width 186 height 15
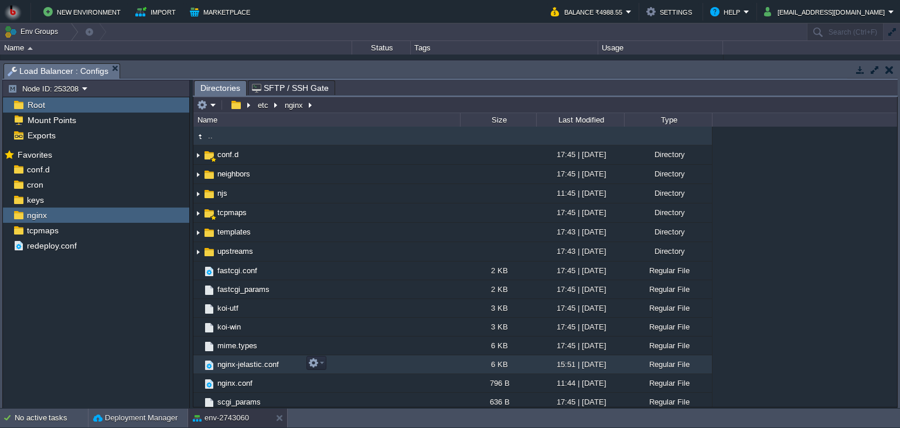
click at [231, 364] on span "nginx-jelastic.conf" at bounding box center [248, 364] width 65 height 10
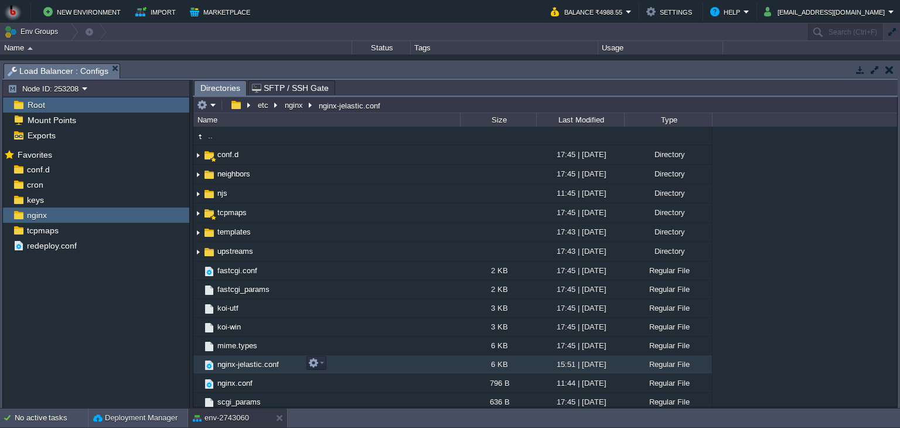
click at [231, 364] on span "nginx-jelastic.conf" at bounding box center [248, 364] width 65 height 10
click at [248, 361] on span "nginx-jelastic.conf" at bounding box center [248, 364] width 65 height 10
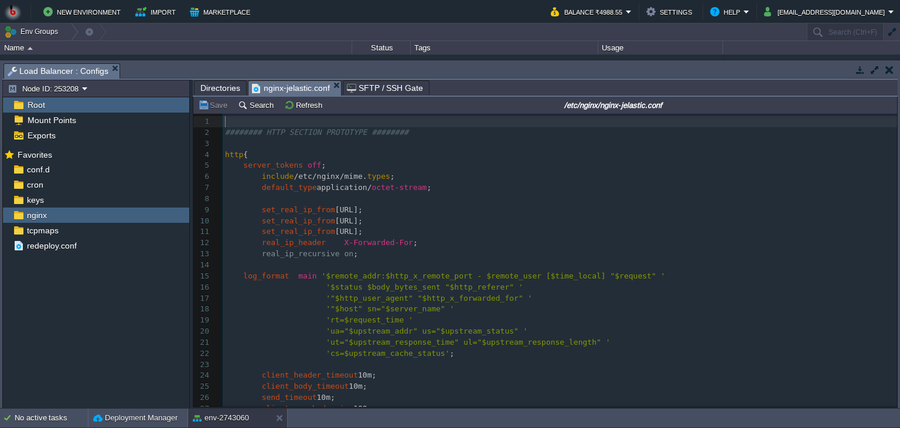
scroll to position [4, 0]
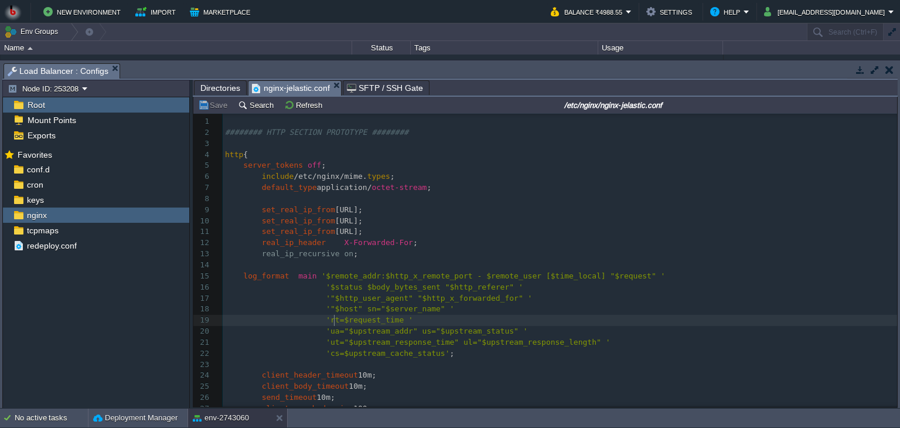
click at [333, 324] on span "'rt=$request_time '" at bounding box center [369, 319] width 87 height 9
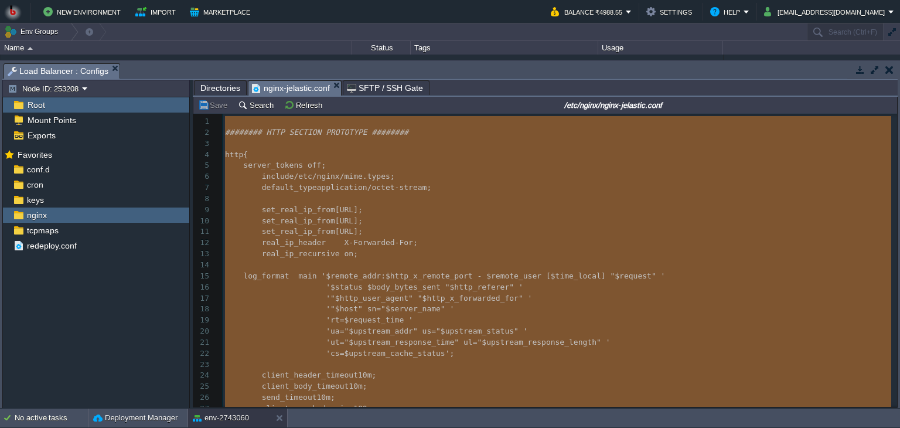
type textarea "-"
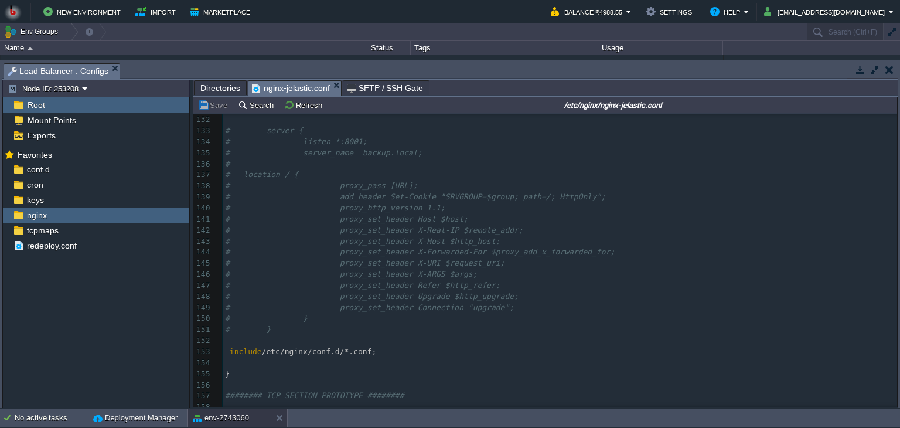
scroll to position [0, 0]
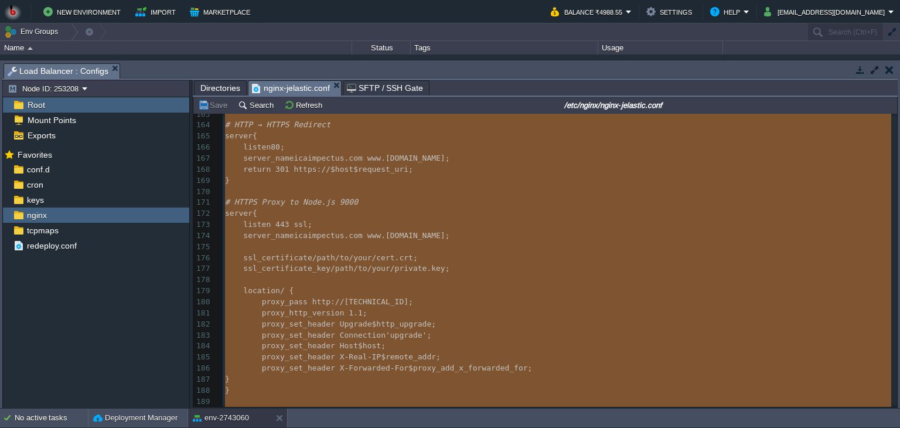
click at [277, 323] on span "proxy_set_header" at bounding box center [298, 323] width 73 height 9
type textarea "-"
click at [312, 290] on pre "location / {" at bounding box center [560, 290] width 675 height 11
click at [352, 288] on pre "location / {" at bounding box center [560, 290] width 675 height 11
click at [291, 282] on pre "​" at bounding box center [560, 279] width 675 height 11
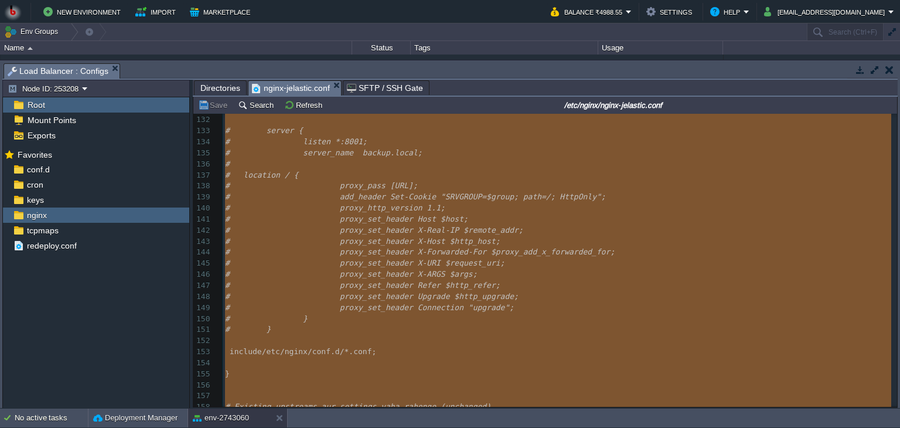
click at [291, 282] on span "# proxy_set_header Refer $http_refer;" at bounding box center [362, 285] width 275 height 9
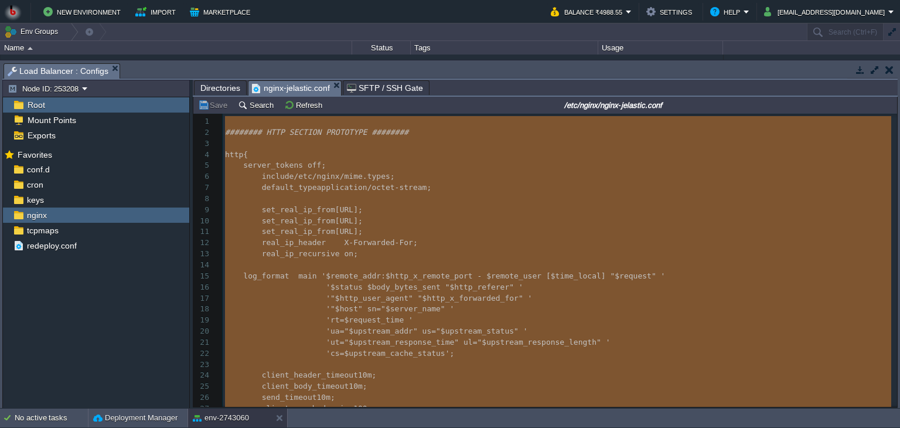
click at [327, 301] on span "'"$http_user_agent" "$http_x_forwarded_for" '" at bounding box center [429, 298] width 206 height 9
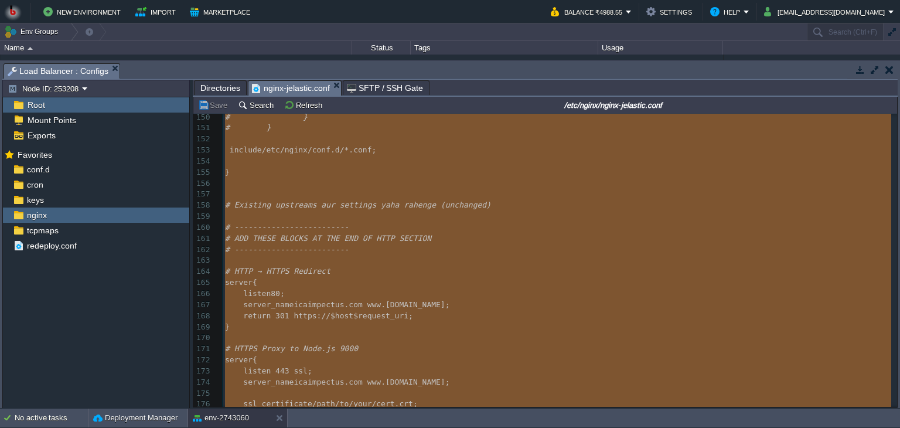
type textarea "-"
click at [274, 168] on pre "}" at bounding box center [560, 172] width 675 height 11
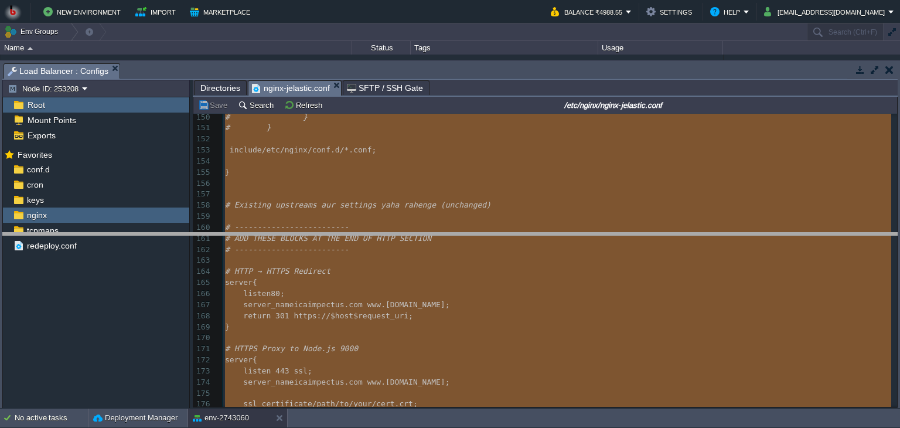
drag, startPoint x: 326, startPoint y: 64, endPoint x: 365, endPoint y: 237, distance: 177.9
click at [365, 237] on body "New Environment Import Marketplace Bonus ₹0.00 Upgrade Account Balance ₹4988.55…" at bounding box center [450, 214] width 900 height 428
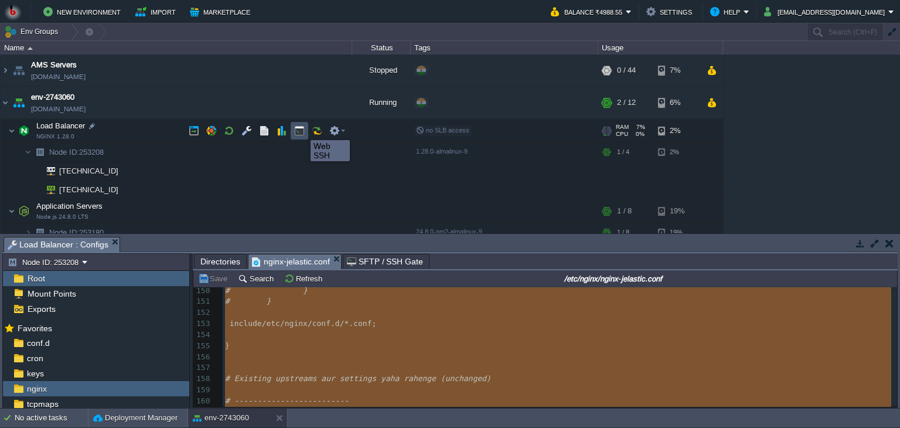
click at [302, 130] on button "button" at bounding box center [299, 130] width 11 height 11
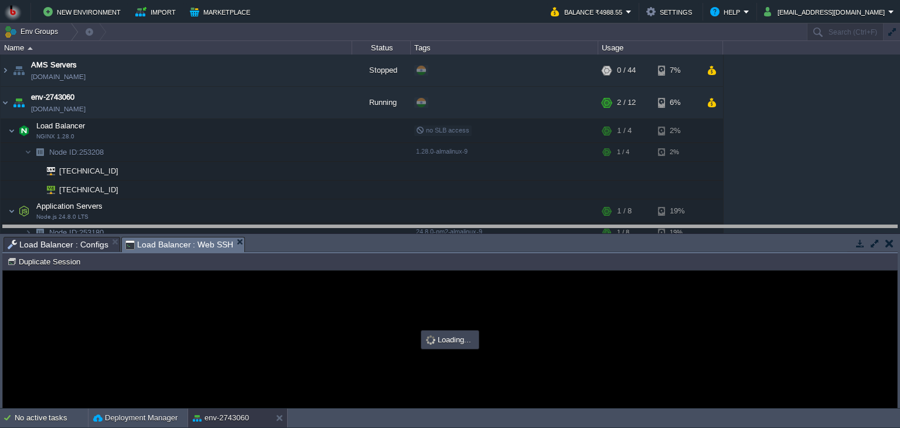
drag, startPoint x: 332, startPoint y: 240, endPoint x: 331, endPoint y: 228, distance: 11.7
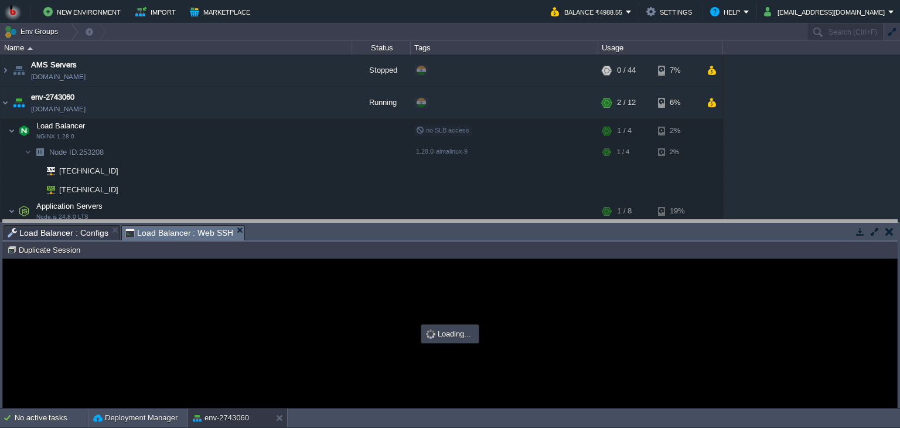
drag, startPoint x: 331, startPoint y: 228, endPoint x: 328, endPoint y: 221, distance: 7.6
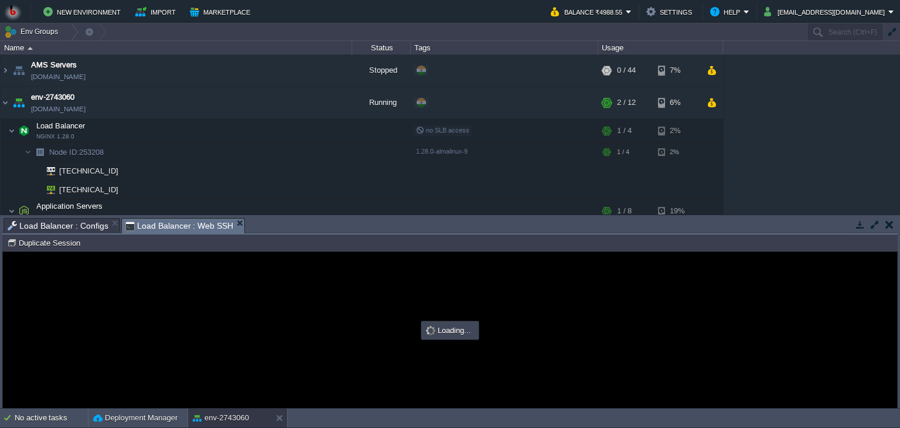
type input "#000000"
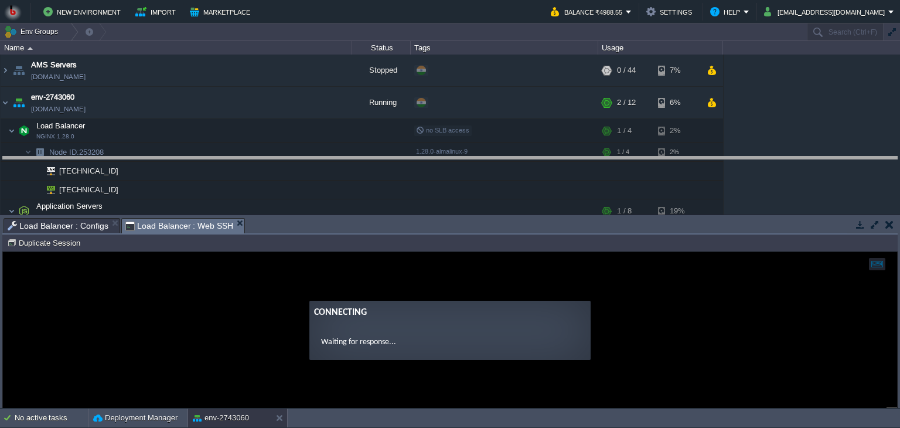
drag, startPoint x: 311, startPoint y: 222, endPoint x: 302, endPoint y: 160, distance: 62.7
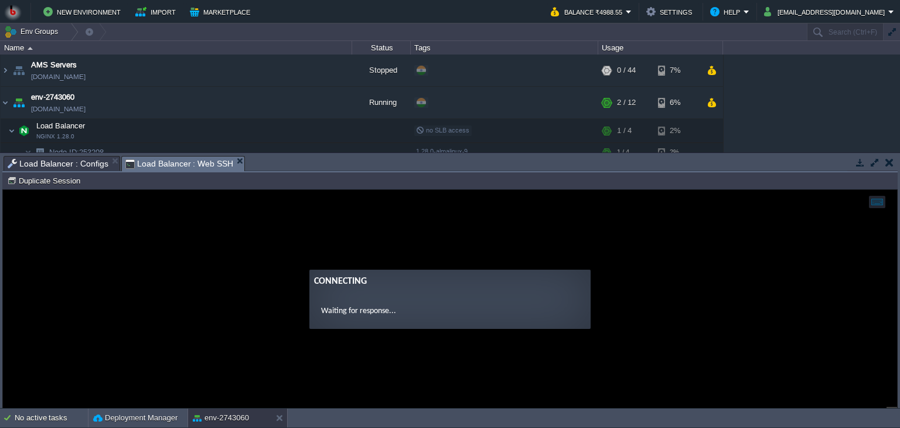
click at [322, 211] on guac-modal "Connecting Waiting for response..." at bounding box center [450, 299] width 894 height 218
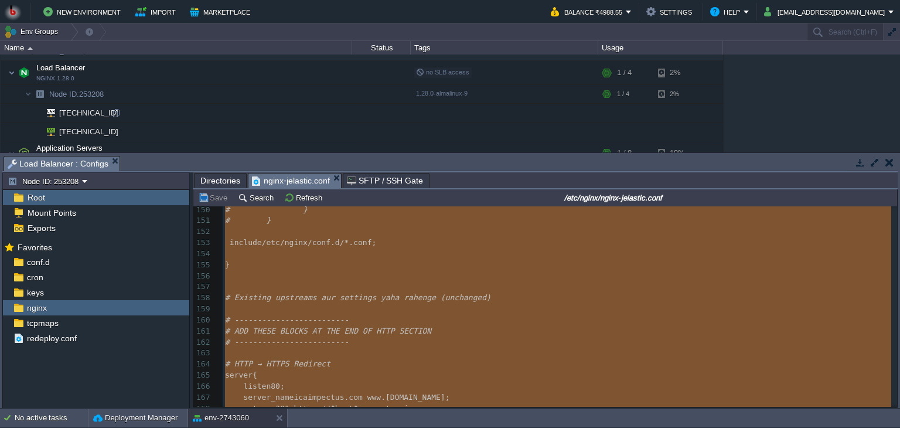
scroll to position [107, 0]
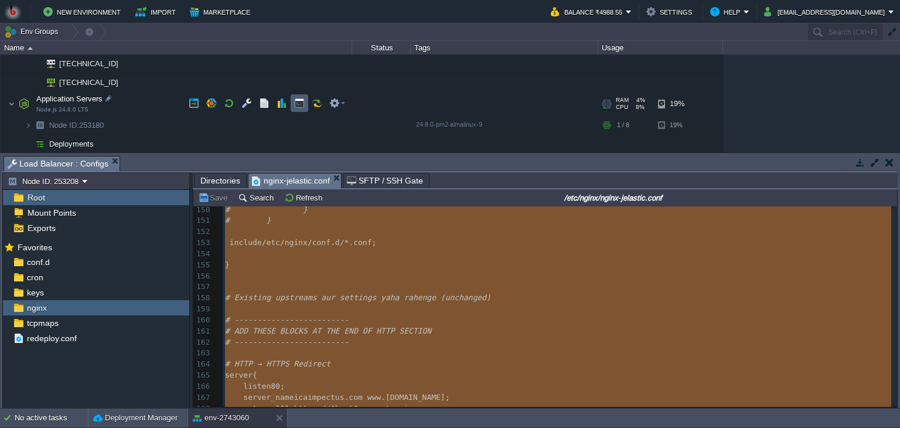
click at [307, 106] on td at bounding box center [300, 103] width 18 height 18
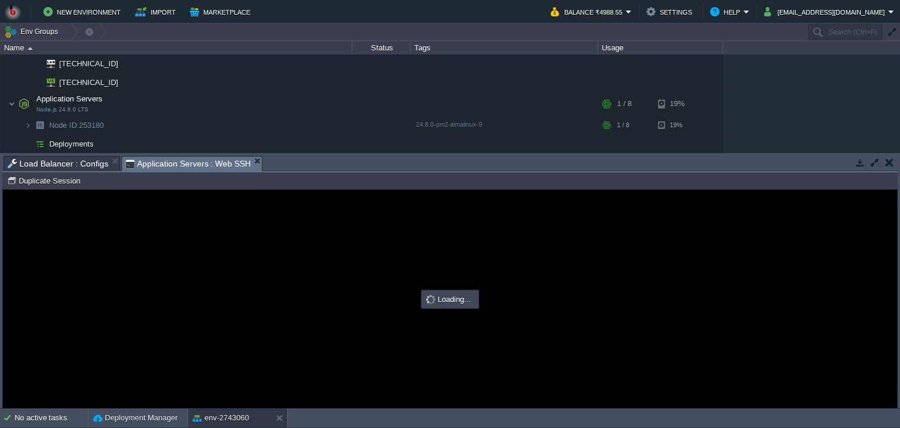
click at [239, 252] on div at bounding box center [450, 299] width 894 height 218
type input "#000000"
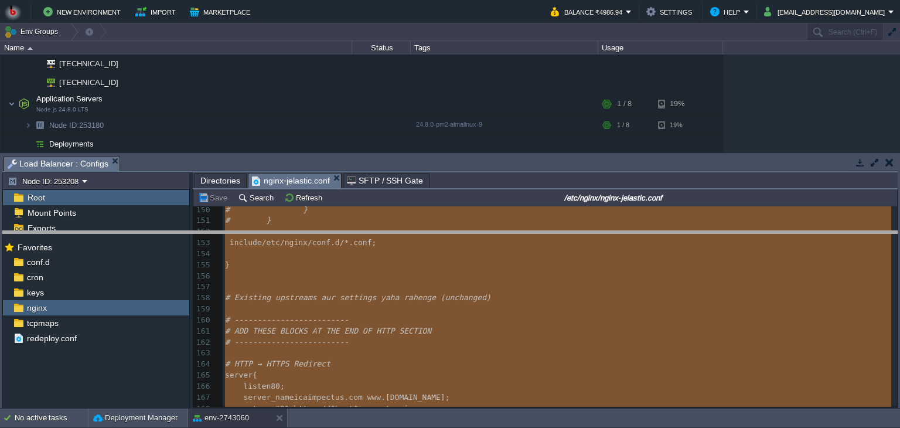
drag, startPoint x: 188, startPoint y: 164, endPoint x: 188, endPoint y: 261, distance: 96.7
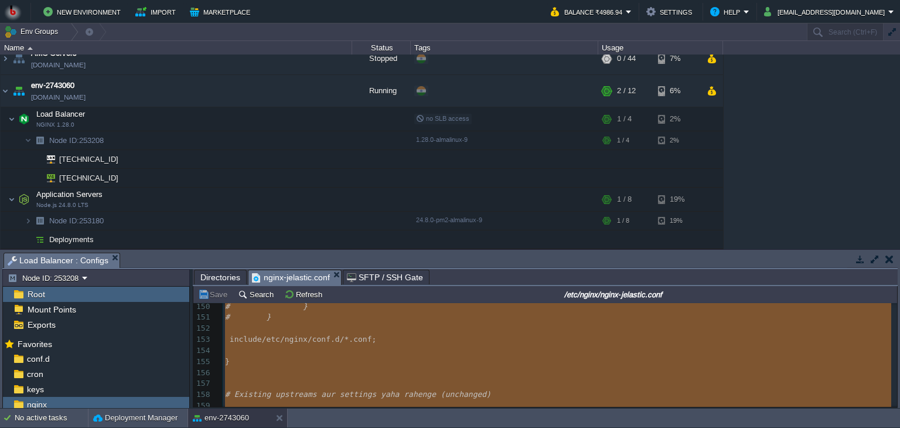
scroll to position [11, 0]
click at [886, 257] on button "button" at bounding box center [890, 259] width 8 height 11
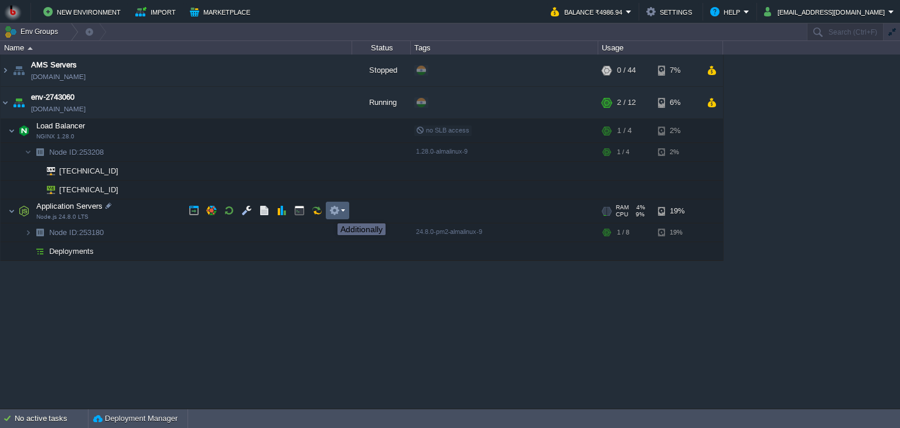
click at [335, 213] on button "button" at bounding box center [334, 210] width 11 height 11
click at [244, 210] on button "button" at bounding box center [246, 210] width 11 height 11
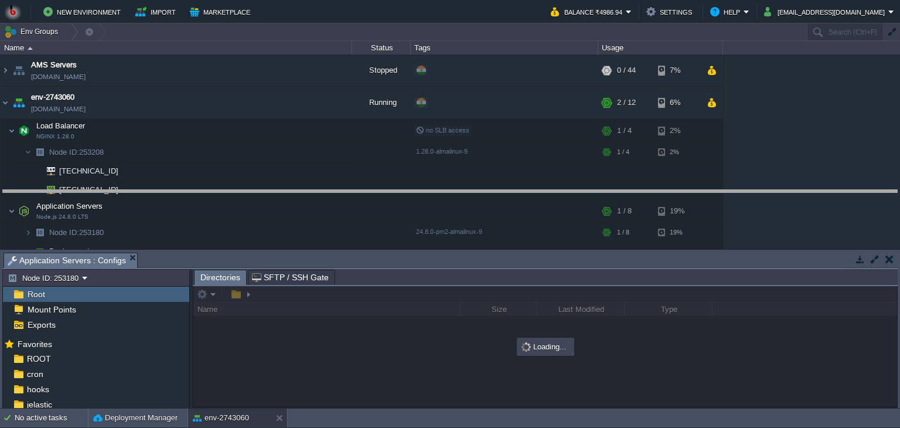
drag, startPoint x: 383, startPoint y: 267, endPoint x: 386, endPoint y: 200, distance: 67.4
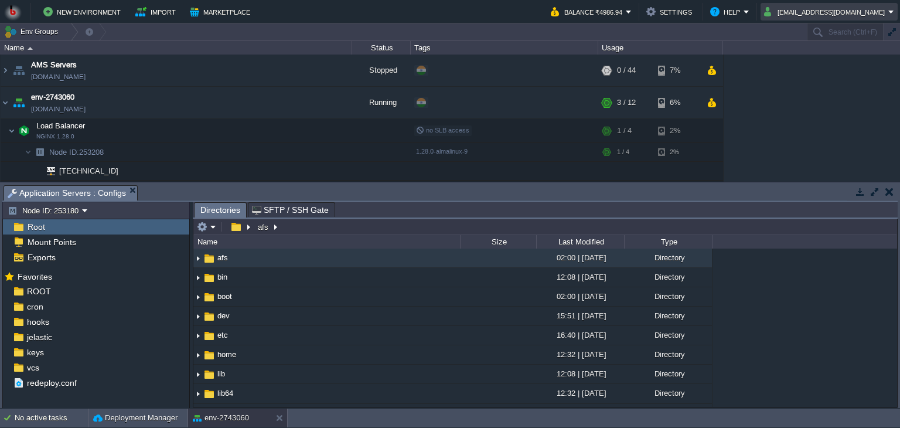
click at [874, 10] on button "[EMAIL_ADDRESS][DOMAIN_NAME]" at bounding box center [826, 12] width 124 height 14
click at [866, 10] on button "[EMAIL_ADDRESS][DOMAIN_NAME]" at bounding box center [826, 12] width 124 height 14
click at [14, 13] on img at bounding box center [13, 12] width 18 height 18
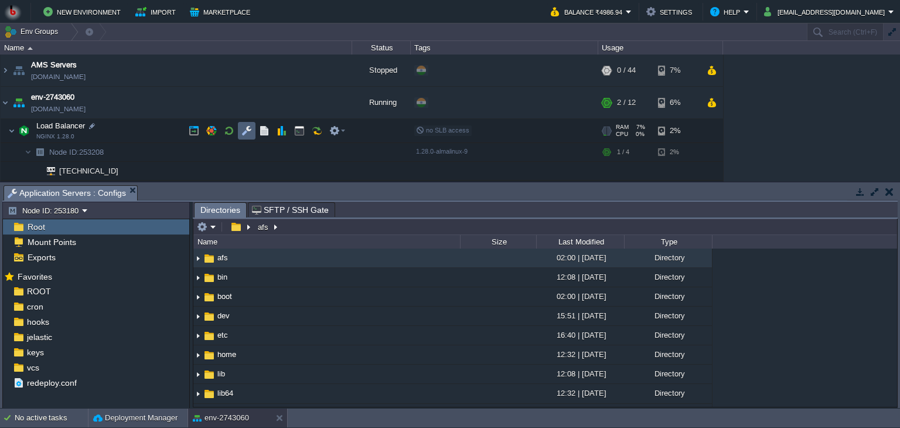
click at [245, 123] on td at bounding box center [247, 131] width 18 height 18
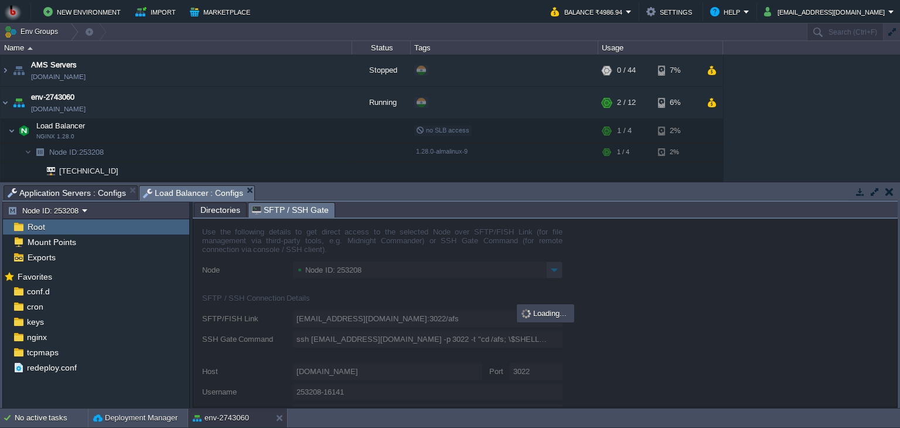
click at [274, 212] on span "SFTP / SSH Gate" at bounding box center [290, 210] width 77 height 15
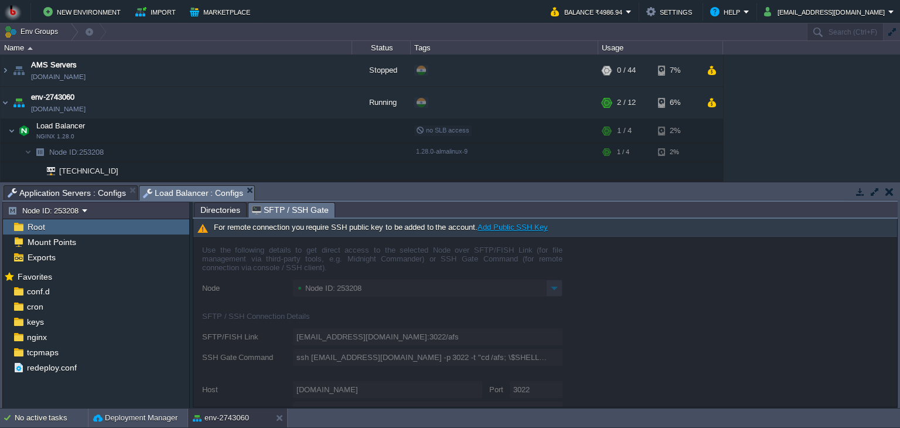
click at [502, 228] on link "Add Public SSH Key" at bounding box center [513, 227] width 70 height 9
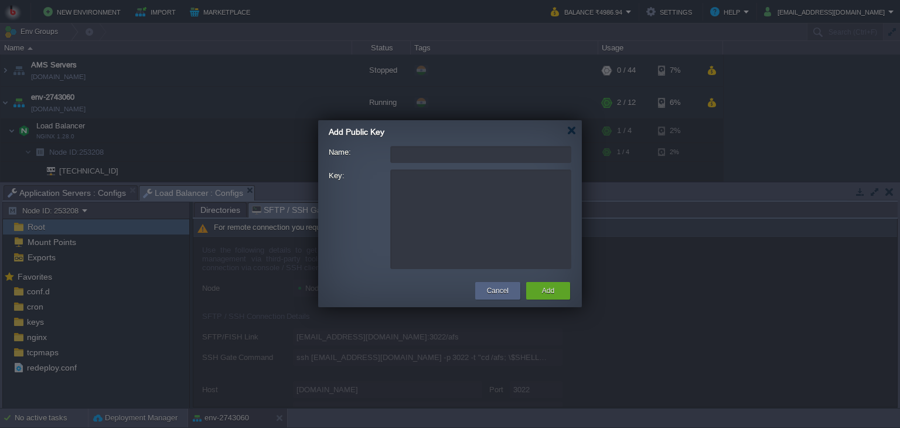
click at [433, 158] on input "Name:" at bounding box center [480, 154] width 181 height 17
click at [573, 128] on div at bounding box center [571, 130] width 9 height 9
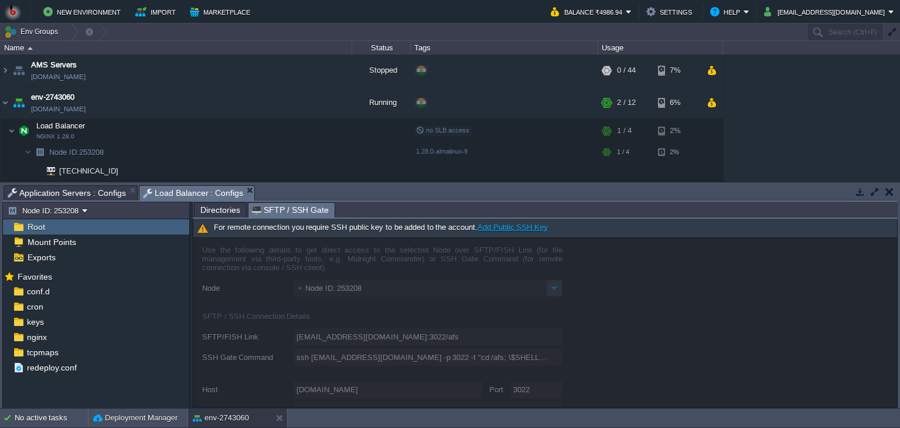
click at [509, 229] on link "Add Public SSH Key" at bounding box center [513, 227] width 70 height 9
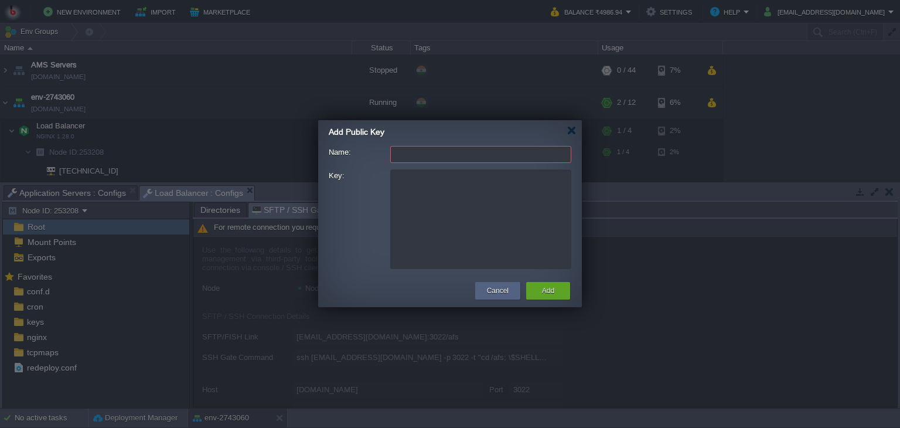
click at [449, 195] on textarea "Key:" at bounding box center [480, 219] width 181 height 100
click at [417, 144] on div "ID: Name: Fingerprint: Key:" at bounding box center [450, 209] width 264 height 137
click at [414, 155] on input "Name:" at bounding box center [480, 154] width 181 height 17
click at [426, 154] on input "Name:" at bounding box center [480, 154] width 181 height 17
click at [571, 134] on div at bounding box center [571, 130] width 9 height 9
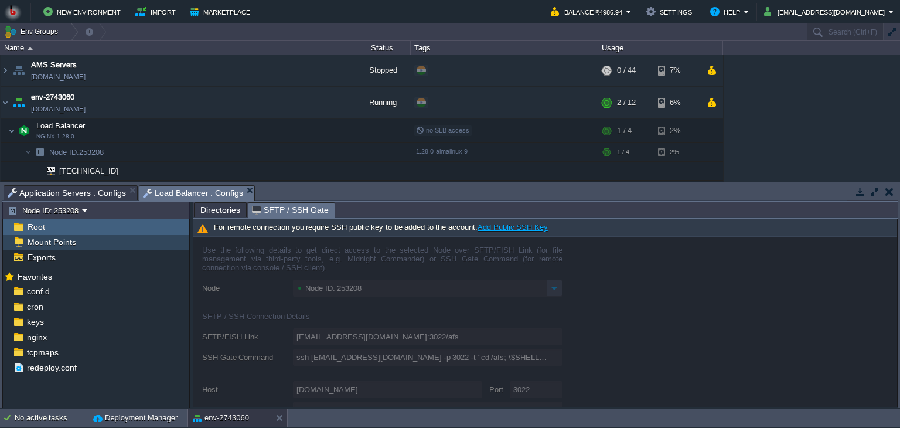
click at [38, 243] on span "Mount Points" at bounding box center [51, 242] width 53 height 11
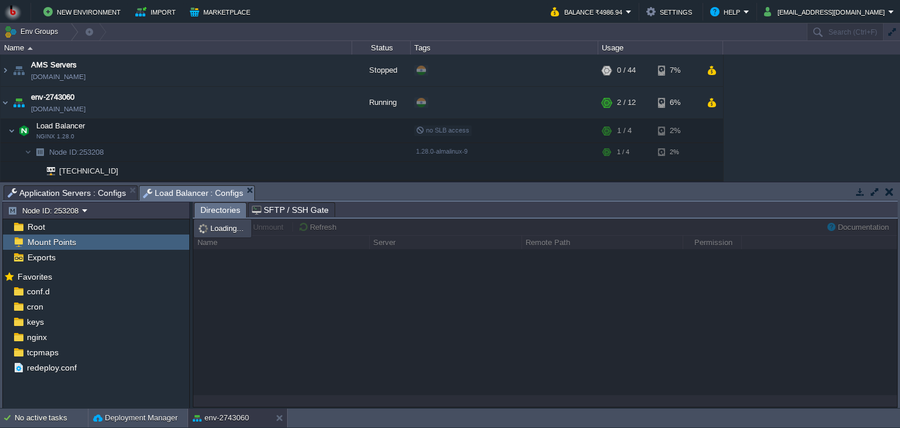
click at [38, 243] on span "Mount Points" at bounding box center [51, 242] width 53 height 11
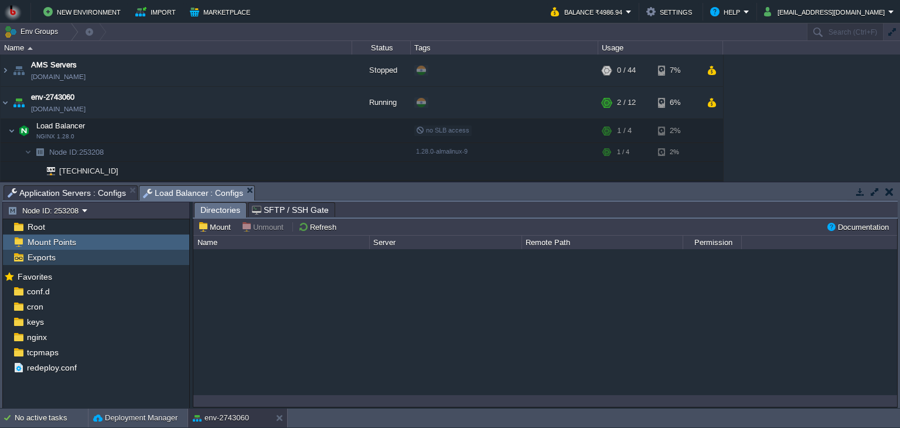
click at [54, 250] on div "Exports" at bounding box center [96, 257] width 186 height 15
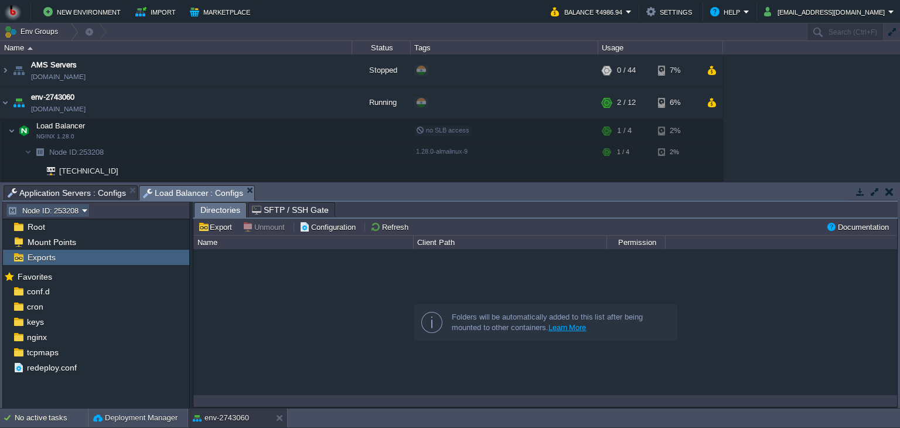
click at [59, 212] on button "Node ID: 253208" at bounding box center [45, 210] width 74 height 11
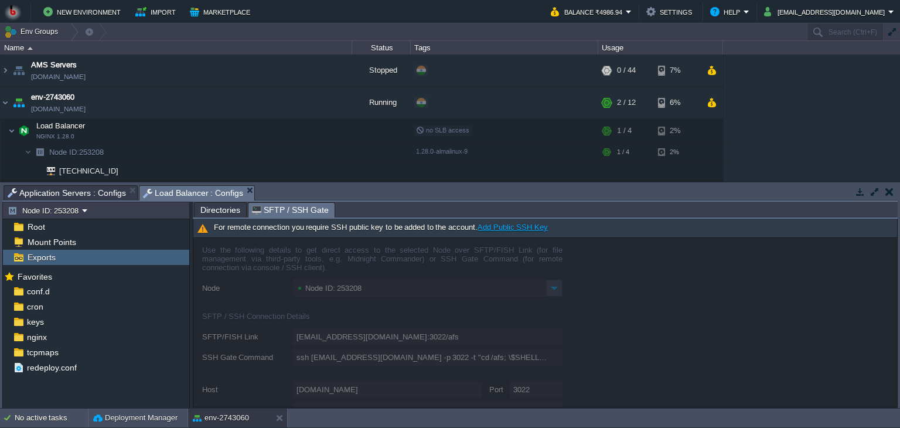
click at [281, 207] on span "SFTP / SSH Gate" at bounding box center [290, 210] width 77 height 15
drag, startPoint x: 370, startPoint y: 207, endPoint x: 288, endPoint y: 205, distance: 81.5
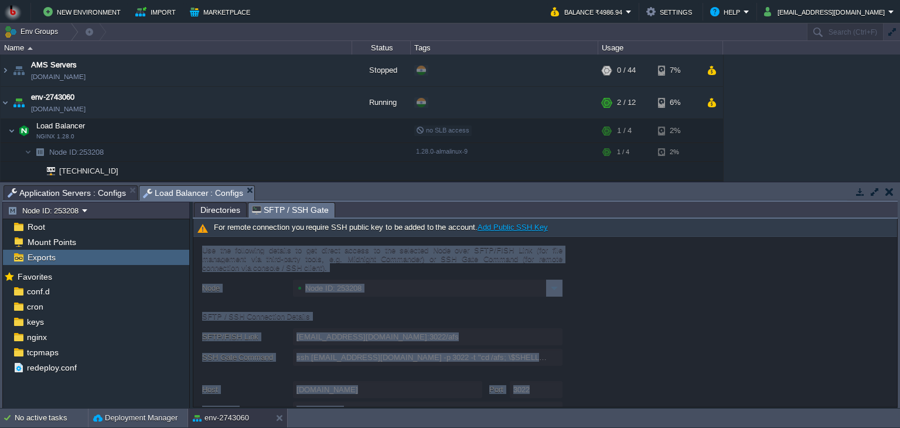
drag, startPoint x: 557, startPoint y: 252, endPoint x: 567, endPoint y: 226, distance: 28.2
click at [567, 226] on div "For remote connection you require SSH public key to be added to the account. Ad…" at bounding box center [545, 313] width 704 height 188
click at [334, 130] on button "button" at bounding box center [334, 130] width 11 height 11
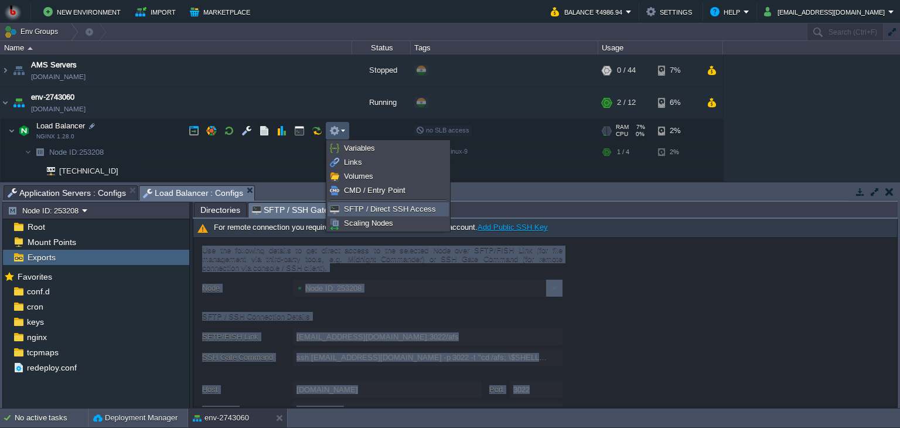
click at [358, 209] on span "SFTP / Direct SSH Access" at bounding box center [390, 209] width 92 height 9
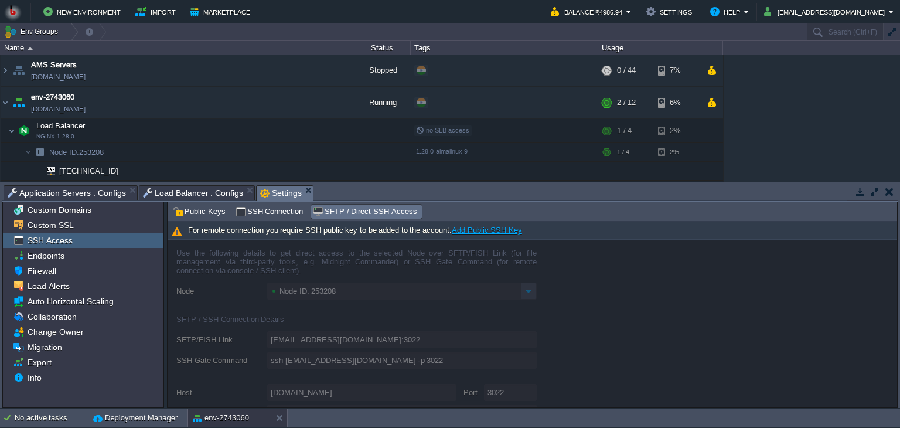
click at [303, 315] on div at bounding box center [533, 324] width 730 height 168
click at [53, 210] on span "Custom Domains" at bounding box center [59, 210] width 68 height 11
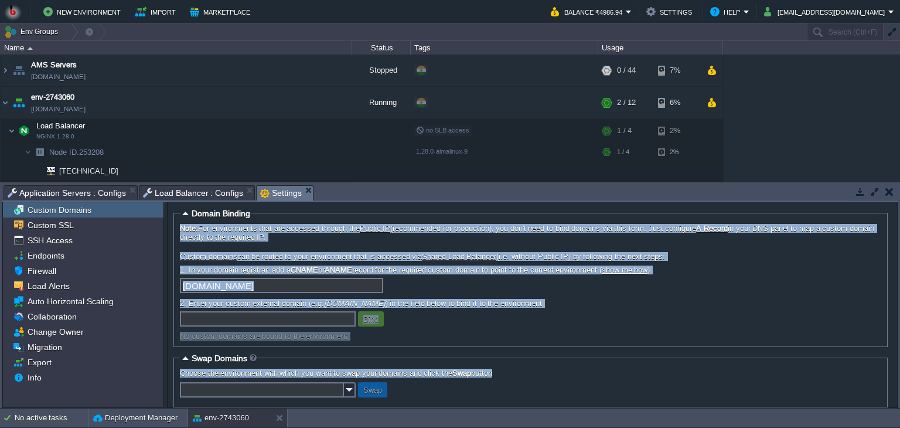
scroll to position [14, 0]
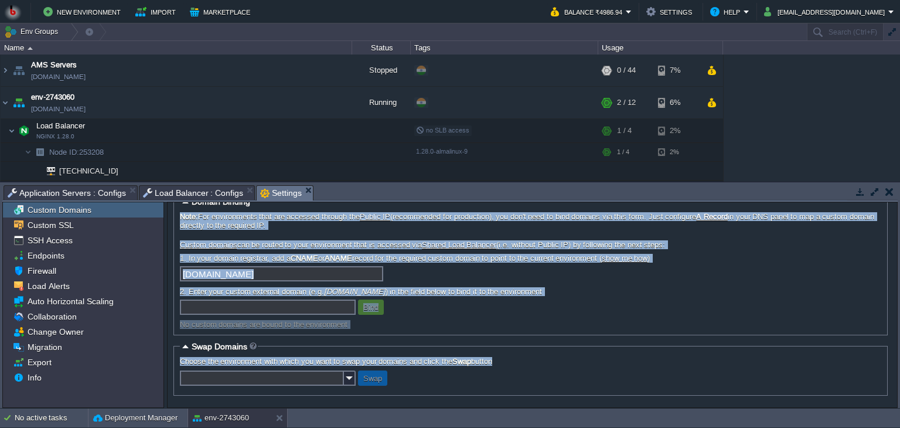
drag, startPoint x: 180, startPoint y: 221, endPoint x: 382, endPoint y: 396, distance: 267.2
click at [382, 396] on form "Domain Binding Note: For environments that are accessed through the Public IP (…" at bounding box center [533, 304] width 730 height 205
copy form "Note: For environments that are accessed through the Public IP (recommended for…"
click at [241, 301] on input "text" at bounding box center [268, 306] width 176 height 15
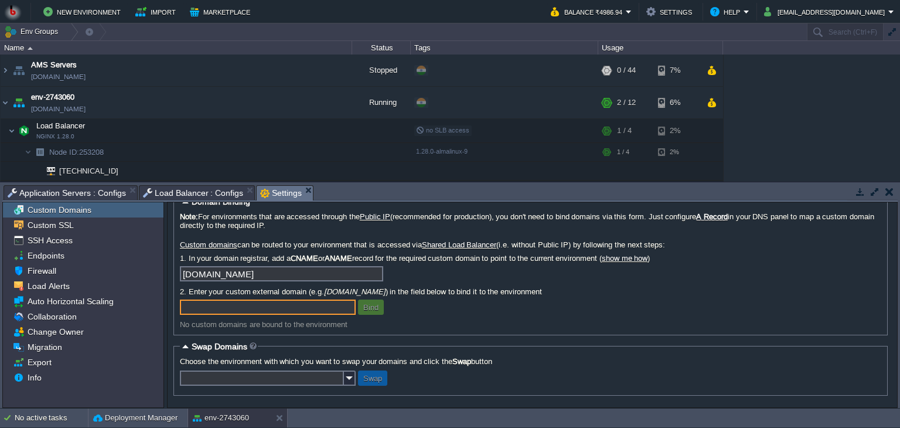
click at [237, 307] on input "text" at bounding box center [268, 306] width 176 height 15
click at [243, 303] on input "text" at bounding box center [268, 306] width 176 height 15
paste input "[DOMAIN_NAME]"
type input "[DOMAIN_NAME]"
click at [373, 311] on button "Bind" at bounding box center [371, 307] width 22 height 11
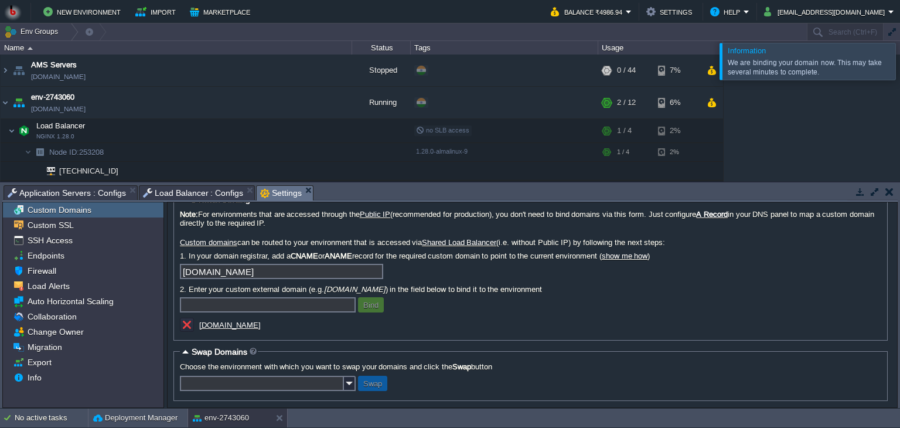
scroll to position [21, 0]
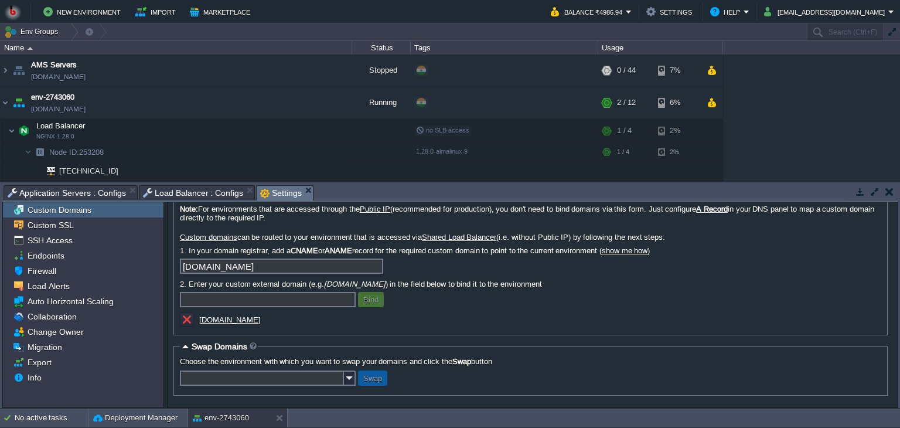
click at [644, 249] on link "show me how" at bounding box center [625, 250] width 46 height 9
drag, startPoint x: 350, startPoint y: 319, endPoint x: 376, endPoint y: 340, distance: 33.0
click at [376, 340] on form "Domain Binding Note: For environments that are accessed through the Public IP (…" at bounding box center [533, 304] width 730 height 205
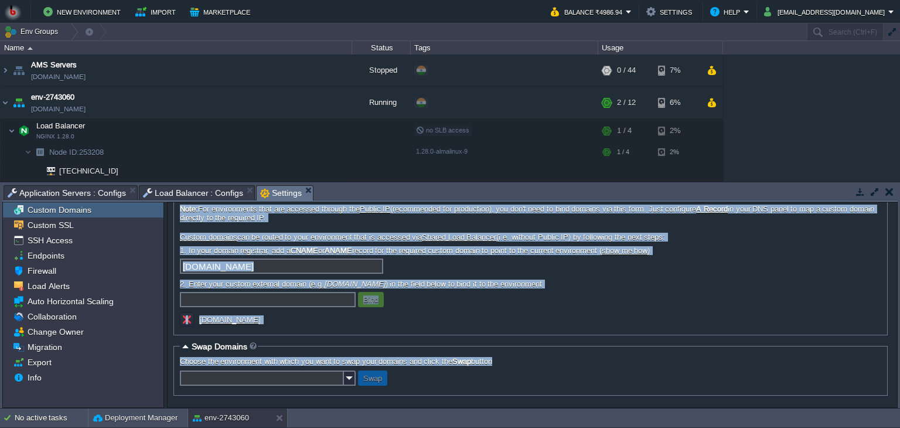
scroll to position [0, 0]
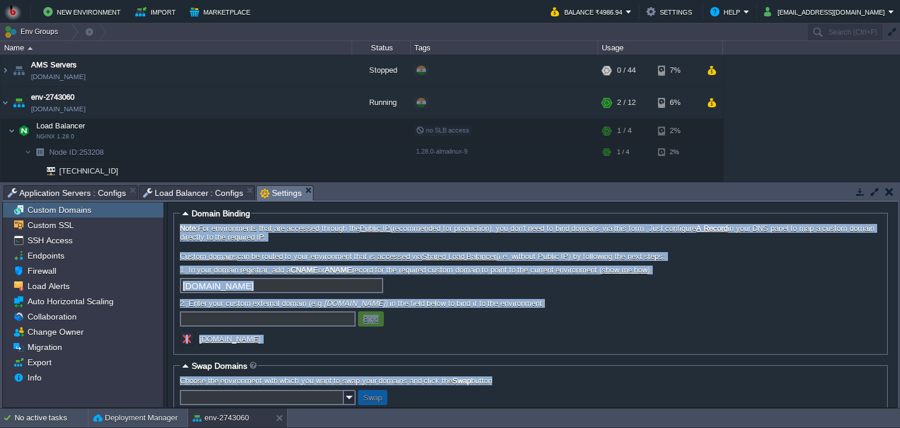
drag, startPoint x: 404, startPoint y: 373, endPoint x: 179, endPoint y: 227, distance: 268.5
click at [179, 227] on form "Domain Binding Note: For environments that are accessed through the Public IP (…" at bounding box center [533, 304] width 730 height 205
copy form "Note: For environments that are accessed through the Public IP (recommended for…"
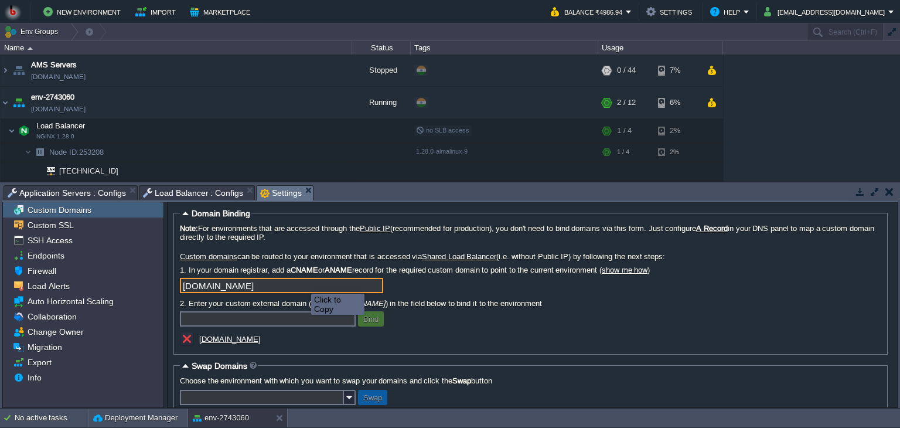
click at [302, 283] on input "[DOMAIN_NAME]" at bounding box center [281, 285] width 203 height 15
click at [374, 288] on input "[DOMAIN_NAME]" at bounding box center [281, 285] width 203 height 15
click at [263, 312] on div "Note: For environments that are accessed through the Public IP (recommended for…" at bounding box center [531, 286] width 702 height 124
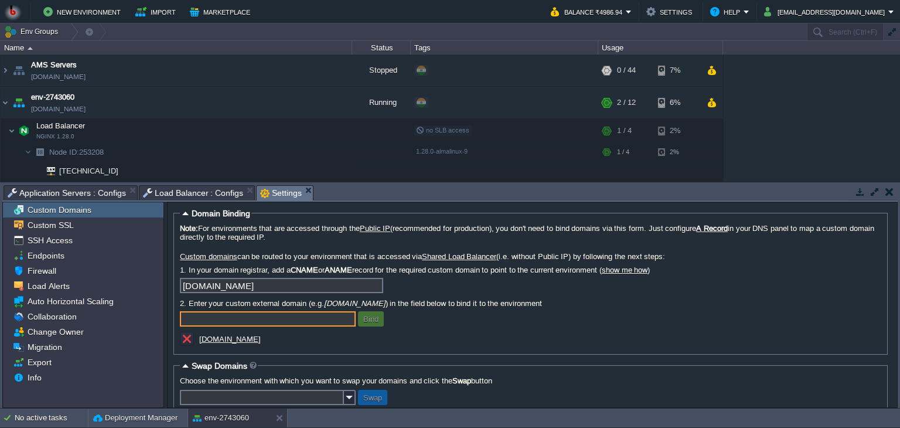
click at [258, 317] on input "text" at bounding box center [268, 318] width 176 height 15
drag, startPoint x: 263, startPoint y: 342, endPoint x: 253, endPoint y: 341, distance: 10.0
click at [253, 341] on div "[DOMAIN_NAME]" at bounding box center [297, 340] width 234 height 16
click at [251, 340] on div "[DOMAIN_NAME]" at bounding box center [297, 340] width 234 height 16
copy div "[DOMAIN_NAME]"
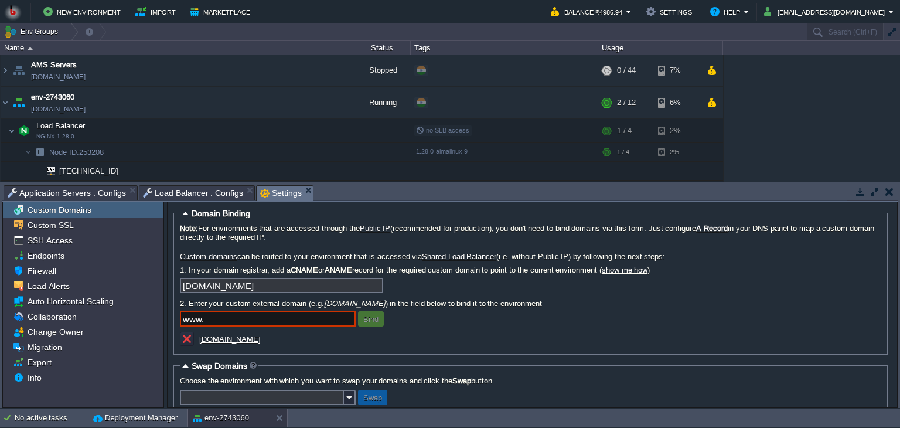
click at [234, 314] on input "www." at bounding box center [268, 318] width 176 height 15
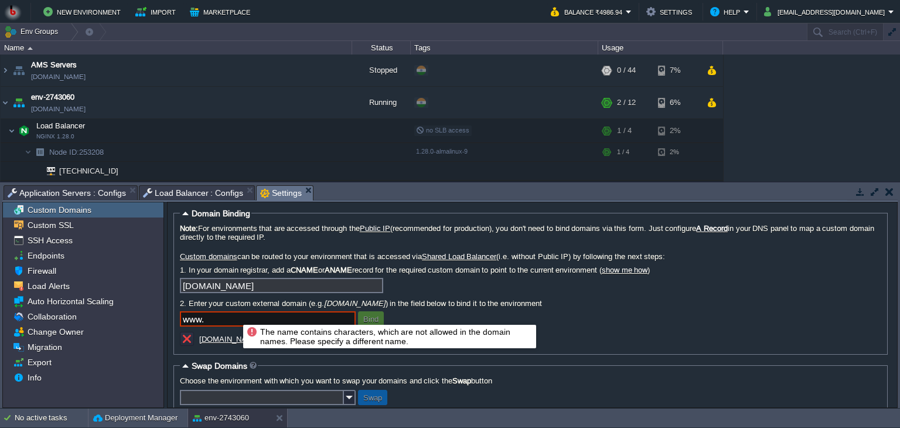
paste input "[DOMAIN_NAME]"
click at [210, 317] on input "www. [DOMAIN_NAME]" at bounding box center [268, 318] width 176 height 15
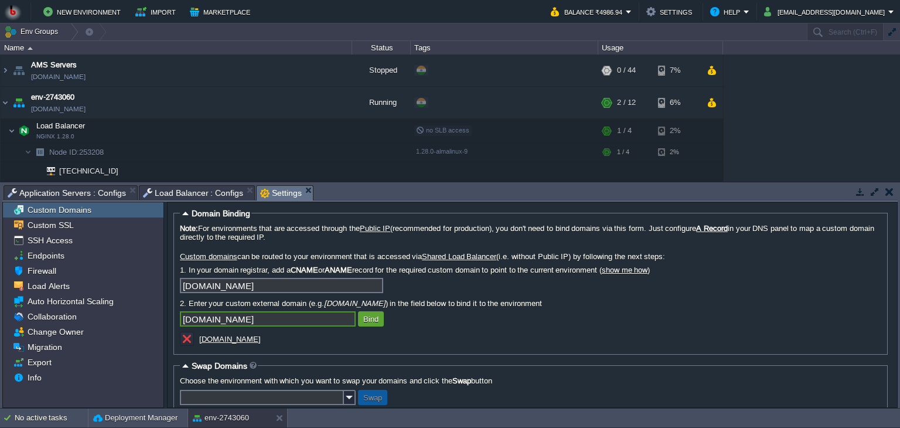
click at [303, 324] on input "[DOMAIN_NAME]" at bounding box center [268, 318] width 176 height 15
type input "[DOMAIN_NAME]"
click at [367, 324] on button "Bind" at bounding box center [371, 319] width 22 height 11
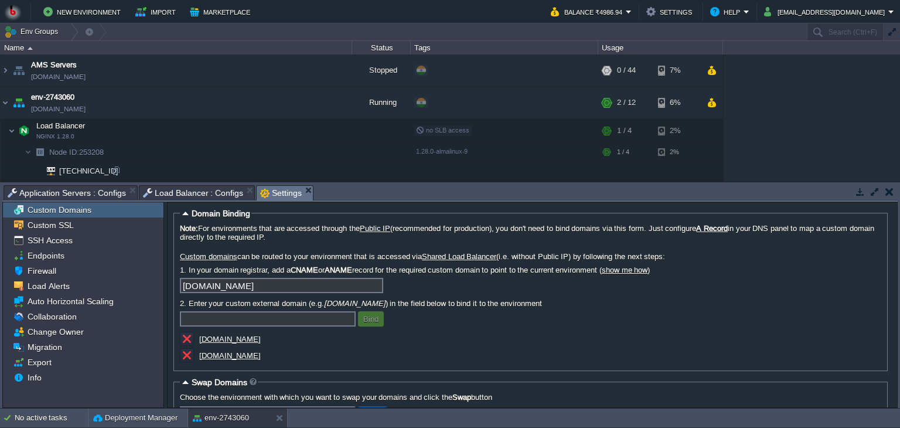
scroll to position [77, 0]
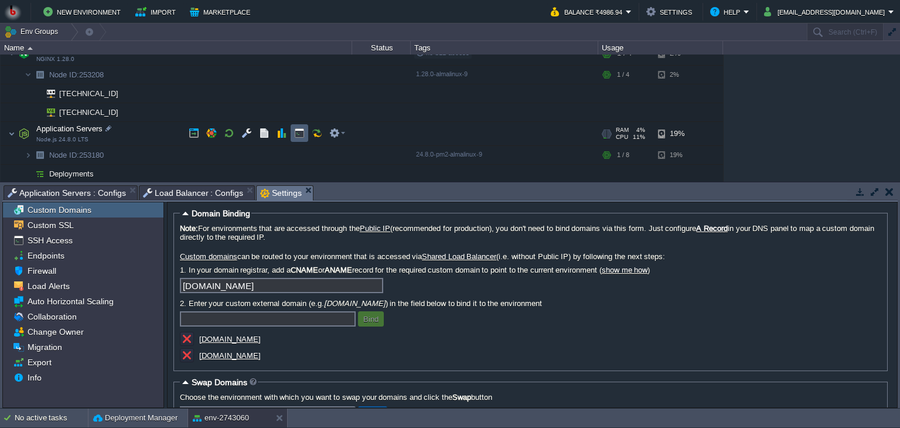
click at [306, 135] on td at bounding box center [300, 133] width 18 height 18
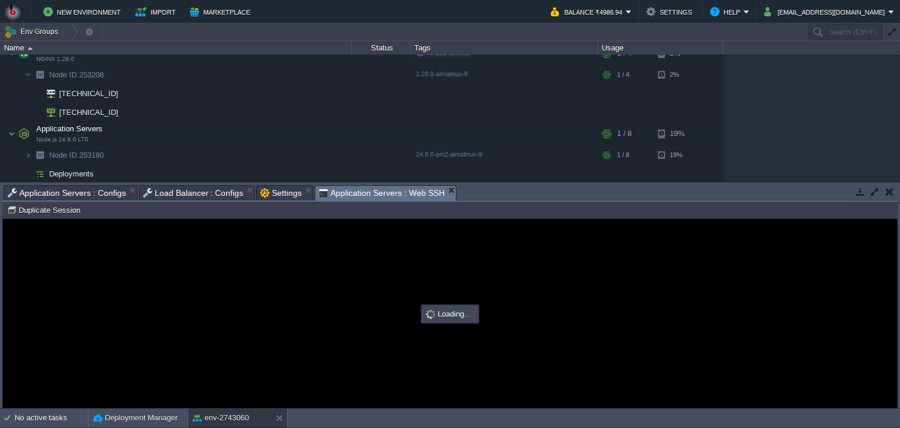
click at [273, 282] on div at bounding box center [450, 313] width 894 height 189
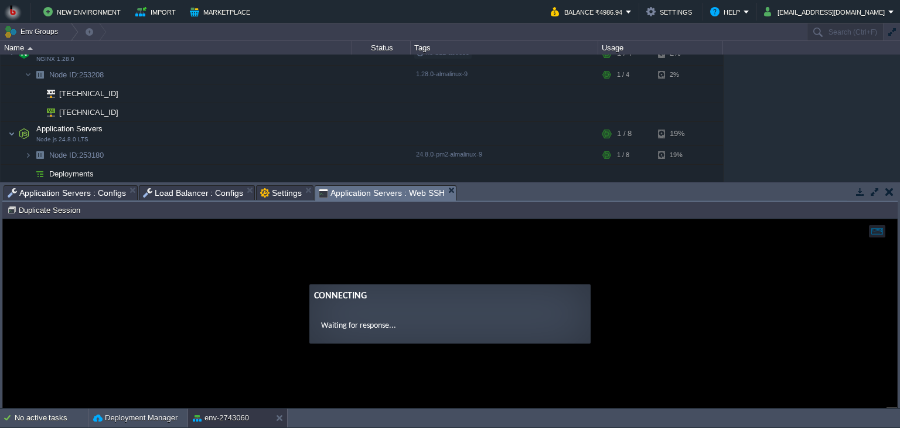
scroll to position [0, 0]
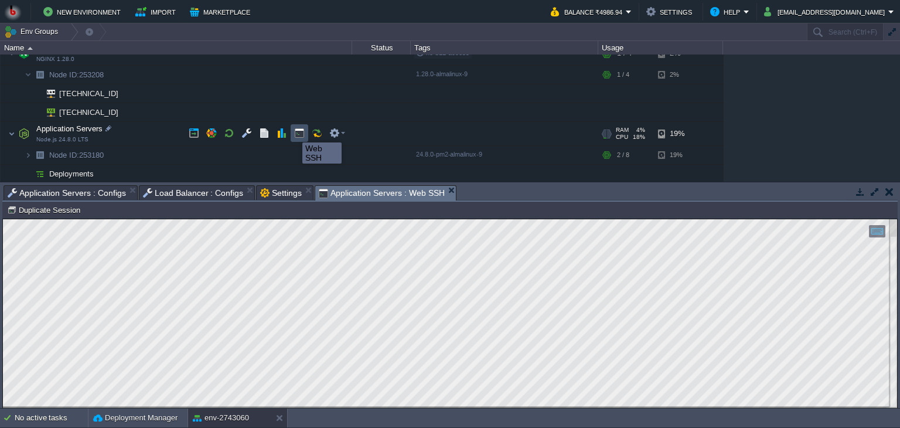
click at [295, 132] on button "button" at bounding box center [299, 133] width 11 height 11
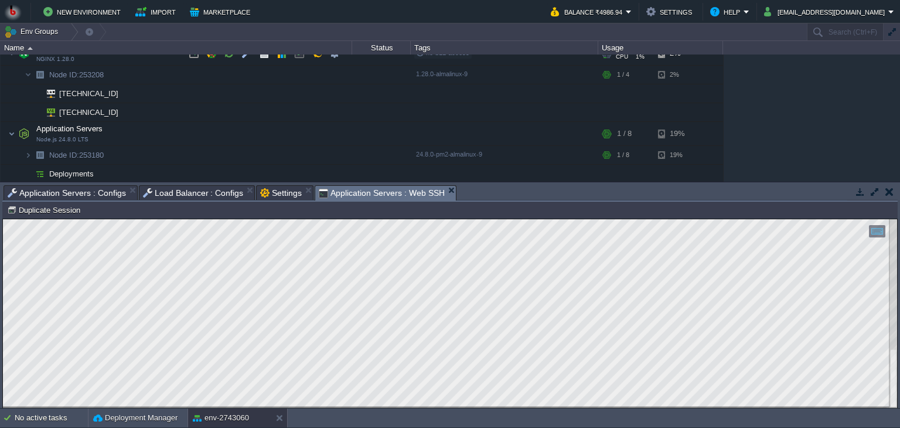
scroll to position [16, 0]
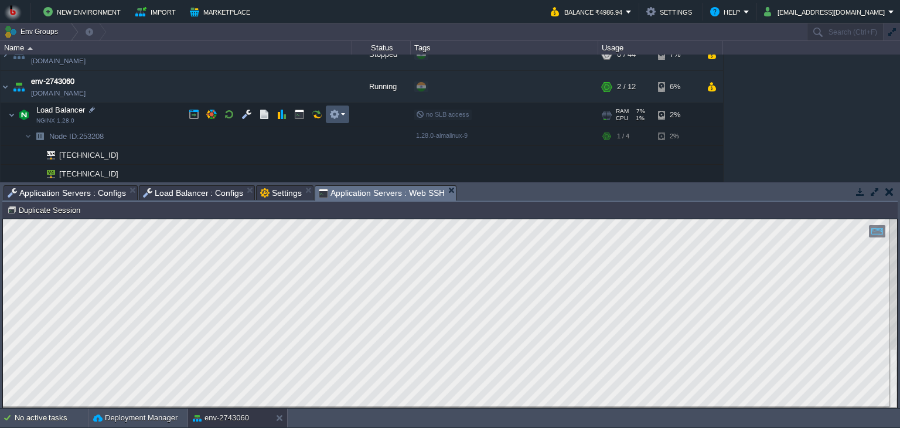
click at [337, 110] on button "button" at bounding box center [334, 114] width 11 height 11
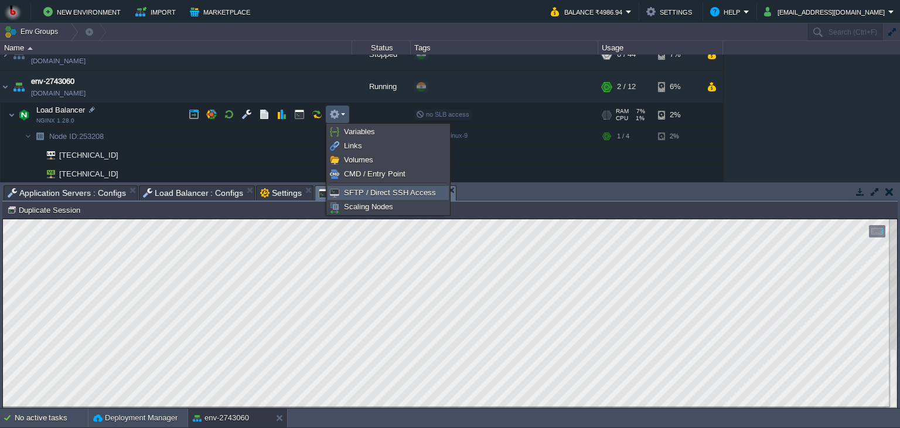
click at [362, 190] on span "SFTP / Direct SSH Access" at bounding box center [390, 192] width 92 height 9
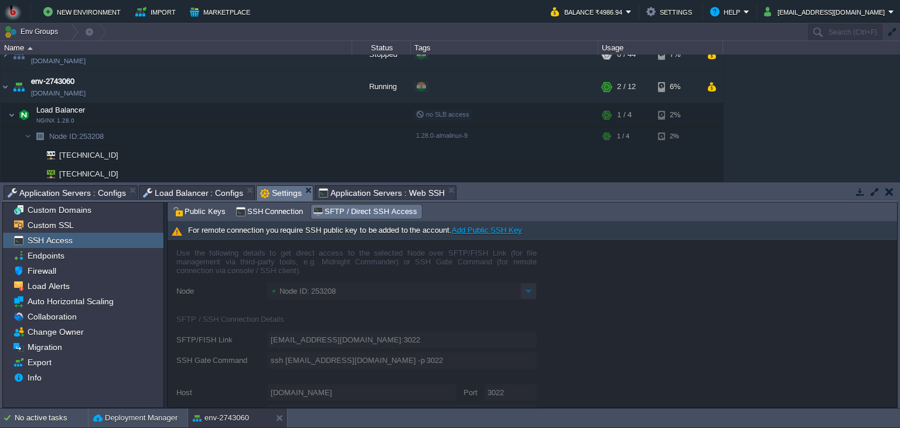
click at [48, 242] on span "SSH Access" at bounding box center [49, 240] width 49 height 11
click at [257, 209] on span "SSH Connection" at bounding box center [270, 211] width 68 height 13
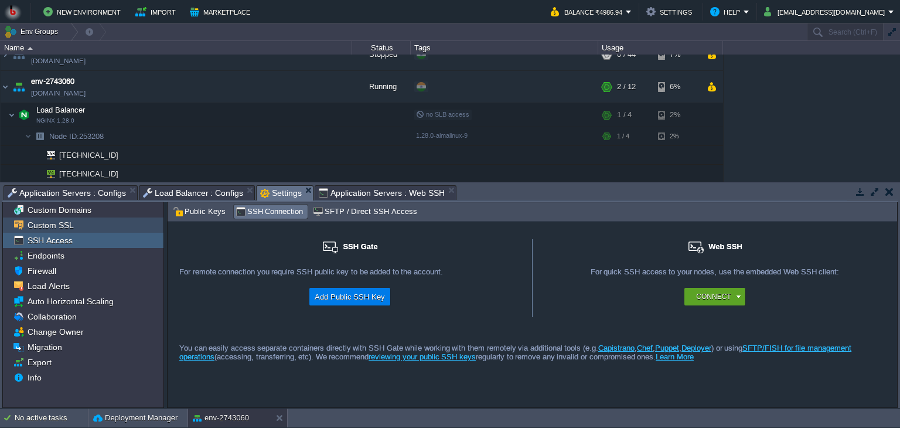
click at [43, 225] on span "Custom SSL" at bounding box center [50, 225] width 50 height 11
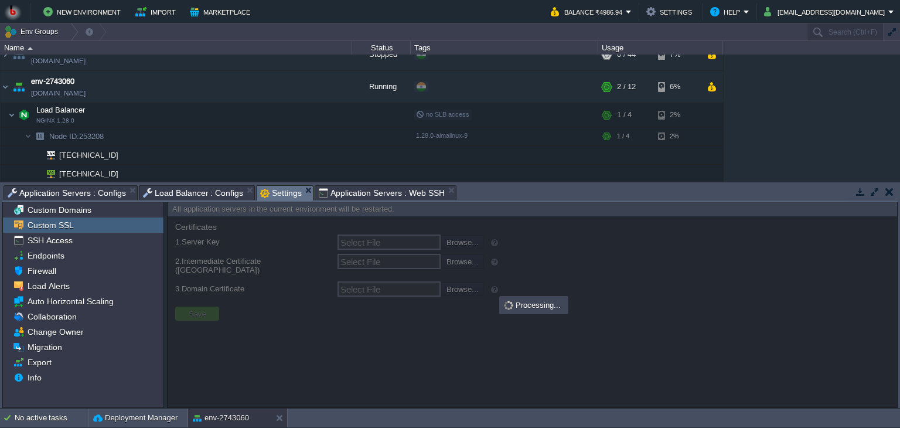
click at [231, 302] on div at bounding box center [533, 304] width 730 height 205
type input "Select File"
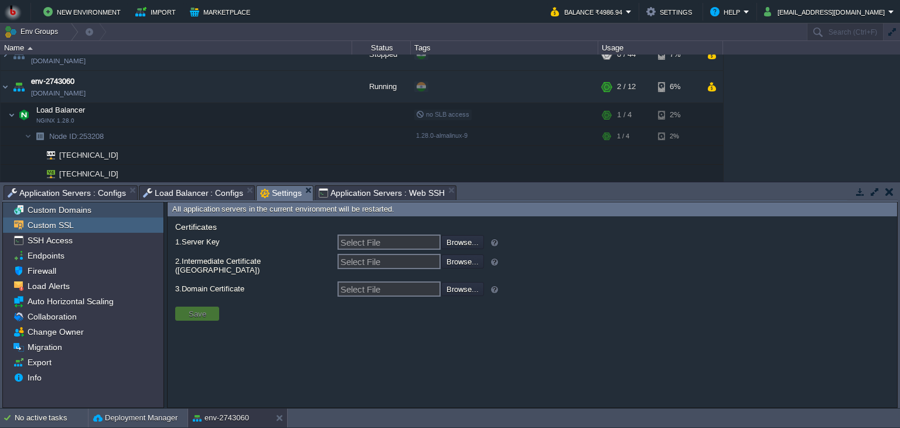
click at [52, 205] on span "Custom Domains" at bounding box center [59, 210] width 68 height 11
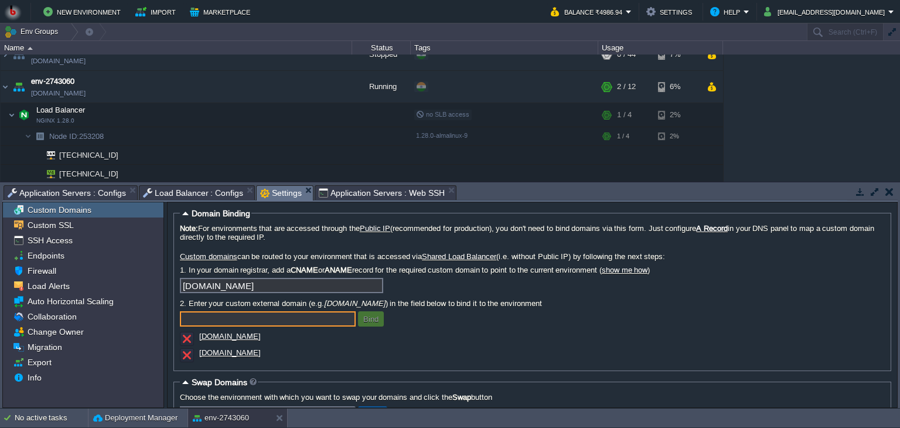
click at [212, 325] on input "text" at bounding box center [268, 318] width 176 height 15
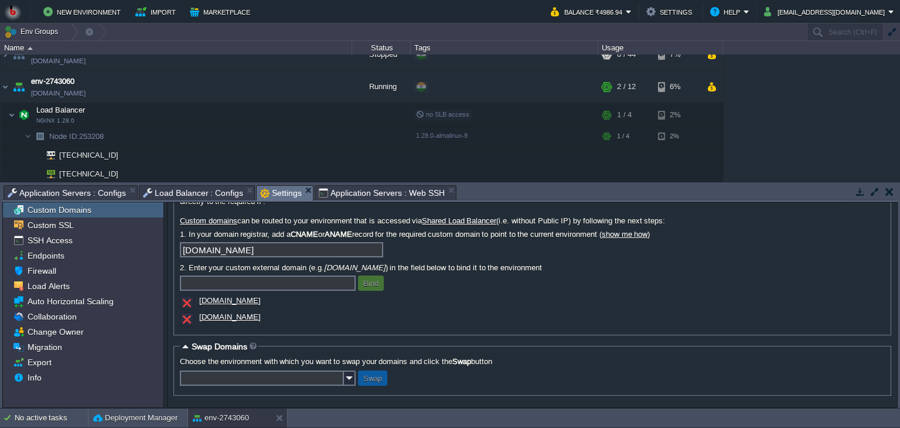
click at [292, 330] on fieldset "Domain Binding Note: For environments that are accessed through the Public IP (…" at bounding box center [532, 253] width 718 height 163
click at [312, 321] on div "[DOMAIN_NAME]" at bounding box center [297, 320] width 234 height 16
drag, startPoint x: 295, startPoint y: 325, endPoint x: 248, endPoint y: 317, distance: 47.5
click at [248, 317] on fieldset "Domain Binding Note: For environments that are accessed through the Public IP (…" at bounding box center [532, 253] width 718 height 163
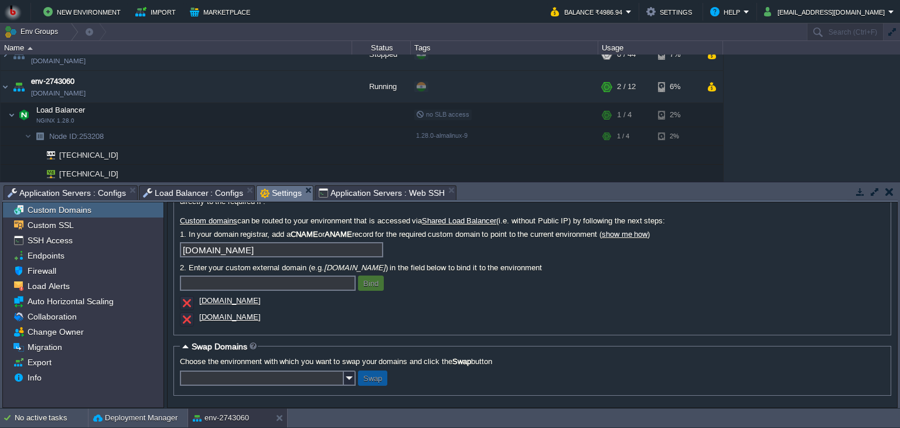
click at [314, 319] on div "[DOMAIN_NAME]" at bounding box center [297, 320] width 234 height 16
drag, startPoint x: 322, startPoint y: 229, endPoint x: 292, endPoint y: 229, distance: 29.9
click at [292, 230] on label "1. In your domain registrar, add a CNAME or ANAME record for the required custo…" at bounding box center [532, 234] width 705 height 9
copy label "CNAME"
click at [642, 234] on div "Note: For environments that are accessed through the Public IP (recommended for…" at bounding box center [532, 258] width 705 height 141
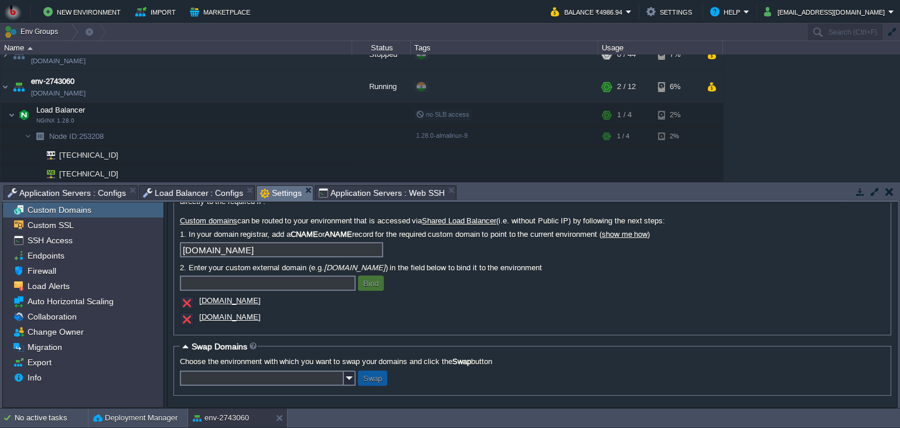
click at [642, 234] on link "show me how" at bounding box center [625, 234] width 46 height 9
click at [265, 275] on input "text" at bounding box center [268, 282] width 176 height 15
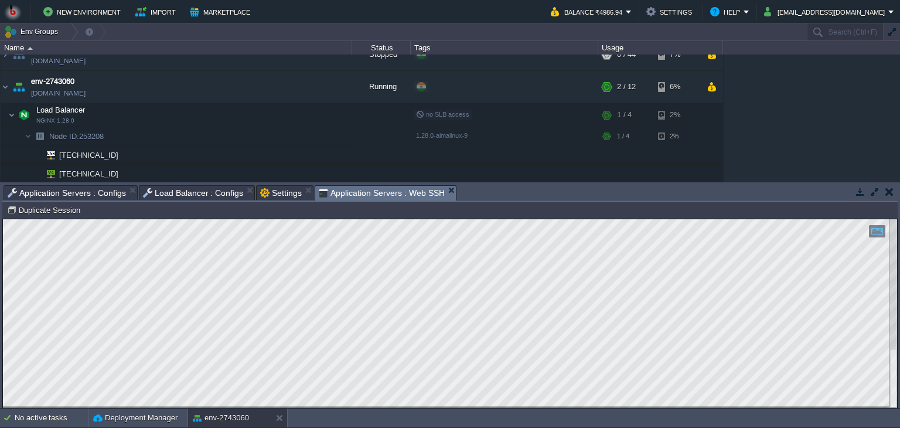
click at [356, 195] on span "Application Servers : Web SSH" at bounding box center [382, 193] width 126 height 15
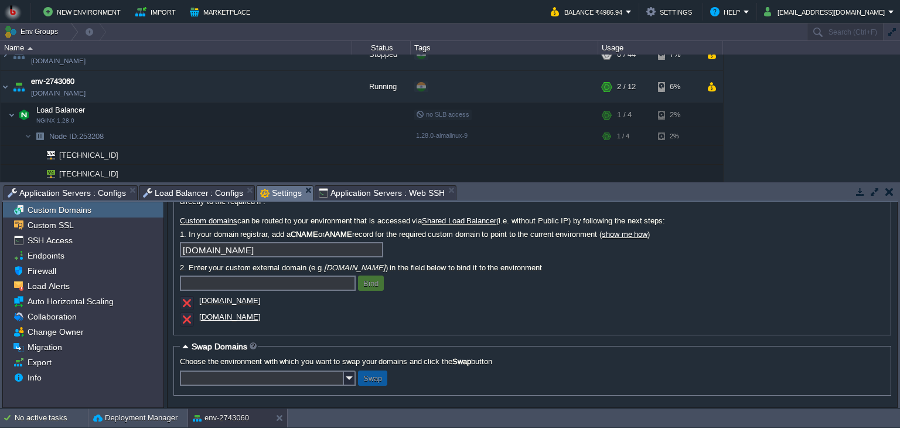
click at [272, 193] on span "Settings" at bounding box center [281, 193] width 42 height 15
click at [355, 196] on span "Application Servers : Web SSH" at bounding box center [382, 193] width 126 height 14
click at [260, 192] on span "Settings" at bounding box center [281, 193] width 42 height 15
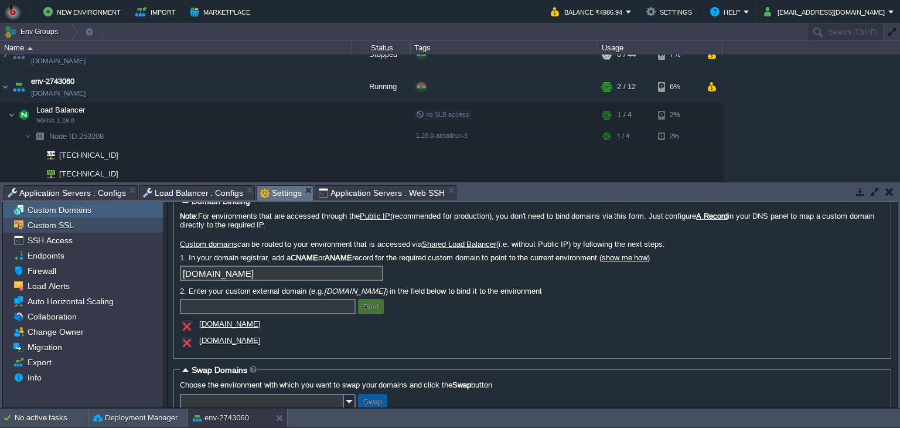
click at [84, 226] on div "Custom SSL" at bounding box center [83, 224] width 161 height 15
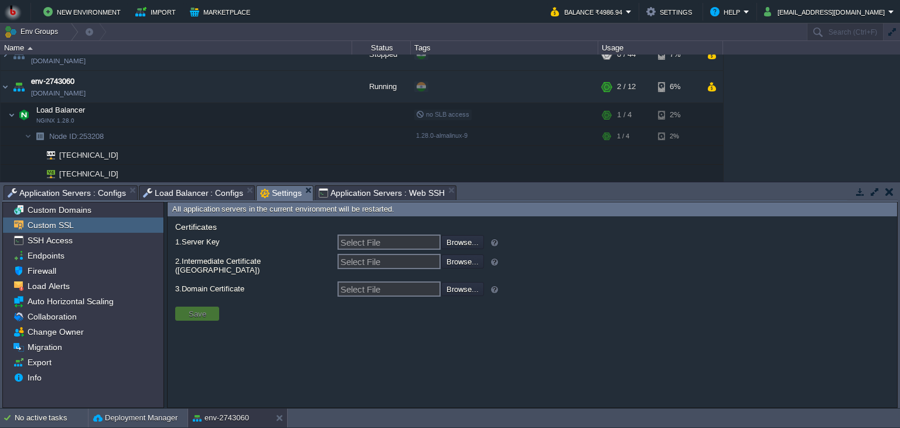
click at [234, 246] on label "1. Server Key" at bounding box center [252, 241] width 158 height 15
click at [338, 246] on input "Select File" at bounding box center [389, 241] width 103 height 15
click at [370, 242] on input "Select File" at bounding box center [389, 241] width 103 height 15
click at [229, 284] on span "Domain Certificate" at bounding box center [213, 288] width 63 height 9
click at [338, 281] on input "Select File" at bounding box center [389, 288] width 103 height 15
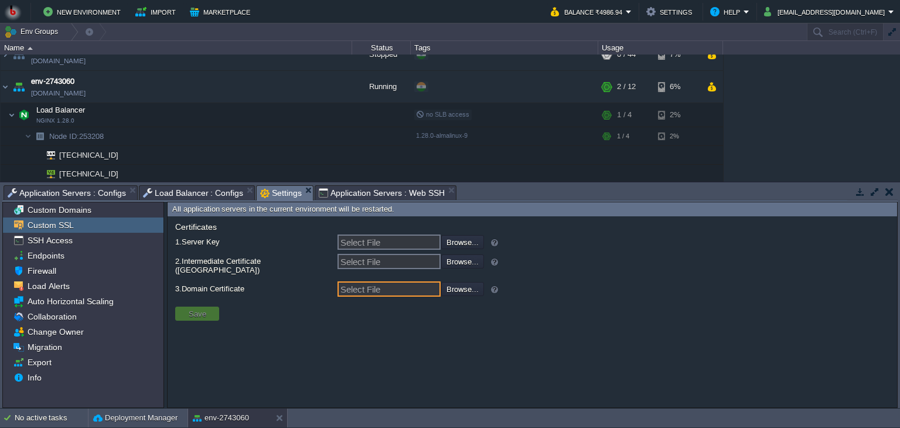
click at [392, 281] on input "Select File" at bounding box center [389, 288] width 103 height 15
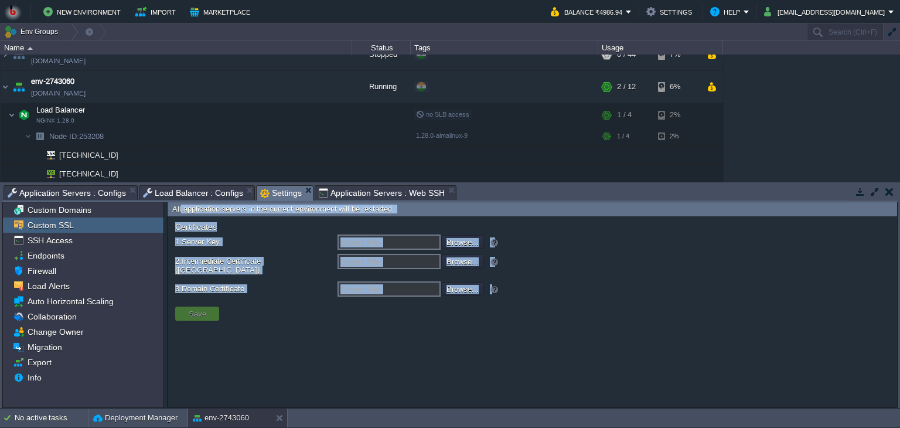
drag, startPoint x: 276, startPoint y: 306, endPoint x: 180, endPoint y: 215, distance: 132.7
click at [180, 215] on div "All application servers in the current environment will be restarted. Certifica…" at bounding box center [533, 304] width 730 height 205
copy div "application servers in the current environment will be restarted. Certificates …"
click at [314, 342] on div "Certificates valid till 1. Server Key Select File Browse... 2. Intermediate Cer…" at bounding box center [338, 311] width 340 height 191
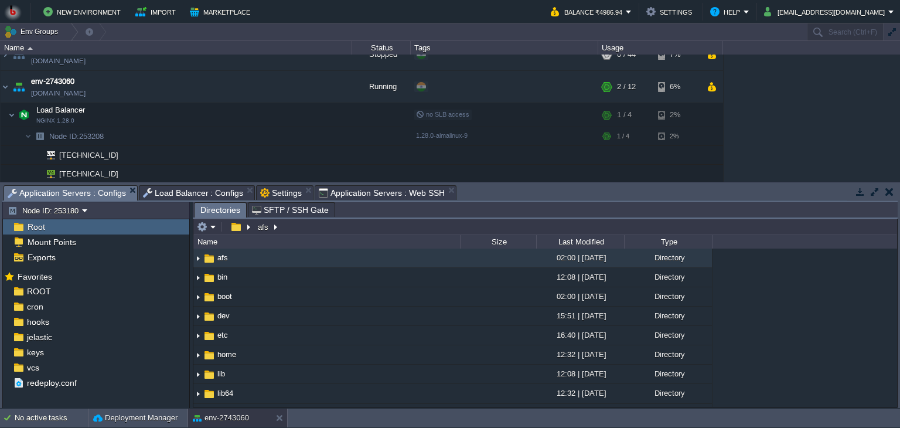
click at [69, 190] on span "Application Servers : Configs" at bounding box center [67, 193] width 118 height 15
click at [359, 188] on span "Application Servers : Web SSH" at bounding box center [382, 193] width 126 height 14
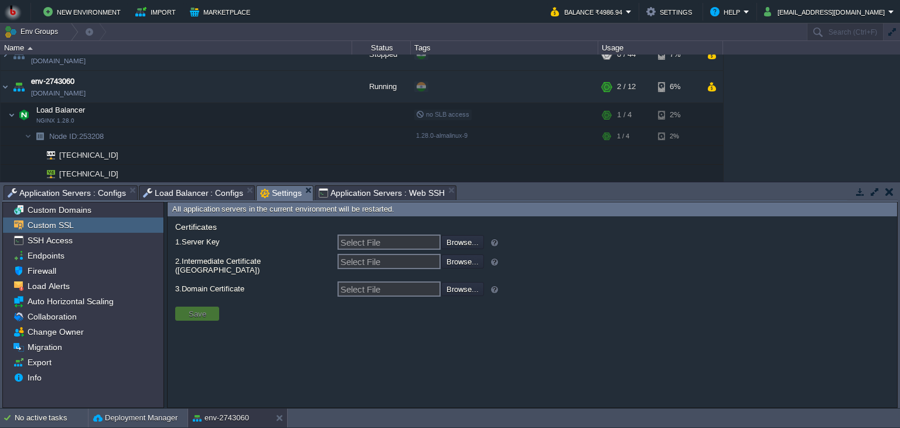
click at [270, 198] on span "Settings" at bounding box center [281, 193] width 42 height 15
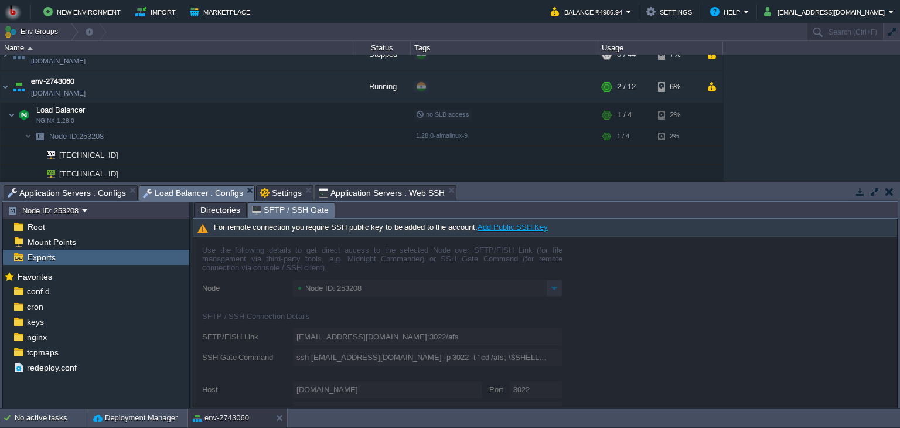
click at [206, 195] on span "Load Balancer : Configs" at bounding box center [193, 193] width 101 height 15
click at [184, 188] on span "Load Balancer : Configs" at bounding box center [193, 193] width 101 height 15
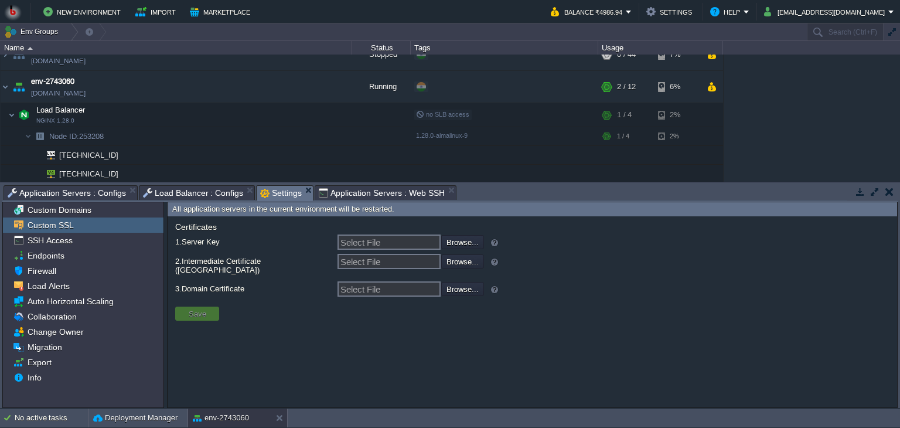
click at [280, 190] on span "Settings" at bounding box center [281, 193] width 42 height 15
click at [43, 226] on span "Custom SSL" at bounding box center [50, 225] width 50 height 11
click at [228, 235] on label "1. Server Key" at bounding box center [252, 241] width 158 height 15
click at [338, 235] on input "Select File" at bounding box center [389, 241] width 103 height 15
drag, startPoint x: 413, startPoint y: 207, endPoint x: 349, endPoint y: 207, distance: 63.3
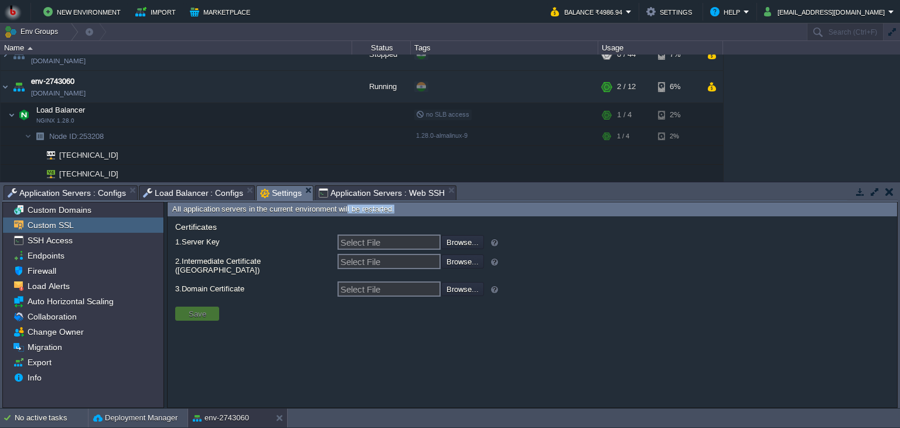
click at [349, 207] on div "All application servers in the current environment will be restarted." at bounding box center [533, 209] width 730 height 15
click at [182, 251] on div "Certificates valid till 1. Server Key Select File Browse... 2. Intermediate Cer…" at bounding box center [337, 261] width 328 height 79
click at [230, 290] on div "Certificates valid till 1. Server Key Select File Browse... 2. Intermediate Cer…" at bounding box center [337, 261] width 328 height 79
click at [346, 281] on input "Select File" at bounding box center [389, 288] width 103 height 15
drag, startPoint x: 396, startPoint y: 256, endPoint x: 446, endPoint y: 260, distance: 50.6
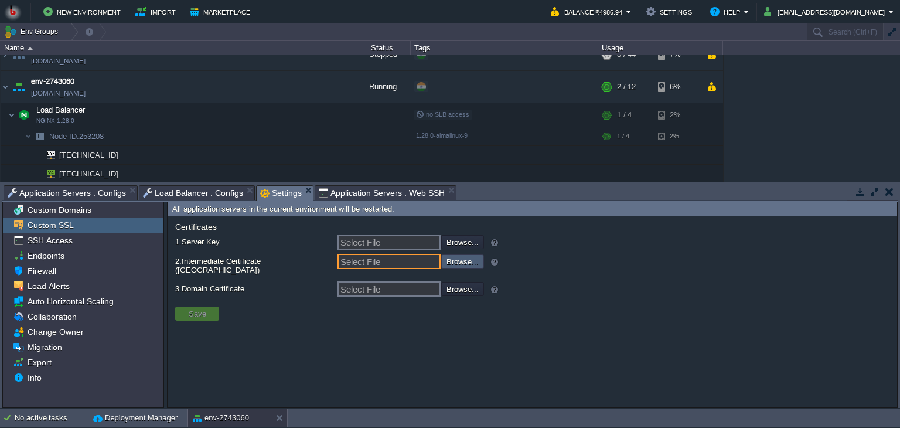
click at [446, 260] on div "Select File Browse..." at bounding box center [411, 261] width 147 height 15
click at [446, 260] on input "file" at bounding box center [410, 260] width 148 height 13
click at [198, 244] on span "Server Key" at bounding box center [201, 241] width 38 height 9
click at [338, 244] on input "Select File" at bounding box center [389, 241] width 103 height 15
click at [23, 221] on img at bounding box center [18, 224] width 13 height 15
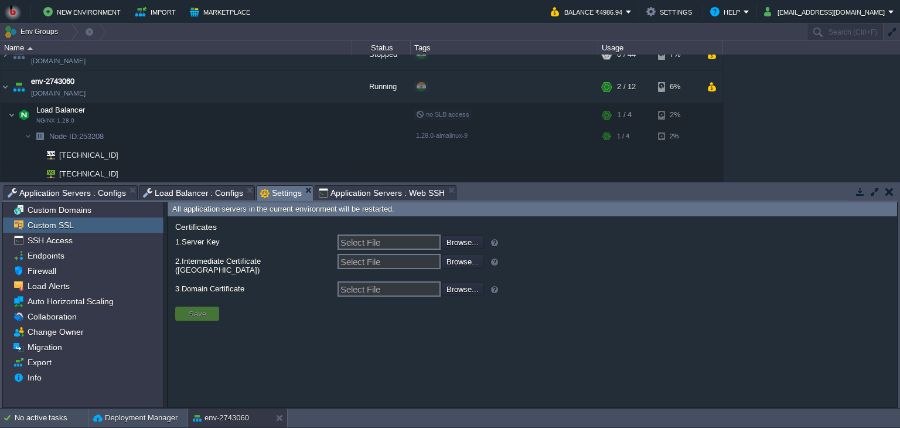
click at [16, 223] on img at bounding box center [18, 224] width 13 height 15
click at [52, 247] on div "SSH Access" at bounding box center [83, 240] width 161 height 15
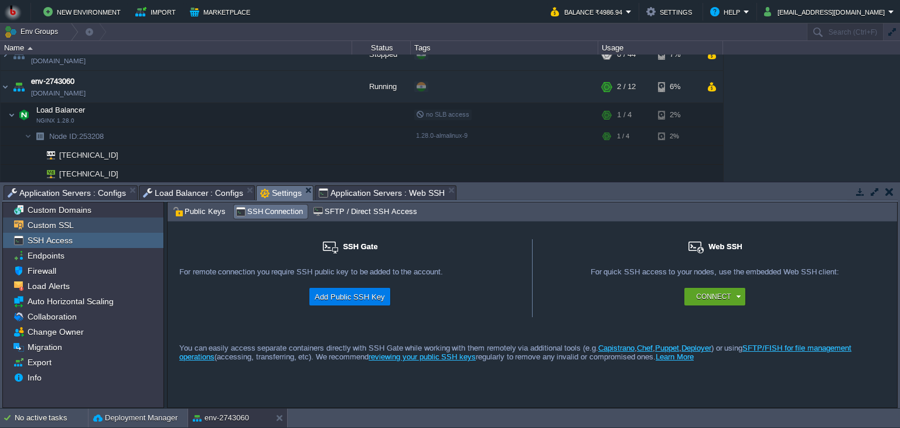
click at [41, 223] on span "Custom SSL" at bounding box center [50, 225] width 50 height 11
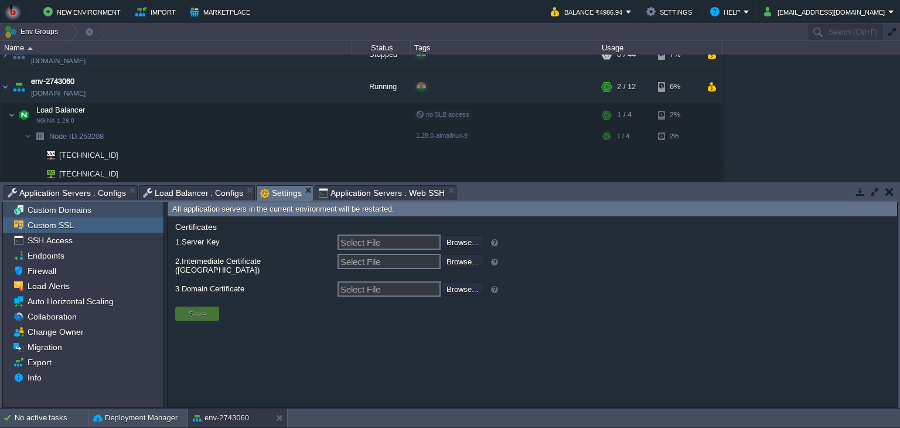
click at [47, 209] on span "Custom Domains" at bounding box center [59, 210] width 68 height 11
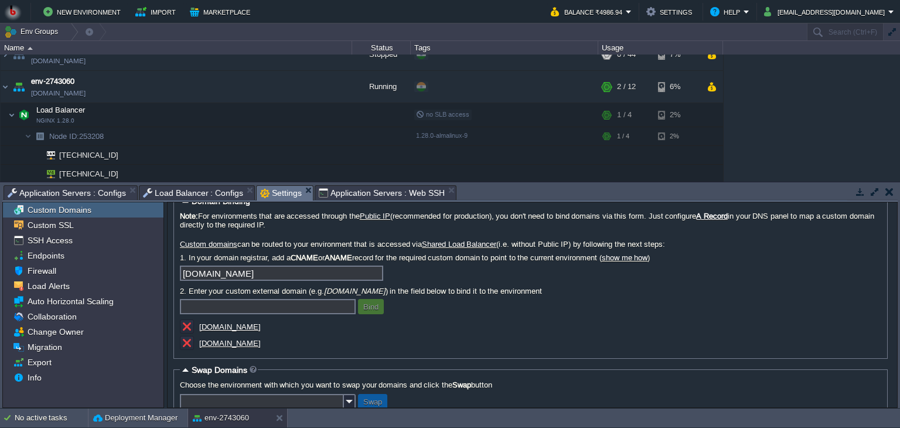
scroll to position [38, 0]
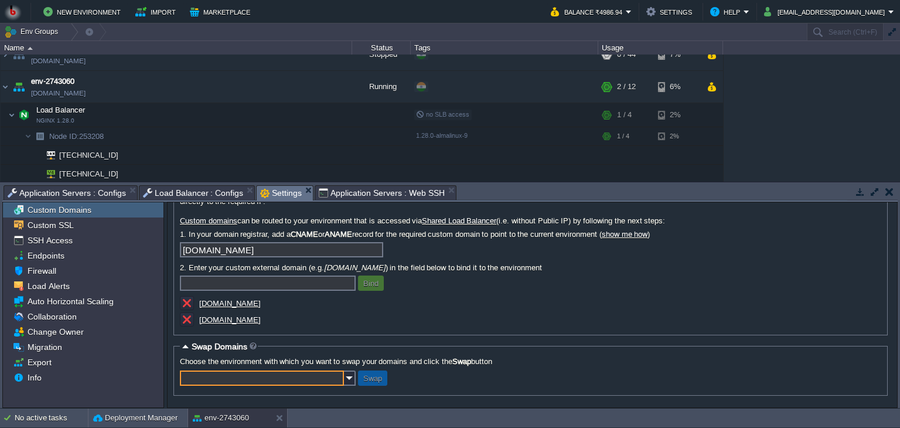
click at [275, 382] on input "text" at bounding box center [262, 377] width 164 height 15
click at [225, 392] on span "AMS Servers (env-3218117)" at bounding box center [250, 395] width 105 height 11
type input "AMS Servers (env-3218117)"
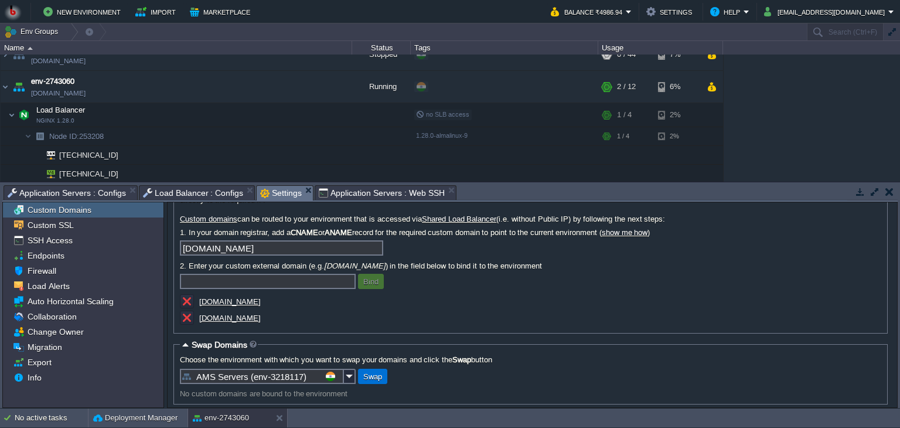
click at [358, 380] on td "Swap" at bounding box center [372, 376] width 29 height 15
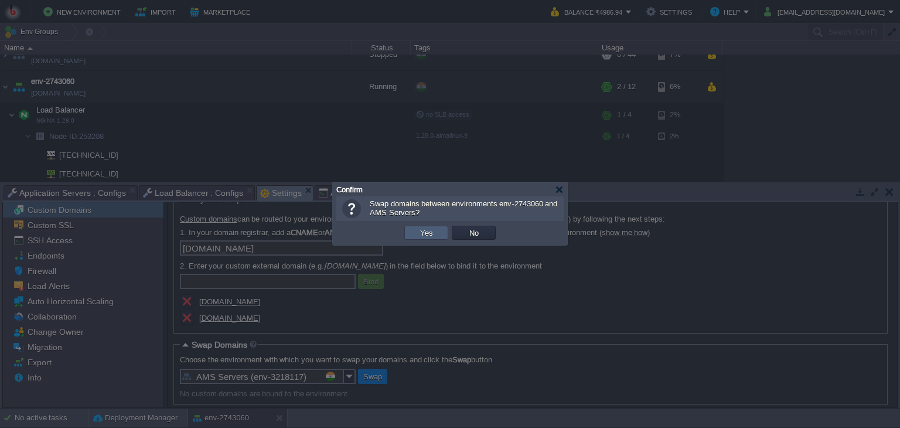
click at [438, 230] on td "Yes" at bounding box center [426, 233] width 44 height 14
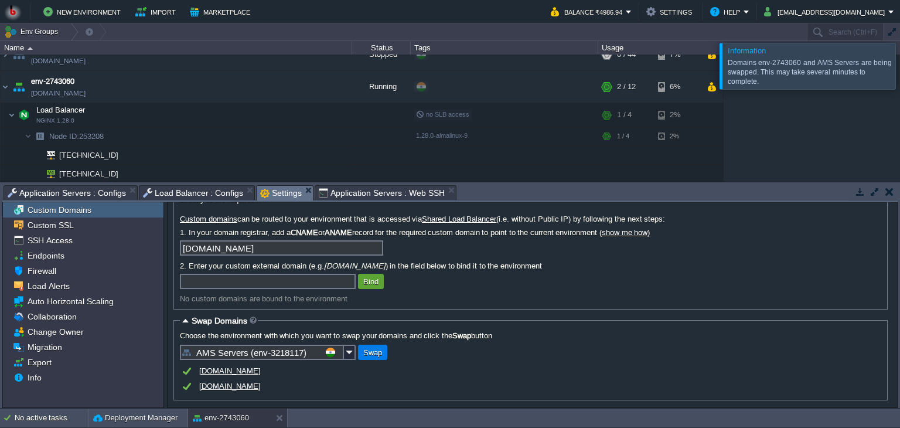
scroll to position [45, 0]
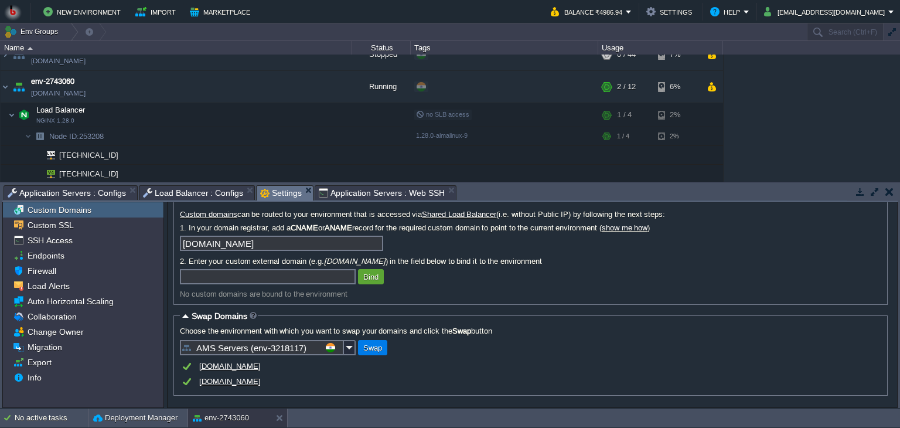
click at [243, 384] on u "[DOMAIN_NAME]" at bounding box center [230, 381] width 62 height 9
click at [216, 372] on div "[DOMAIN_NAME]" at bounding box center [531, 366] width 702 height 15
click at [217, 367] on u "[DOMAIN_NAME]" at bounding box center [230, 366] width 62 height 9
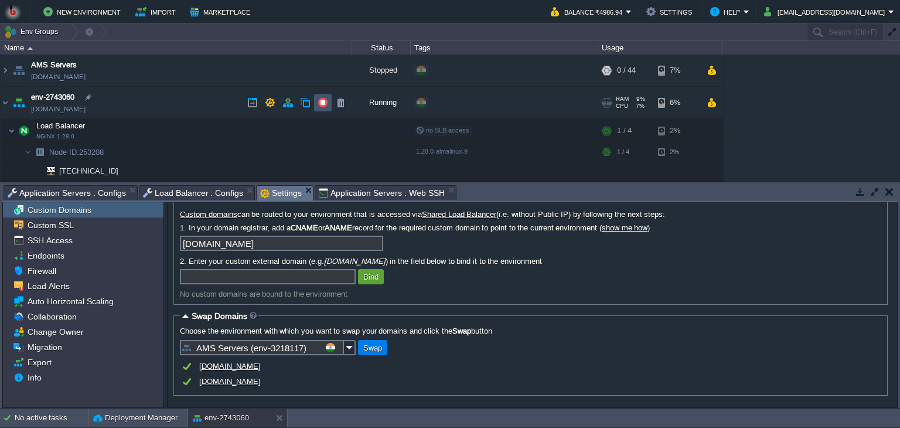
click at [322, 100] on button "button" at bounding box center [323, 102] width 11 height 11
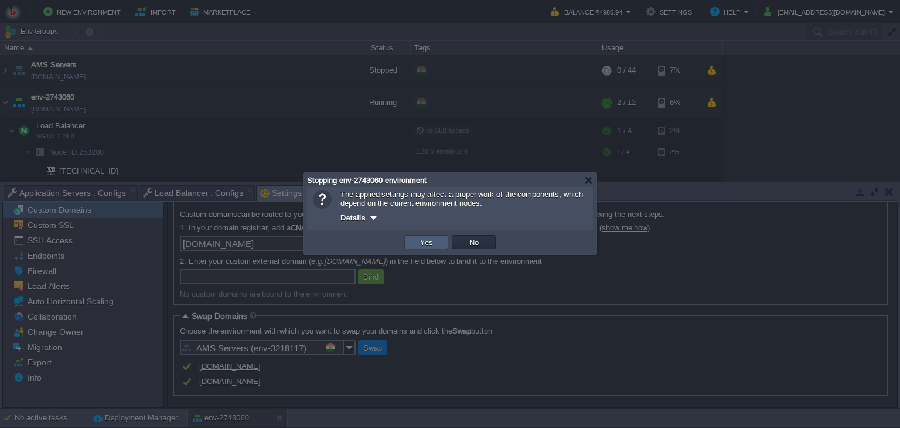
click at [431, 240] on button "Yes" at bounding box center [427, 242] width 20 height 11
